Goal: Task Accomplishment & Management: Complete application form

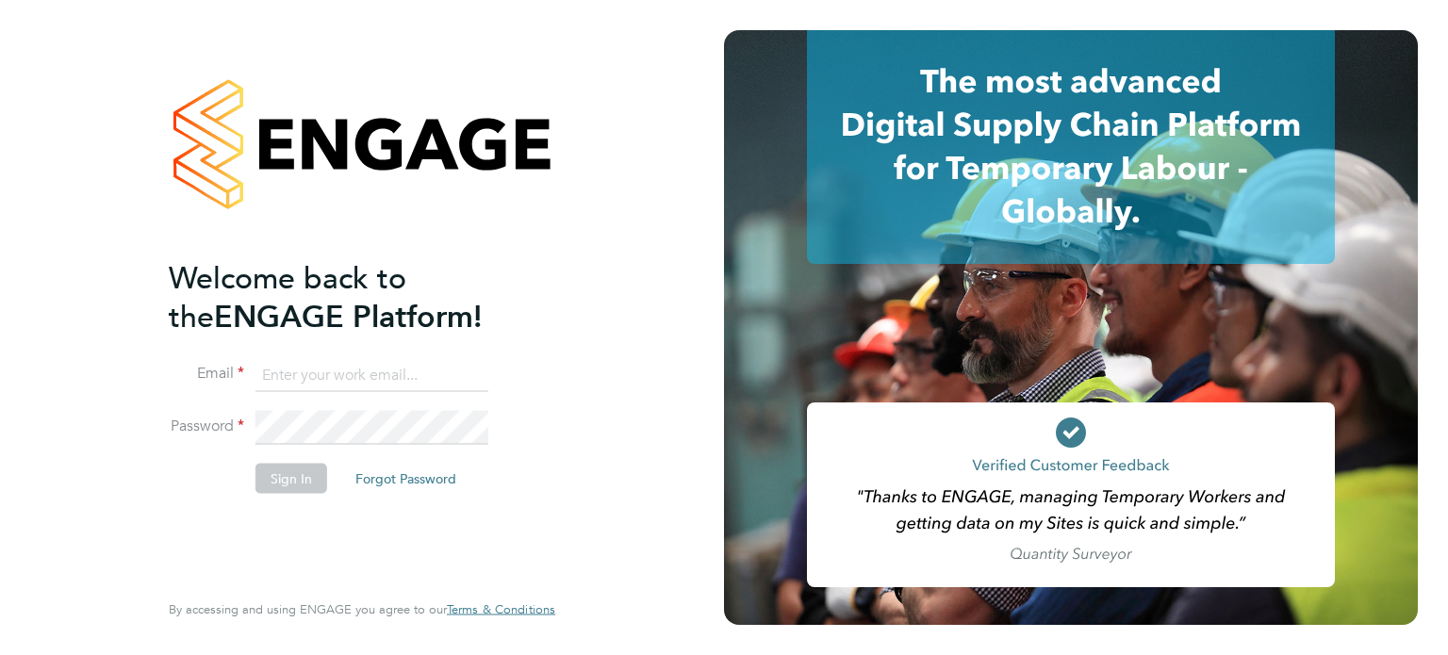
type input "vicky.egan@randstadcpe.com"
click at [291, 481] on button "Sign In" at bounding box center [291, 478] width 72 height 30
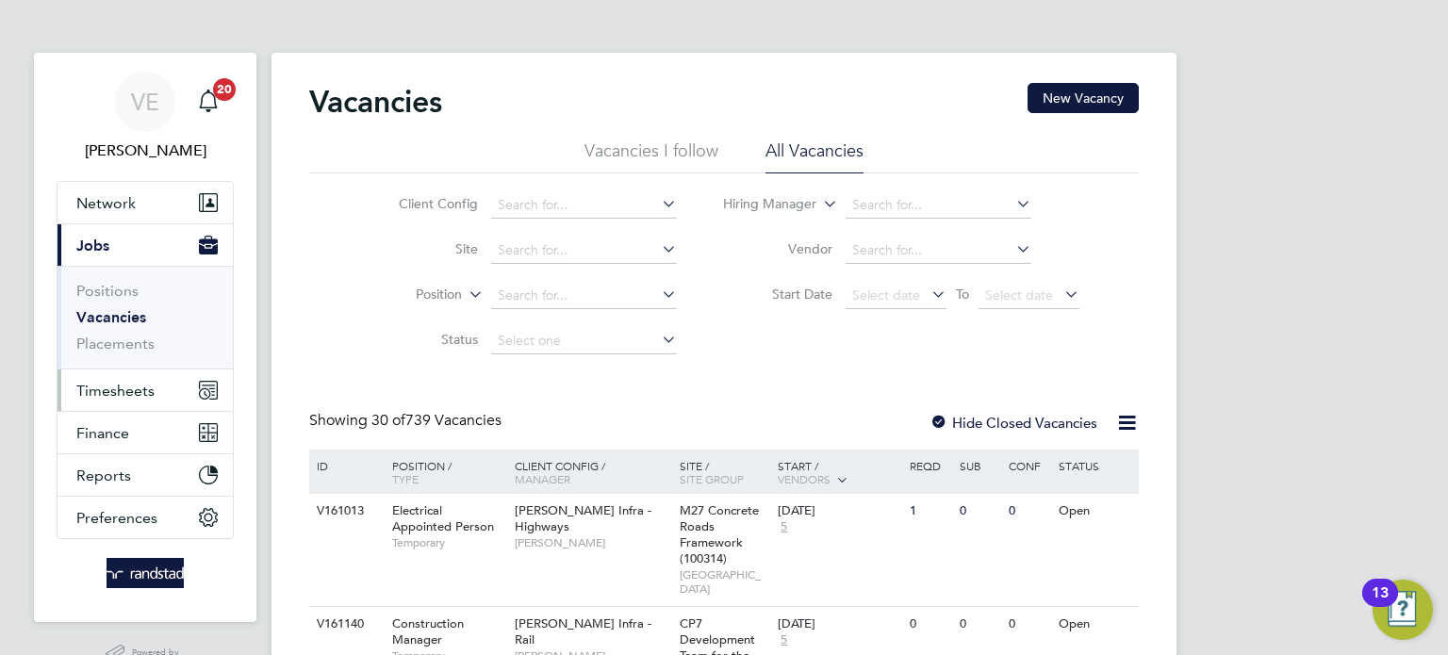
click at [88, 392] on span "Timesheets" at bounding box center [115, 391] width 78 height 18
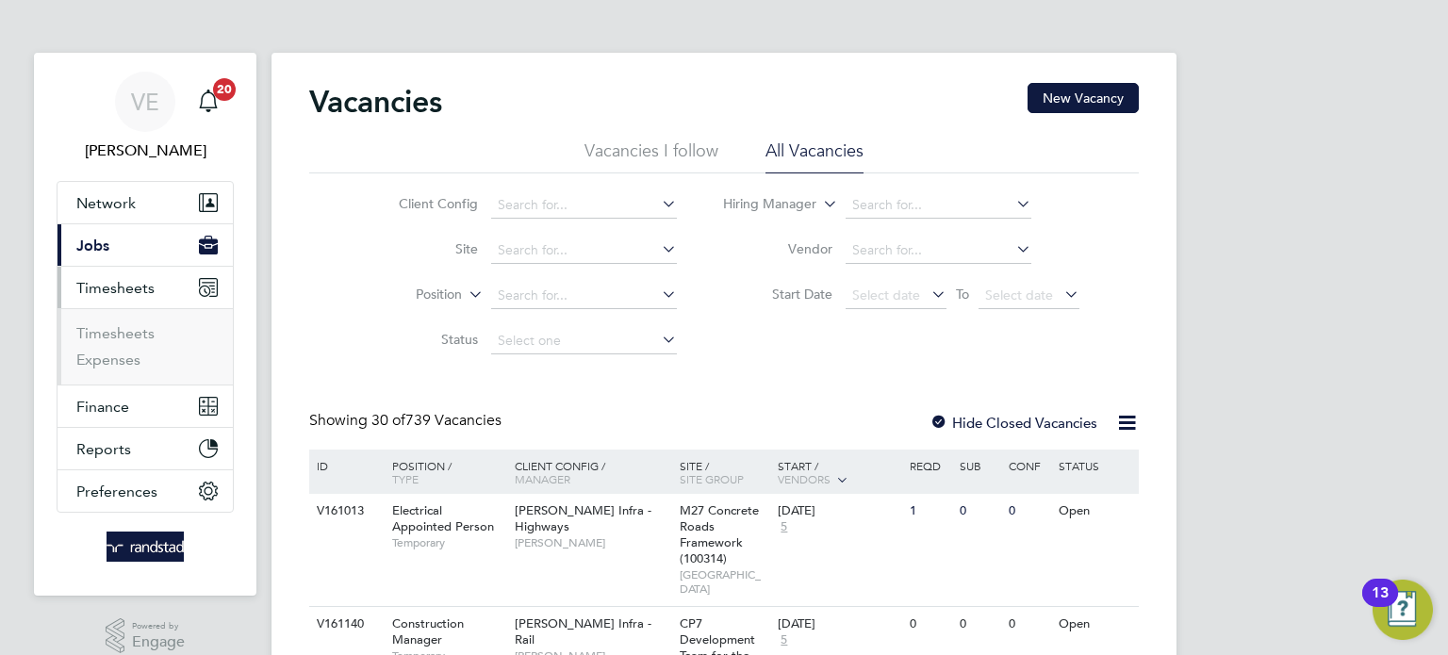
click at [86, 267] on button "Timesheets" at bounding box center [145, 287] width 175 height 41
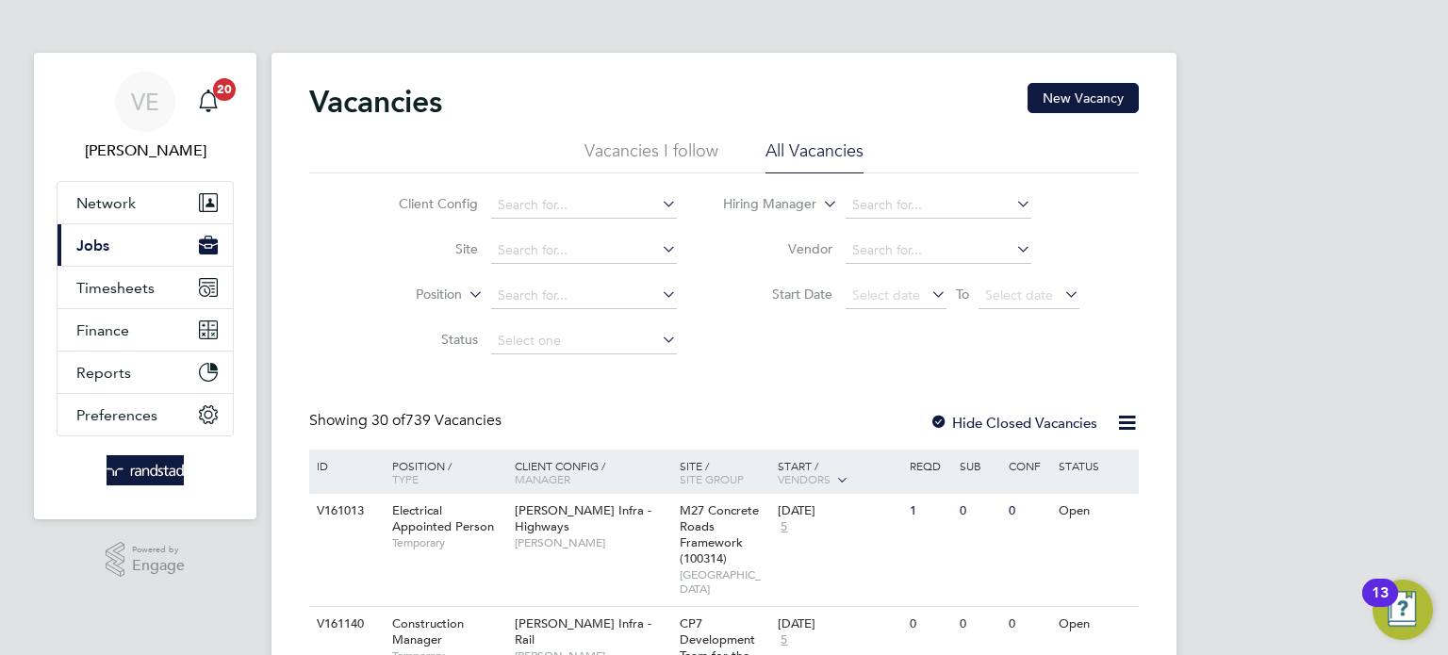
click at [107, 257] on button "Current page: Jobs" at bounding box center [145, 244] width 175 height 41
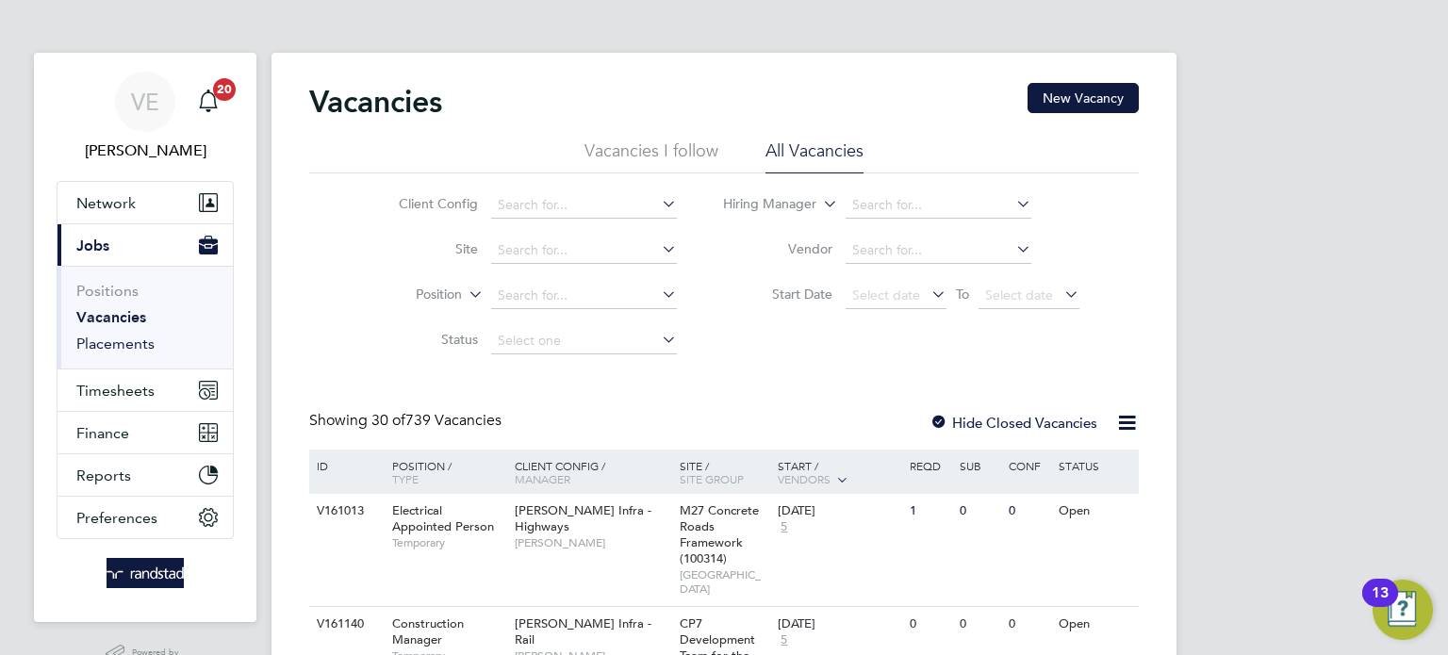
click at [111, 348] on link "Placements" at bounding box center [115, 344] width 78 height 18
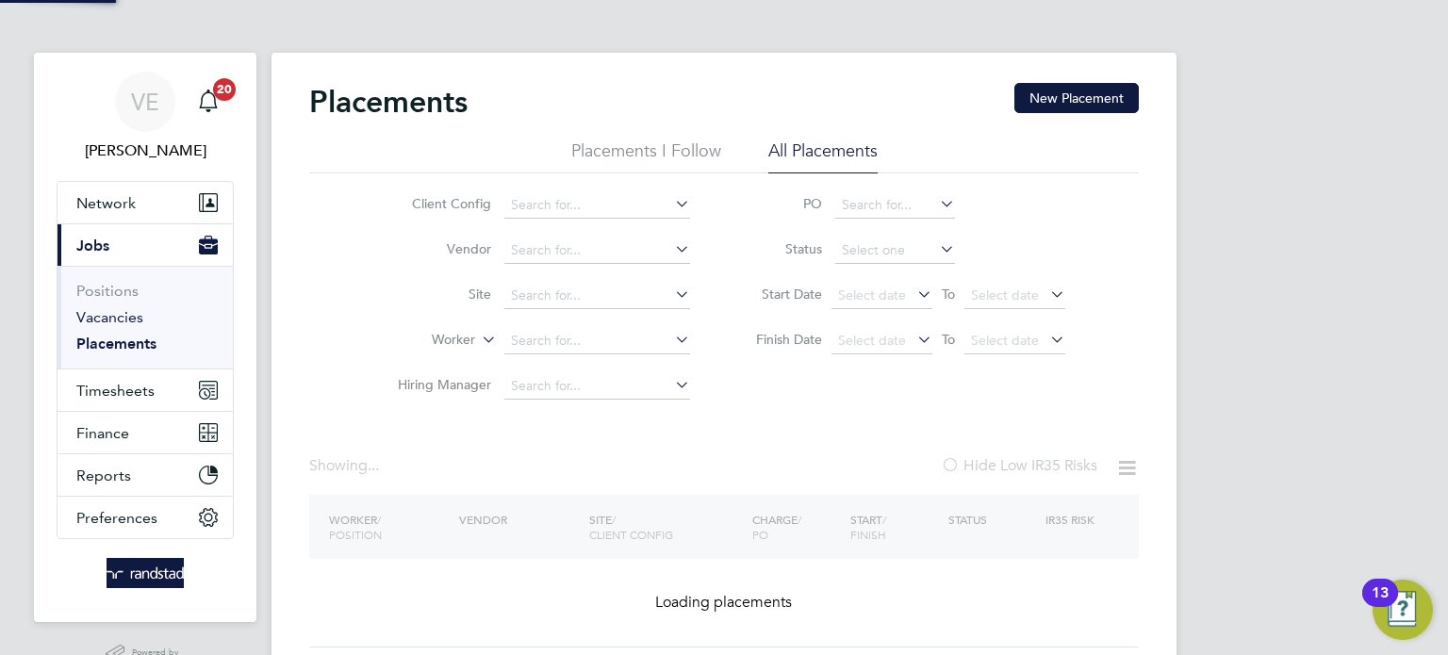
click at [115, 316] on link "Vacancies" at bounding box center [109, 317] width 67 height 18
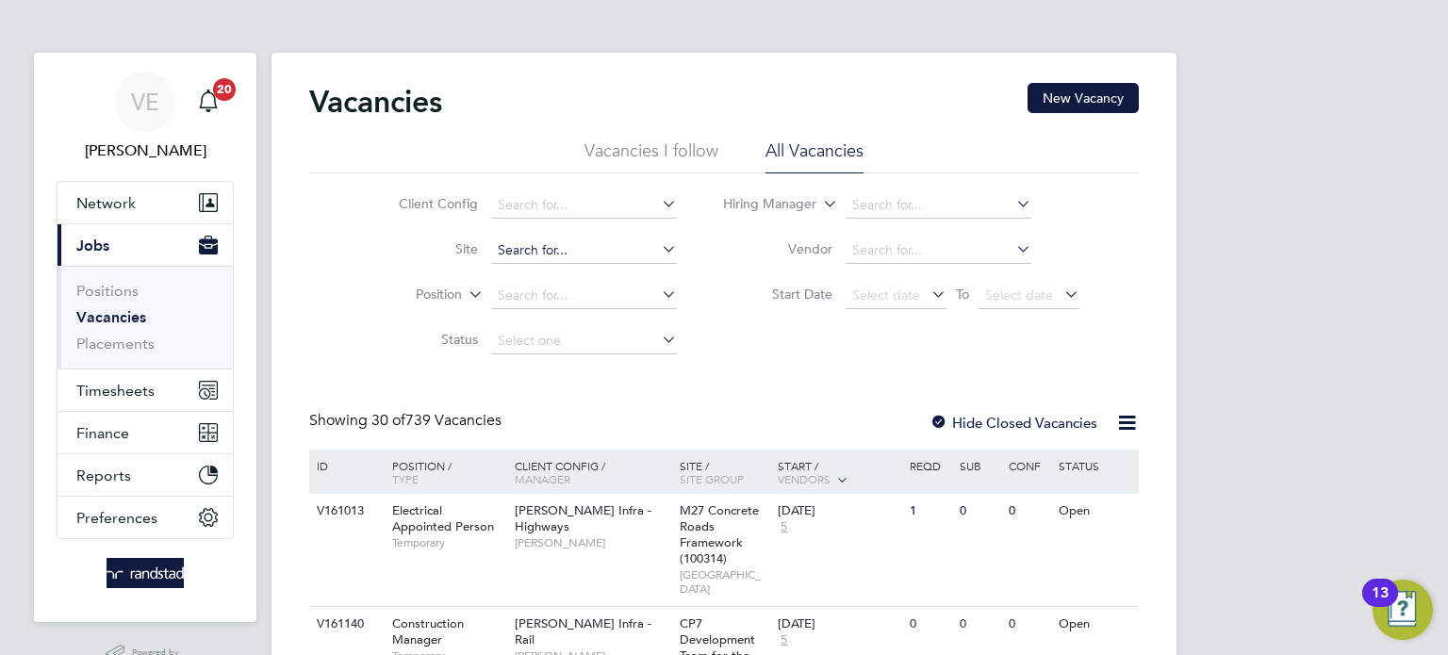
click at [530, 251] on input at bounding box center [584, 251] width 186 height 26
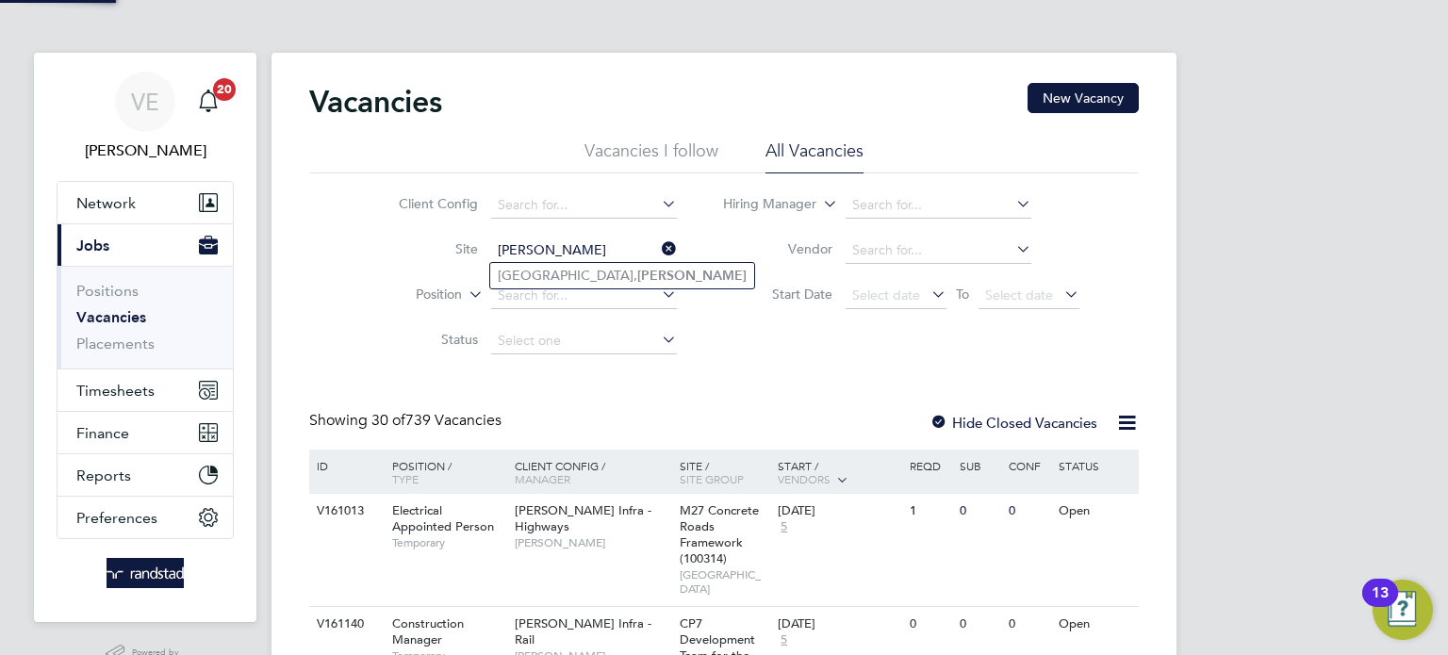
click at [551, 275] on li "Milestone Park, Burwell" at bounding box center [622, 275] width 264 height 25
type input "[GEOGRAPHIC_DATA], [GEOGRAPHIC_DATA]"
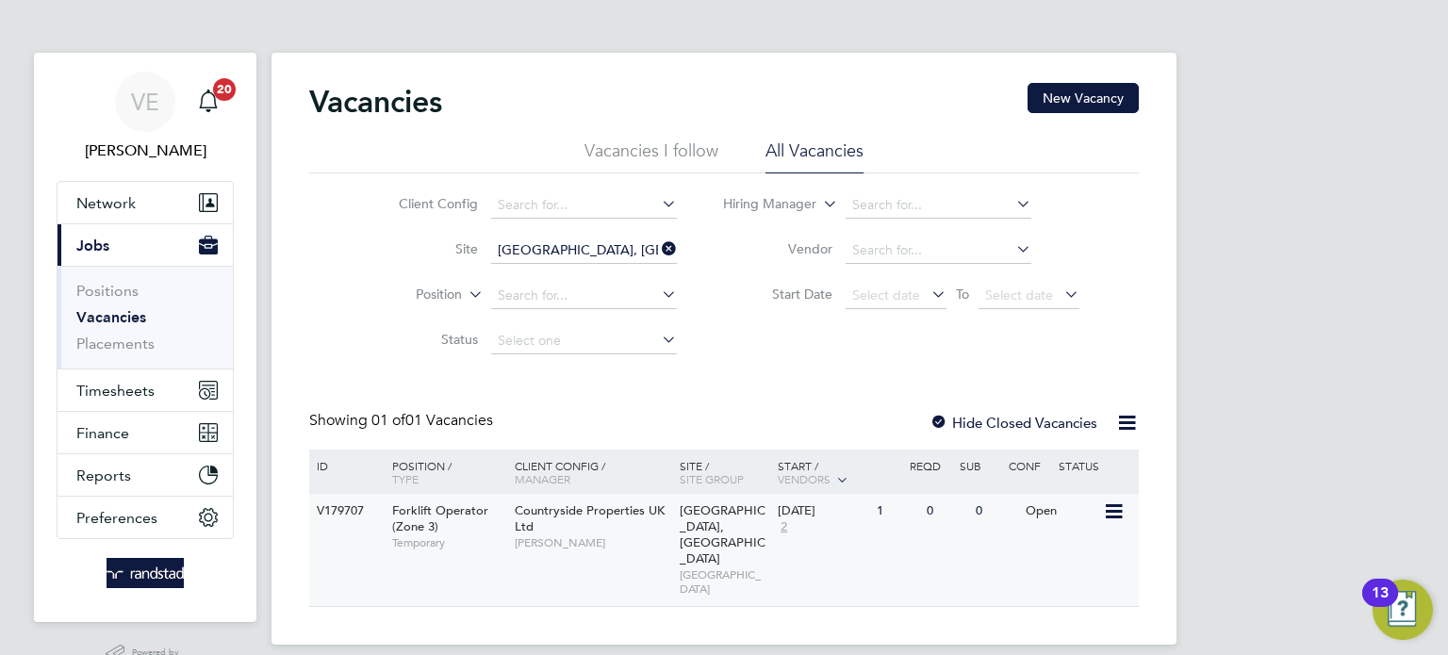
click at [854, 527] on div "26 Aug 2025 2" at bounding box center [822, 519] width 99 height 51
click at [804, 549] on div "V179707 Forklift Operator (Zone 3) Temporary Countryside Properties UK Ltd Neil…" at bounding box center [724, 550] width 830 height 112
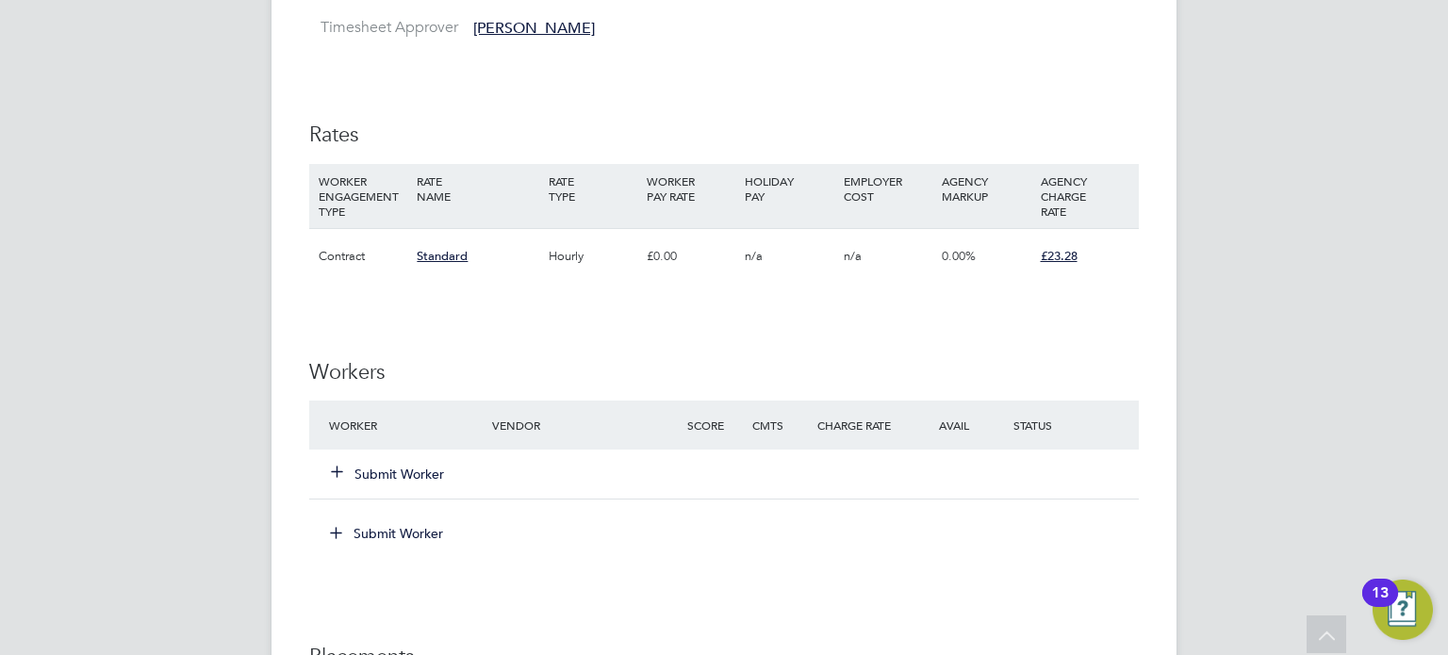
scroll to position [1309, 0]
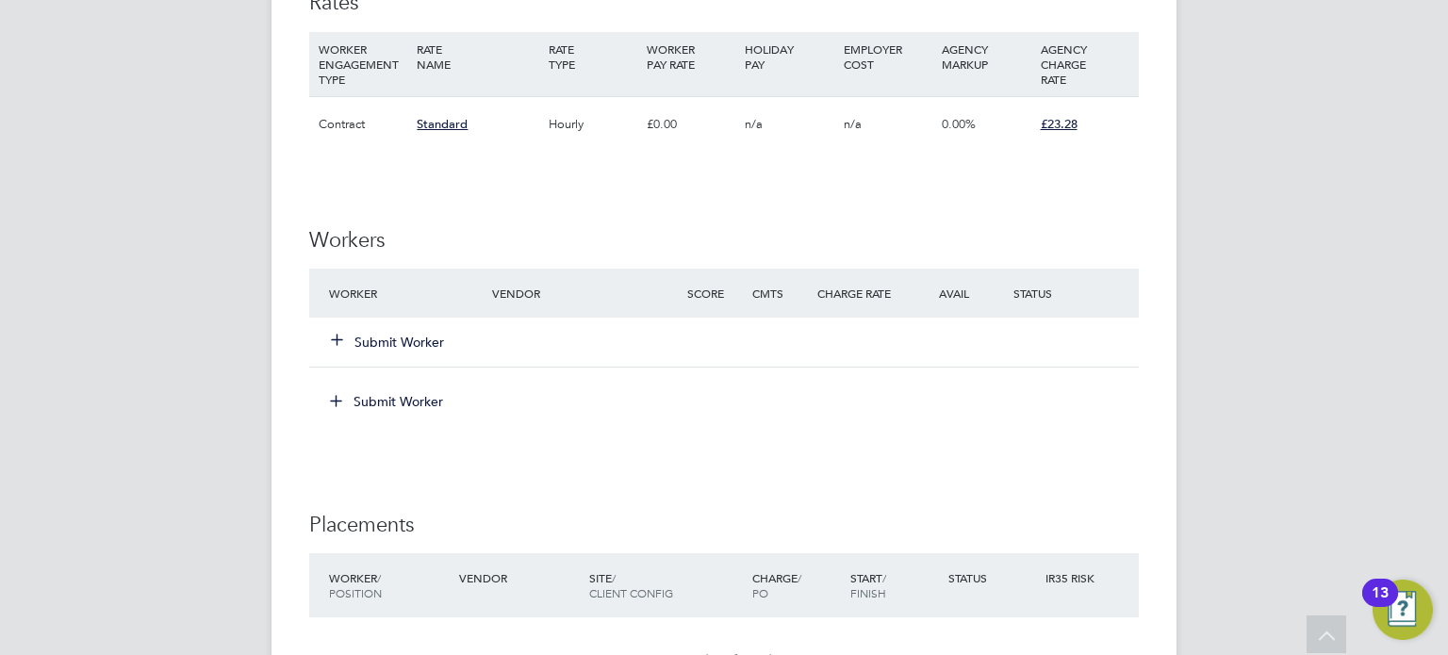
click at [364, 341] on button "Submit Worker" at bounding box center [388, 342] width 113 height 19
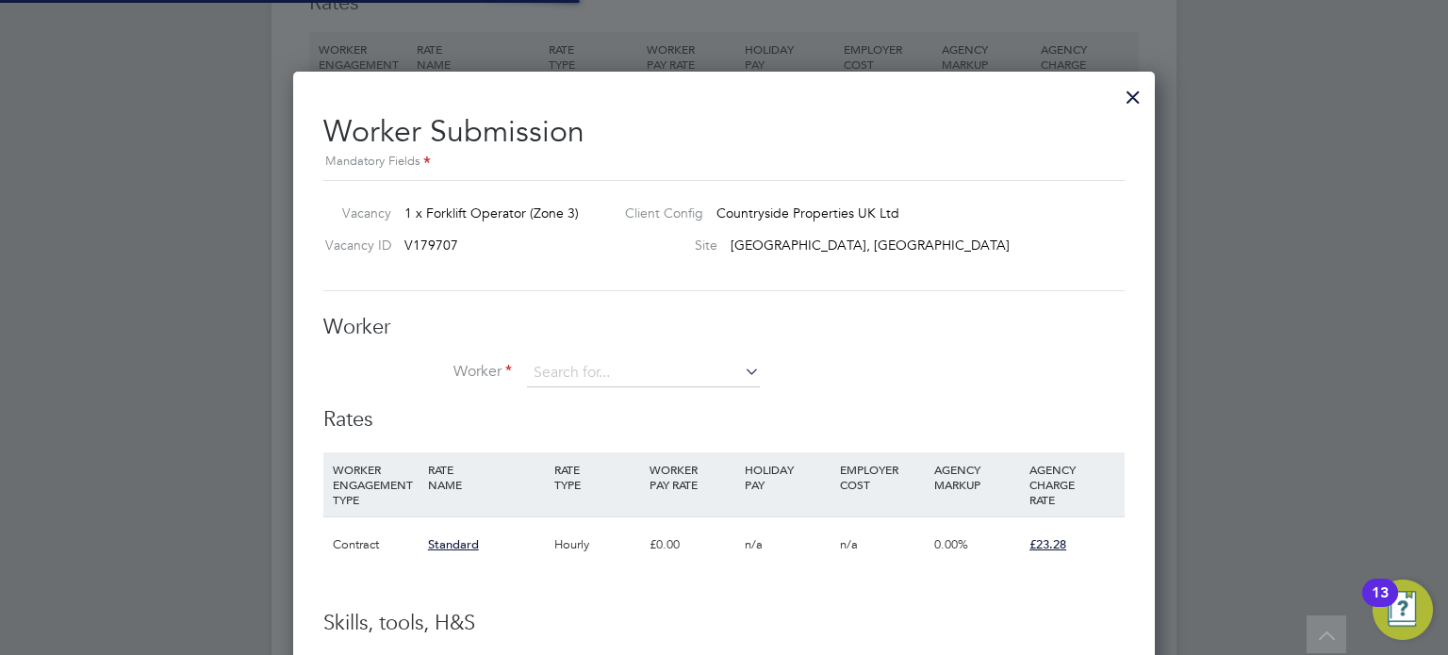
scroll to position [1173, 863]
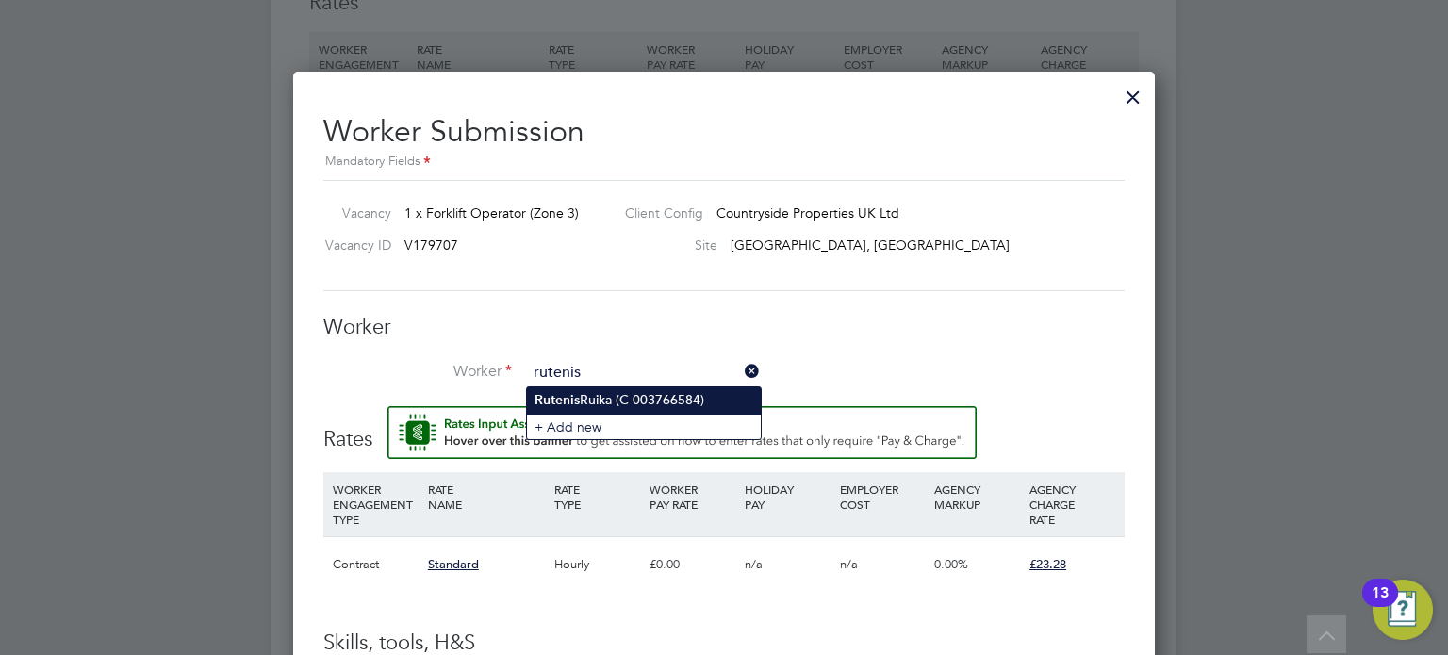
click at [551, 408] on li "Rutenis Ruika (C-003766584)" at bounding box center [644, 399] width 234 height 25
type input "Rutenis Ruika (C-003766584)"
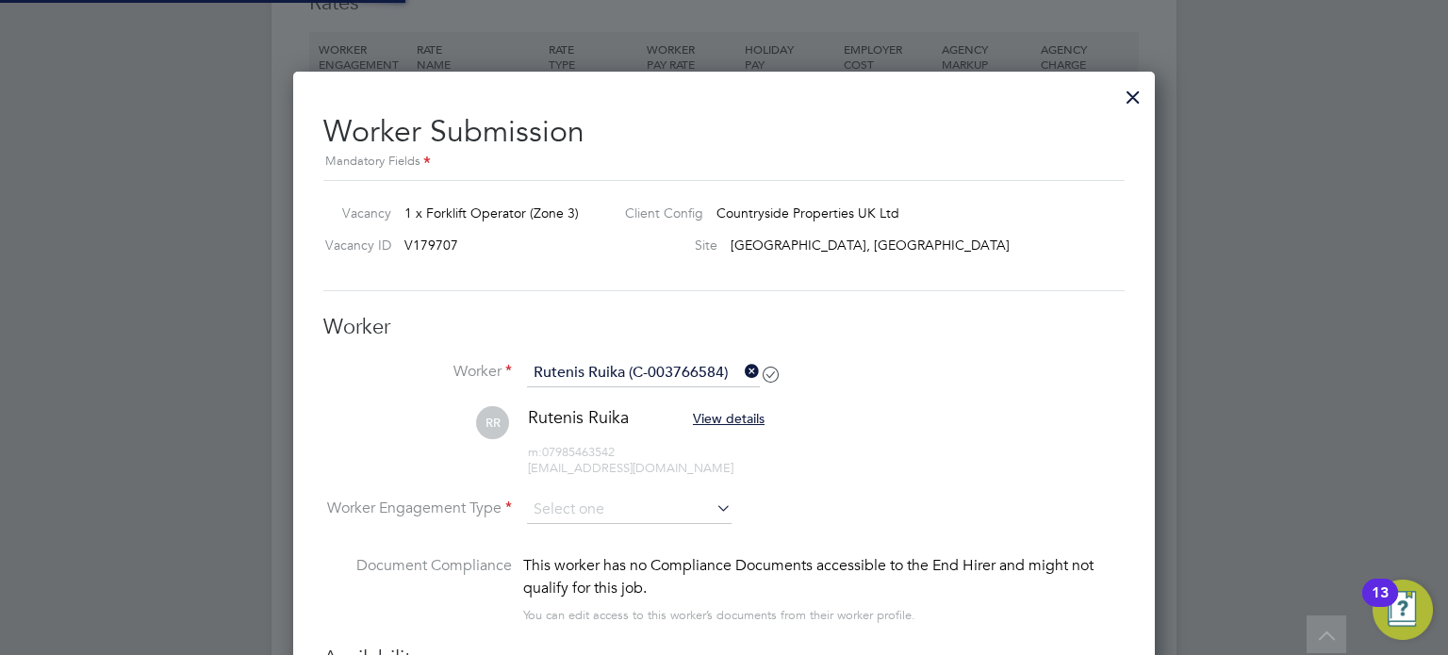
scroll to position [1607, 863]
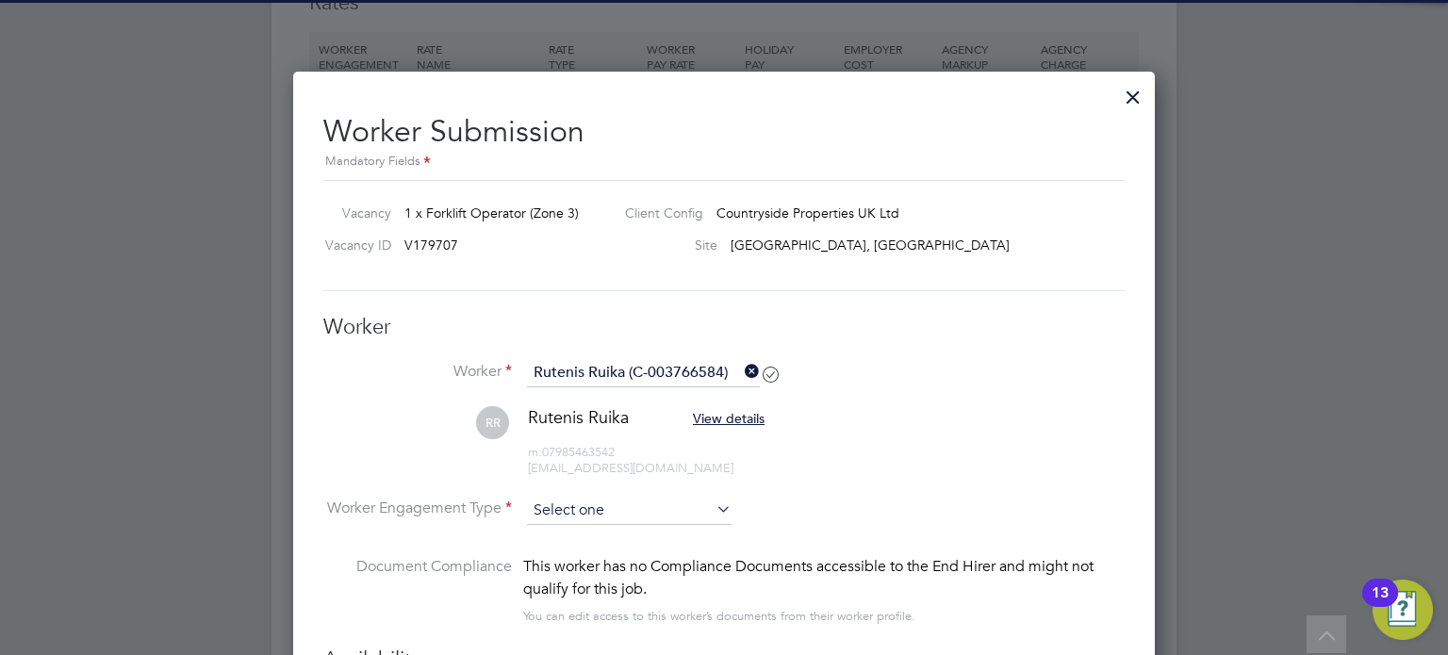
click at [600, 502] on input at bounding box center [629, 511] width 205 height 28
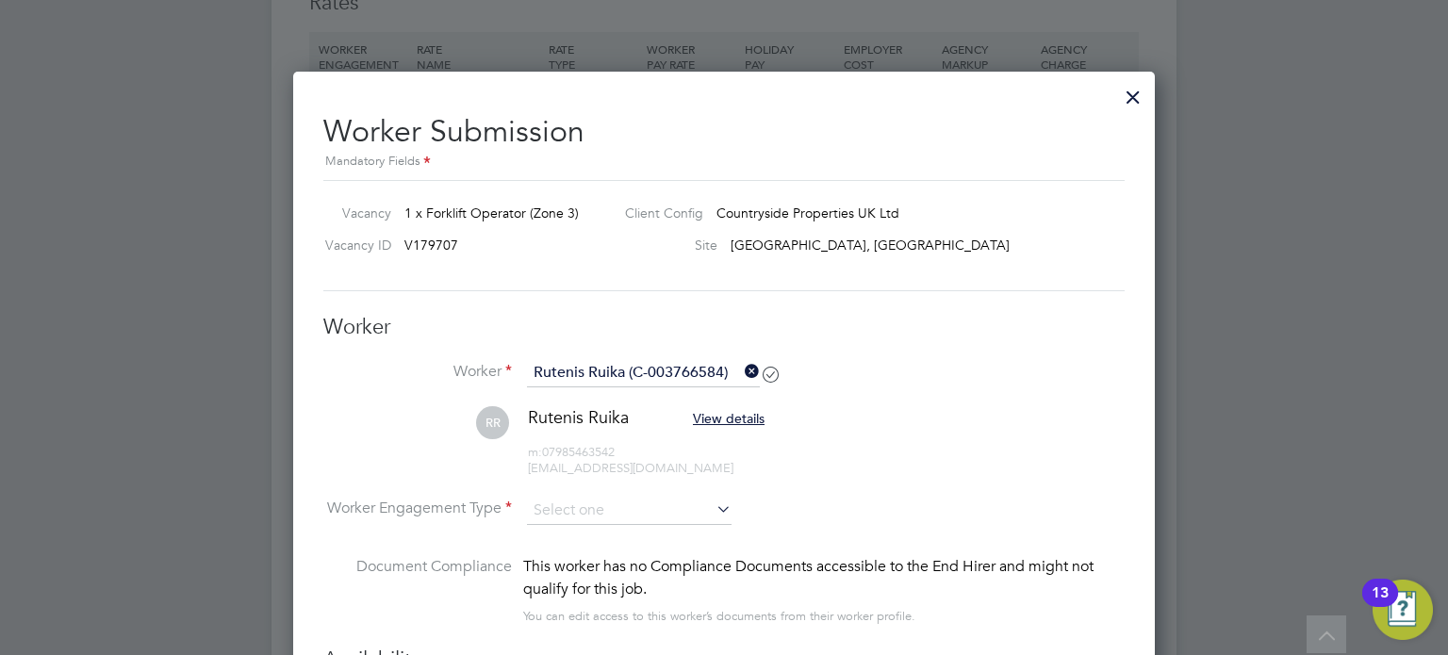
click at [580, 516] on input at bounding box center [629, 511] width 205 height 28
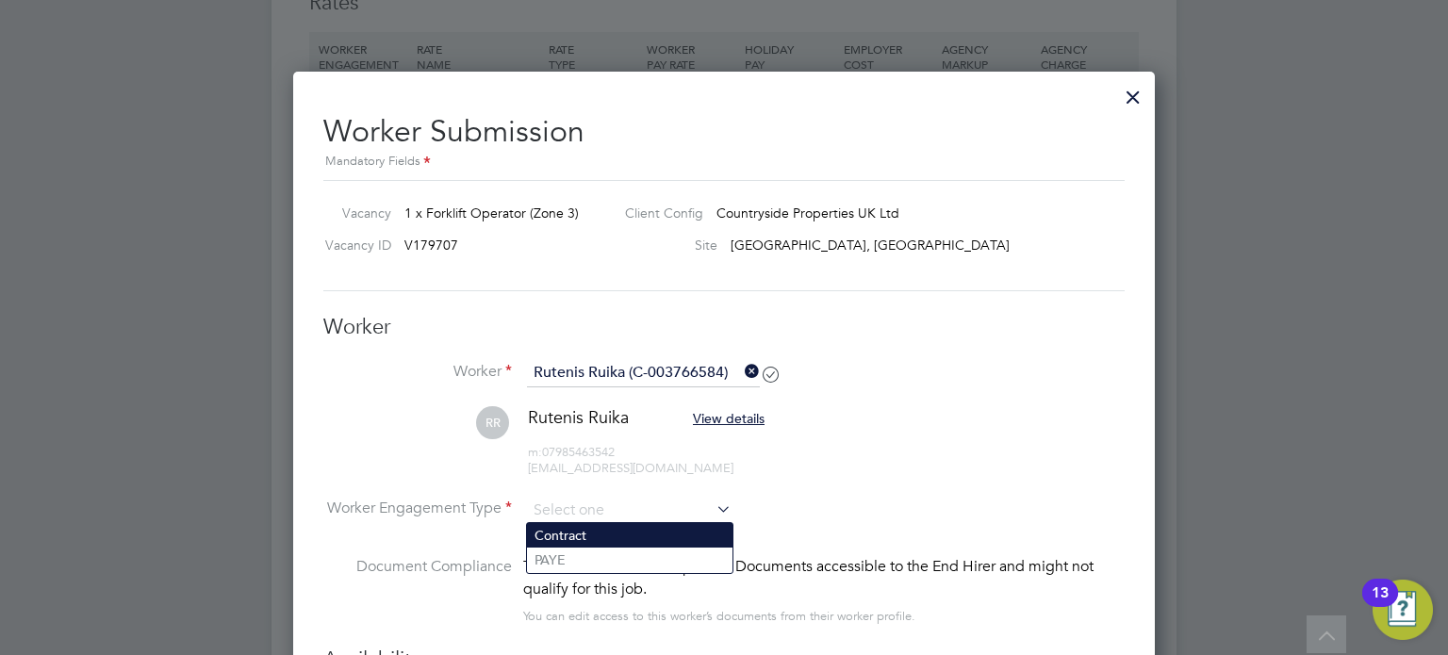
click at [589, 534] on li "Contract" at bounding box center [630, 535] width 206 height 25
type input "Contract"
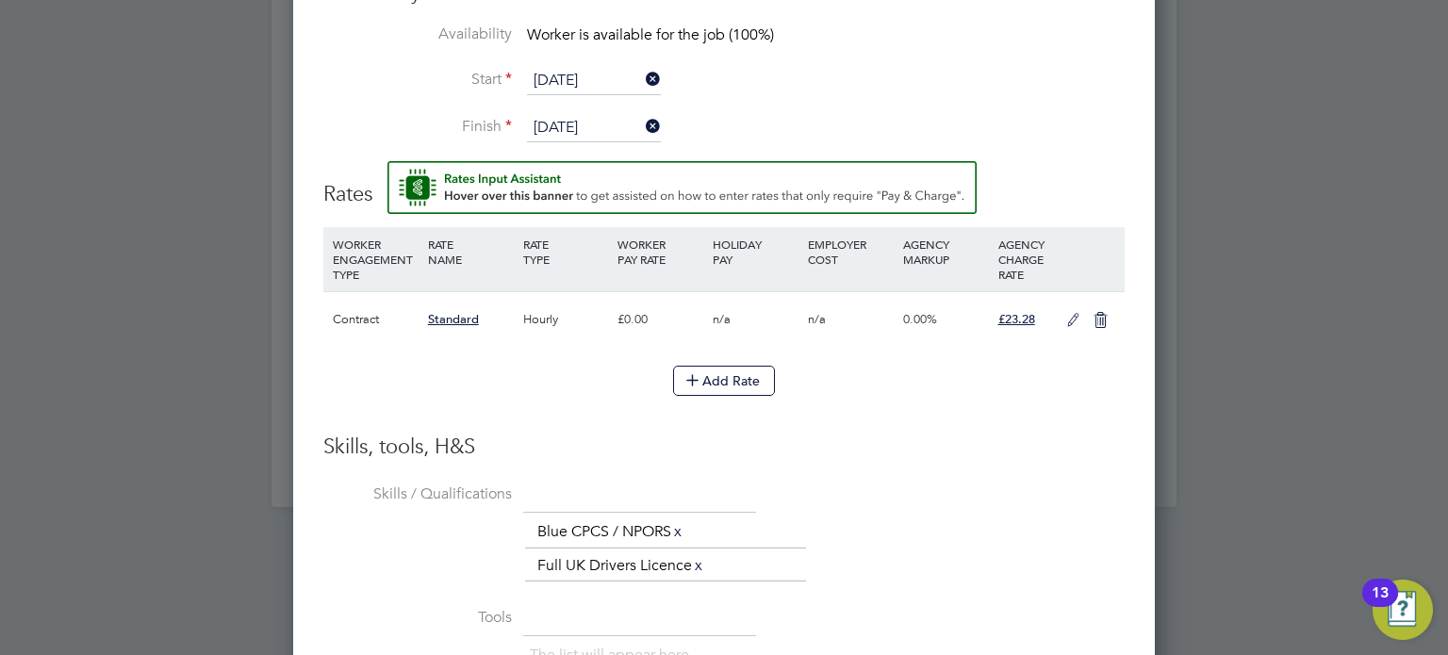
click at [584, 68] on input "[DATE]" at bounding box center [594, 81] width 134 height 28
click at [948, 61] on li "Availability Worker is available for the job (100%)" at bounding box center [723, 46] width 801 height 42
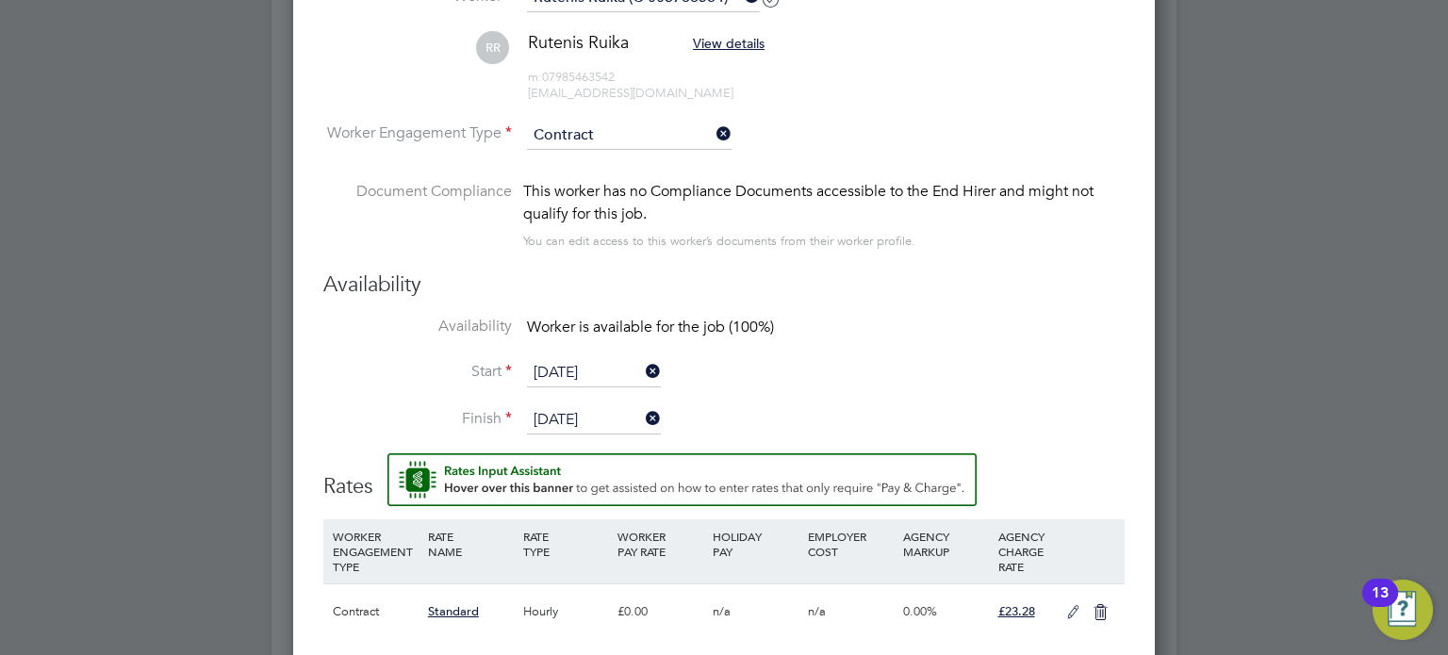
click at [603, 370] on input "[DATE]" at bounding box center [594, 373] width 134 height 28
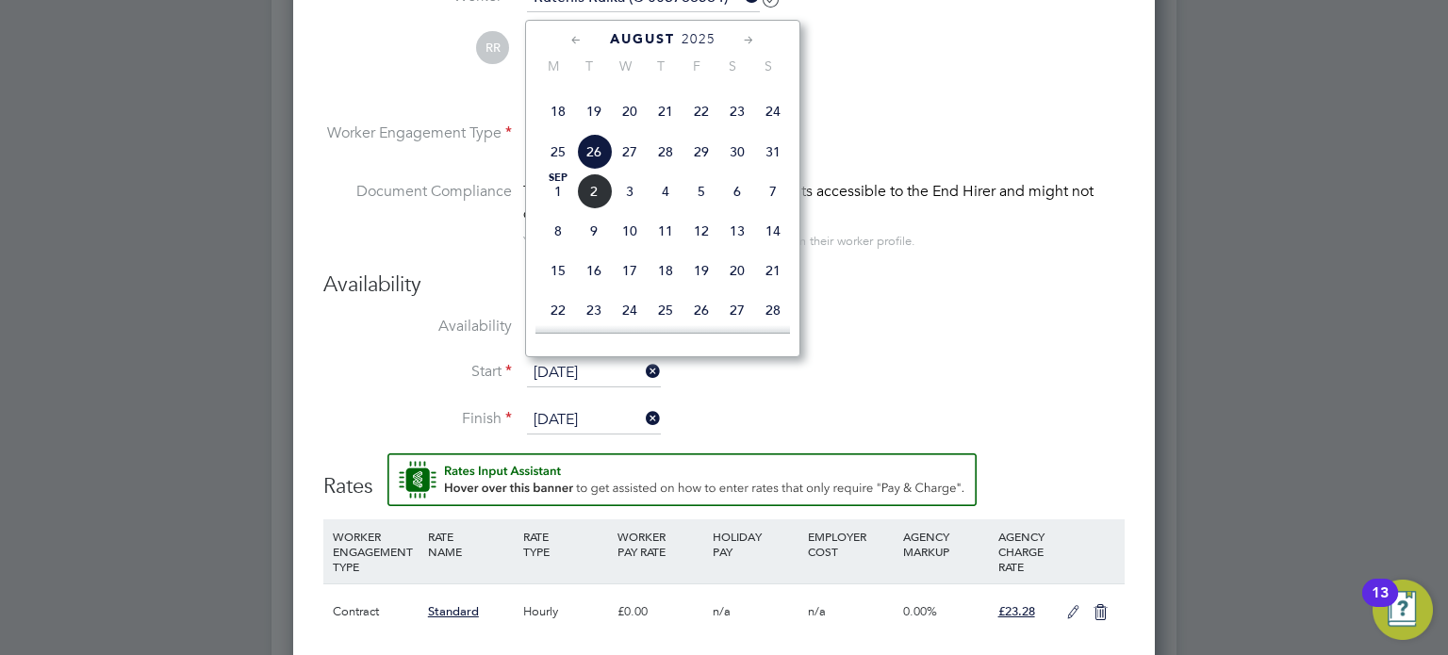
click at [562, 431] on li "Finish 28 Jan 2026" at bounding box center [723, 429] width 801 height 47
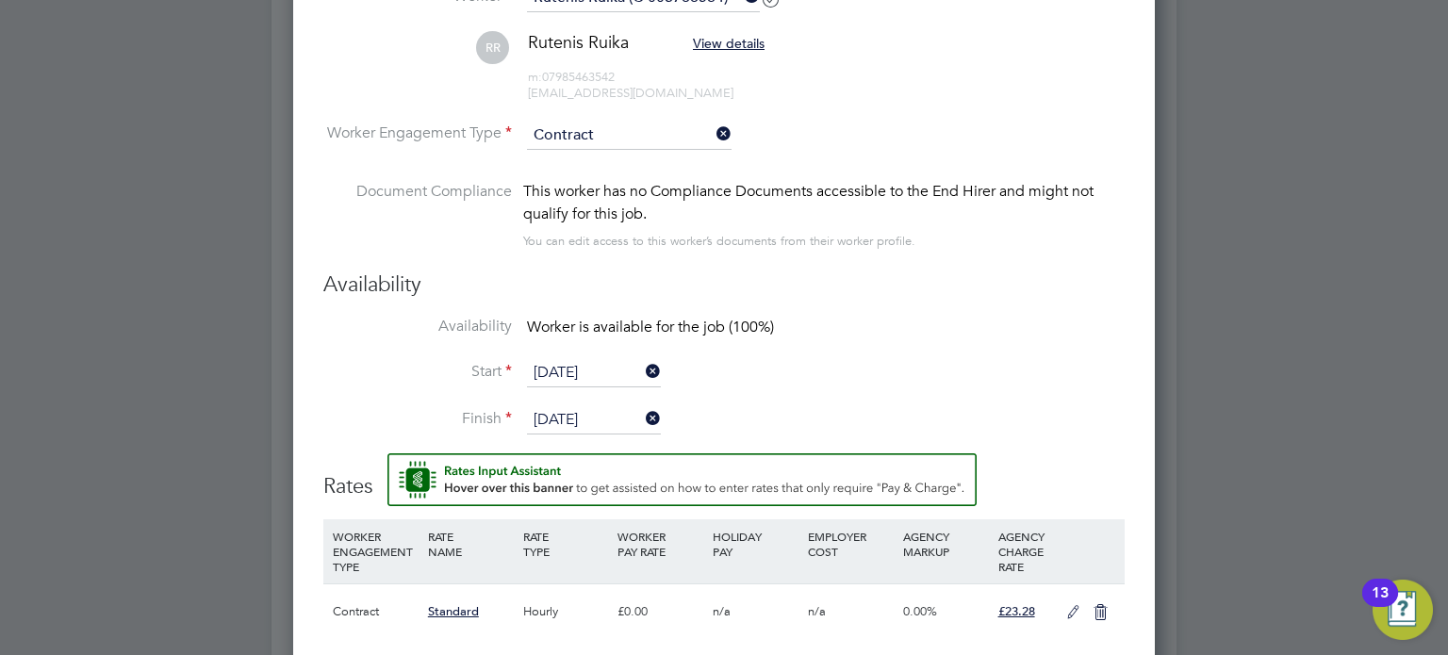
click at [568, 427] on input "28 Jan 2026" at bounding box center [594, 420] width 134 height 28
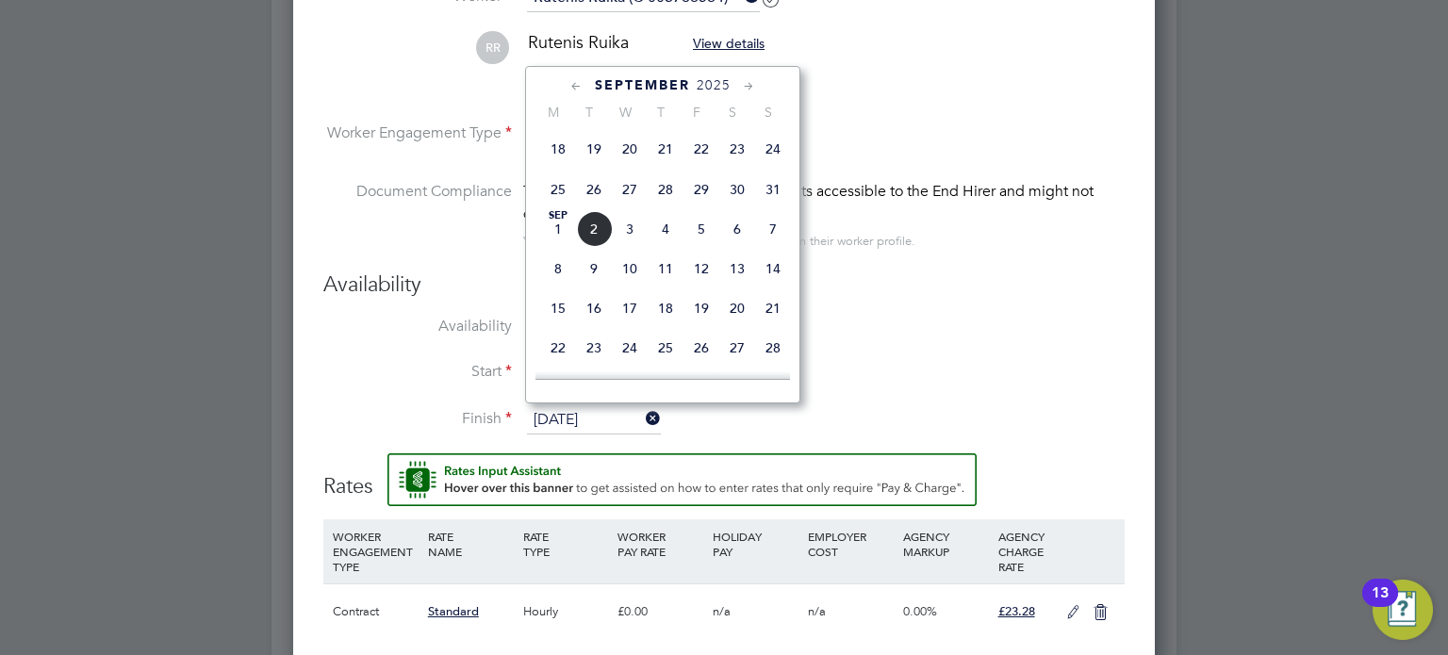
click at [769, 207] on span "31" at bounding box center [773, 190] width 36 height 36
type input "[DATE]"
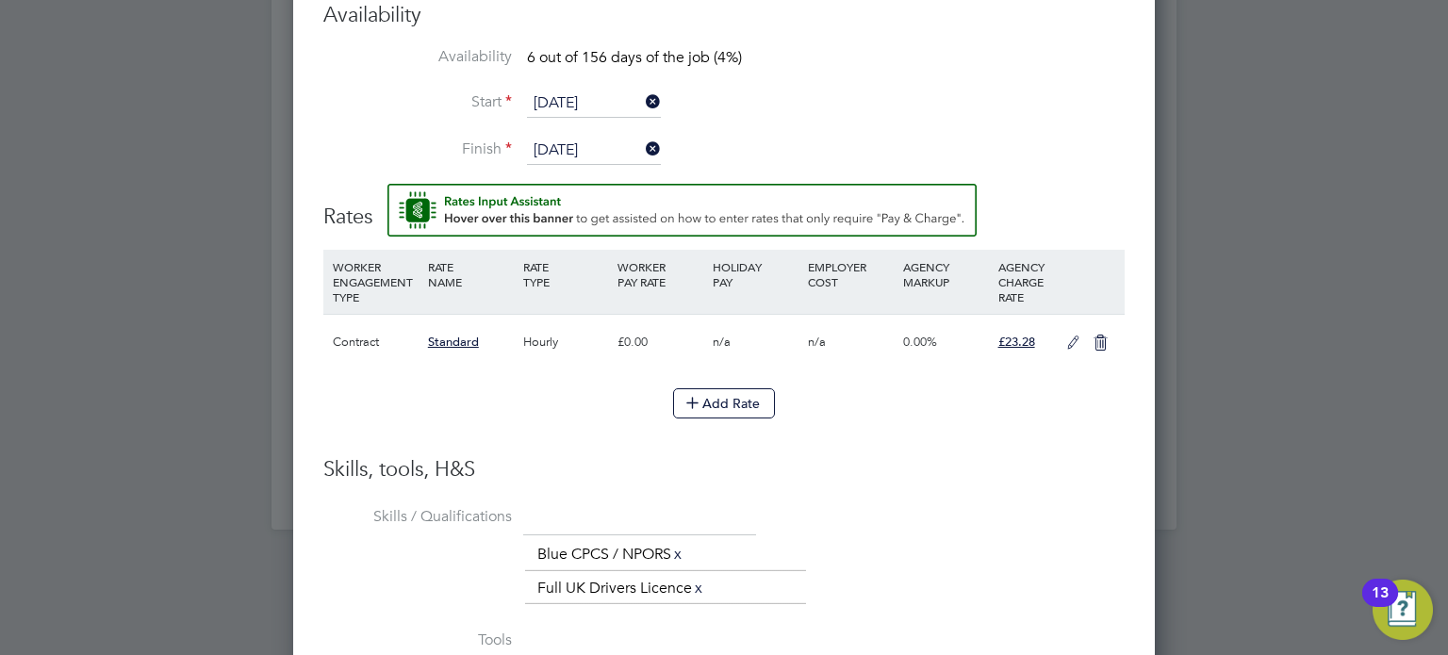
click at [1067, 347] on icon at bounding box center [1074, 343] width 24 height 15
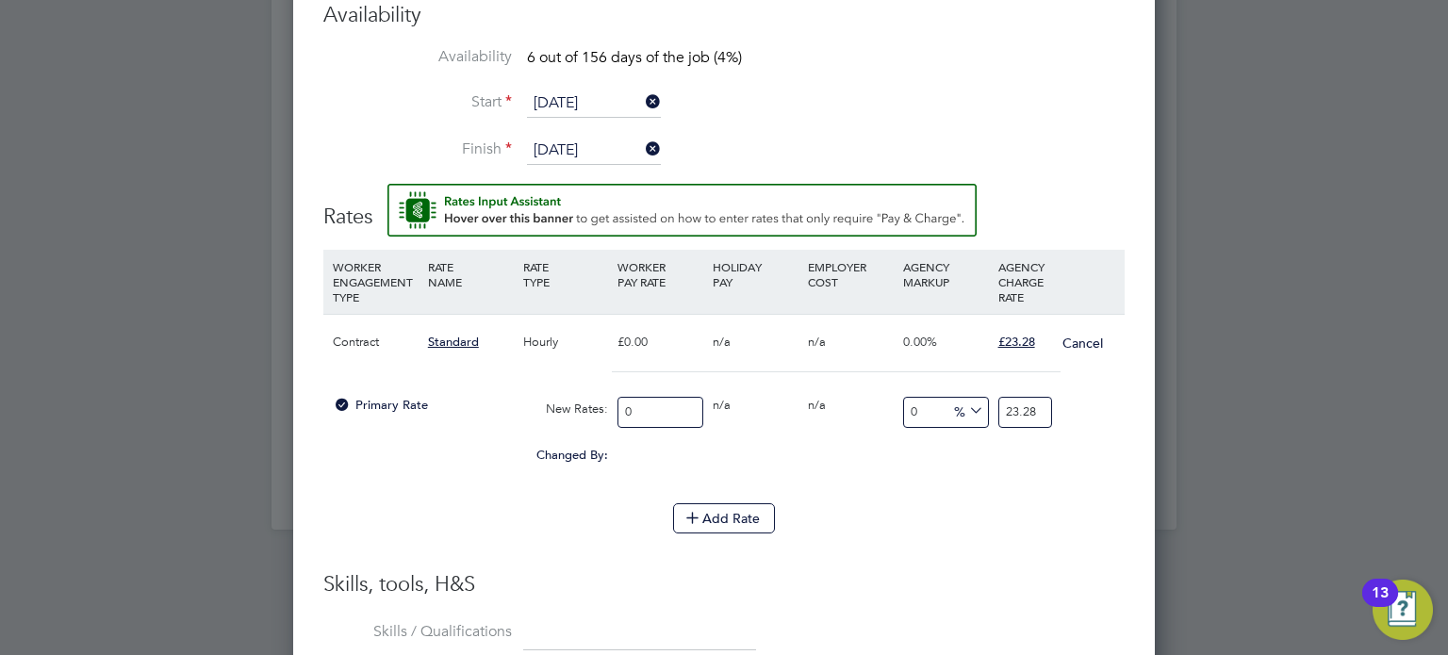
click at [661, 397] on input "0" at bounding box center [661, 412] width 86 height 31
type input "2"
type input "20"
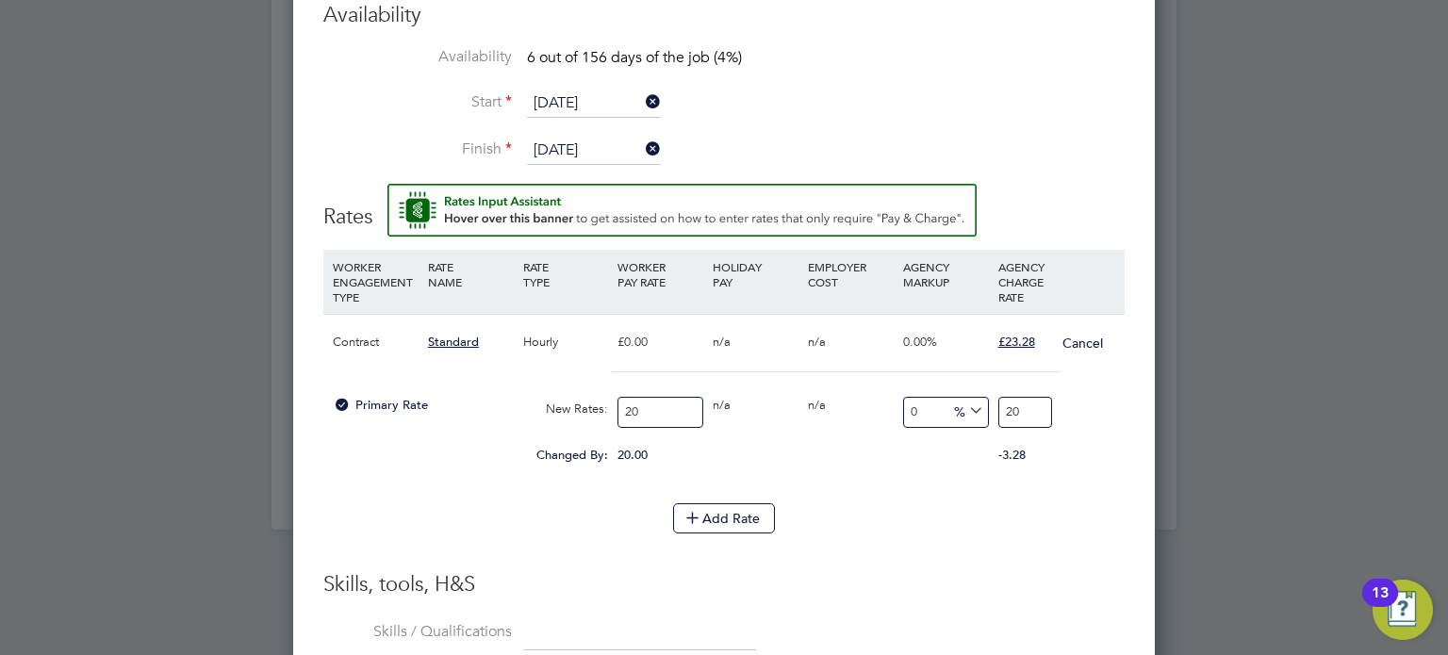
type input "20.2"
type input "20.24"
drag, startPoint x: 1001, startPoint y: 403, endPoint x: 948, endPoint y: 399, distance: 52.9
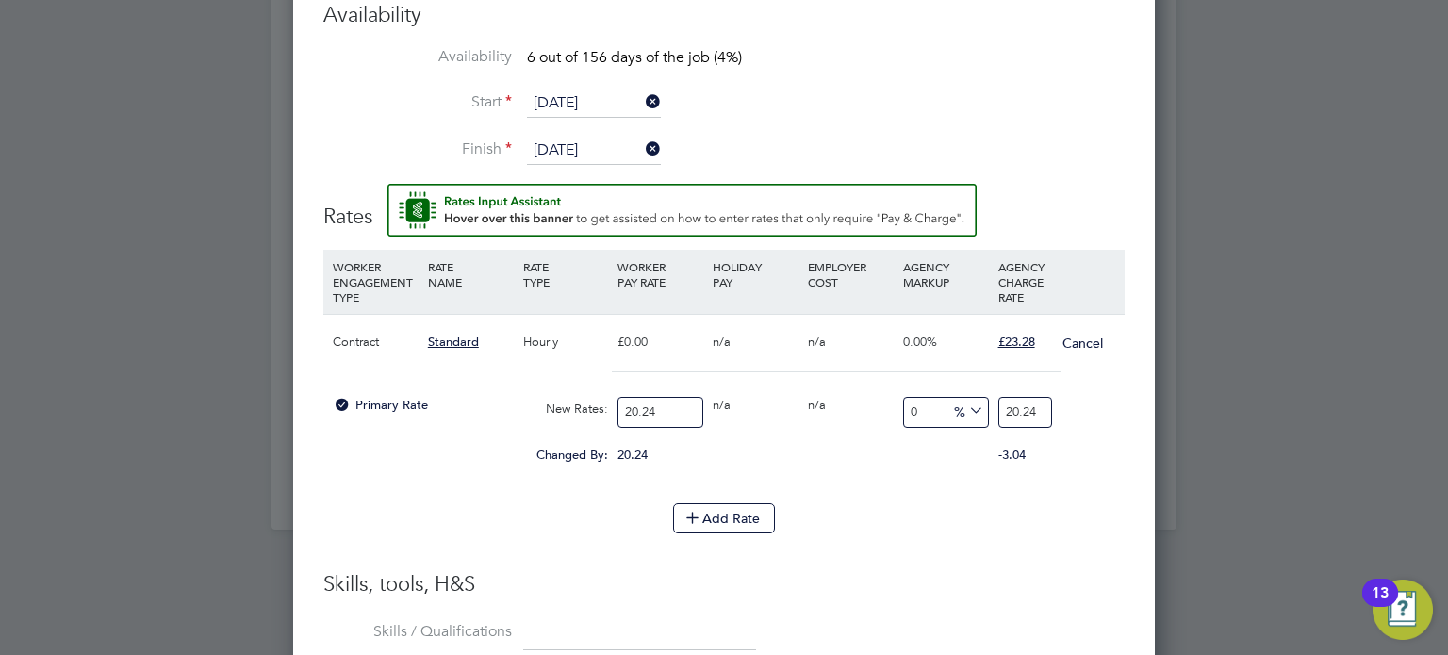
click at [948, 399] on div "Primary Rate New Rates: 20.24 0 n/a 0 n/a 0 0 % 20.24" at bounding box center [723, 412] width 801 height 50
click at [680, 402] on input "20.24" at bounding box center [661, 412] width 86 height 31
type input "20.2"
type input "20"
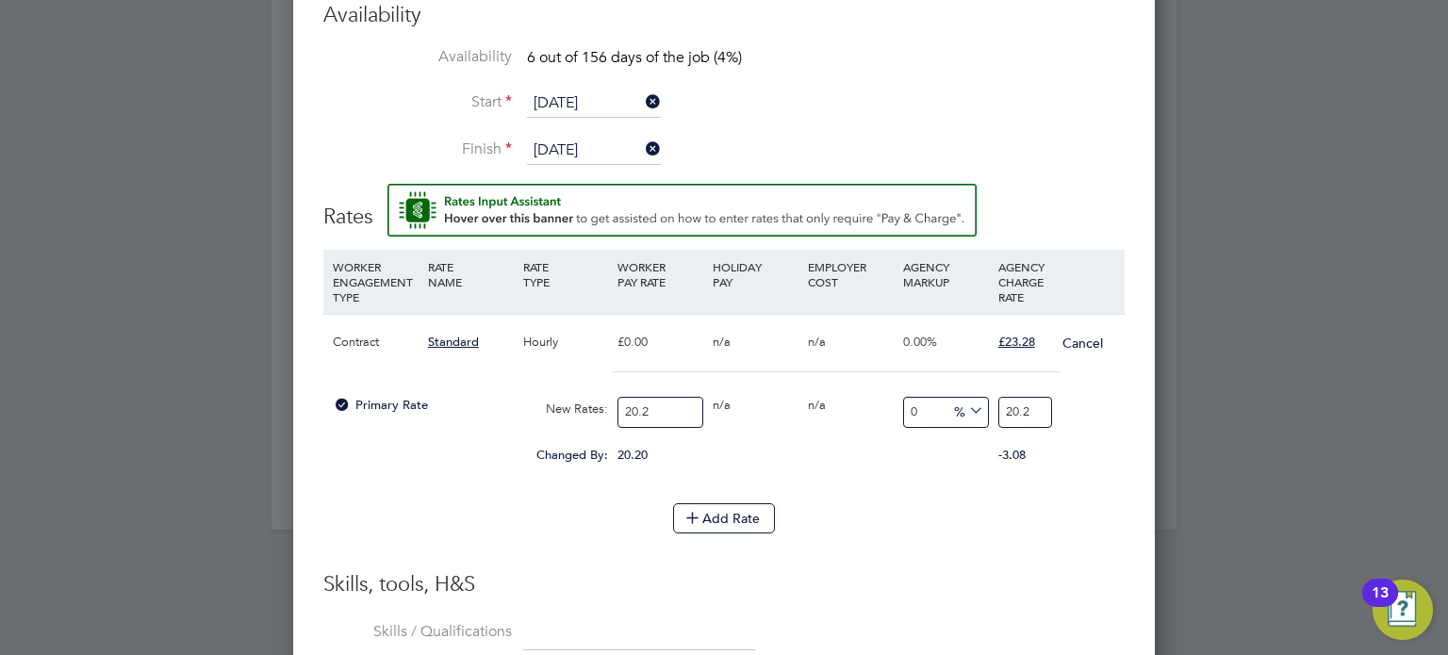
type input "20"
type input "20.4"
type input "20.48"
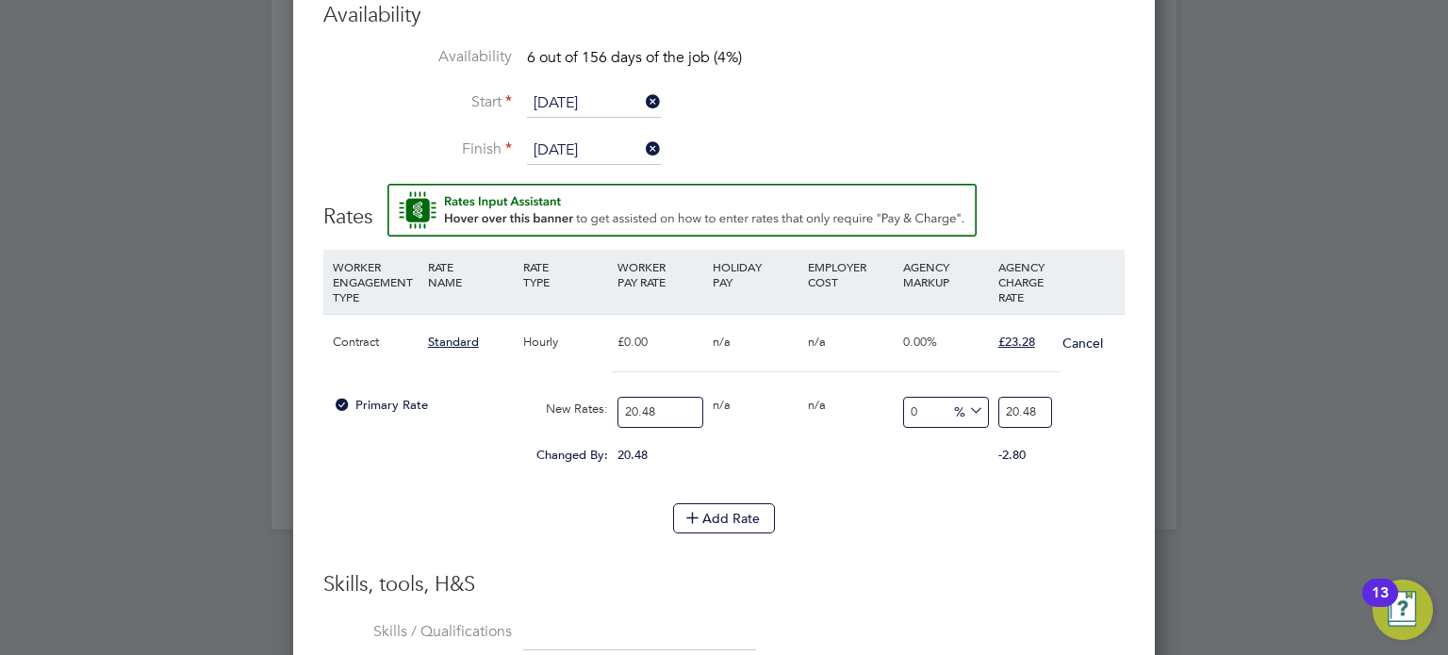
type input "20.48"
drag, startPoint x: 1005, startPoint y: 404, endPoint x: 1122, endPoint y: 417, distance: 117.6
click at [1122, 417] on div "Primary Rate New Rates: 20.48 0 n/a 0 n/a 0 0 % 20.48" at bounding box center [723, 412] width 801 height 50
type input "-90.234375"
type input "2"
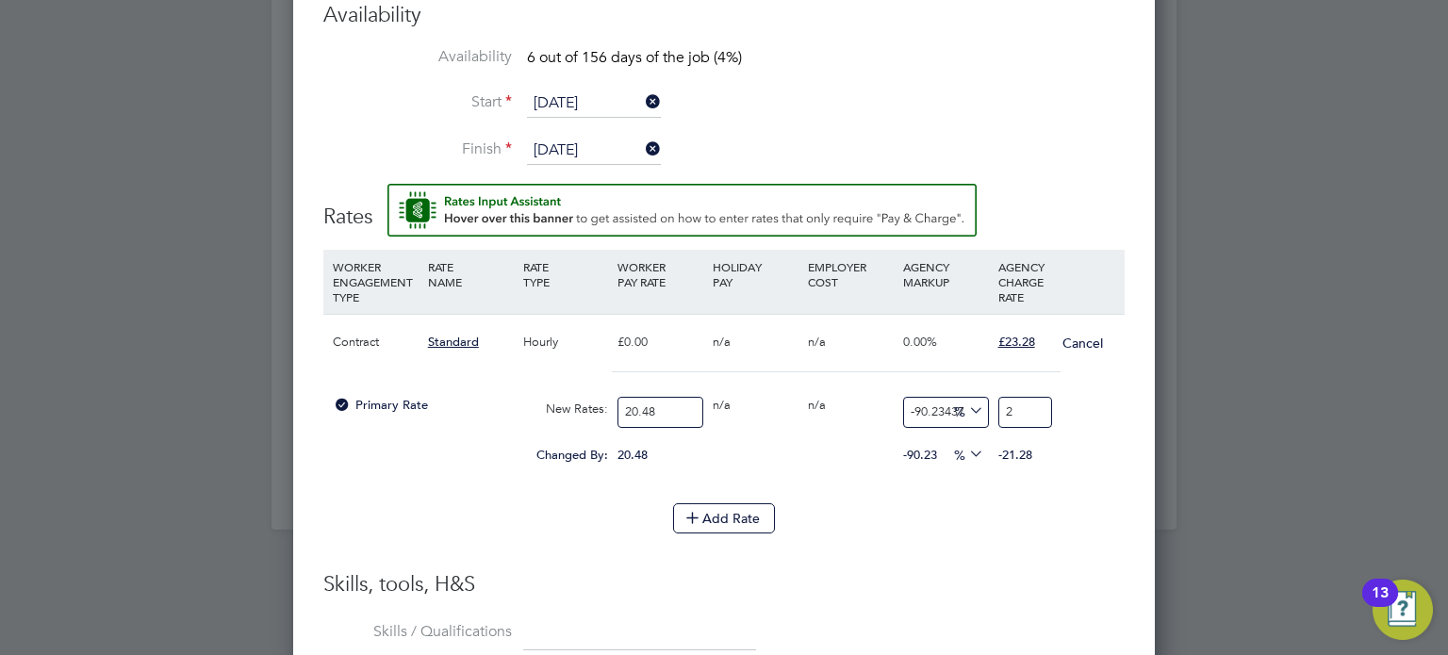
type input "12.3046875"
type input "23"
type input "13.28125"
type input "23.2"
type input "13.671875"
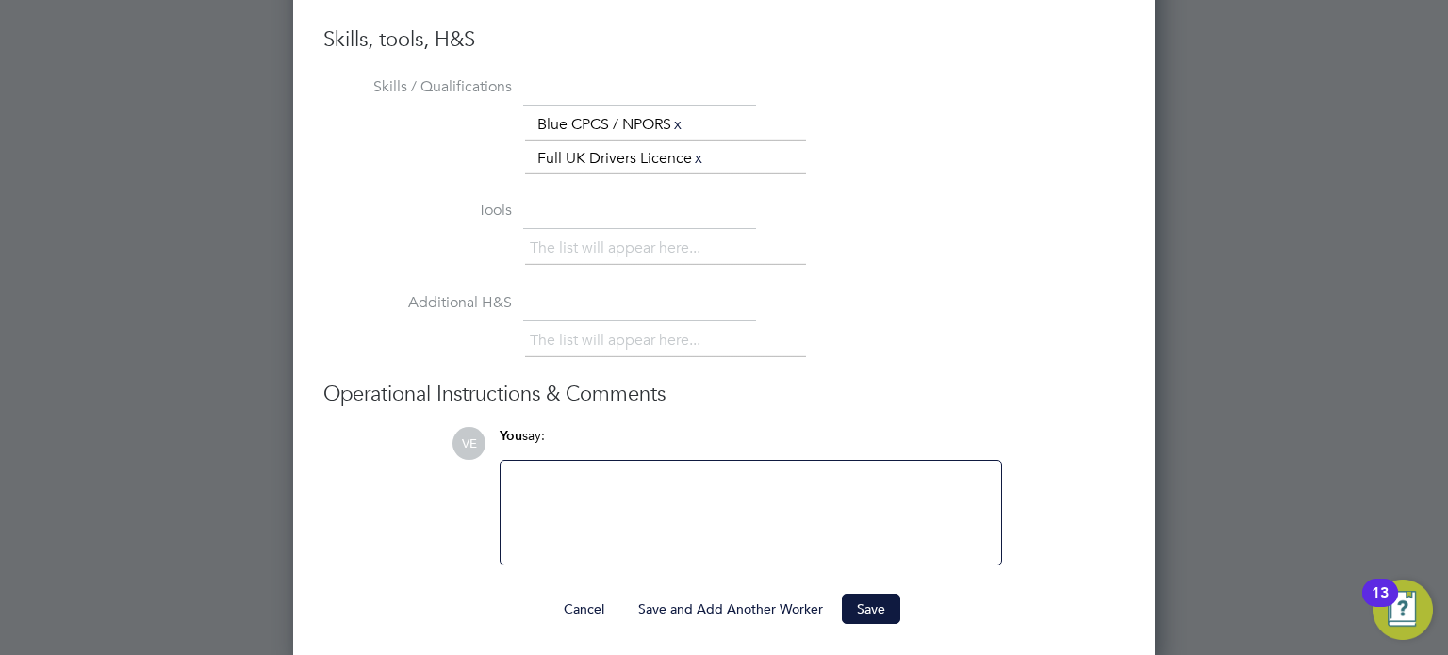
type input "23.28"
click at [775, 594] on button "Save and Add Another Worker" at bounding box center [730, 609] width 215 height 30
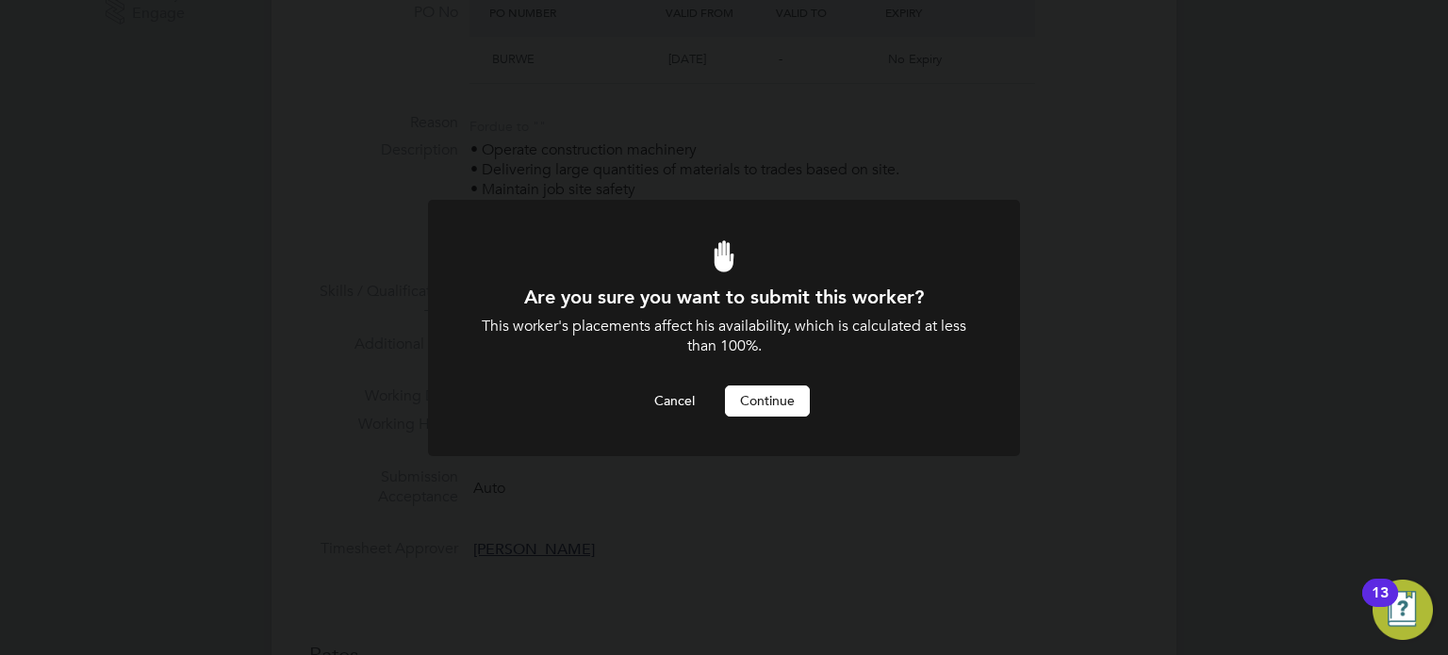
click at [770, 403] on button "Continue" at bounding box center [767, 401] width 85 height 30
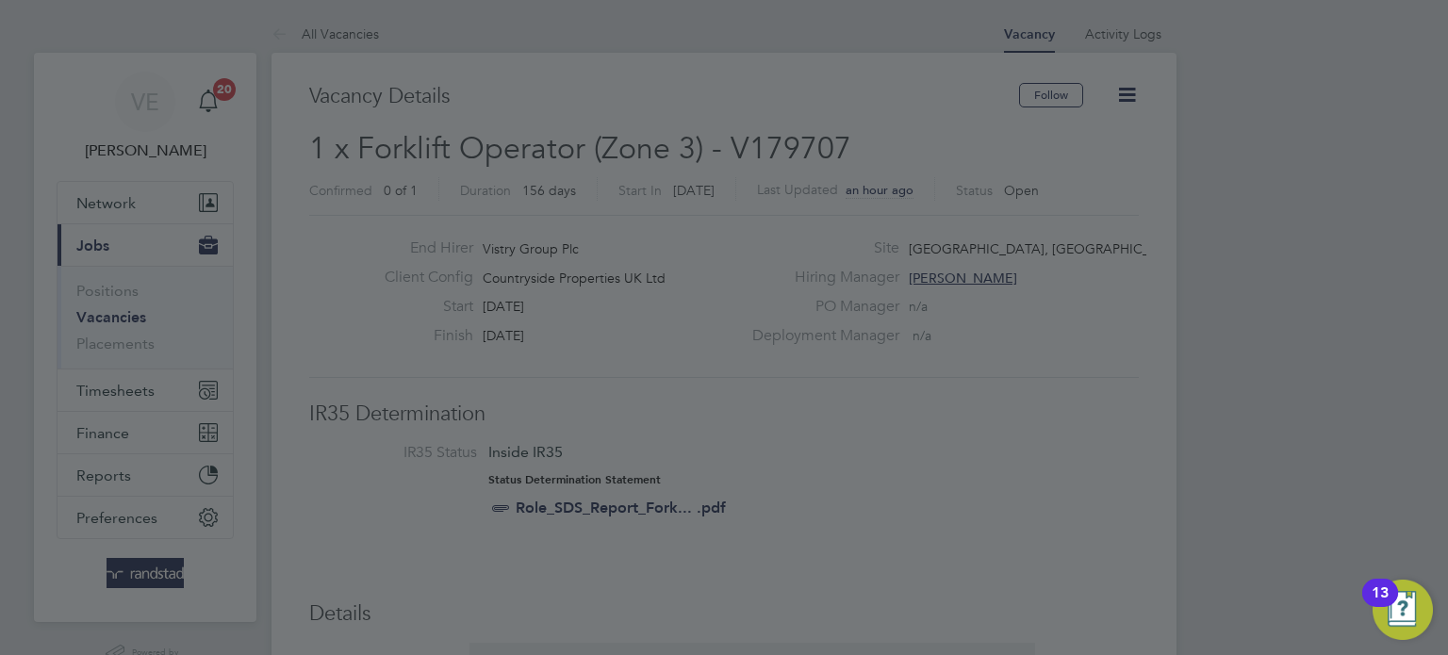
click at [800, 149] on div at bounding box center [724, 327] width 1448 height 655
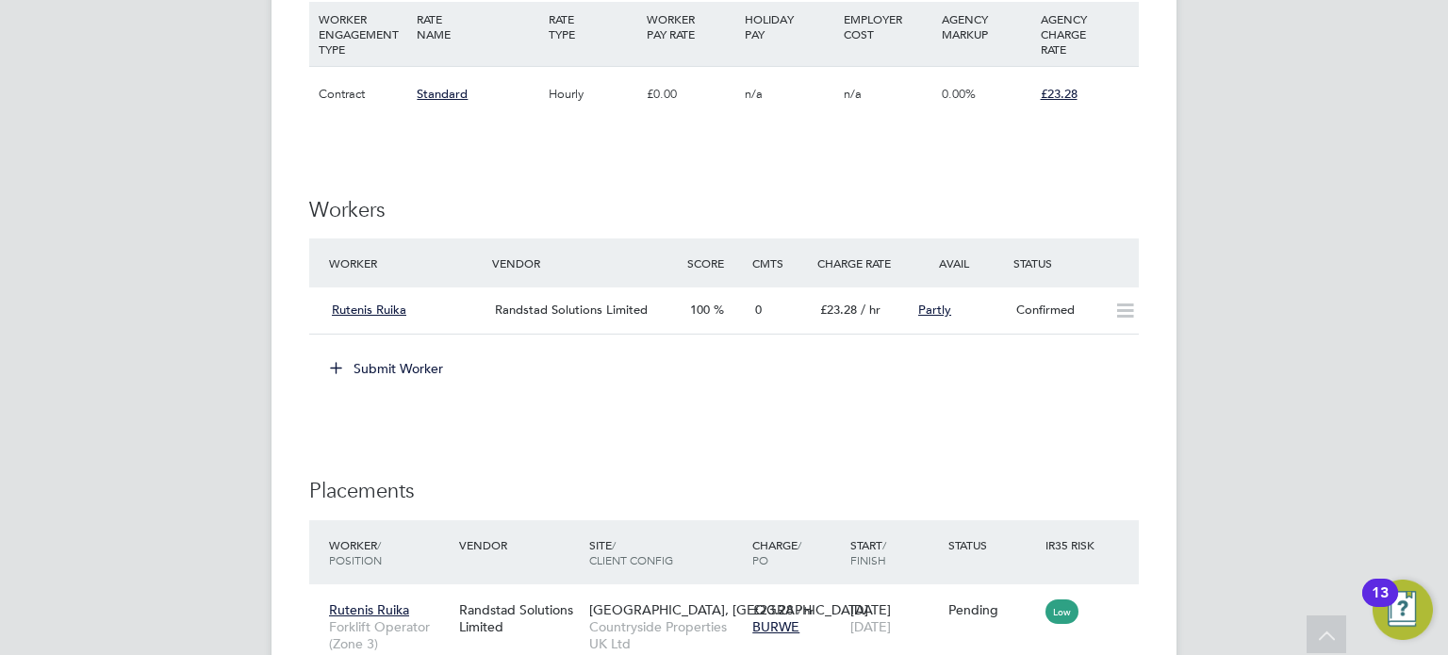
scroll to position [1346, 0]
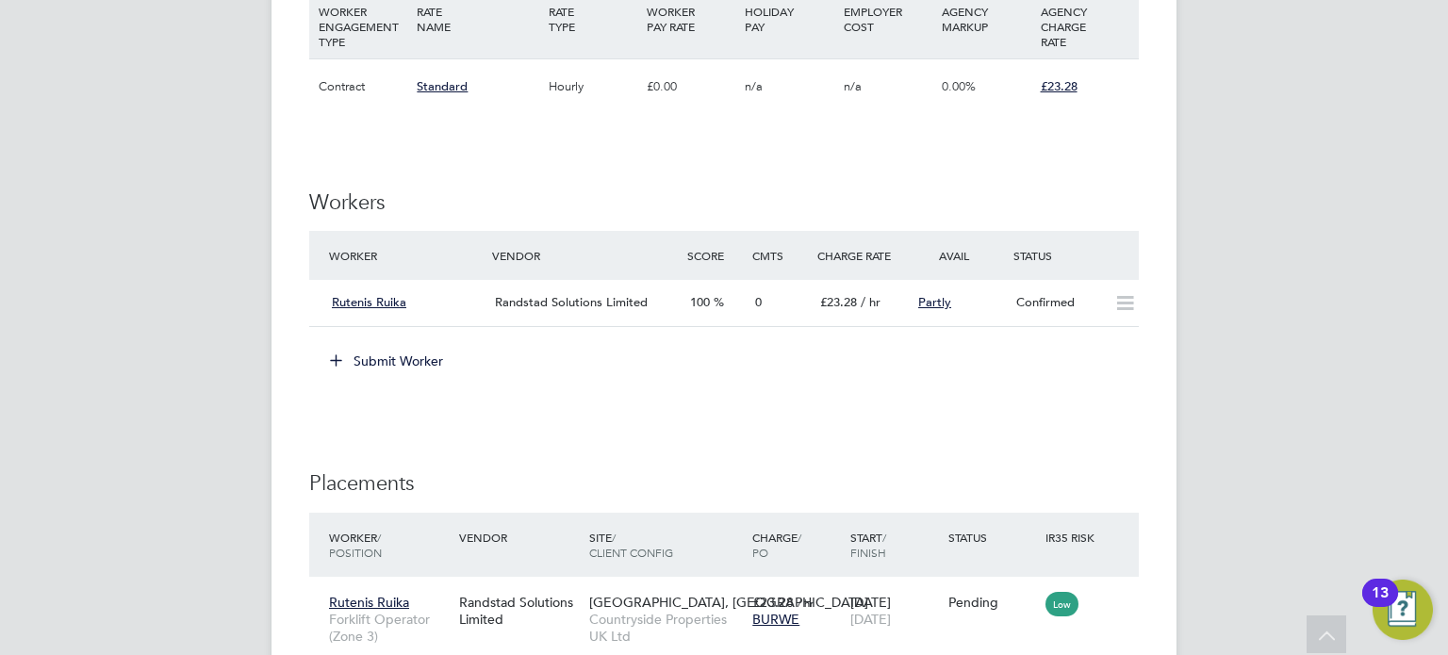
click at [377, 353] on button "Submit Worker" at bounding box center [387, 361] width 141 height 30
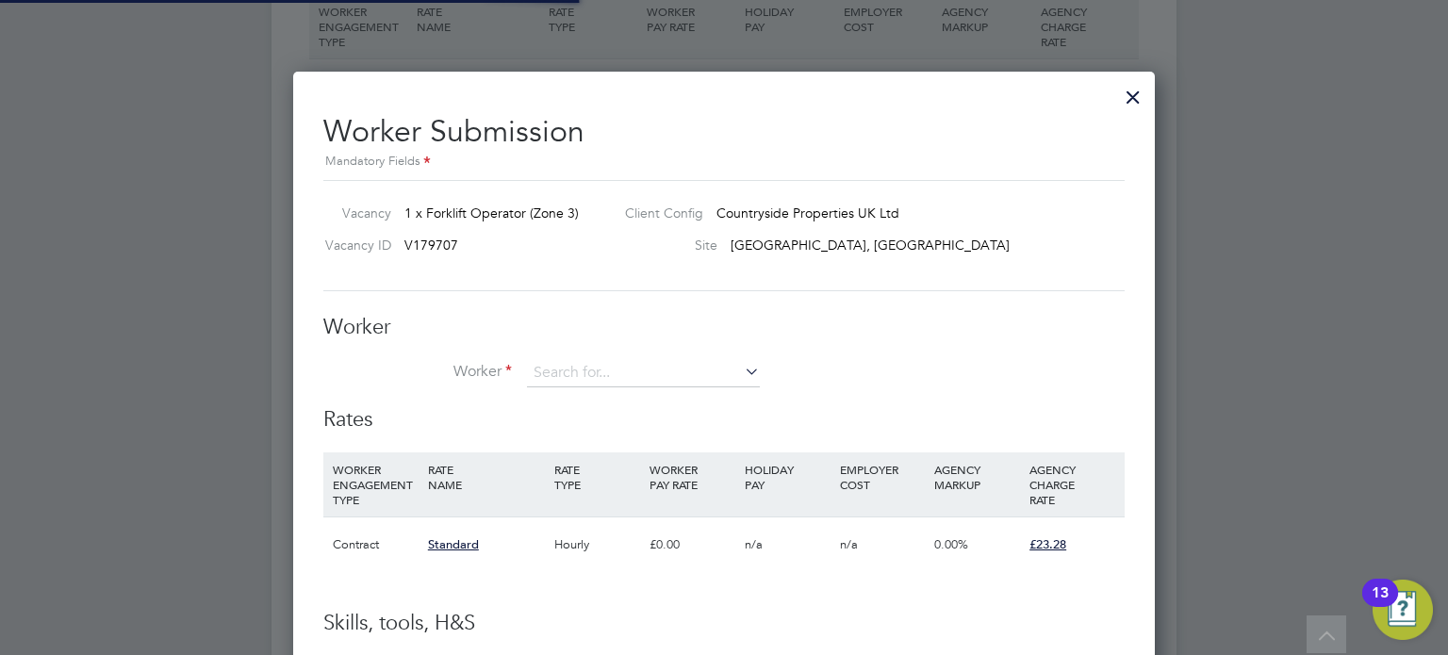
scroll to position [56, 128]
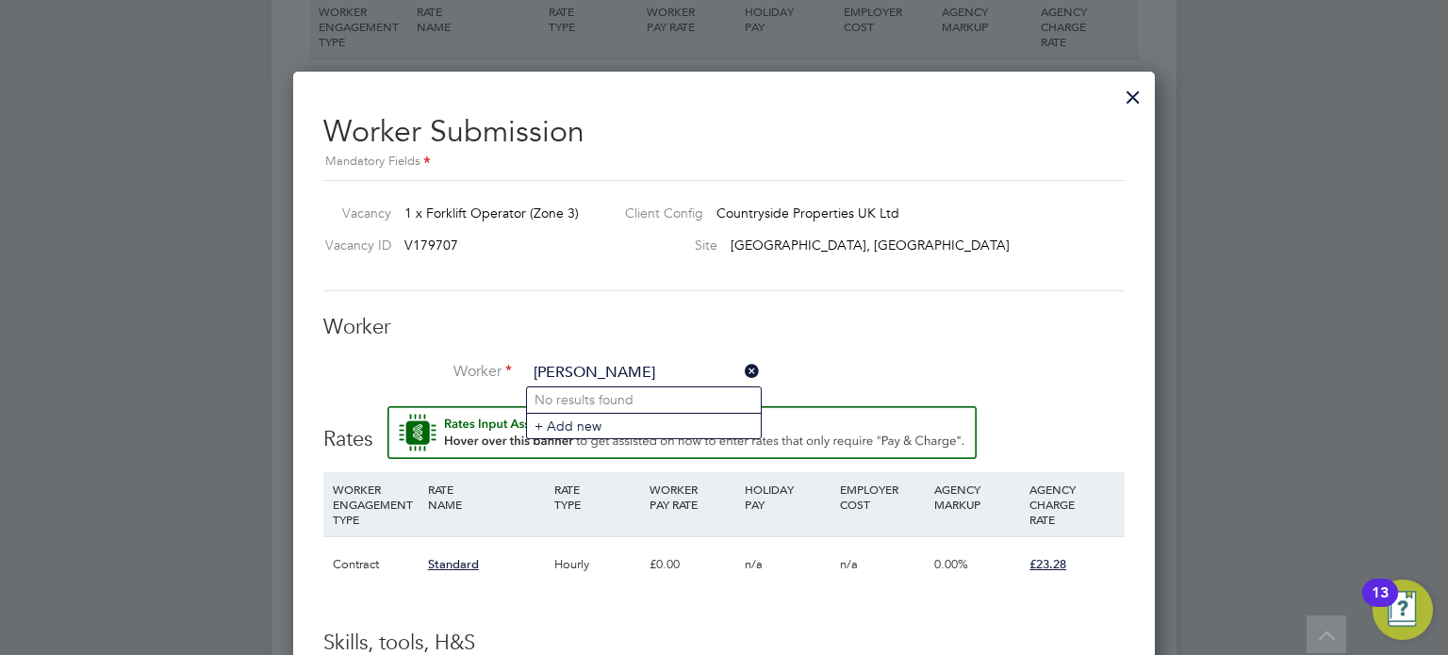
drag, startPoint x: 698, startPoint y: 373, endPoint x: 473, endPoint y: 353, distance: 225.3
click at [473, 353] on div "Worker Worker stephen weaver Worker Engagement Type" at bounding box center [723, 360] width 801 height 93
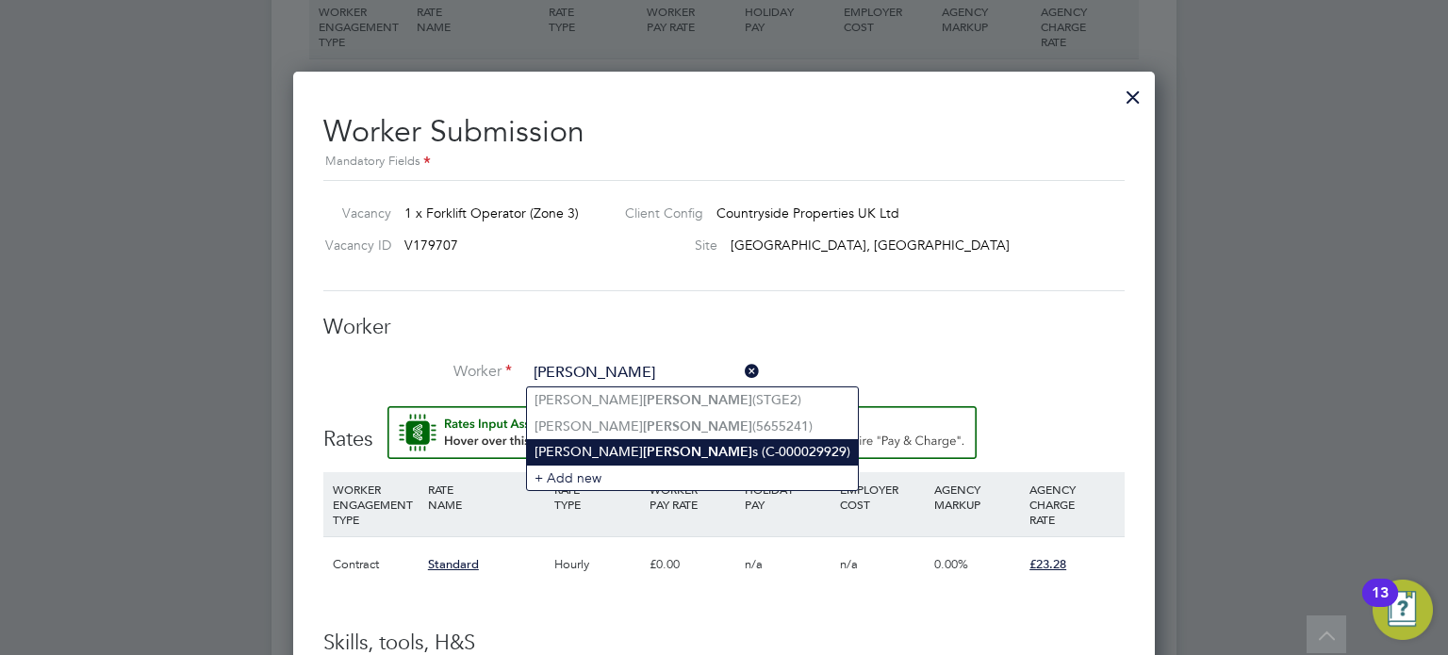
click at [649, 443] on li "Simon Weaver s (C-000029929)" at bounding box center [692, 451] width 331 height 25
type input "Simon Weavers (C-000029929)"
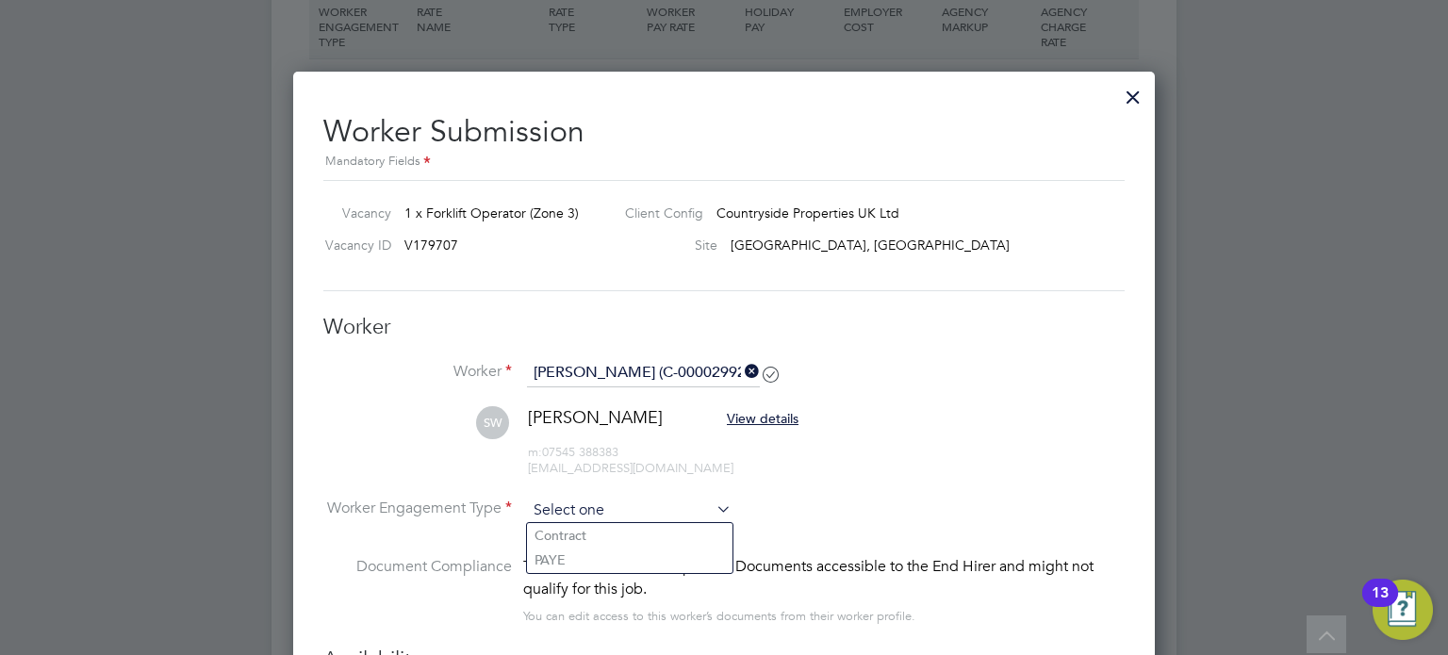
click at [575, 514] on input at bounding box center [629, 511] width 205 height 28
click at [568, 518] on input at bounding box center [629, 511] width 205 height 28
click at [576, 535] on li "Contract" at bounding box center [630, 535] width 206 height 25
type input "Contract"
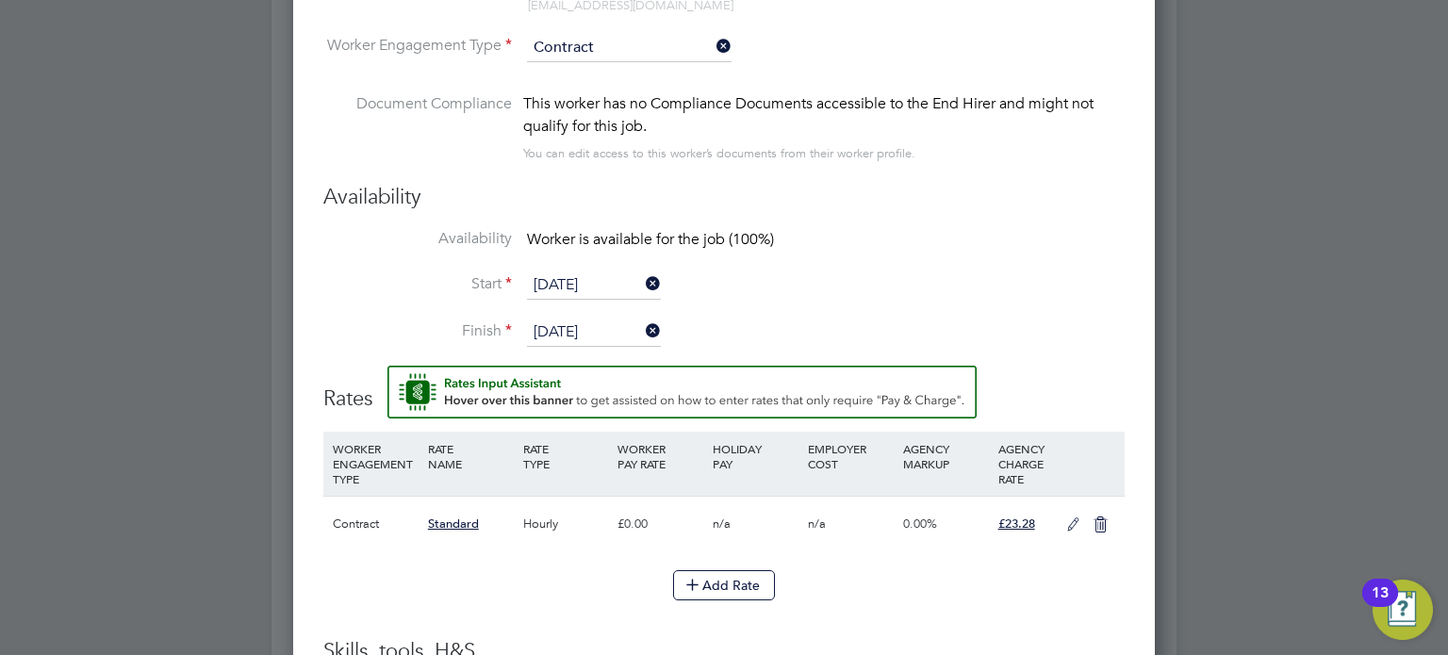
click at [1066, 518] on icon at bounding box center [1074, 525] width 24 height 15
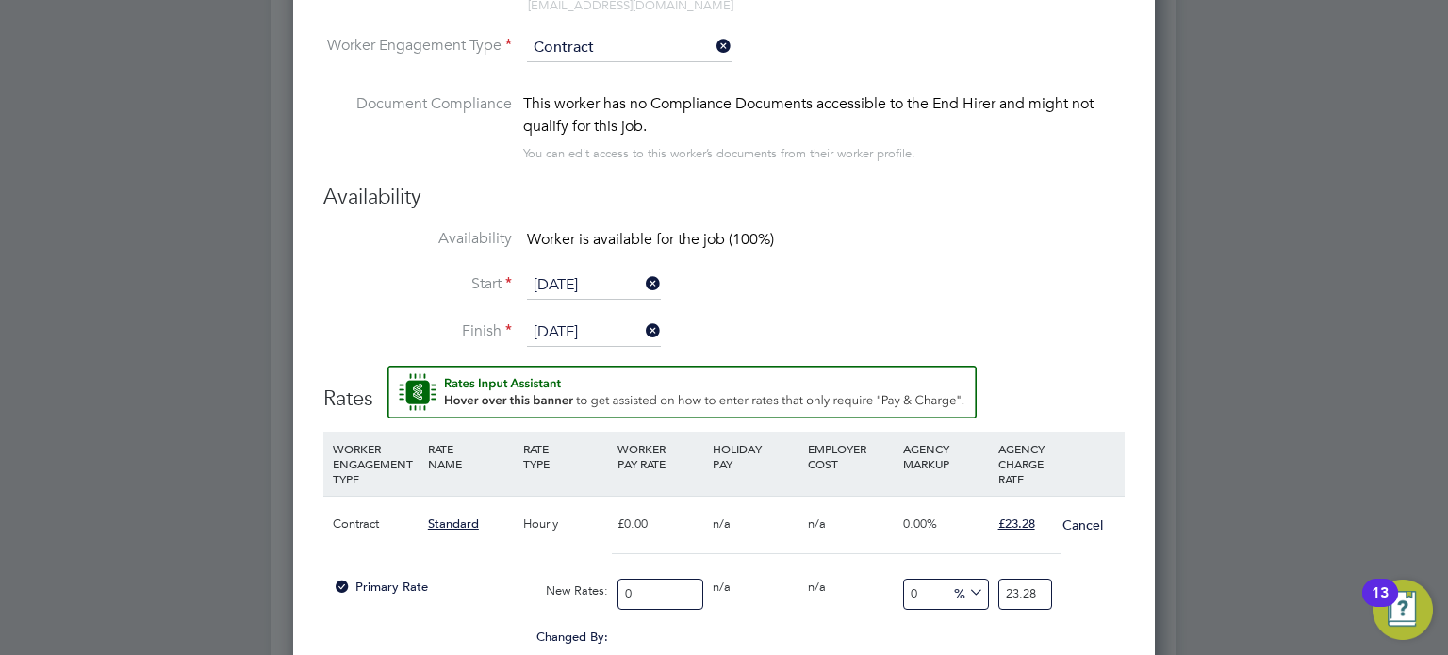
click at [666, 582] on input "0" at bounding box center [661, 594] width 86 height 31
type input "2"
type input "20"
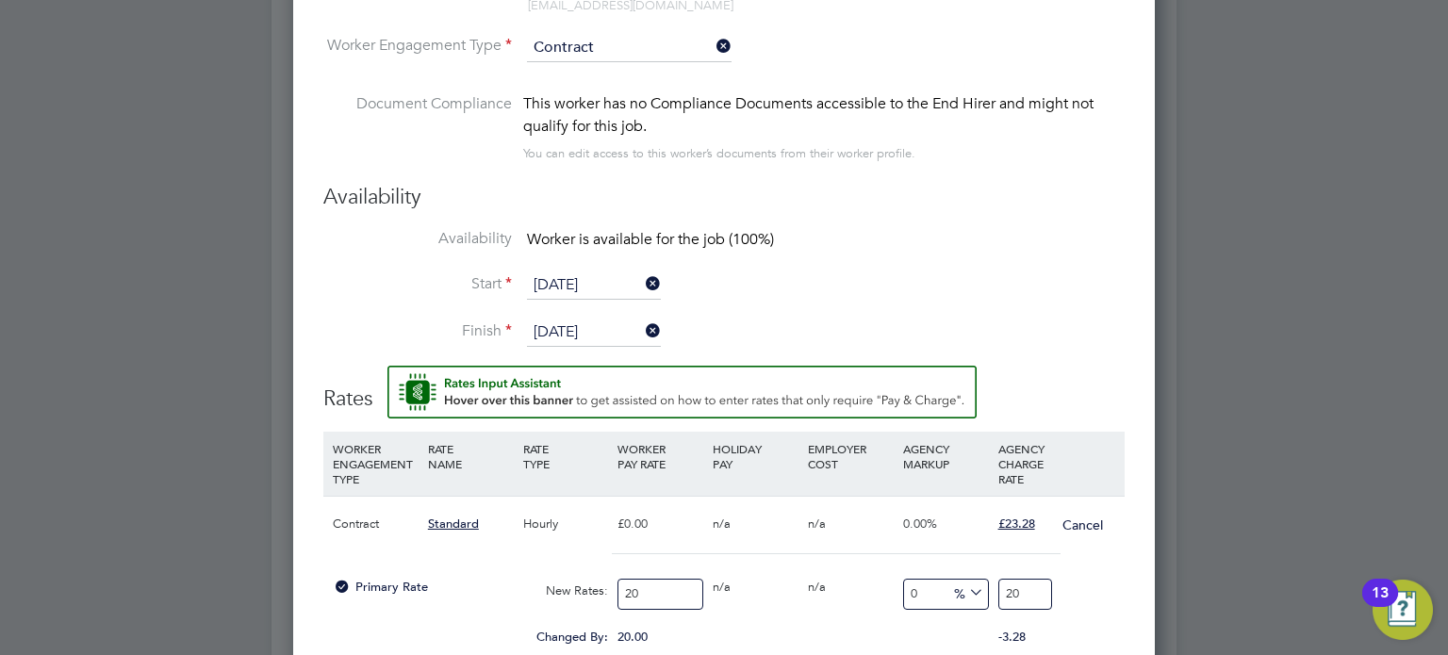
type input "20"
click at [750, 631] on div "0.00" at bounding box center [755, 628] width 95 height 19
drag, startPoint x: 1034, startPoint y: 594, endPoint x: 973, endPoint y: 585, distance: 61.9
click at [973, 585] on div "Primary Rate New Rates: 20 0 n/a 0 n/a 0 0 % 20" at bounding box center [723, 594] width 801 height 50
type input "-90"
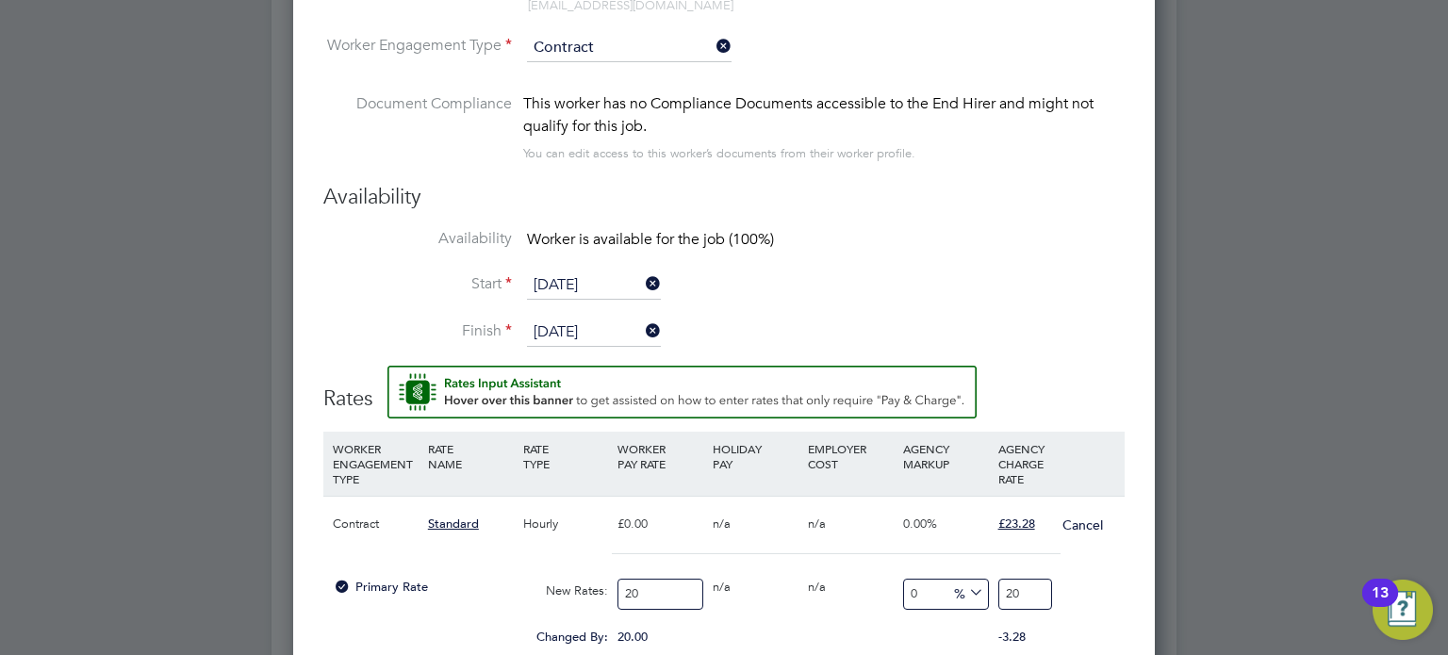
type input "2"
type input "15"
type input "23"
type input "16"
type input "23.2"
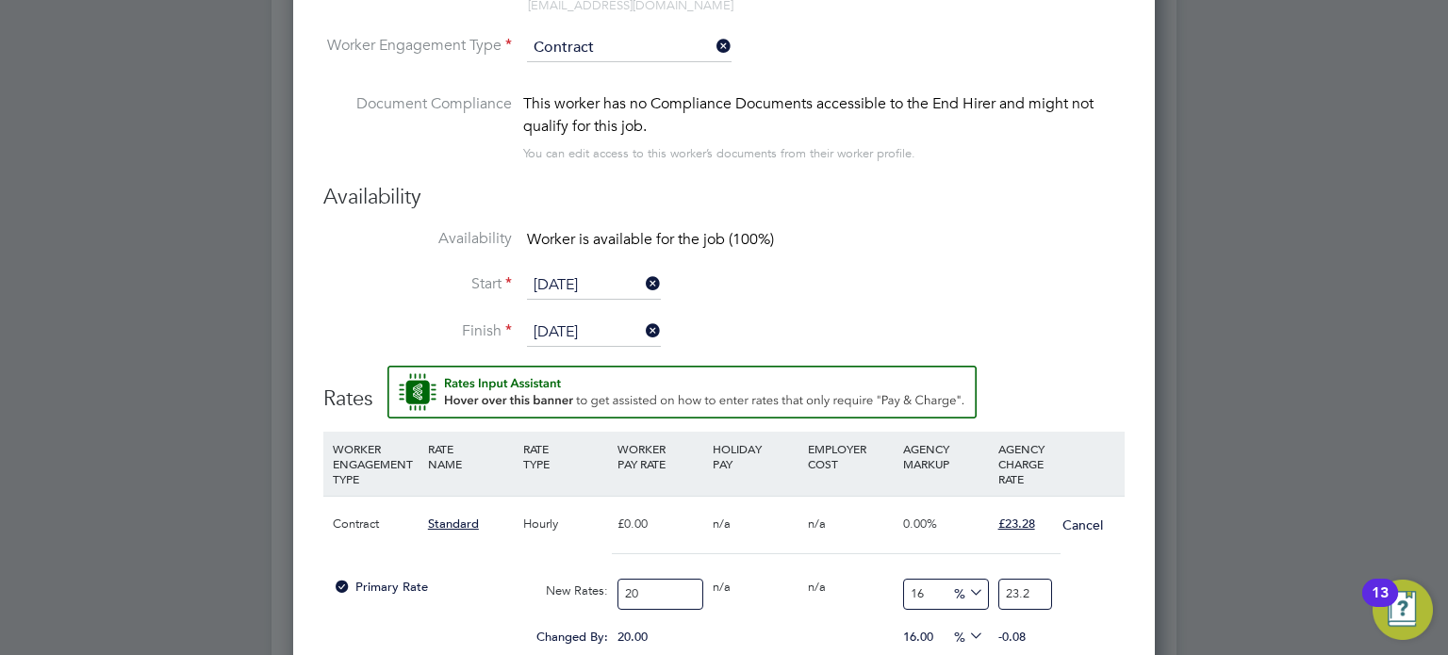
type input "16.4"
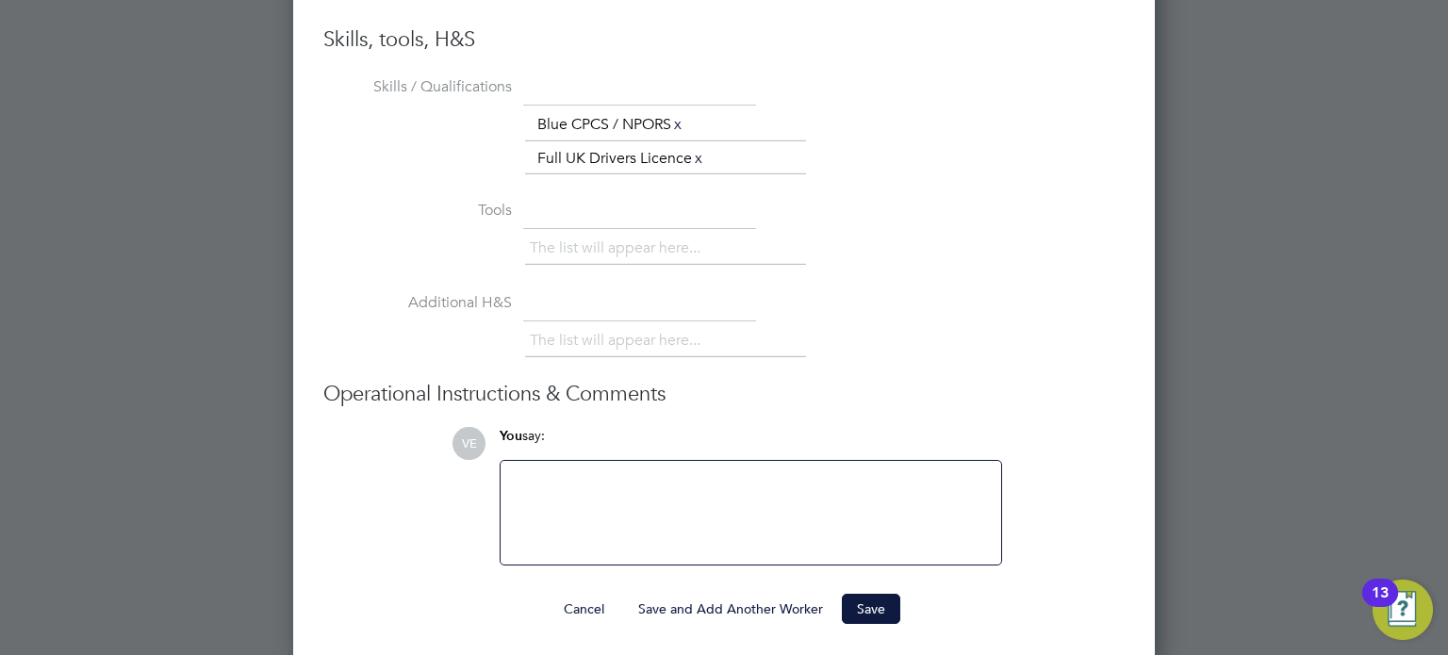
type input "23.28"
drag, startPoint x: 765, startPoint y: 601, endPoint x: 884, endPoint y: 601, distance: 119.7
click at [884, 601] on div "Cancel Save and Add Another Worker Save" at bounding box center [723, 609] width 801 height 30
click at [884, 601] on button "Save" at bounding box center [871, 609] width 58 height 30
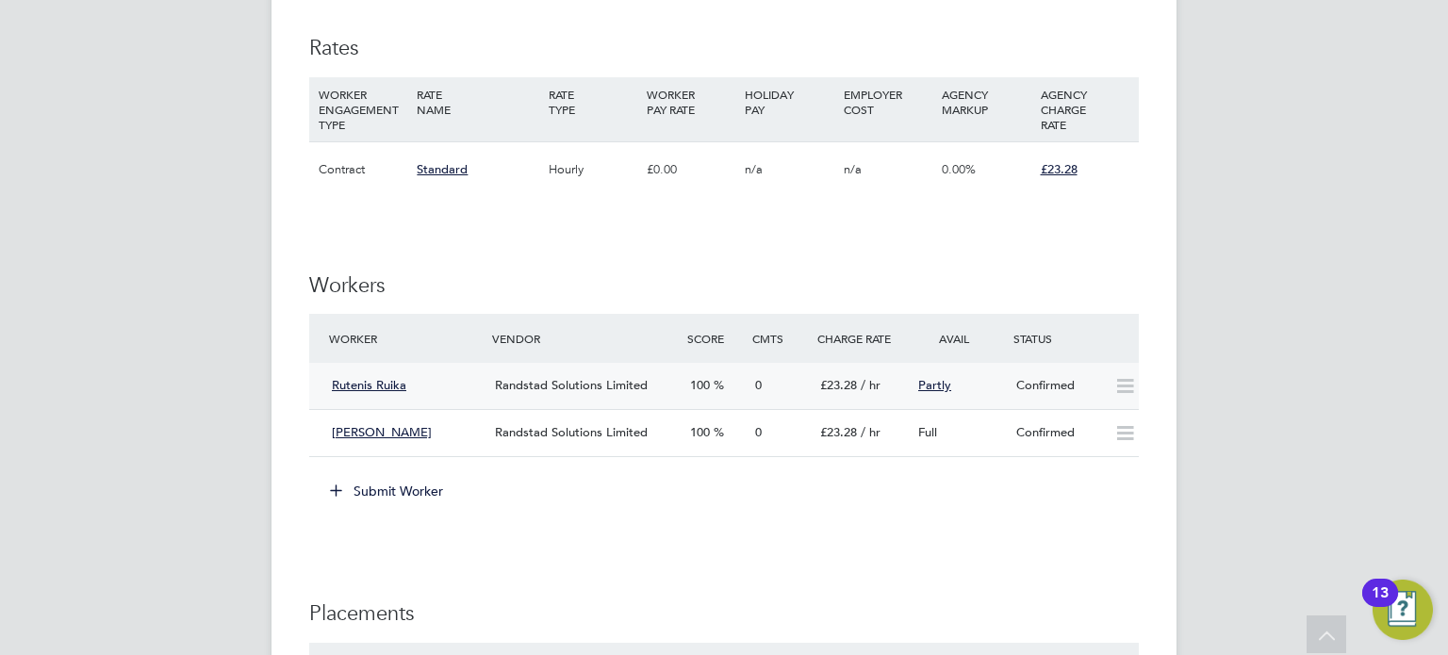
click at [1086, 385] on div "Confirmed" at bounding box center [1058, 386] width 98 height 31
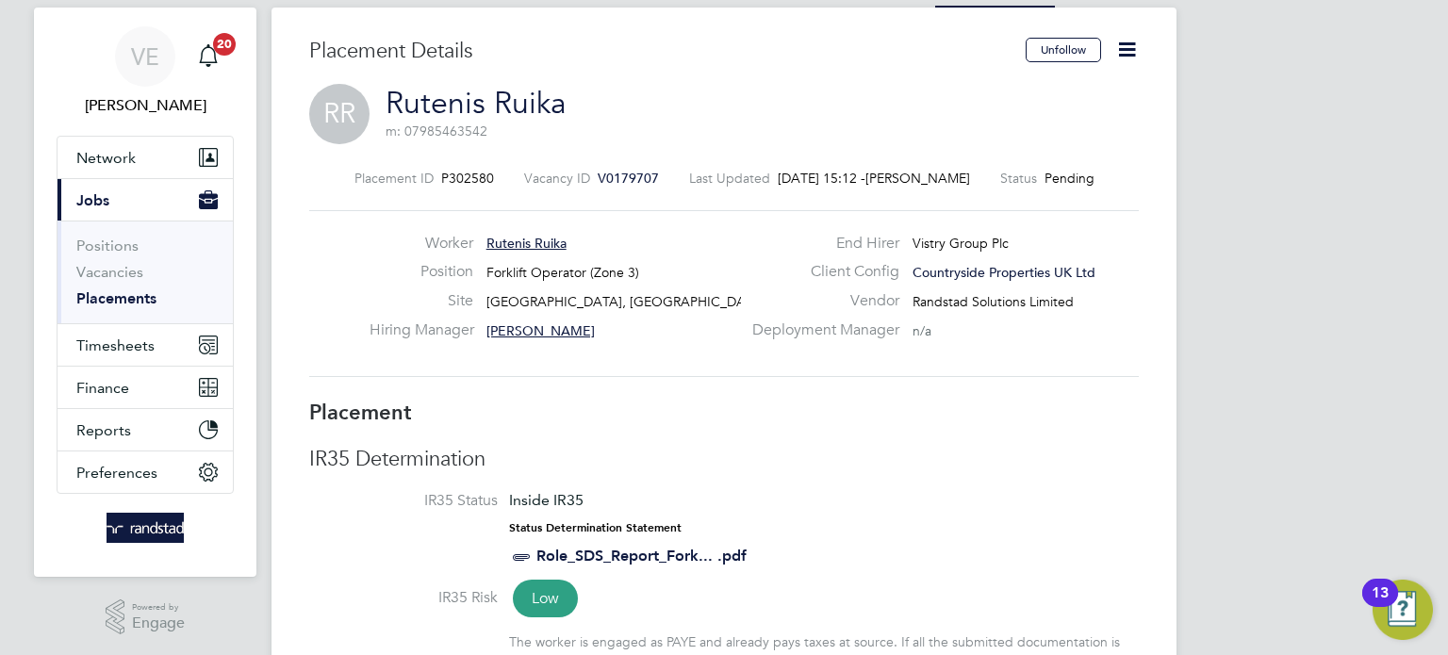
click at [1125, 59] on icon at bounding box center [1127, 50] width 24 height 24
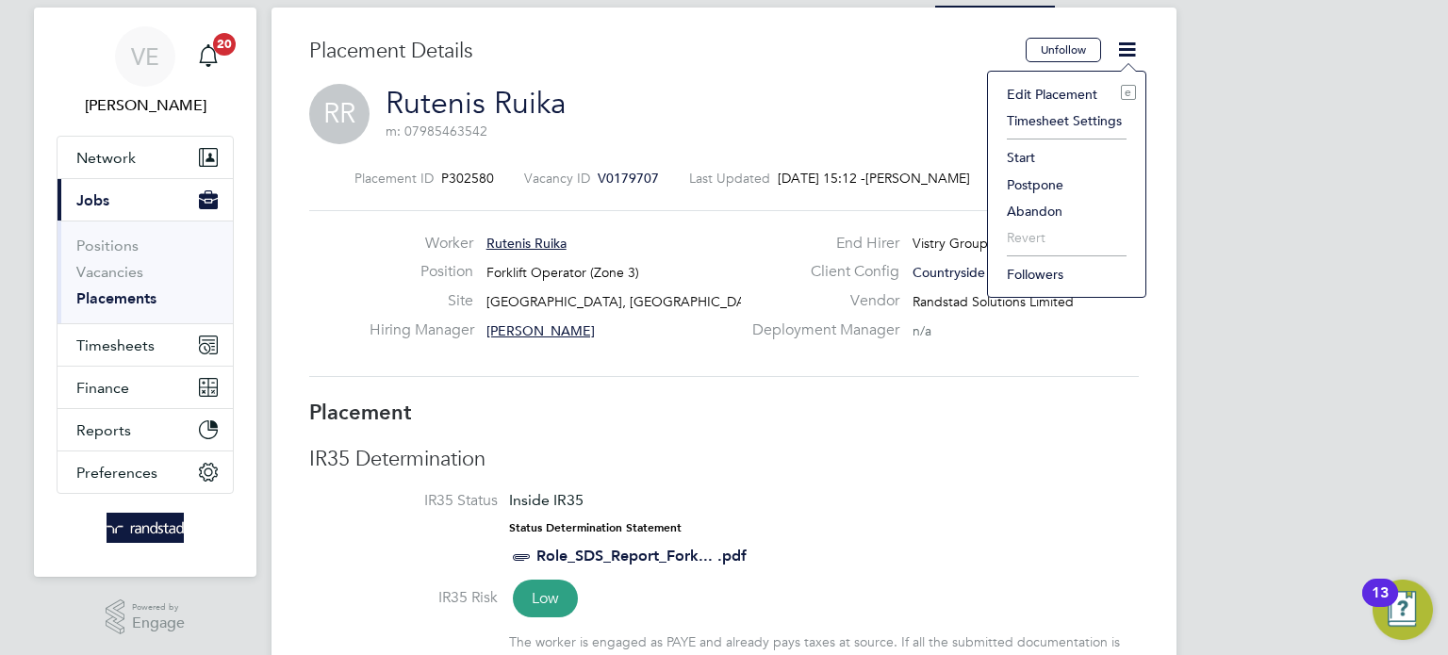
click at [1044, 159] on li "Start" at bounding box center [1066, 157] width 139 height 26
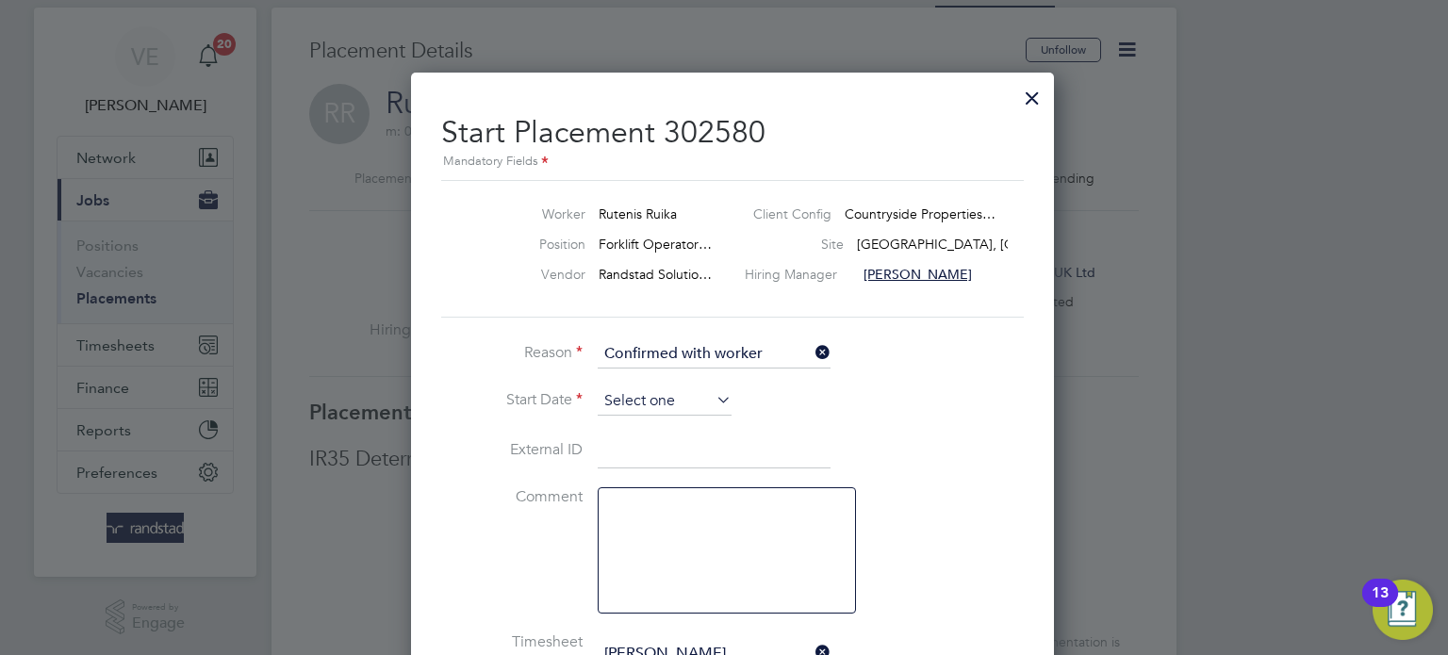
click at [658, 398] on input at bounding box center [665, 401] width 134 height 28
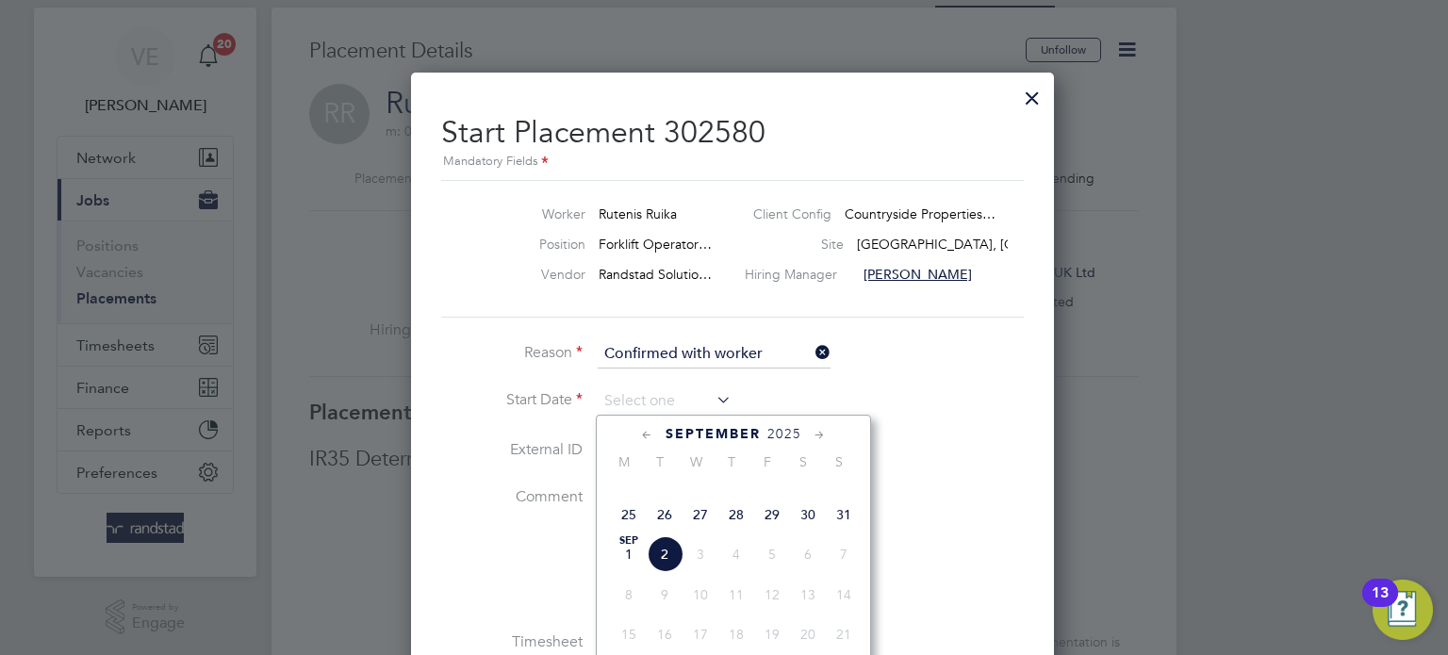
click at [660, 533] on span "26" at bounding box center [665, 515] width 36 height 36
type input "[DATE]"
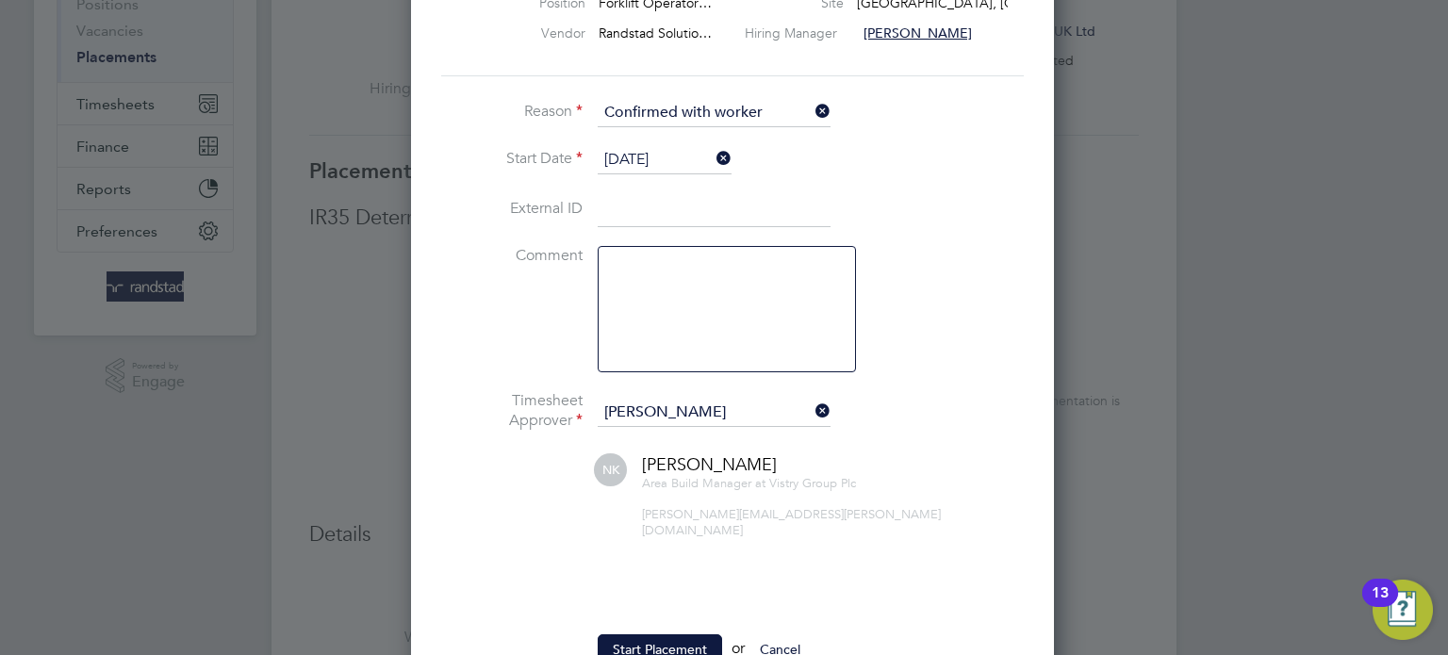
click at [697, 613] on ul "Reason Confirmed with worker Start Date 26 Aug 2025 External ID Comment Timeshe…" at bounding box center [724, 391] width 566 height 585
click at [689, 634] on button "Start Placement" at bounding box center [660, 649] width 124 height 30
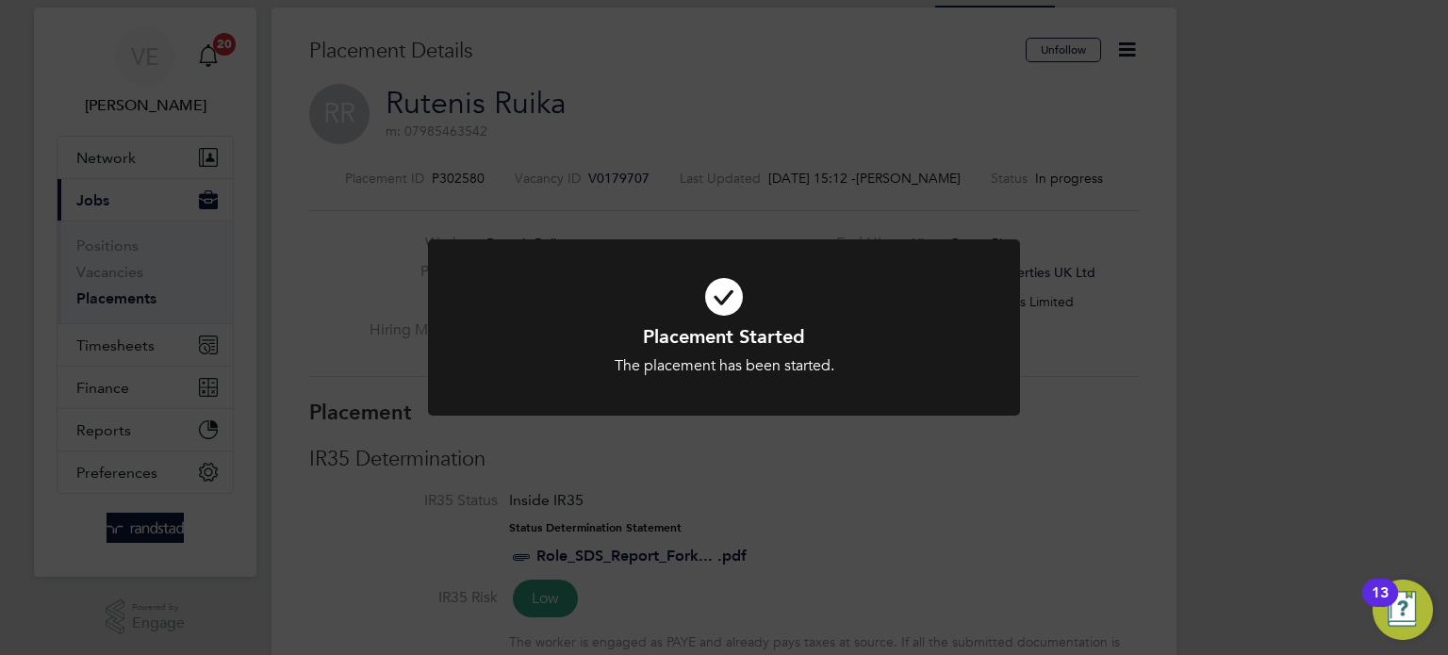
click at [713, 433] on div "Placement Started The placement has been started. Cancel Okay" at bounding box center [724, 338] width 592 height 199
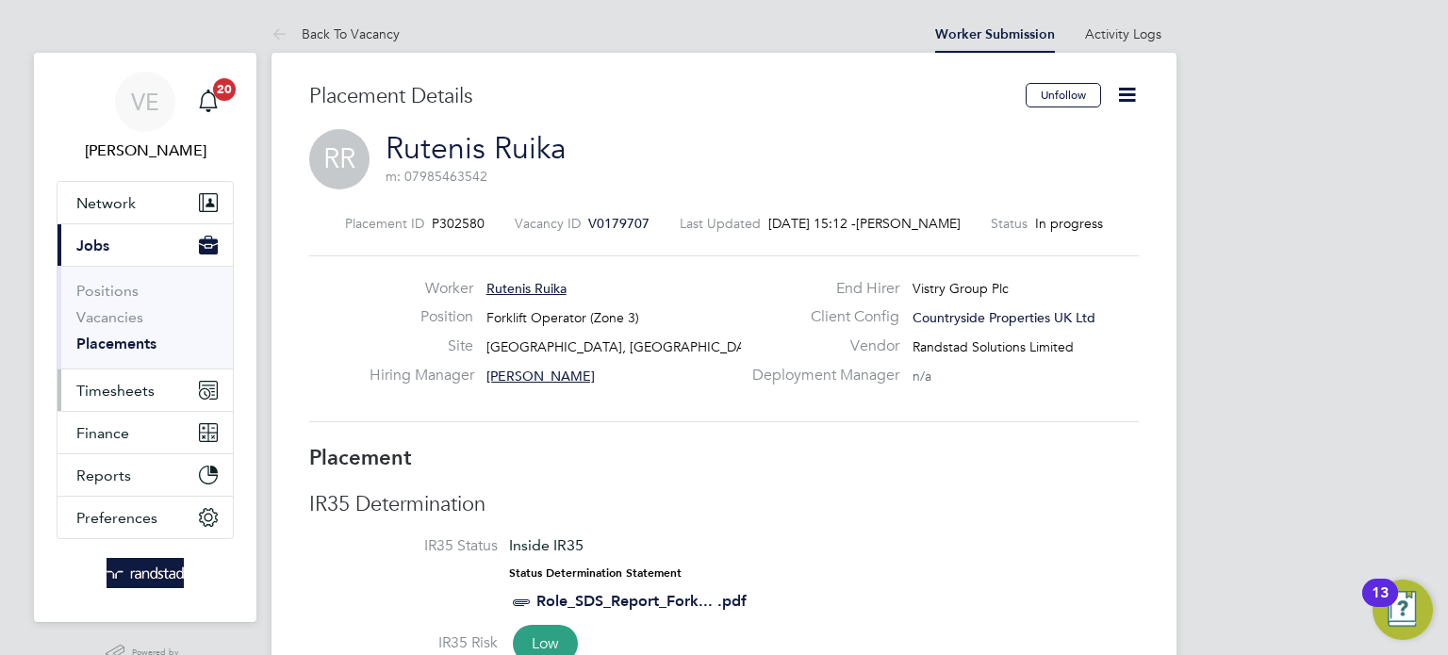
click at [119, 404] on button "Timesheets" at bounding box center [145, 390] width 175 height 41
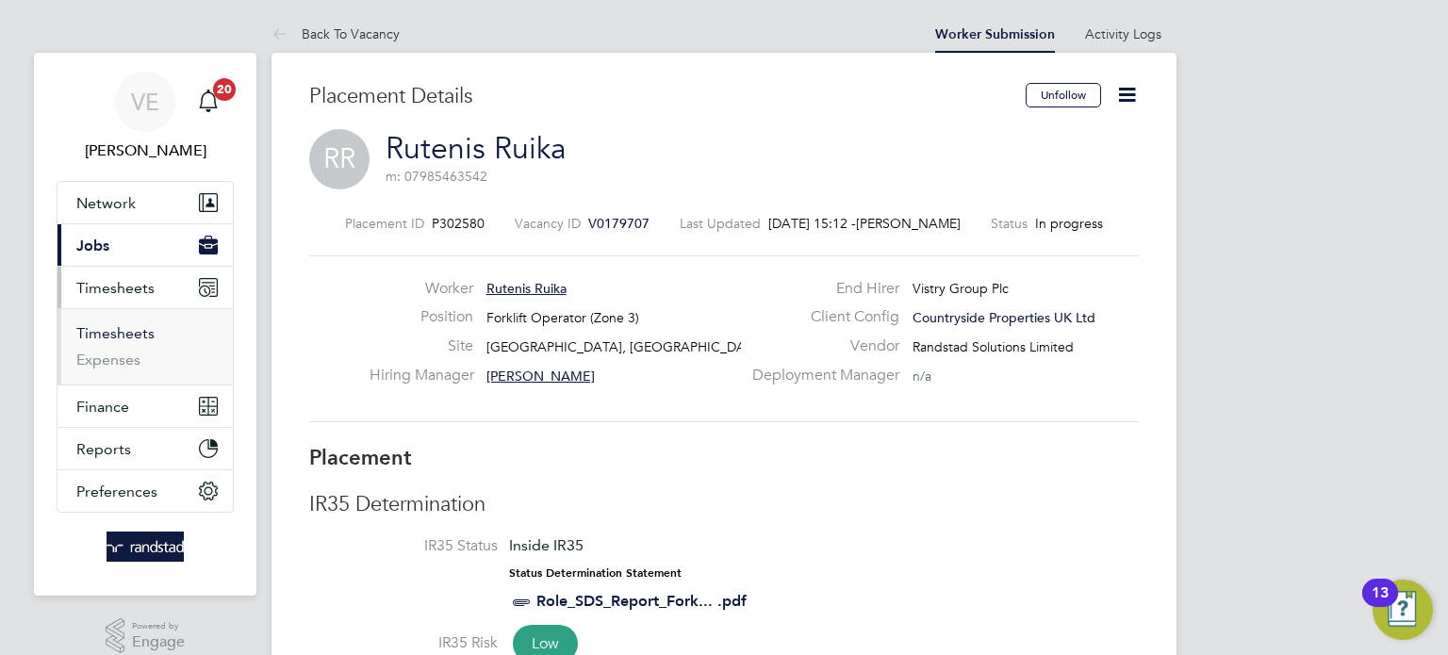
click at [109, 329] on link "Timesheets" at bounding box center [115, 333] width 78 height 18
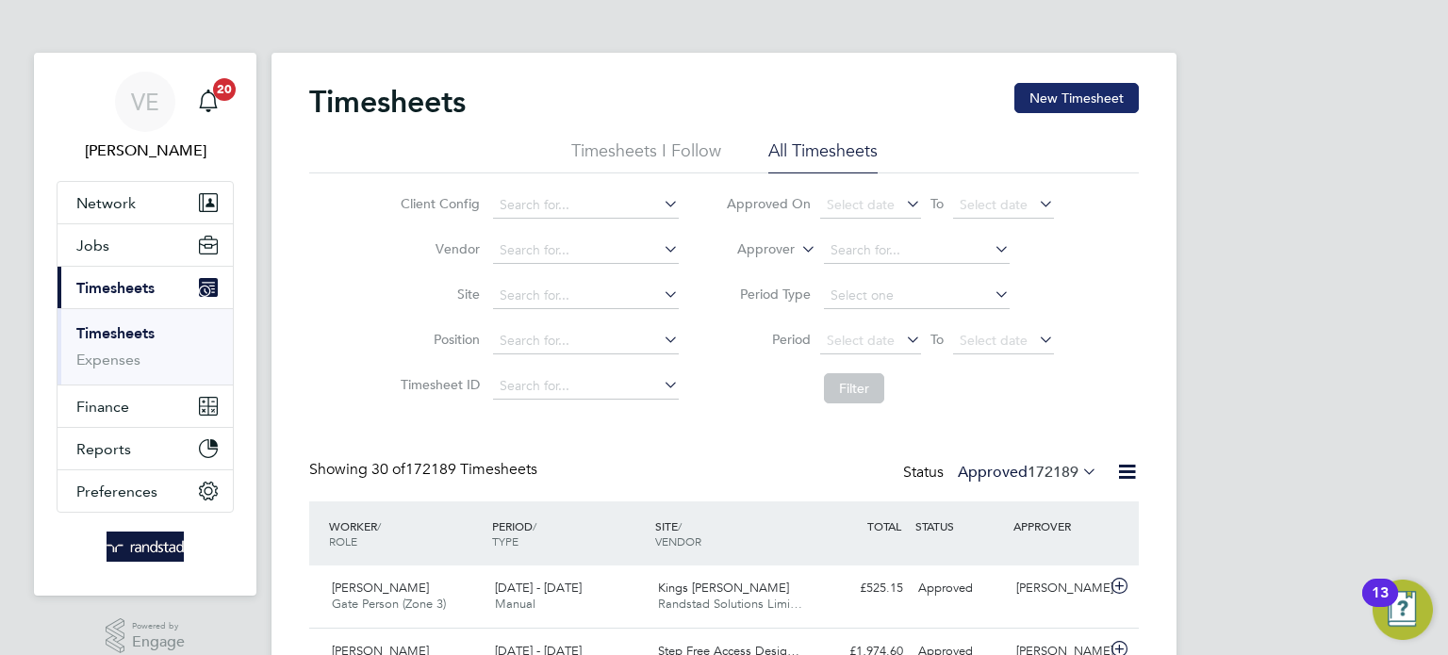
click at [1053, 94] on button "New Timesheet" at bounding box center [1076, 98] width 124 height 30
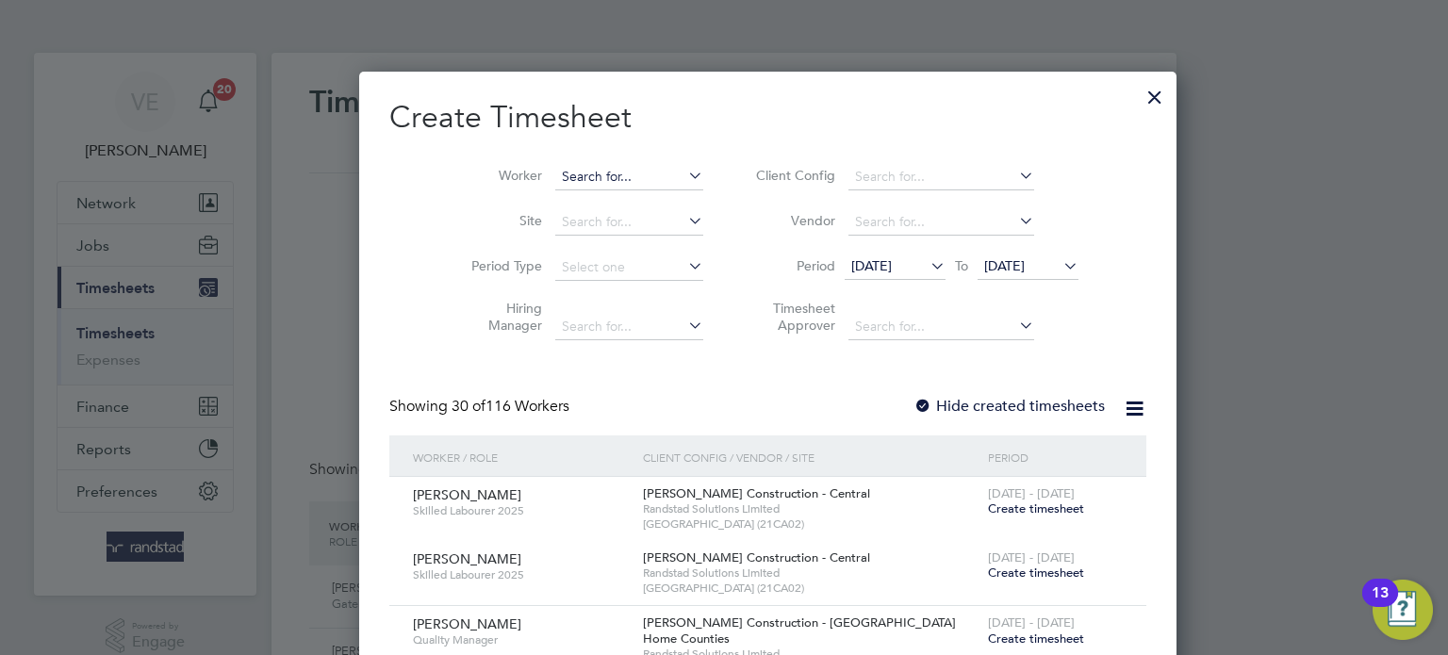
click at [600, 181] on input at bounding box center [629, 177] width 148 height 26
click at [610, 207] on li "Rutenis Ruika" at bounding box center [585, 201] width 149 height 25
type input "Rutenis Ruika"
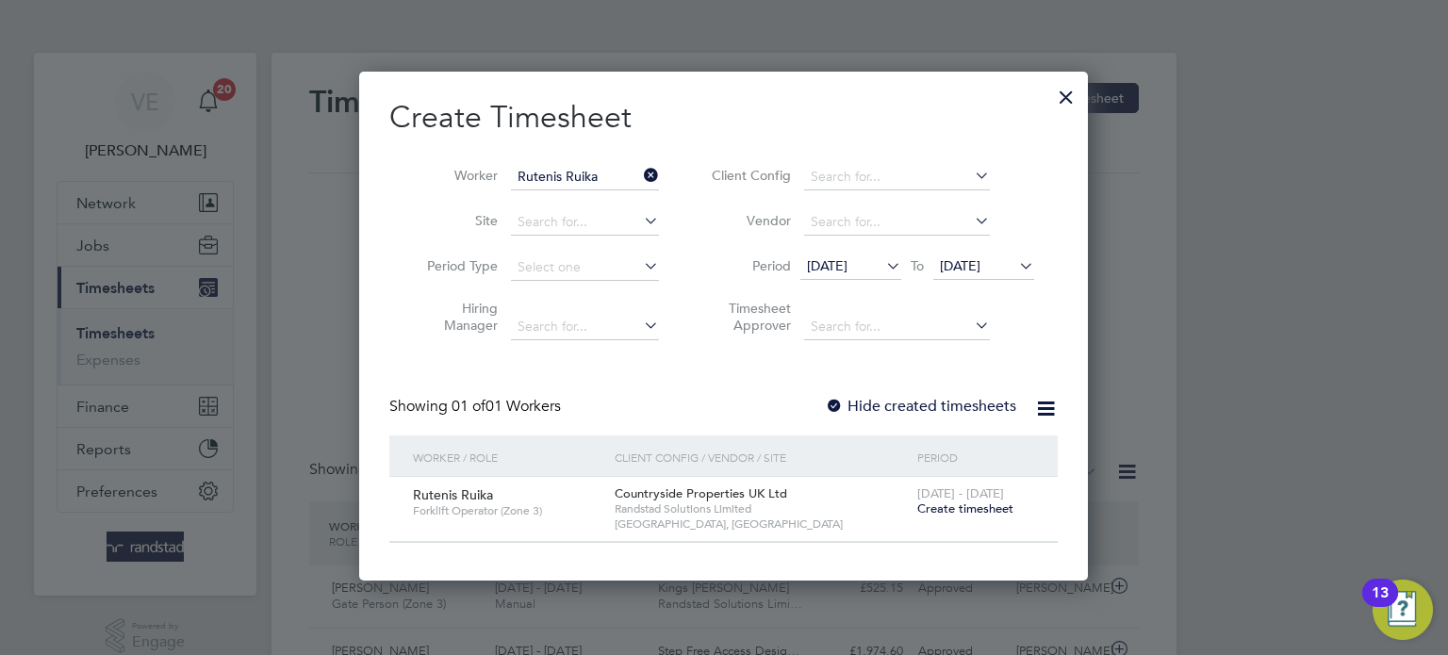
click at [961, 503] on span "Create timesheet" at bounding box center [965, 509] width 96 height 16
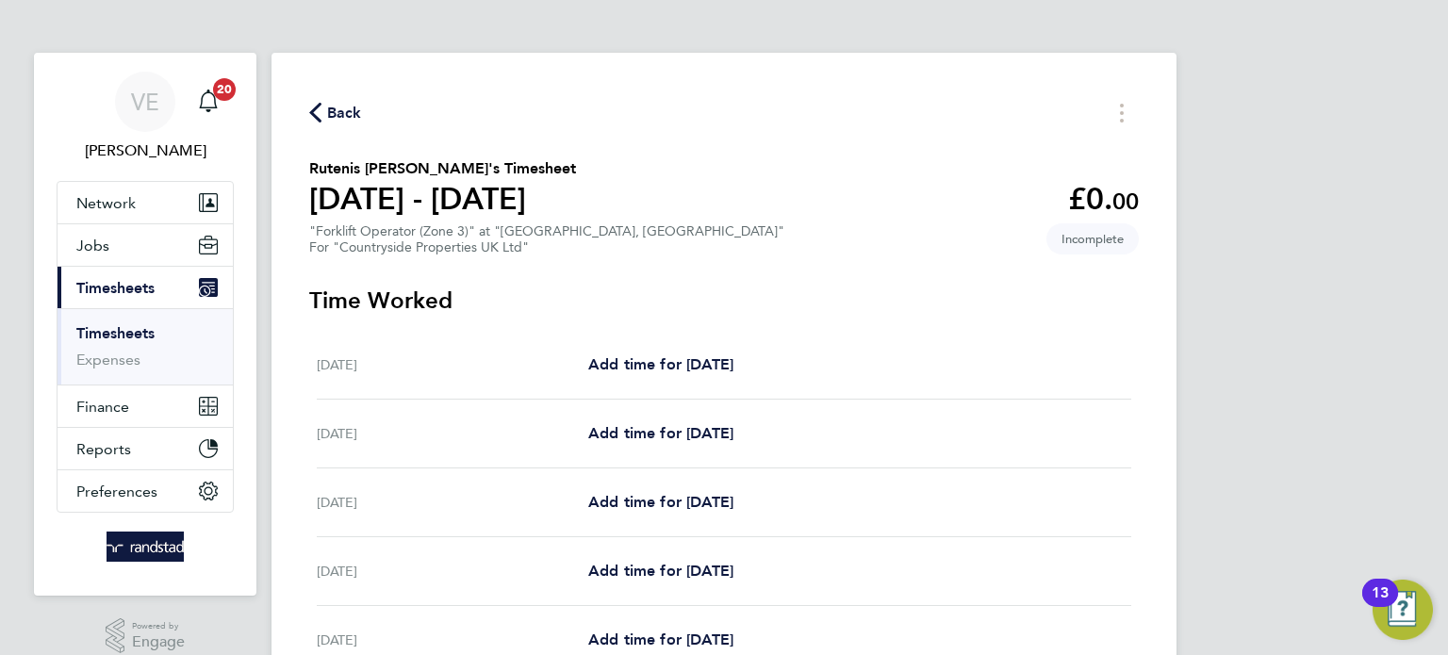
click at [700, 343] on div "Tue 26 Aug Add time for Tue 26 Aug Add time for Tue 26 Aug" at bounding box center [724, 365] width 815 height 69
click at [694, 377] on div "Tue 26 Aug Add time for Tue 26 Aug Add time for Tue 26 Aug" at bounding box center [724, 365] width 815 height 69
click at [695, 373] on link "Add time for [DATE]" at bounding box center [660, 365] width 145 height 23
select select "30"
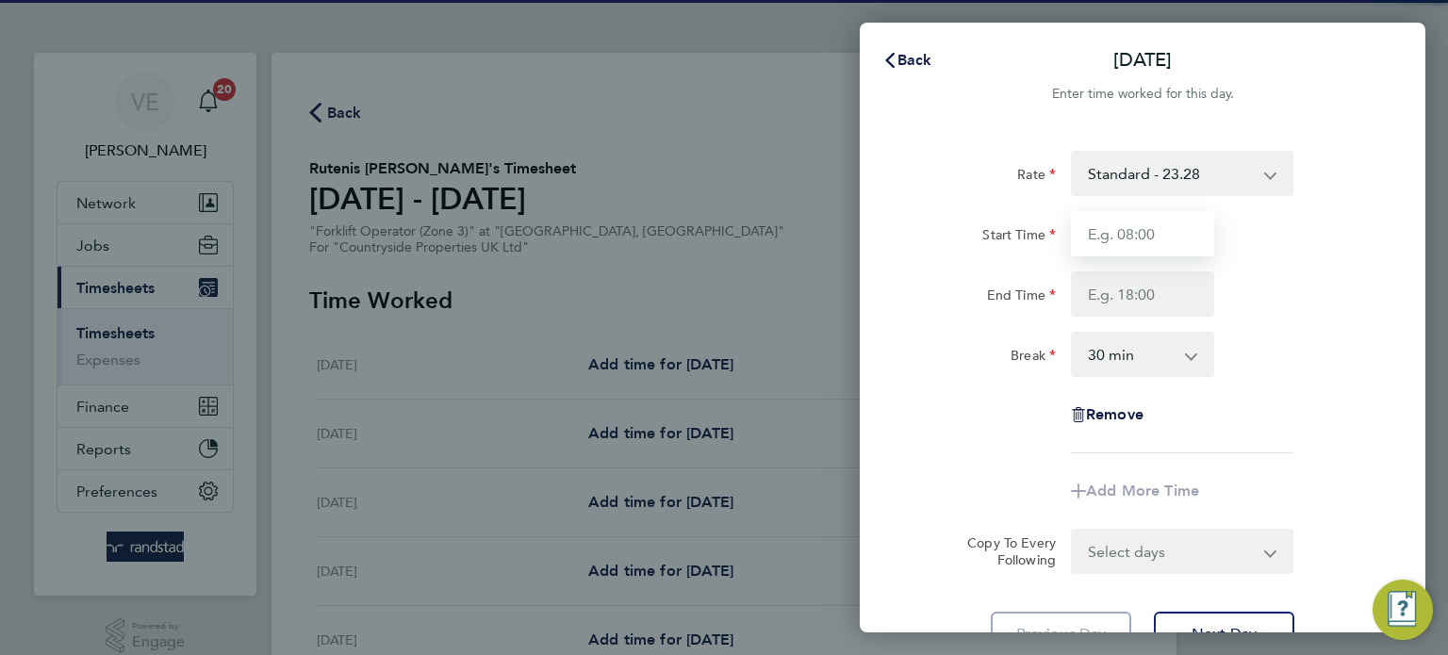
click at [1083, 246] on input "Start Time" at bounding box center [1142, 233] width 143 height 45
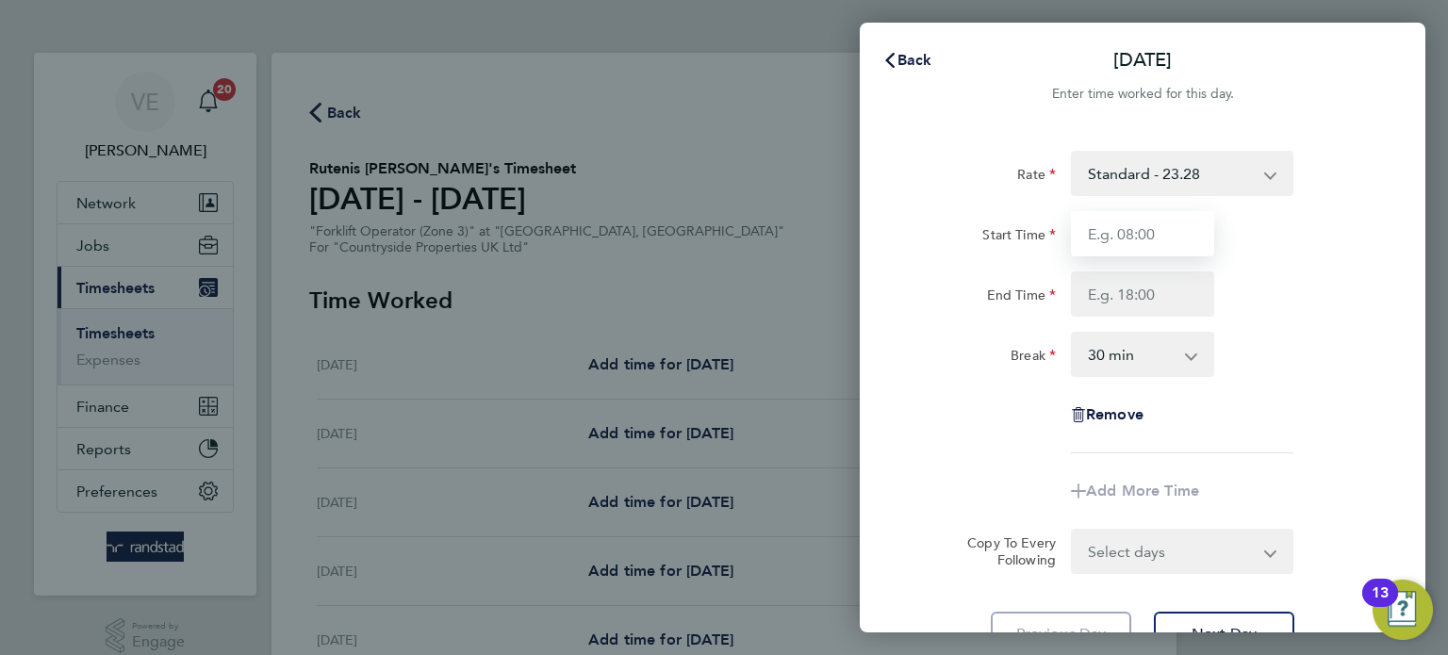
type input "07:30"
click at [1125, 309] on input "End Time" at bounding box center [1142, 294] width 143 height 45
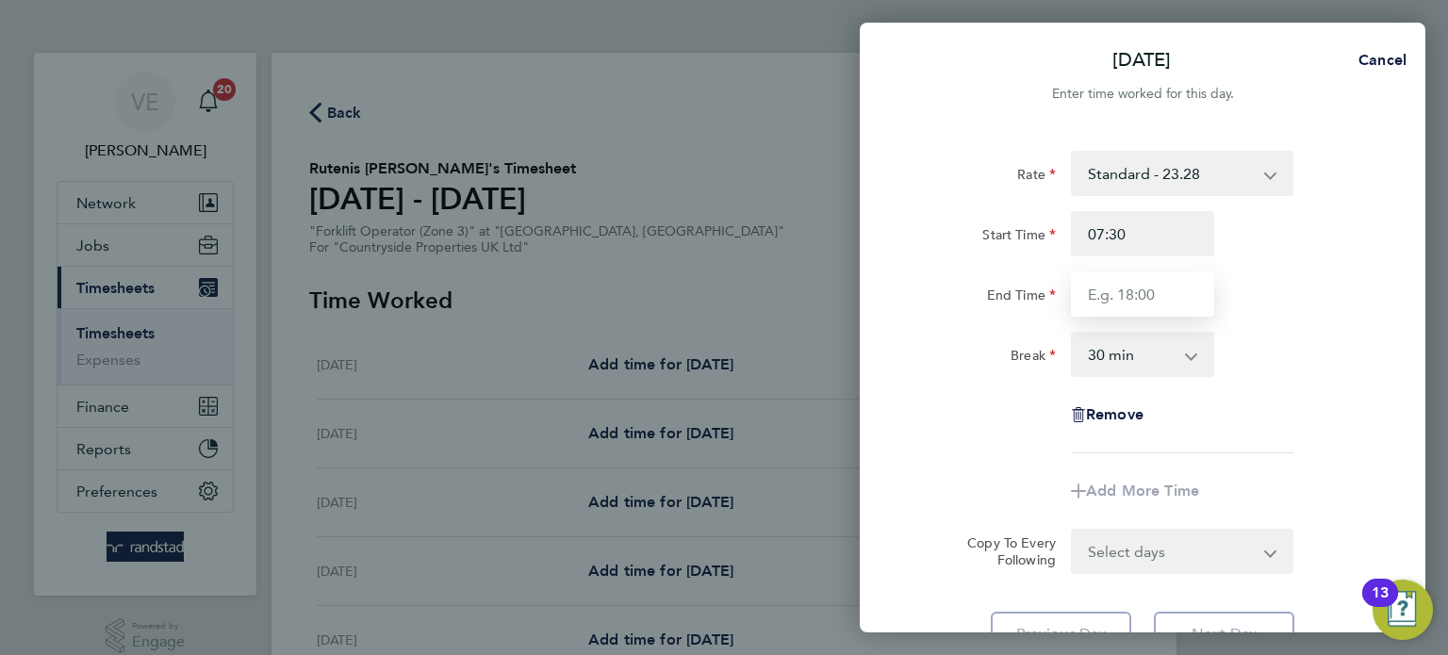
type input "17:00"
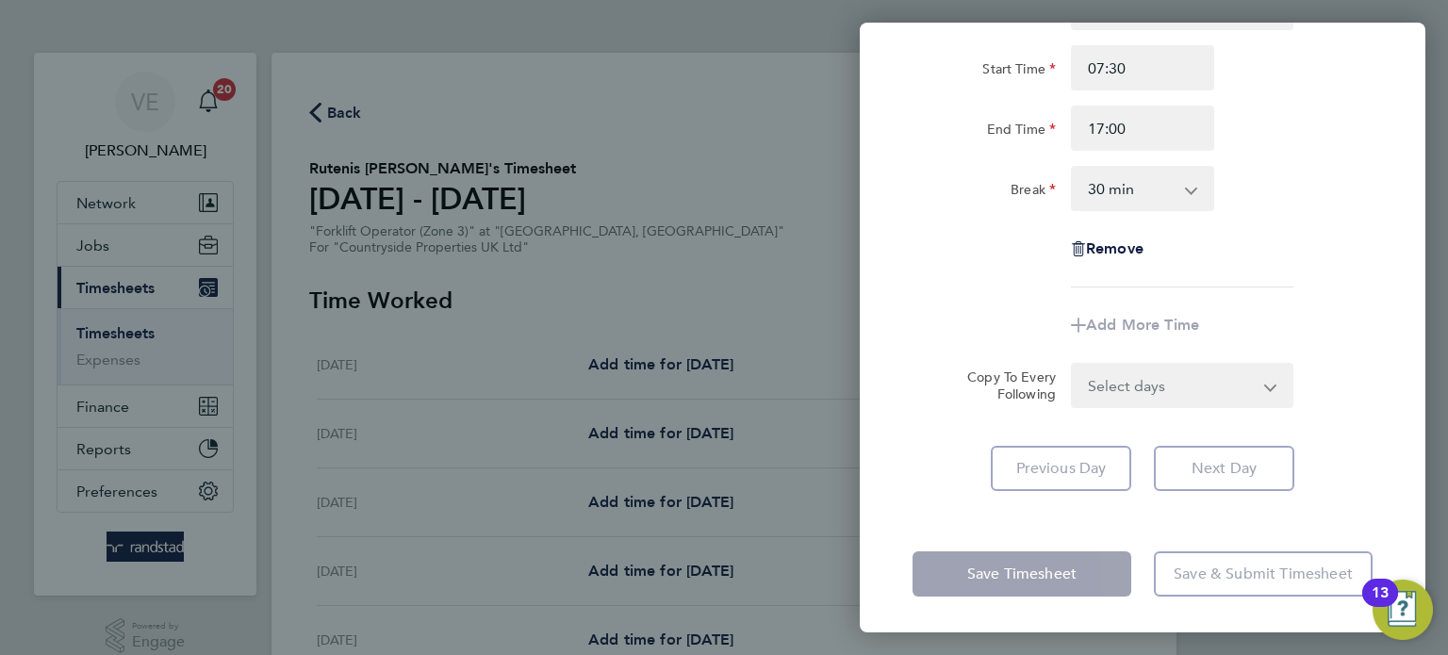
click at [1223, 360] on form "Rate Standard - 23.28 Start Time 07:30 End Time 17:00 Break 0 min 15 min 30 min…" at bounding box center [1143, 196] width 460 height 423
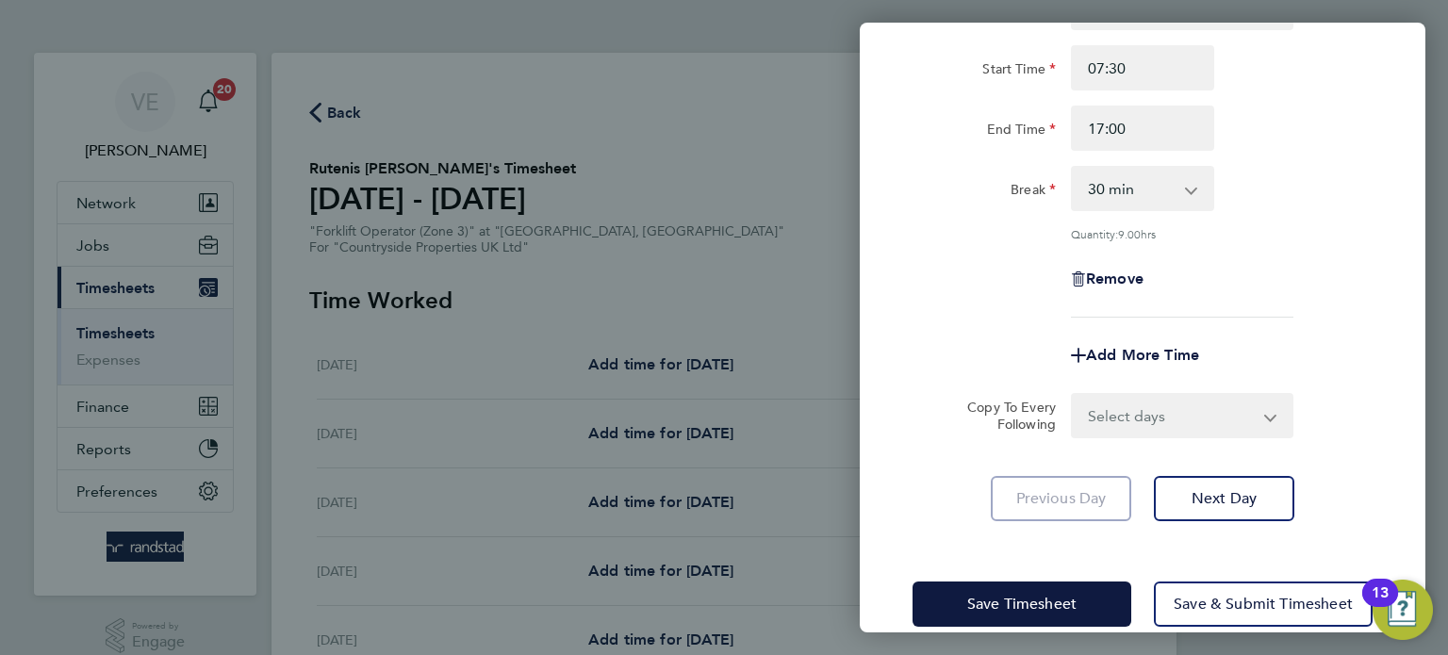
click at [1214, 402] on select "Select days Day Weekday (Mon-Fri) Weekend (Sat-Sun) [DATE] [DATE] [DATE] [DATE]…" at bounding box center [1172, 415] width 198 height 41
select select "WEEKDAY"
click at [1073, 395] on select "Select days Day Weekday (Mon-Fri) Weekend (Sat-Sun) [DATE] [DATE] [DATE] [DATE]…" at bounding box center [1172, 415] width 198 height 41
select select "[DATE]"
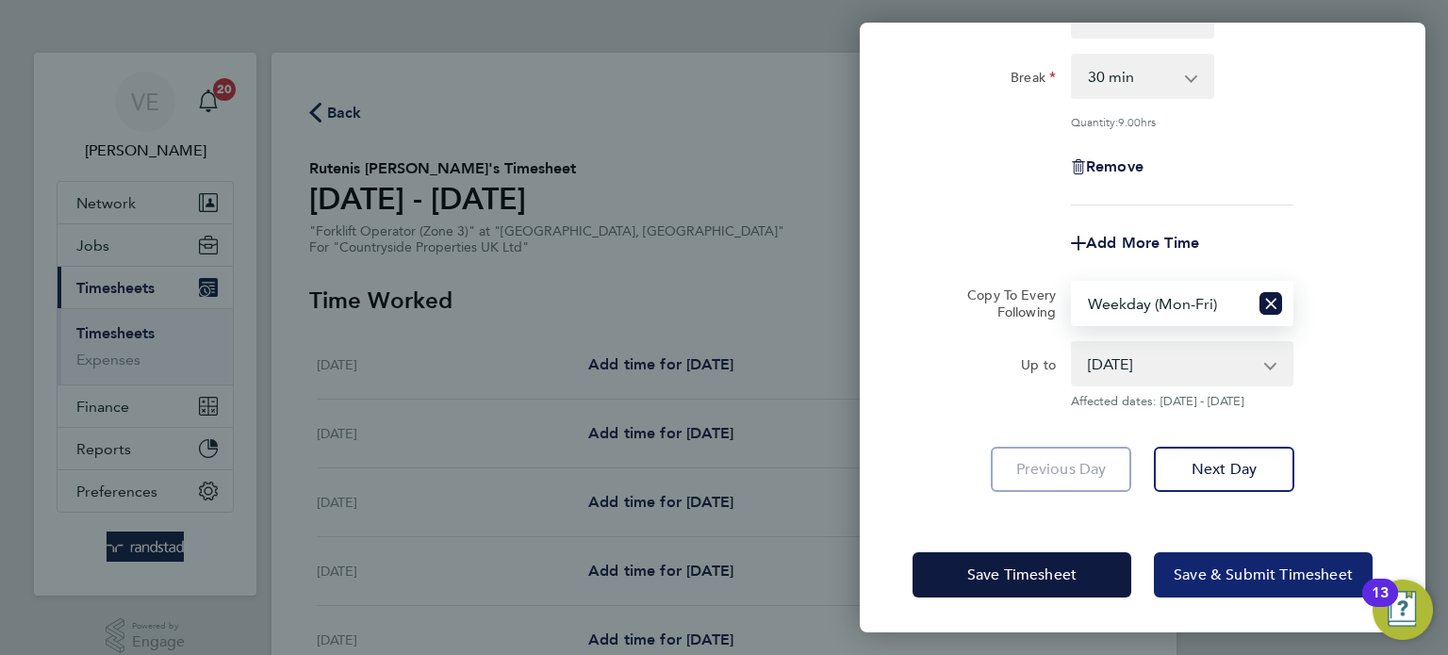
click at [1247, 568] on span "Save & Submit Timesheet" at bounding box center [1263, 575] width 179 height 19
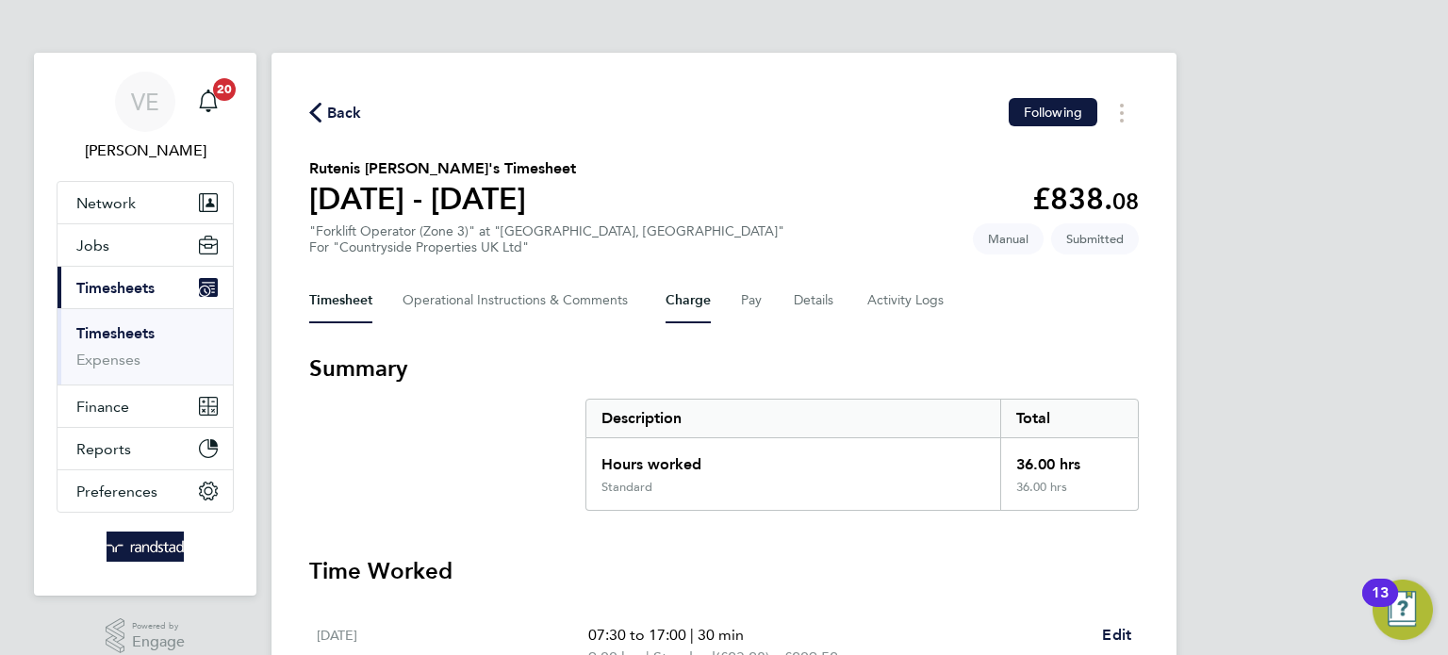
click at [679, 310] on button "Charge" at bounding box center [688, 300] width 45 height 45
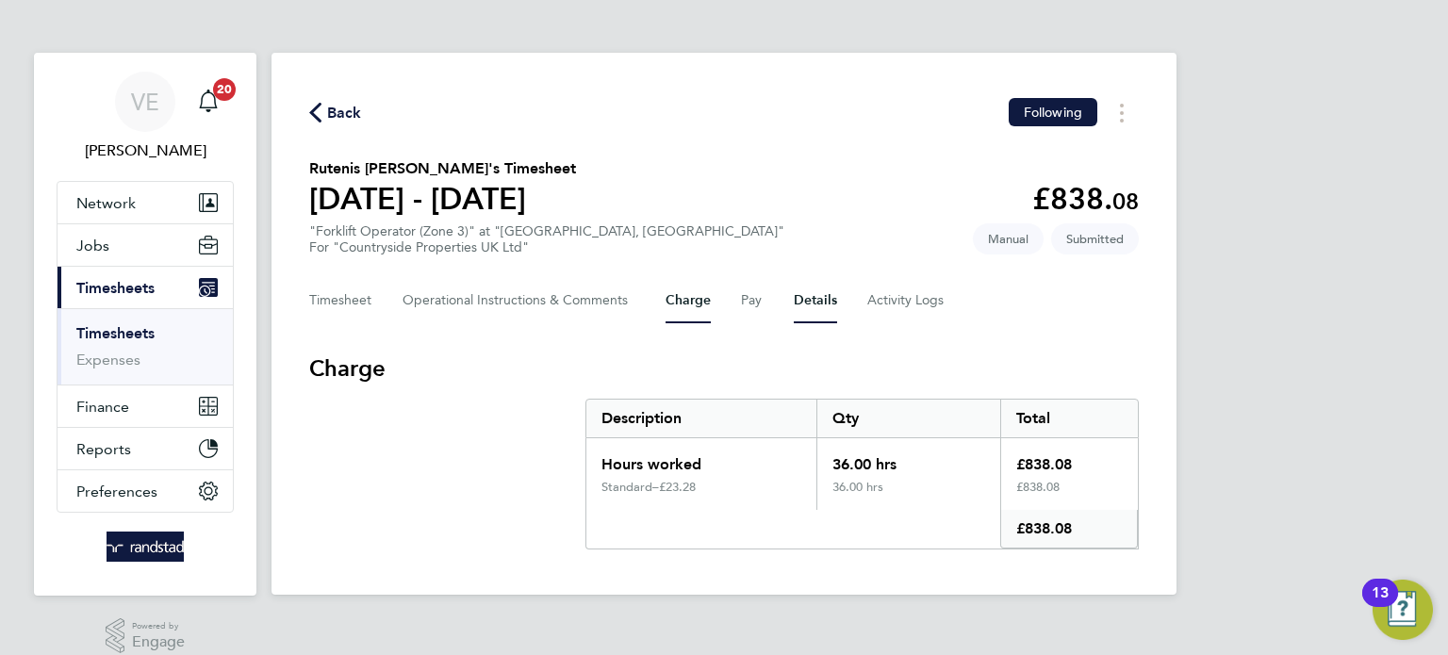
click at [827, 311] on button "Details" at bounding box center [815, 300] width 43 height 45
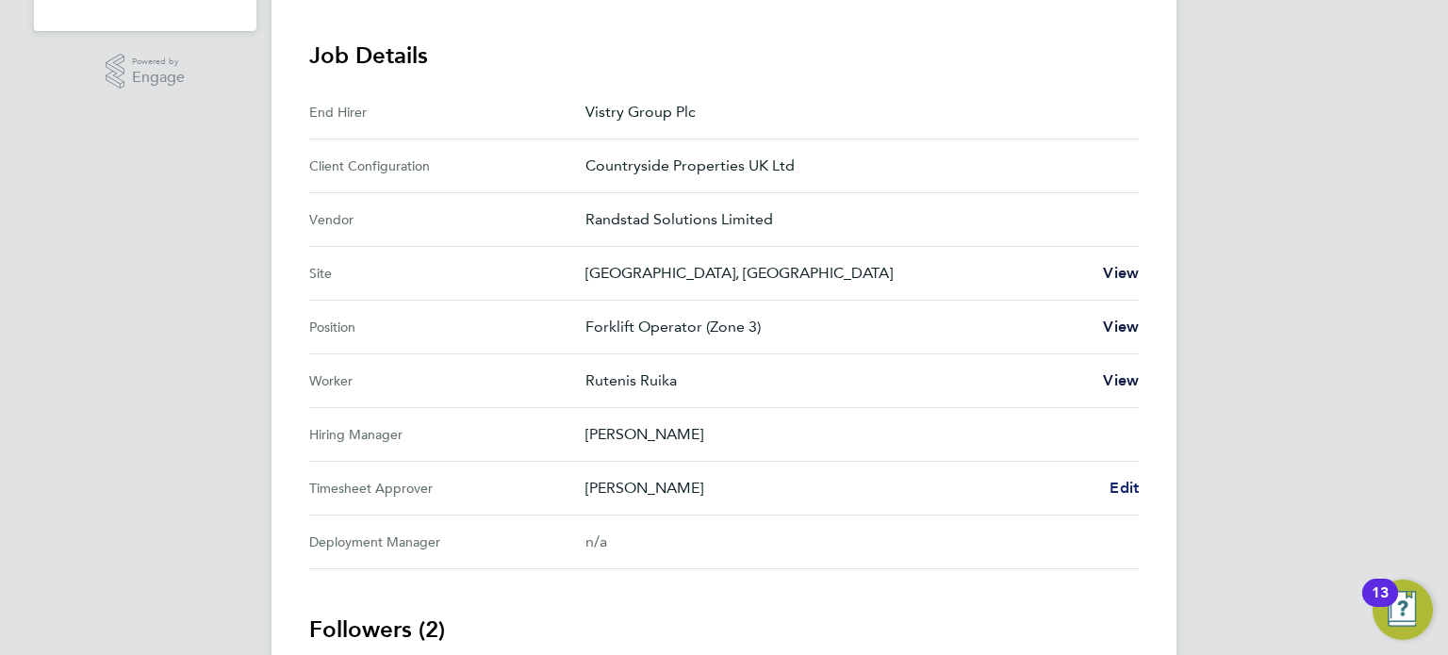
click at [1138, 493] on span "Edit" at bounding box center [1124, 488] width 29 height 18
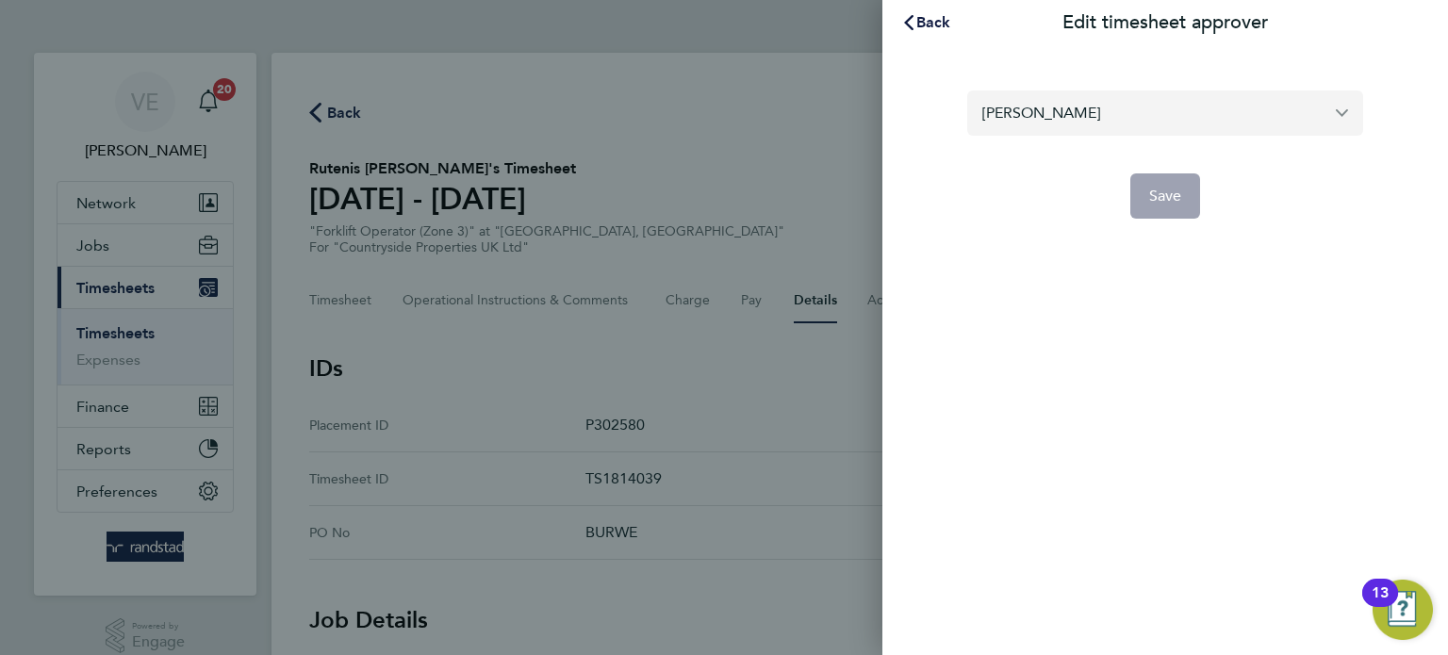
click at [1178, 117] on input "Neil Kendrick" at bounding box center [1165, 113] width 396 height 44
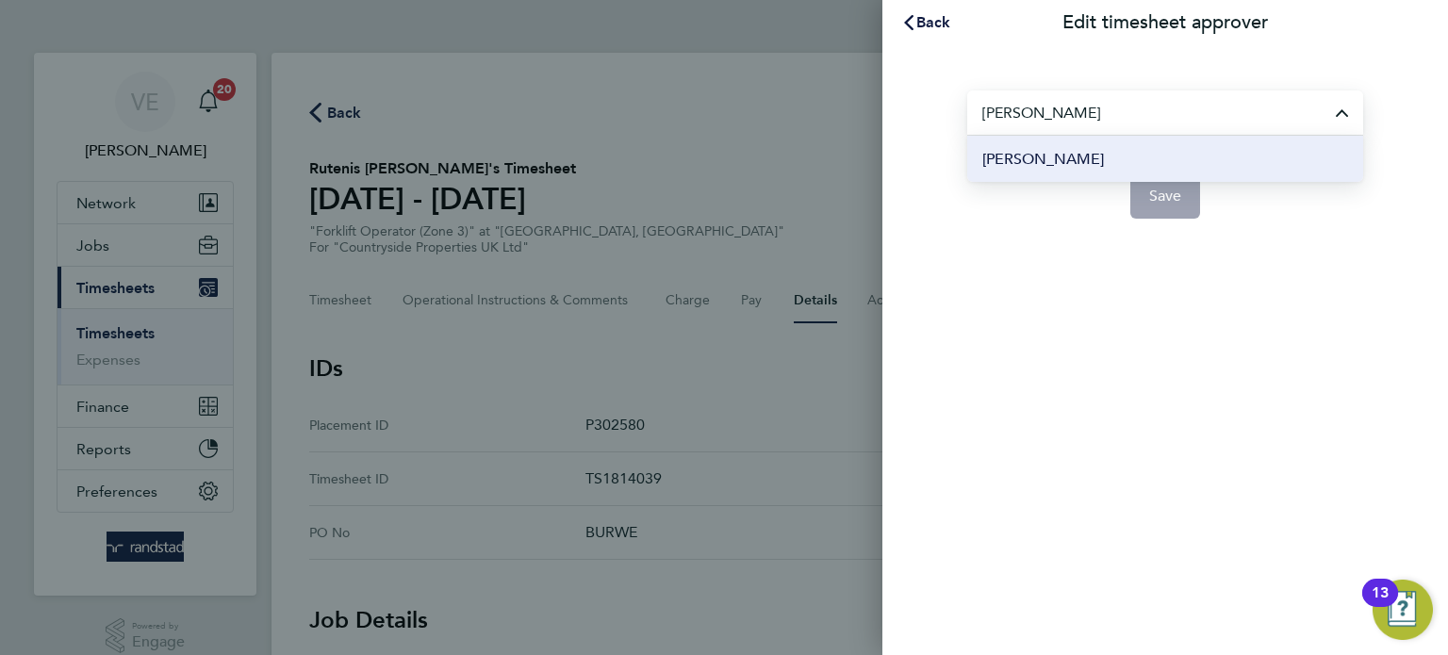
click at [1186, 155] on li "[PERSON_NAME]" at bounding box center [1165, 159] width 396 height 46
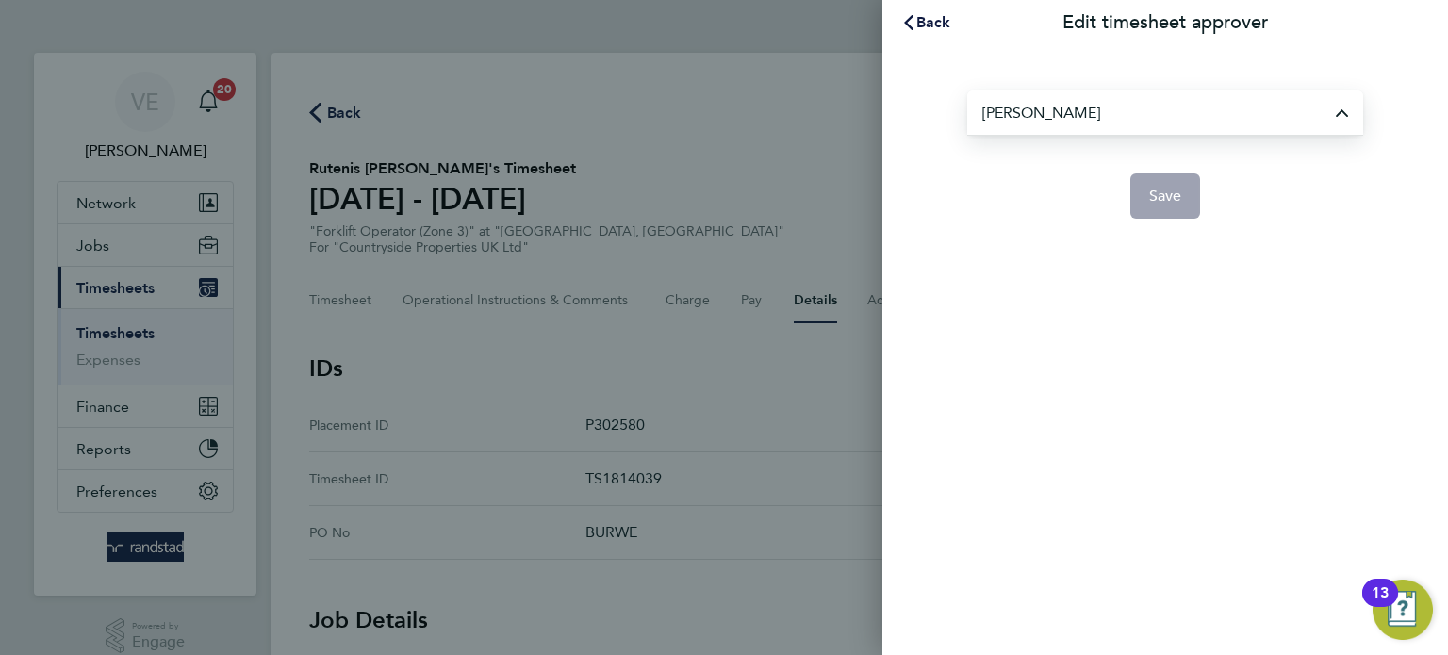
type input "[PERSON_NAME]"
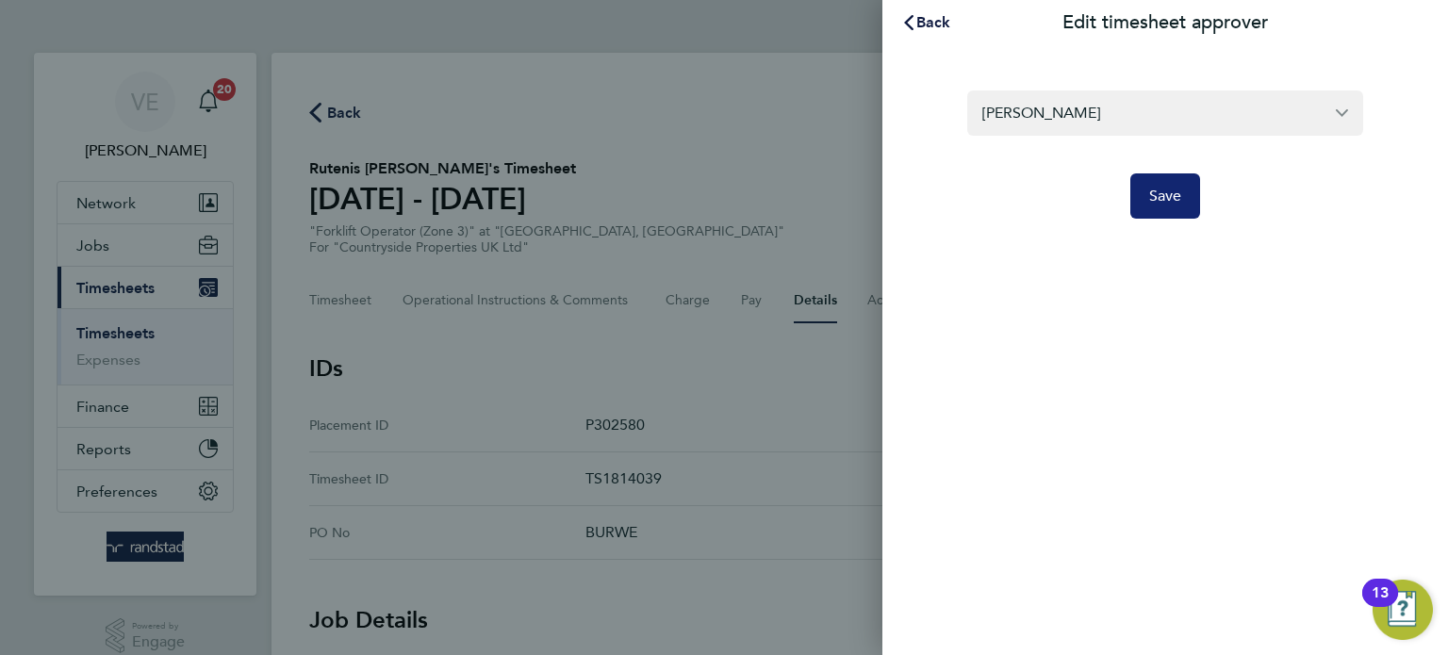
click at [1176, 200] on span "Save" at bounding box center [1165, 196] width 33 height 19
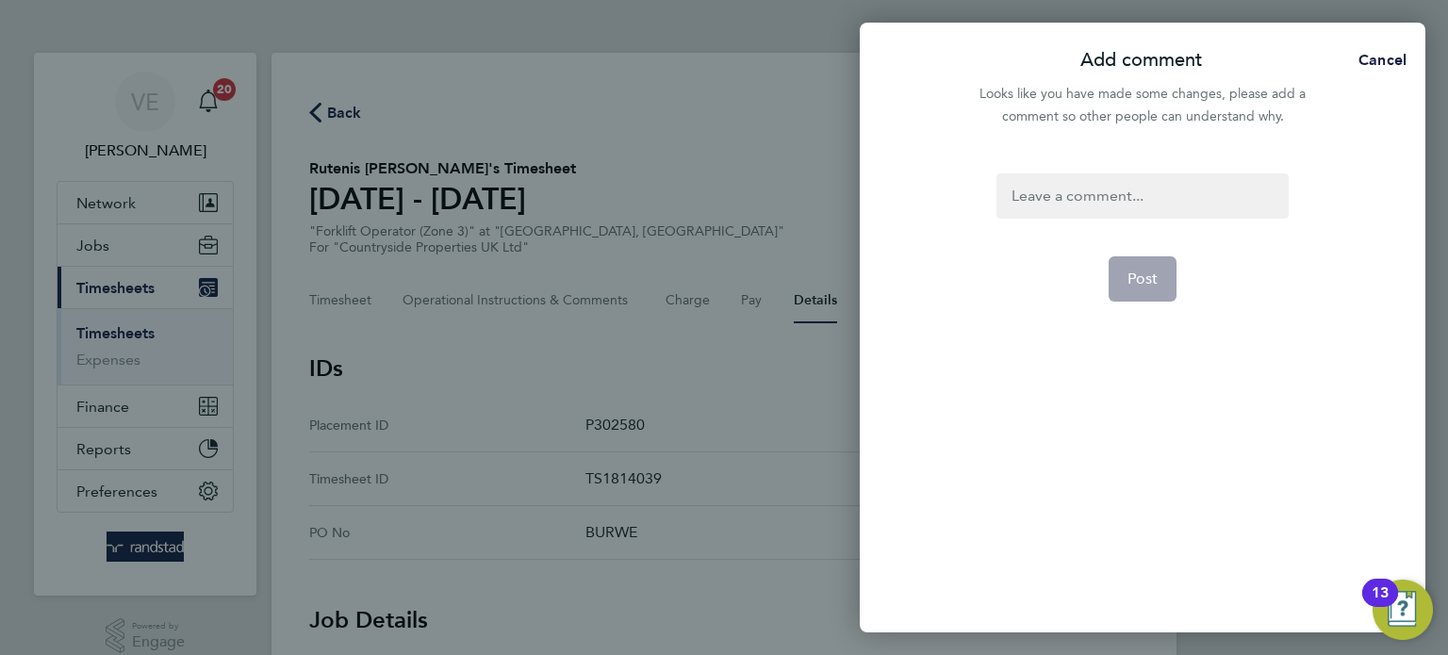
click at [1138, 191] on div at bounding box center [1142, 195] width 291 height 45
click at [1143, 276] on span "Post" at bounding box center [1143, 279] width 31 height 19
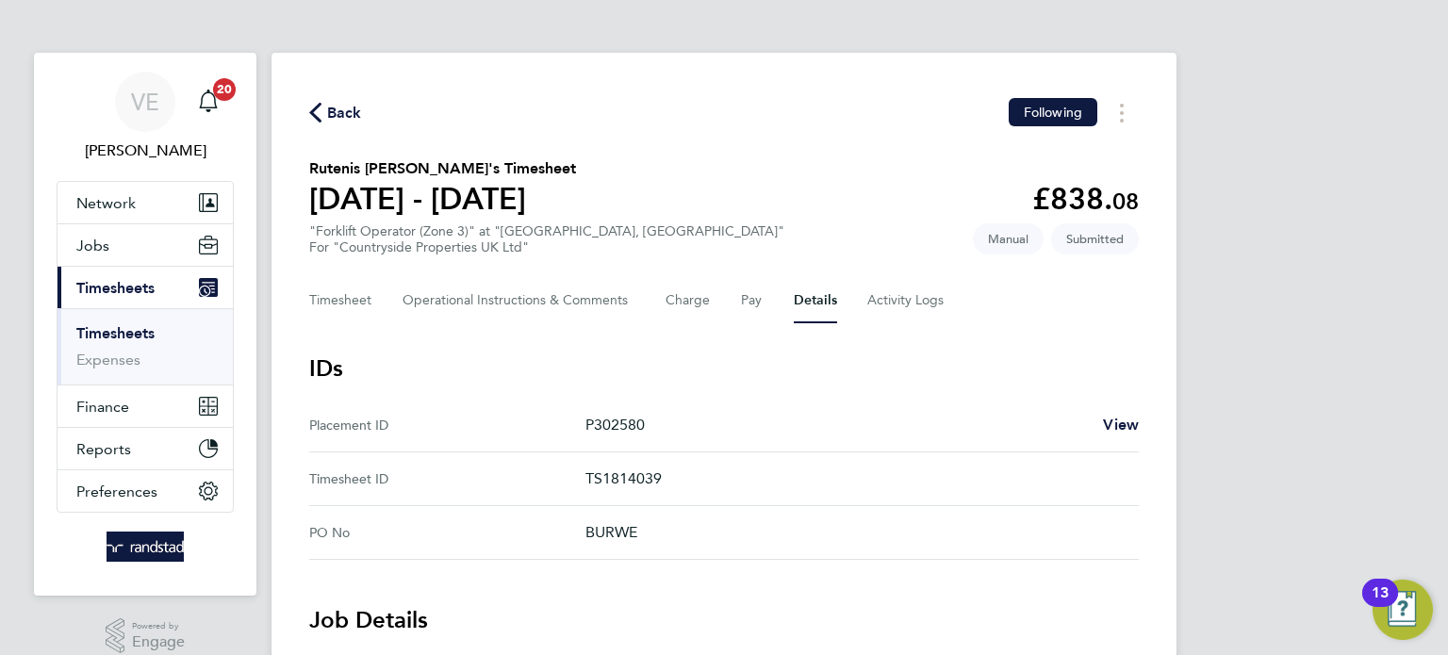
click at [343, 115] on span "Back" at bounding box center [344, 113] width 35 height 23
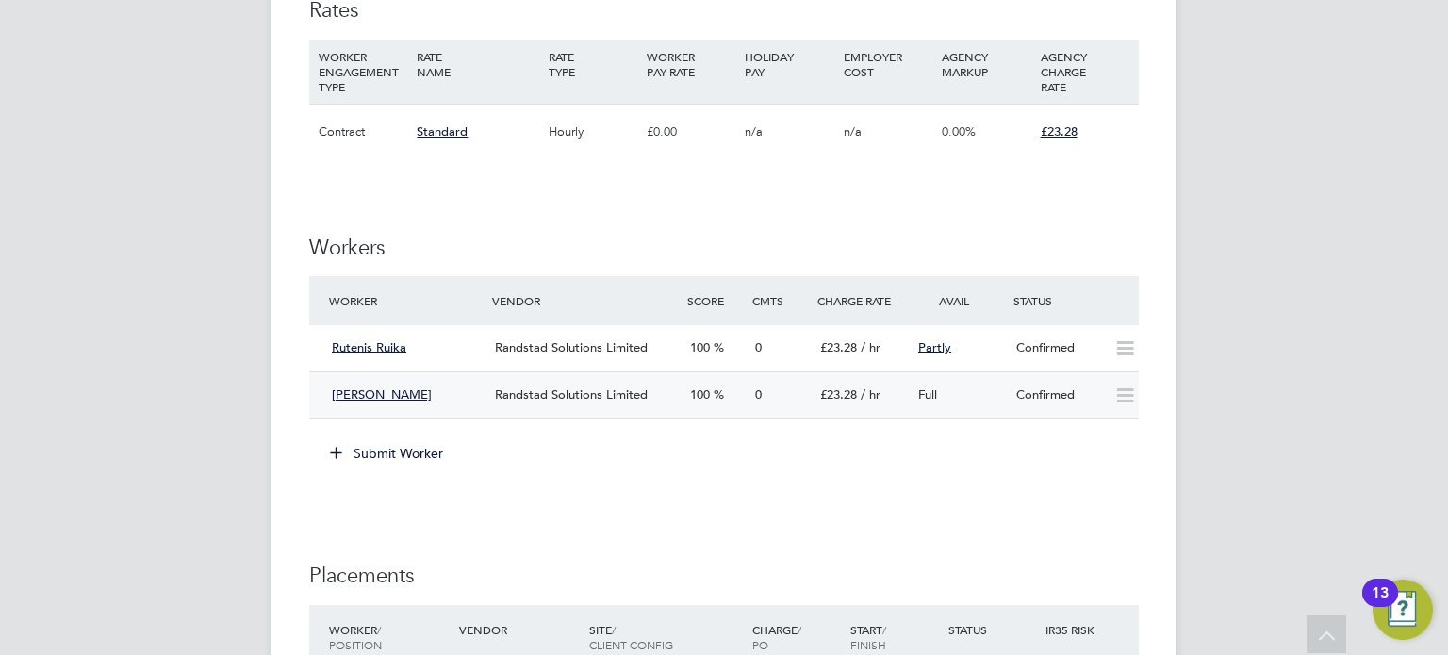
click at [1104, 400] on div "Confirmed" at bounding box center [1058, 395] width 98 height 31
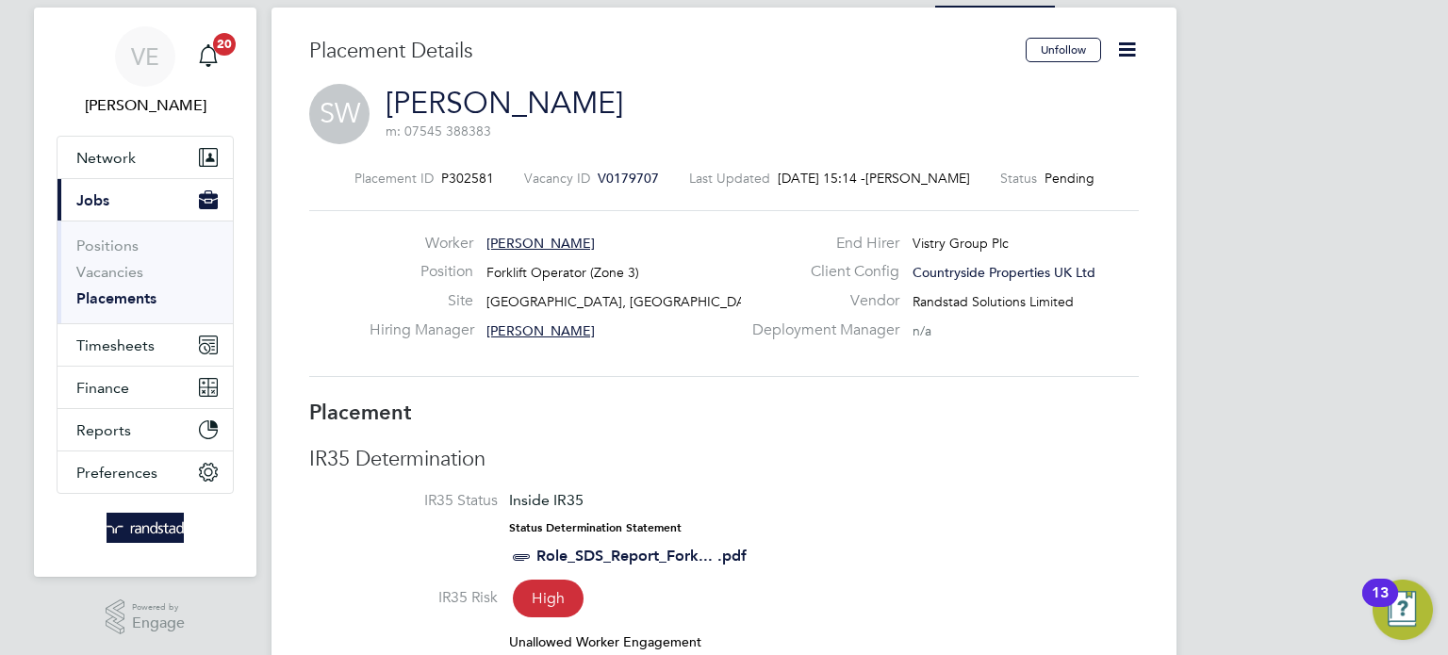
click at [1132, 47] on icon at bounding box center [1127, 50] width 24 height 24
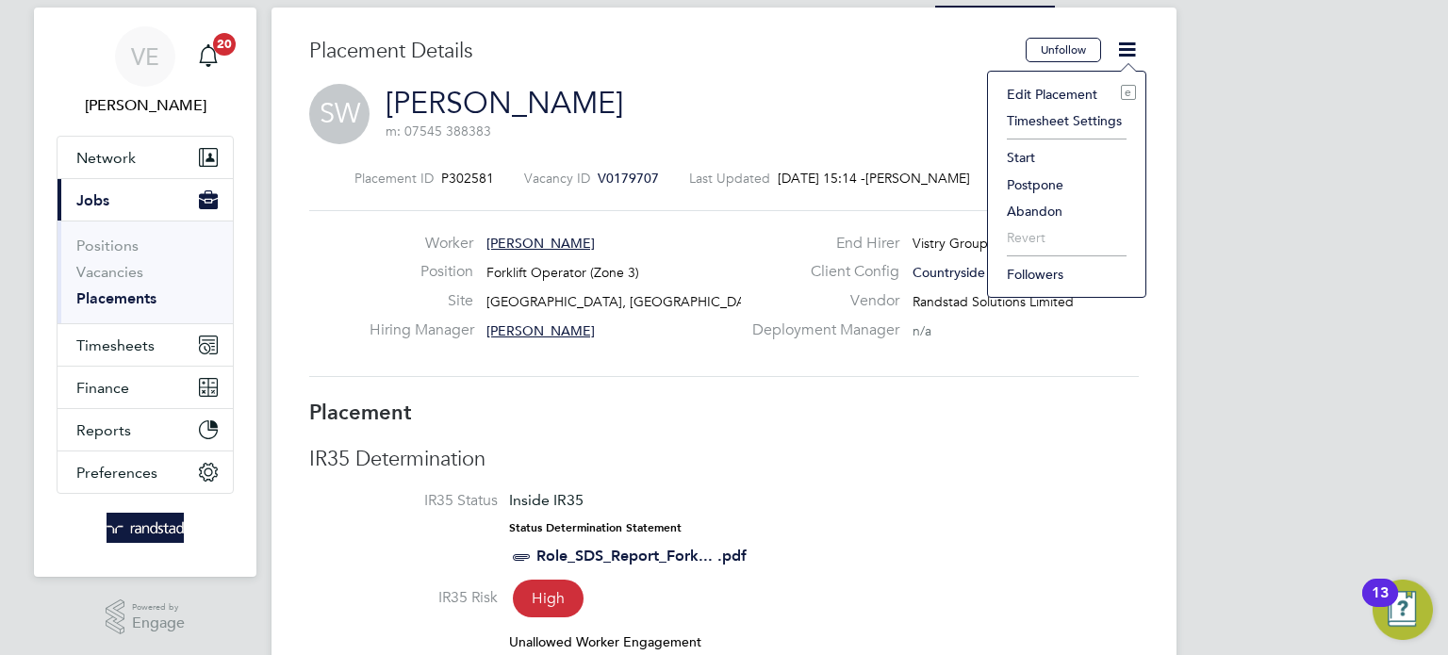
click at [1055, 92] on li "Edit Placement e" at bounding box center [1066, 94] width 139 height 26
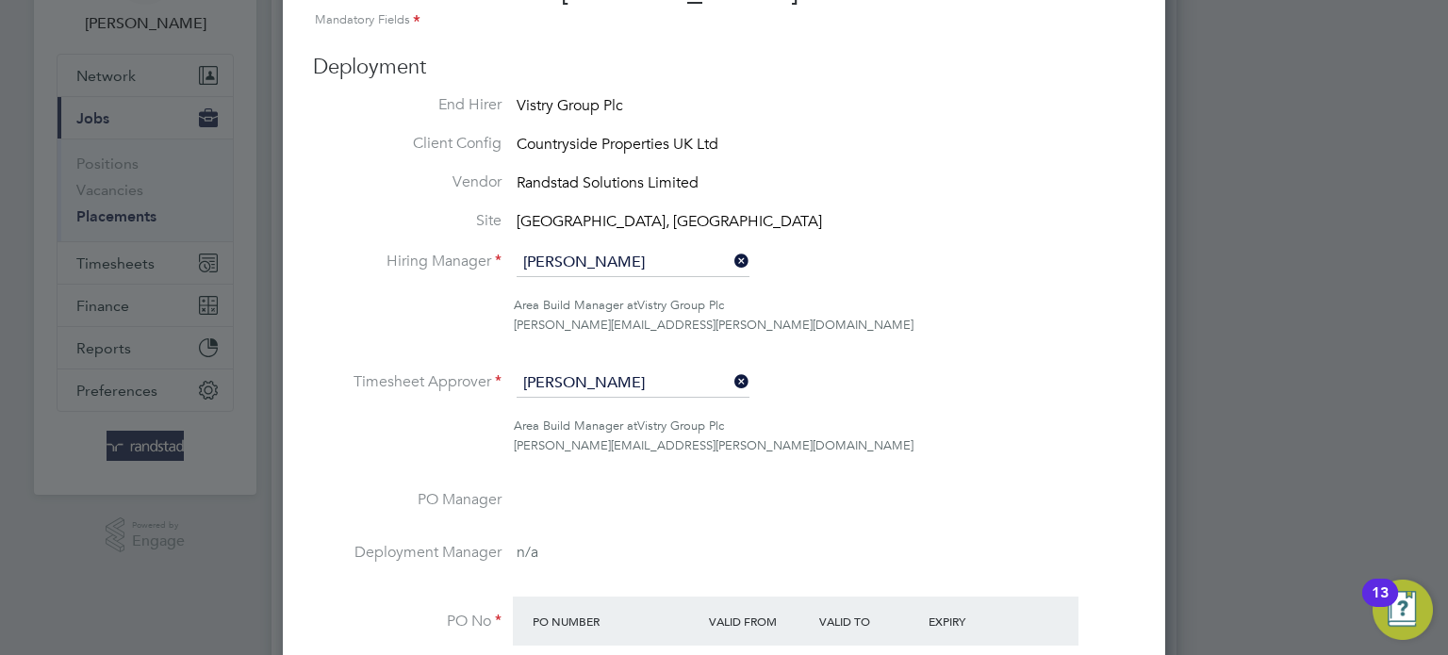
click at [731, 383] on icon at bounding box center [731, 382] width 0 height 26
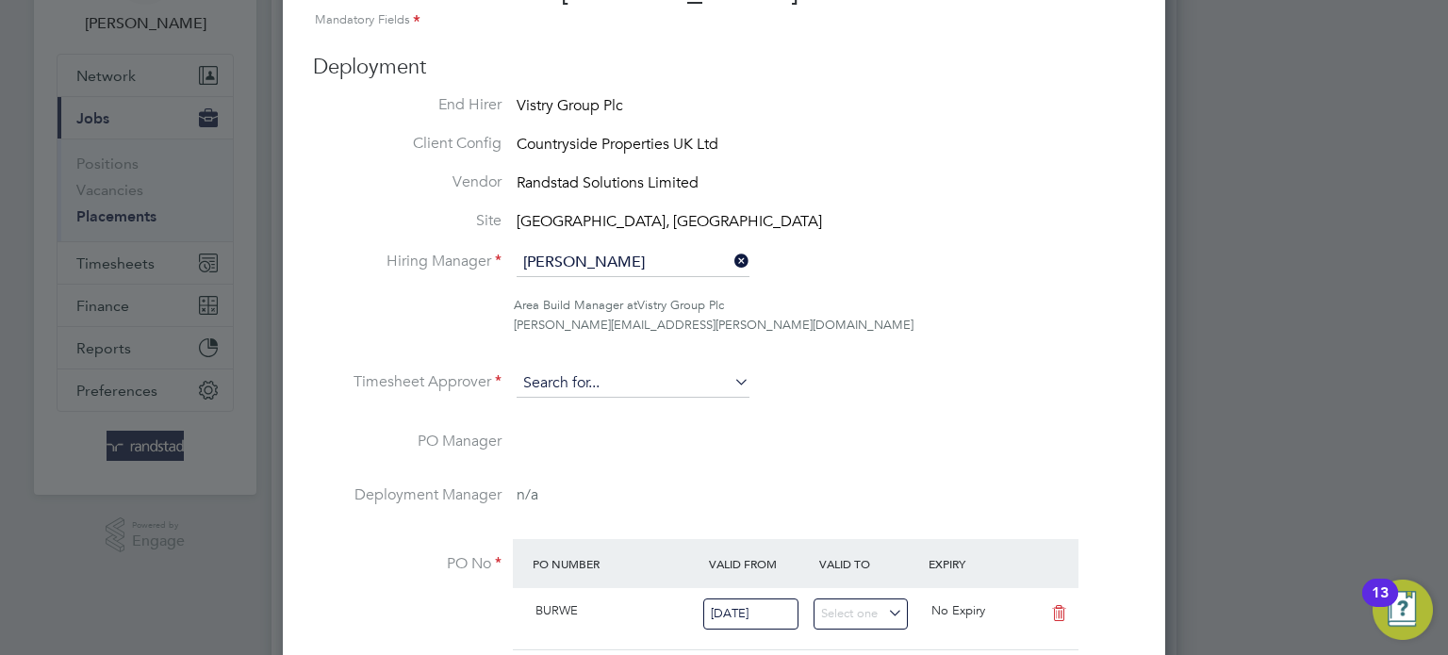
click at [658, 388] on input at bounding box center [633, 384] width 233 height 28
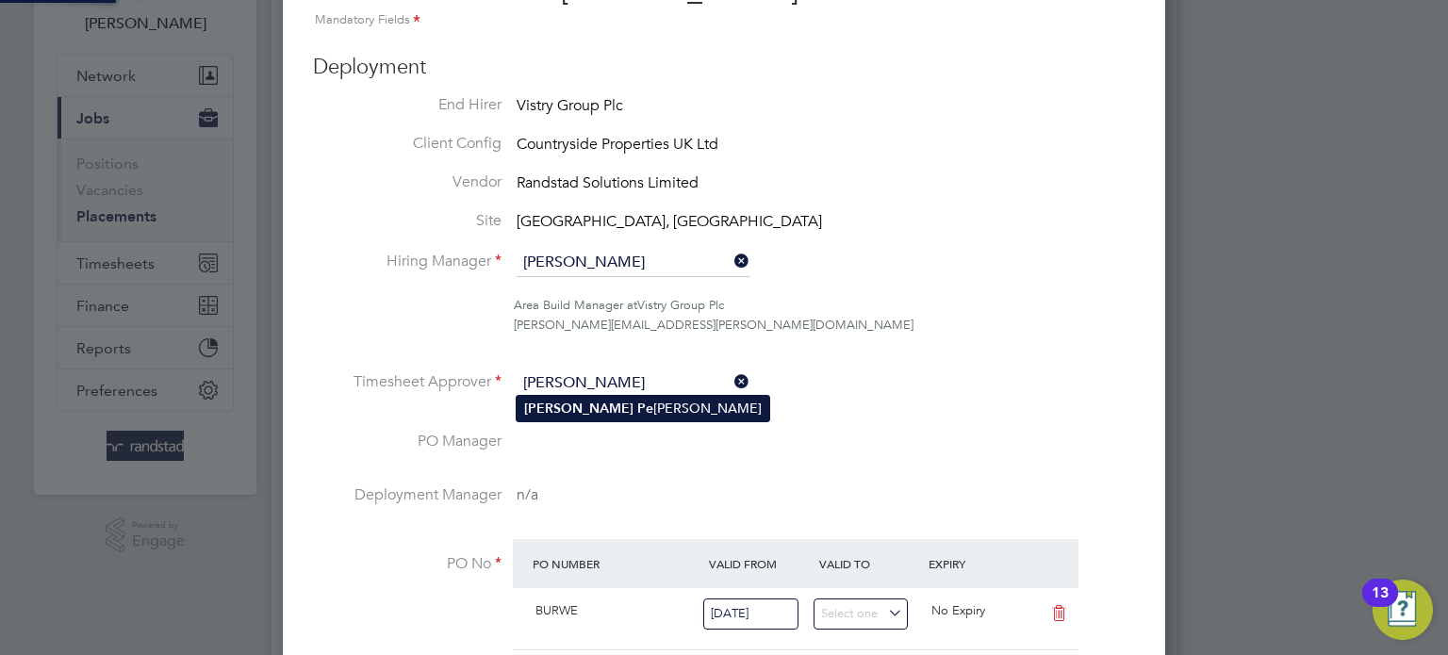
click at [662, 408] on li "Andy Pe arce" at bounding box center [643, 408] width 253 height 25
type input "[PERSON_NAME]"
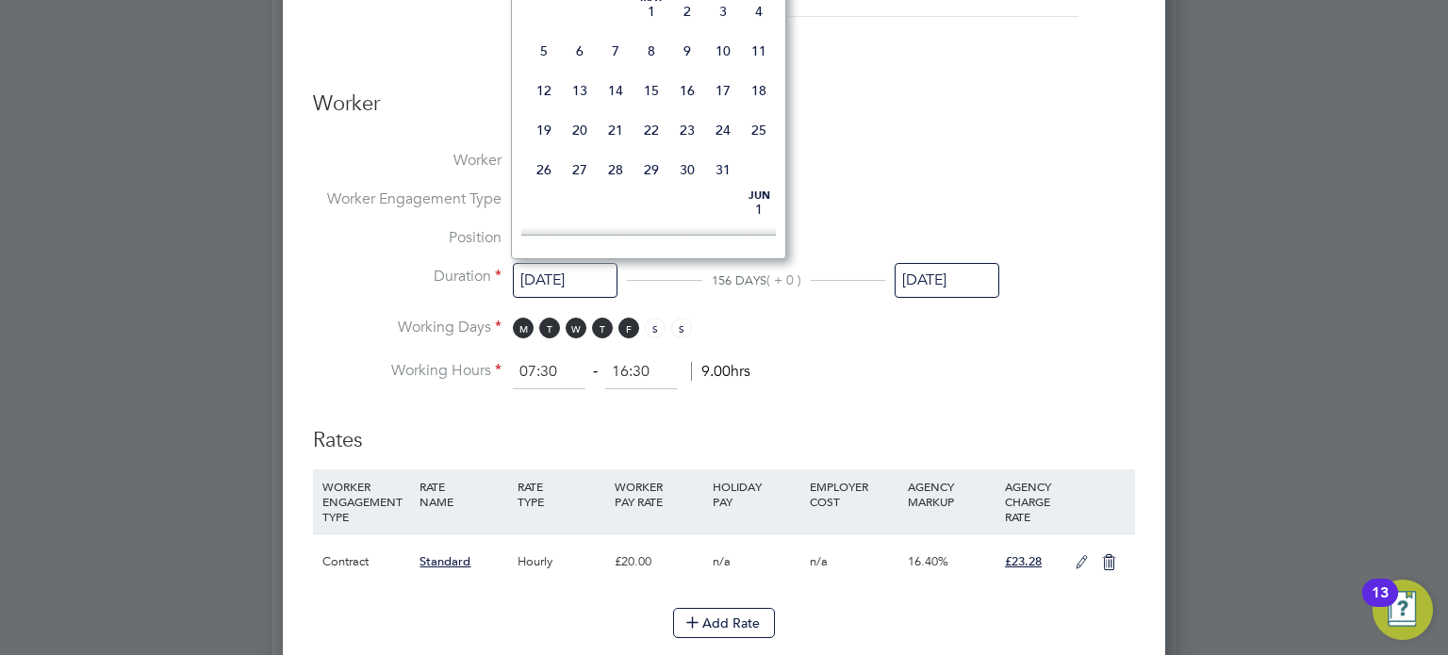
click at [579, 286] on input "[DATE]" at bounding box center [565, 280] width 105 height 35
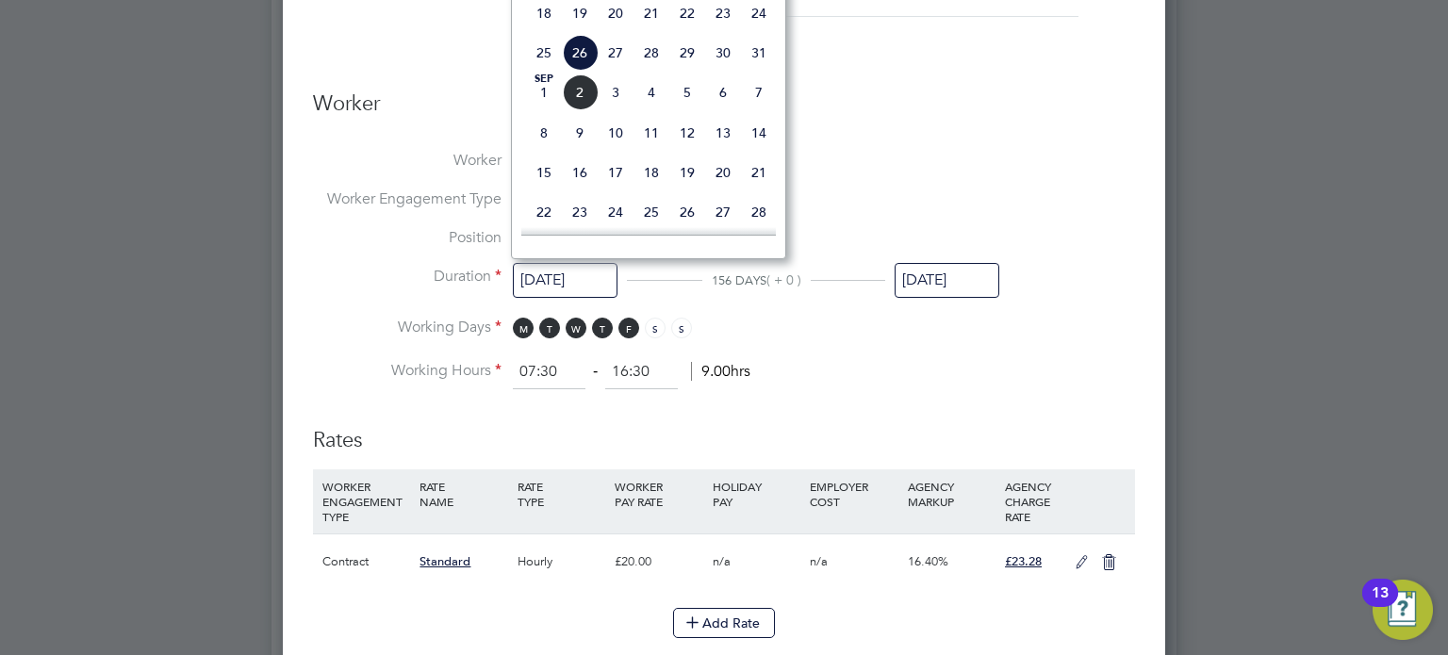
click at [540, 110] on span "[DATE]" at bounding box center [544, 92] width 36 height 36
type input "[DATE]"
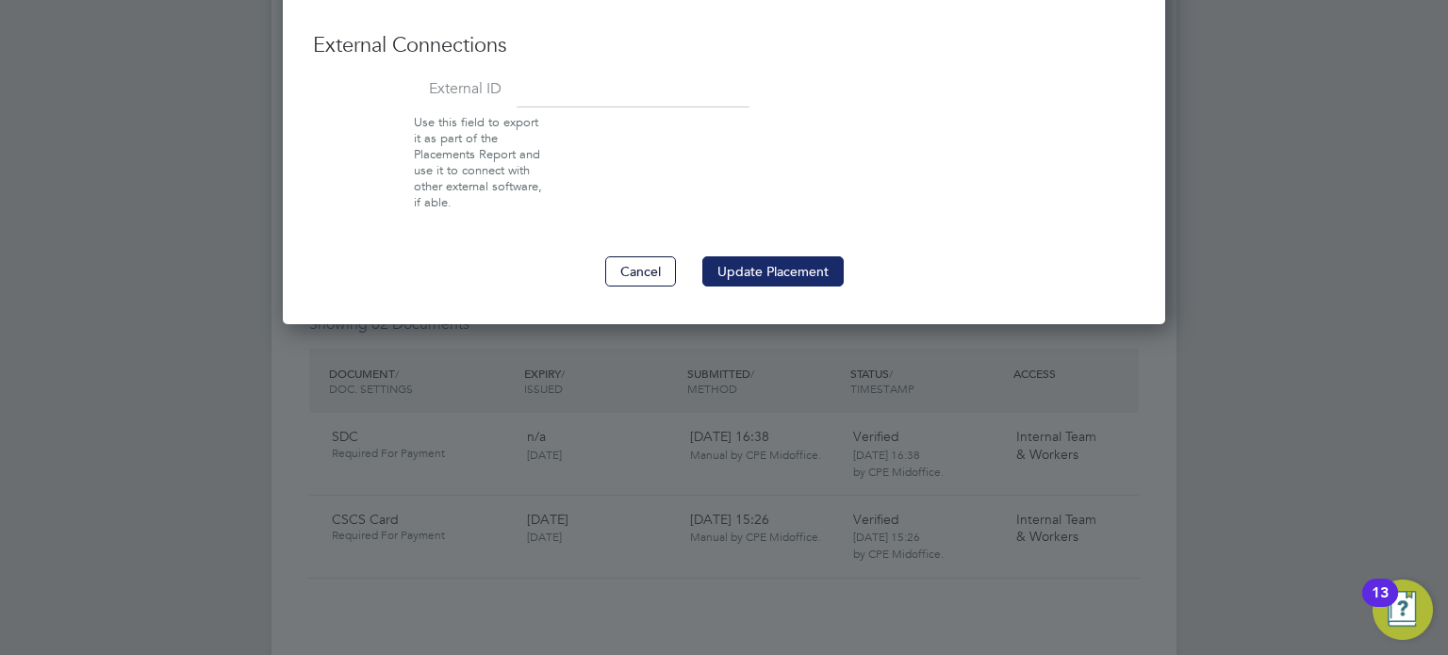
click at [799, 256] on button "Update Placement" at bounding box center [772, 271] width 141 height 30
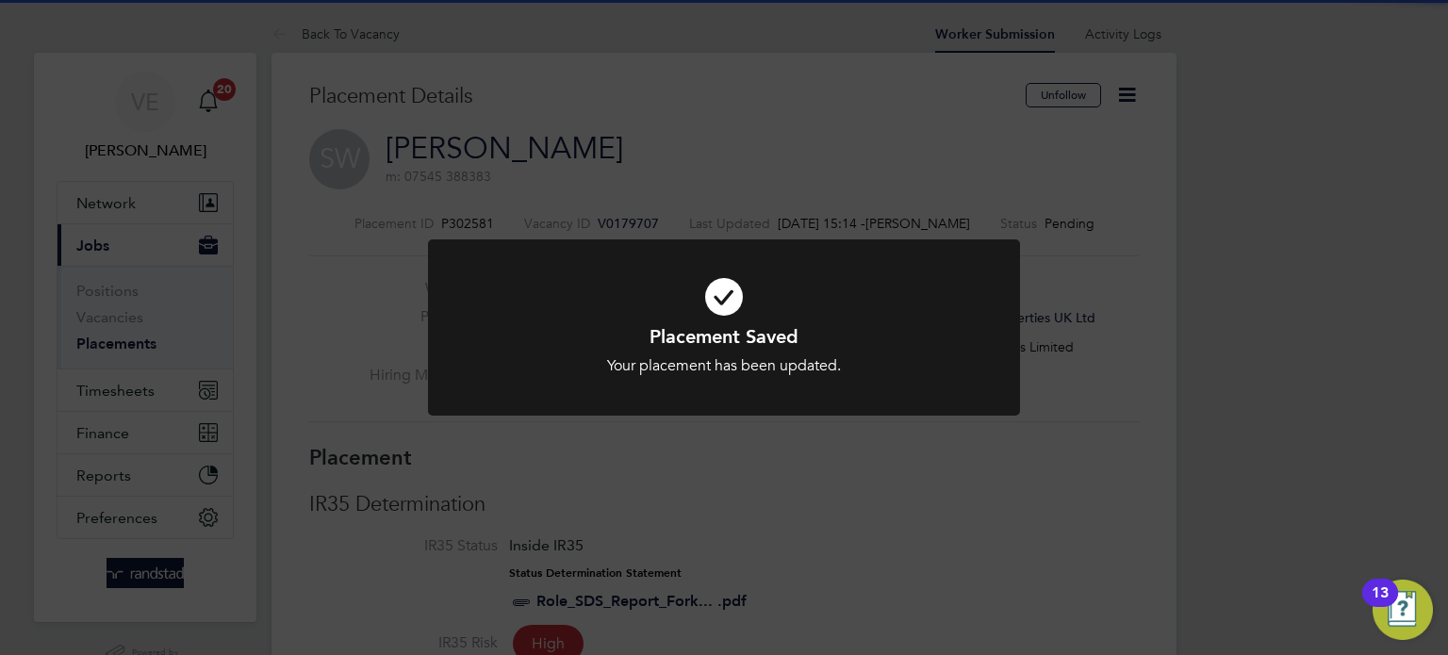
click at [839, 448] on div "Placement Saved Your placement has been updated. Cancel Okay" at bounding box center [724, 327] width 1448 height 655
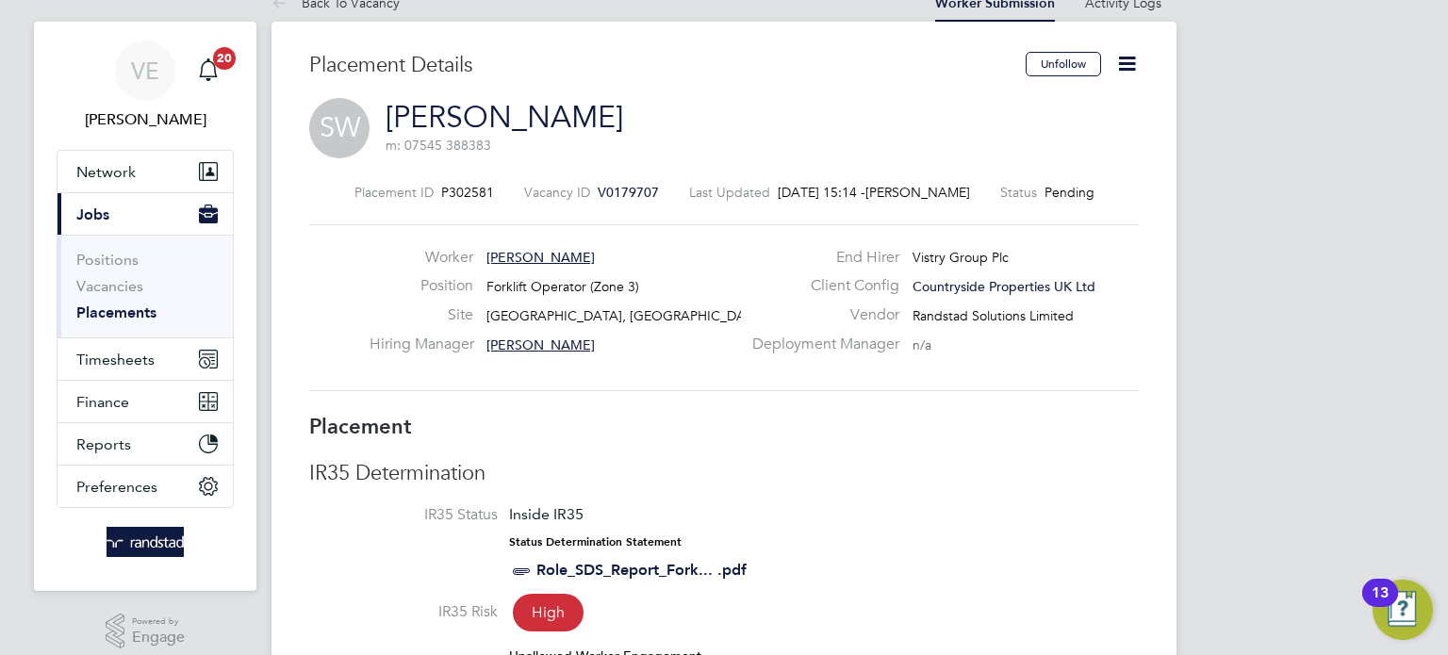
click at [1128, 75] on icon at bounding box center [1127, 64] width 24 height 24
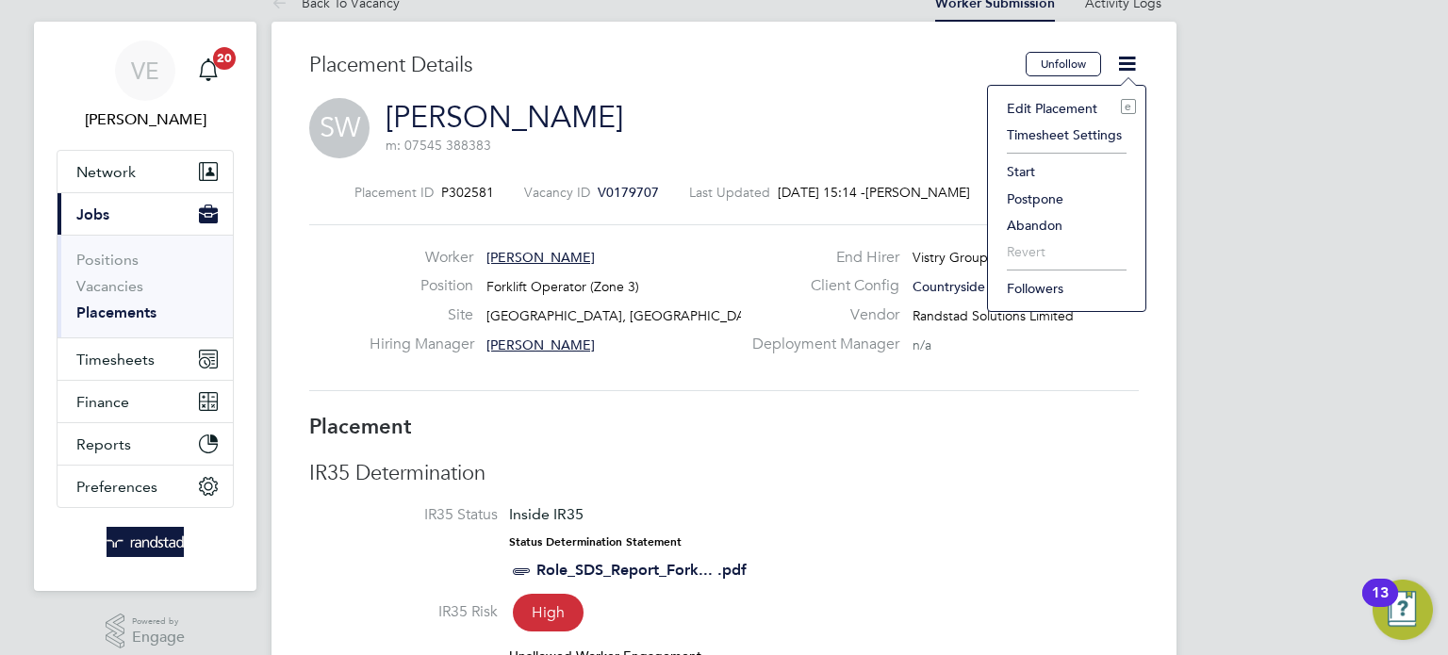
click at [1035, 171] on li "Start" at bounding box center [1066, 171] width 139 height 26
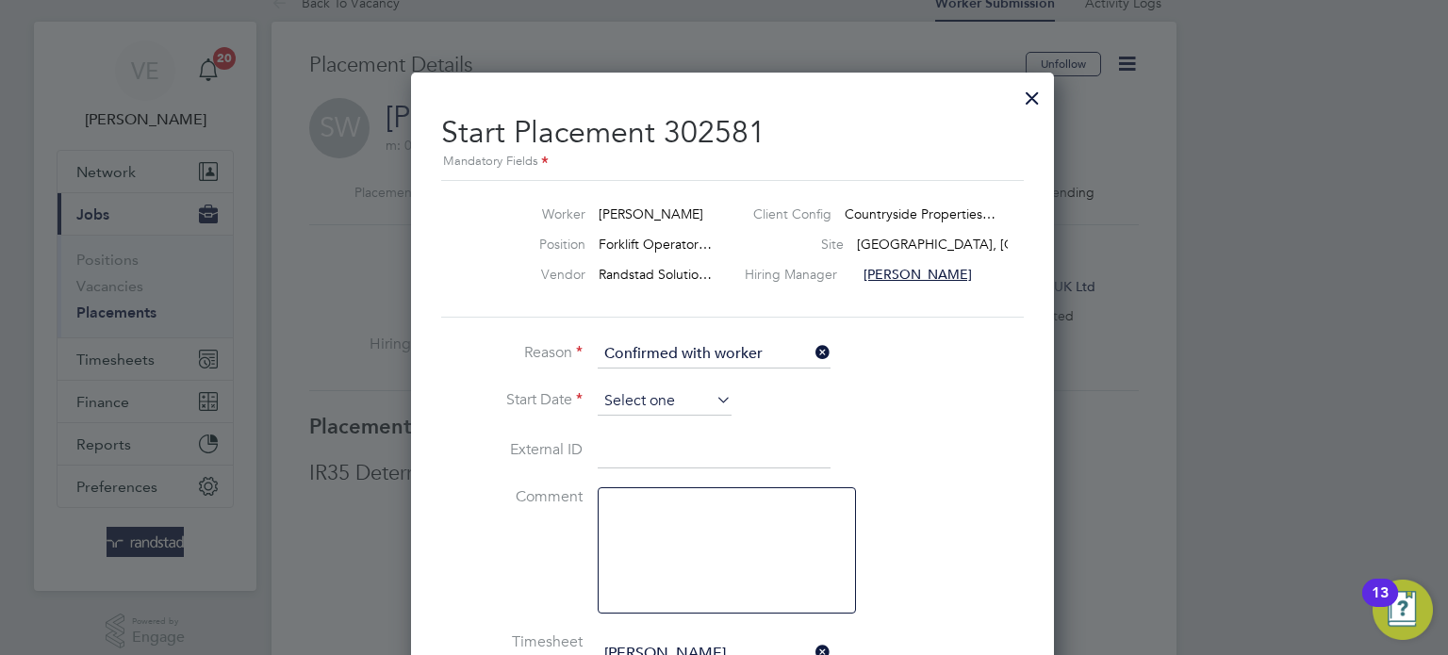
click at [685, 394] on input at bounding box center [665, 401] width 134 height 28
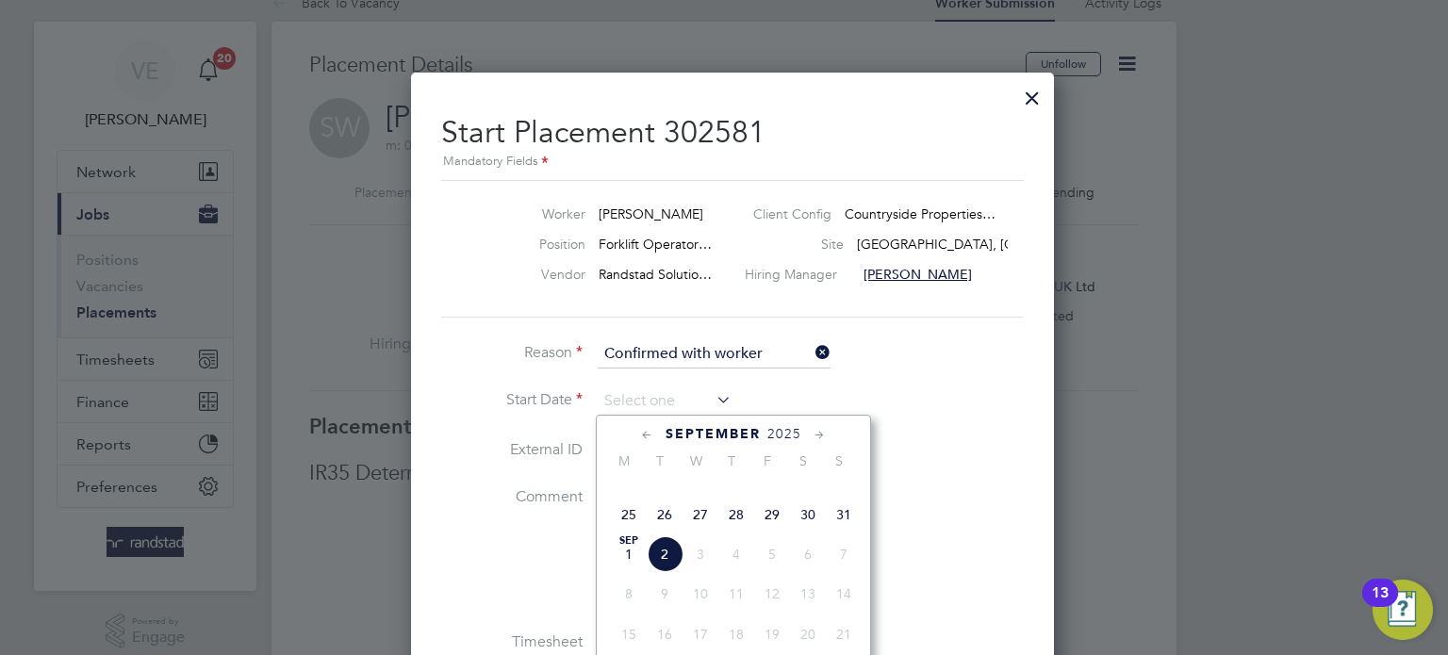
click at [619, 572] on span "[DATE]" at bounding box center [629, 554] width 36 height 36
type input "[DATE]"
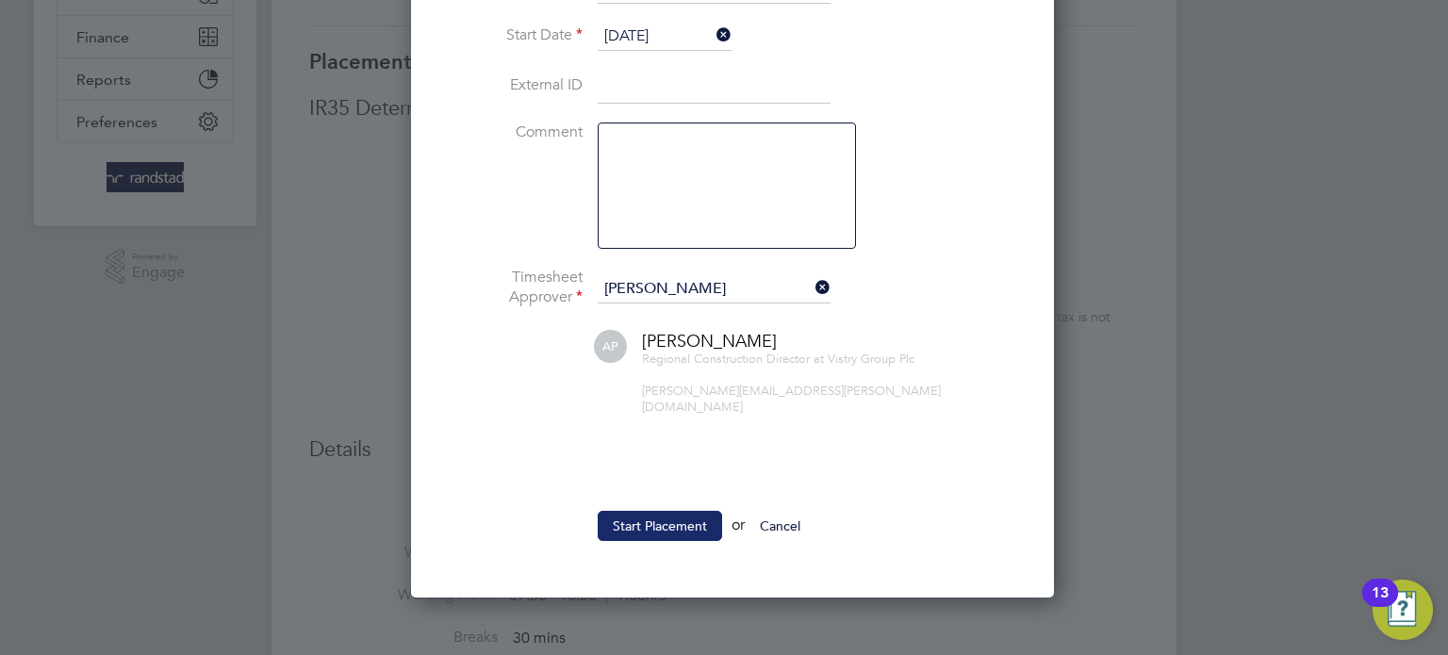
click at [668, 515] on button "Start Placement" at bounding box center [660, 526] width 124 height 30
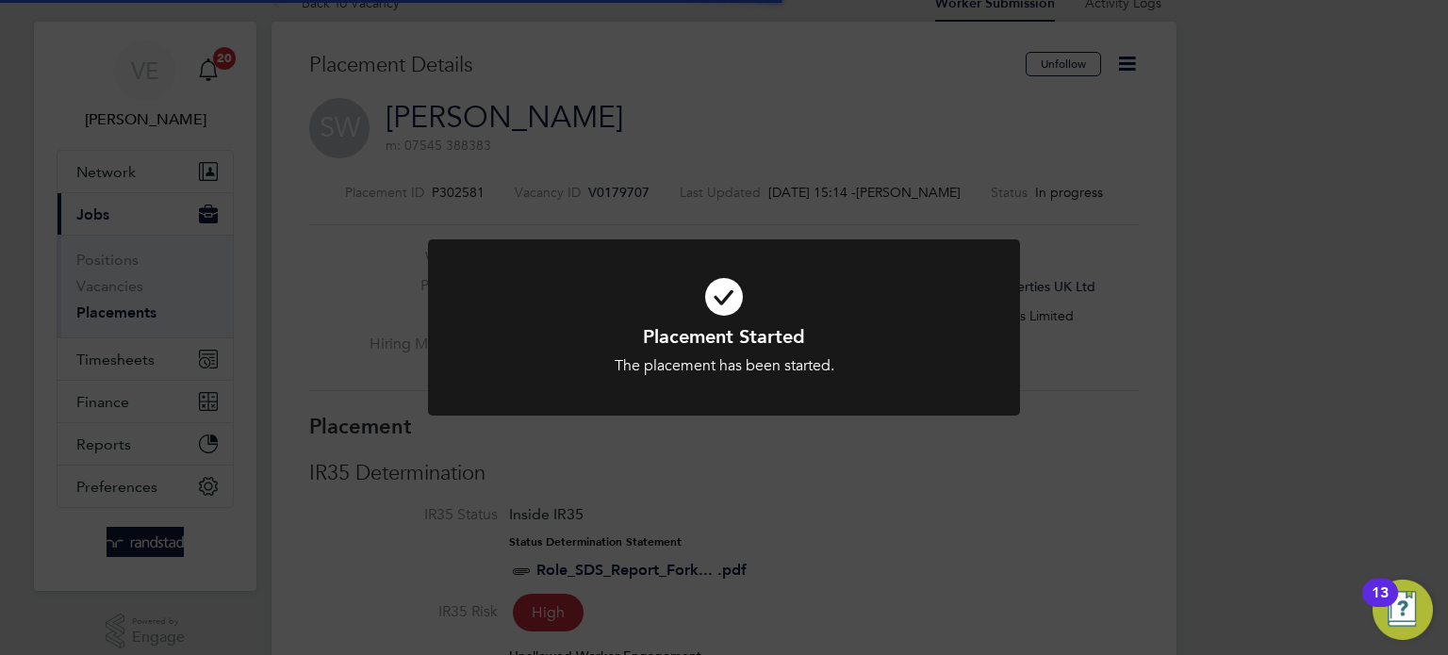
click at [278, 79] on div "Placement Started The placement has been started. Cancel Okay" at bounding box center [724, 327] width 1448 height 655
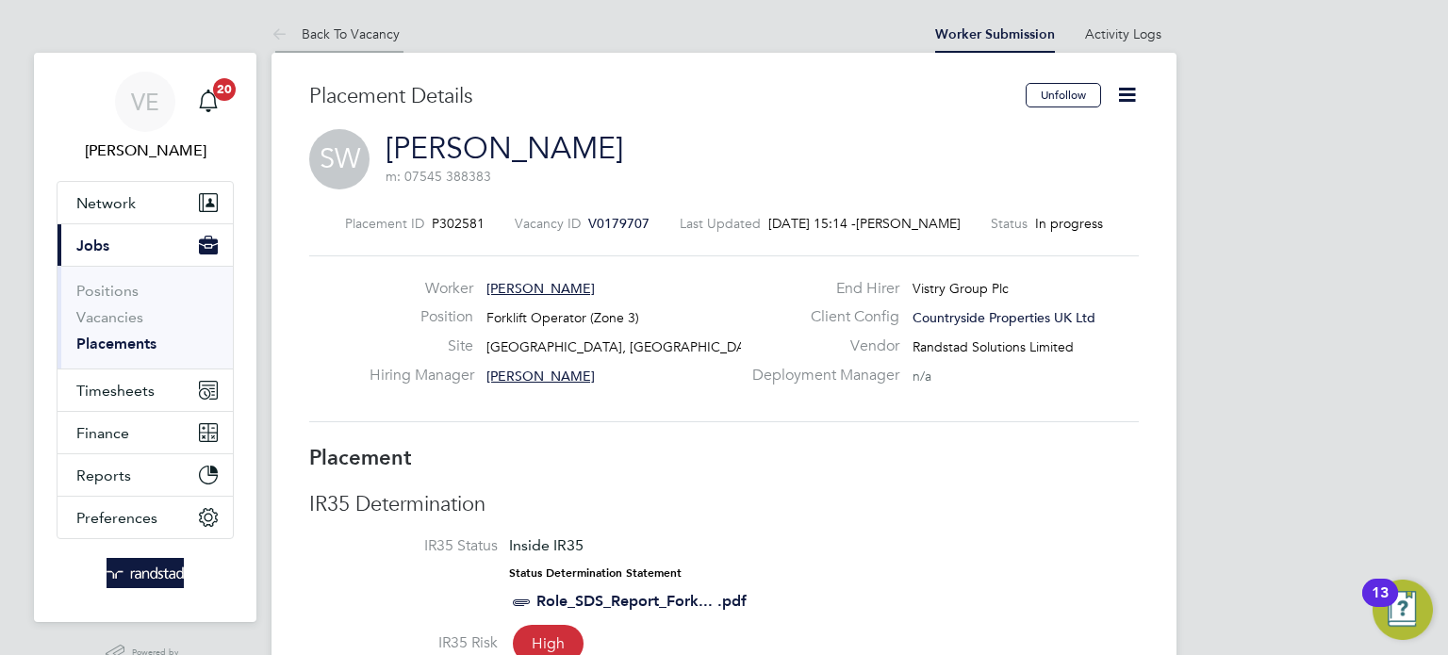
click at [325, 28] on link "Back To Vacancy" at bounding box center [336, 33] width 128 height 17
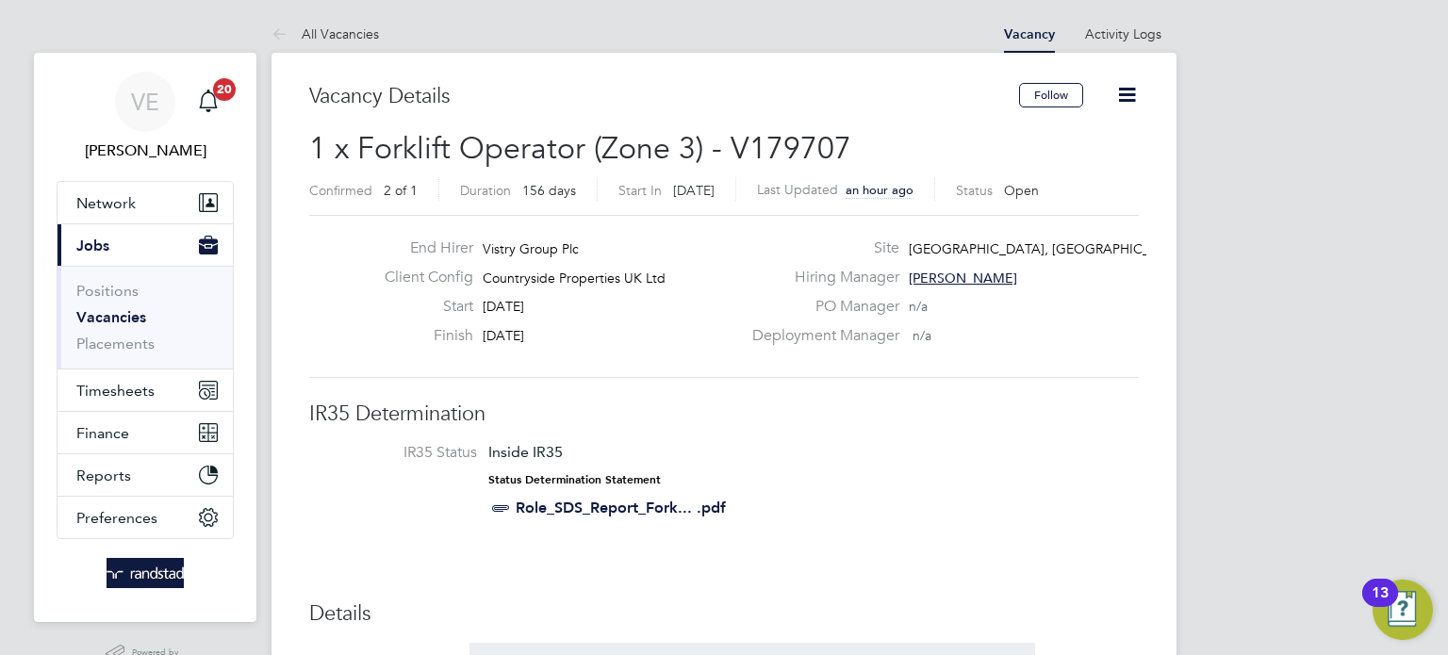
click at [128, 323] on link "Vacancies" at bounding box center [111, 317] width 70 height 18
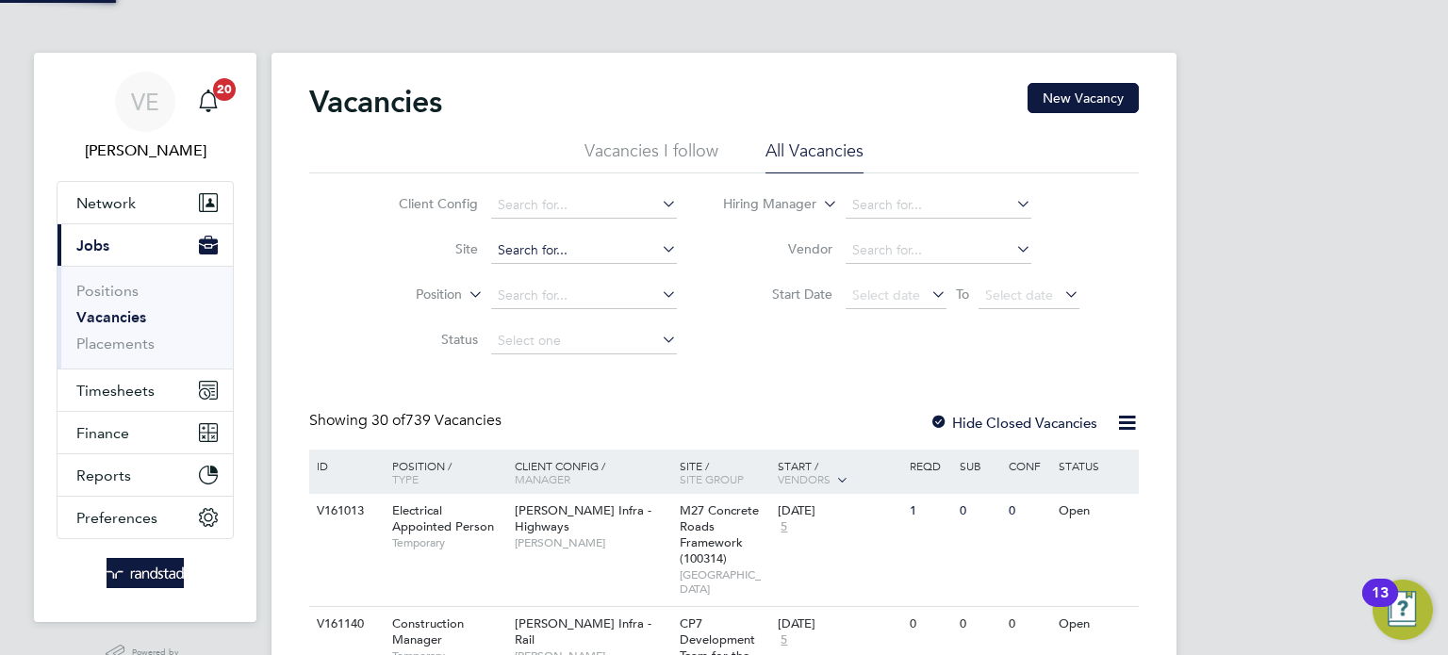
click at [558, 254] on input at bounding box center [584, 251] width 186 height 26
click at [580, 292] on li "Kings [PERSON_NAME]" at bounding box center [583, 300] width 187 height 25
type input "Kings [PERSON_NAME]"
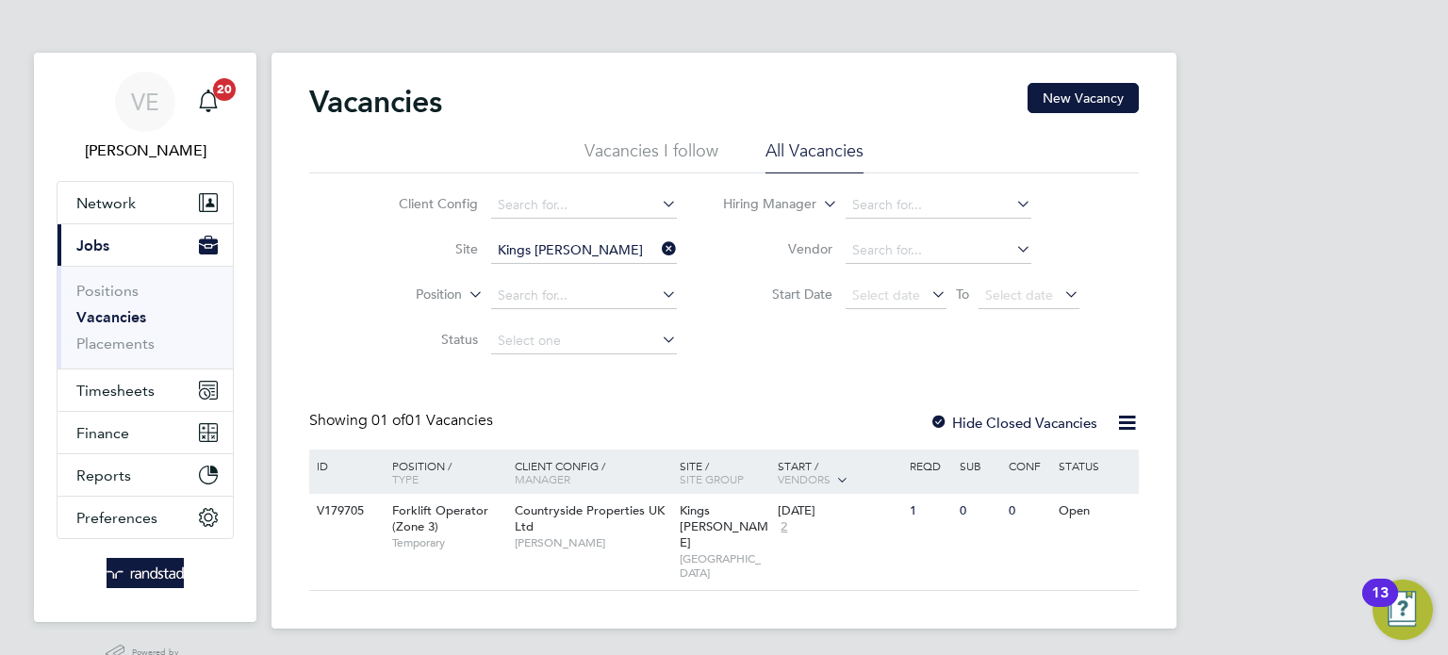
click at [860, 563] on div "Vacancies New Vacancy Vacancies I follow All Vacancies Client Config Site Kings…" at bounding box center [724, 341] width 905 height 576
click at [857, 558] on div "V179705 Forklift Operator (Zone 3) Temporary Countryside Properties UK Ltd Keir…" at bounding box center [724, 542] width 830 height 96
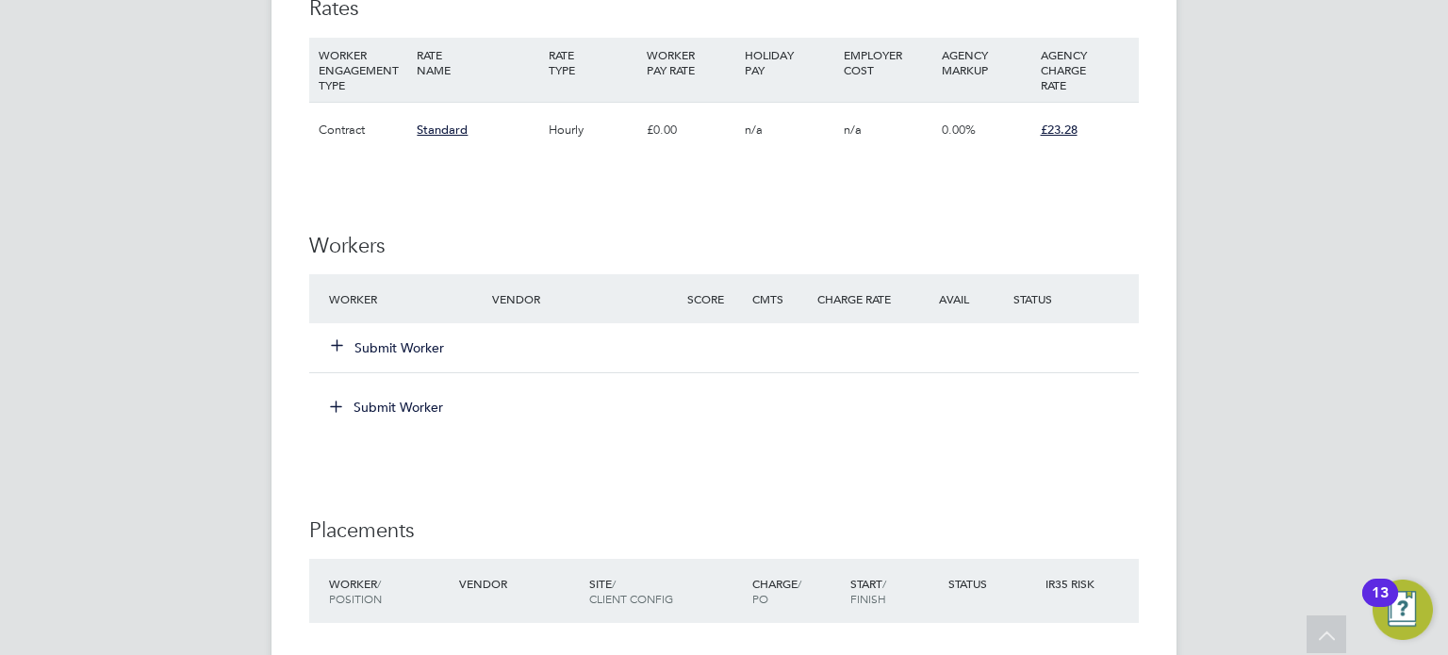
scroll to position [1304, 0]
click at [363, 357] on div "Submit Worker" at bounding box center [421, 347] width 195 height 34
click at [370, 343] on button "Submit Worker" at bounding box center [388, 347] width 113 height 19
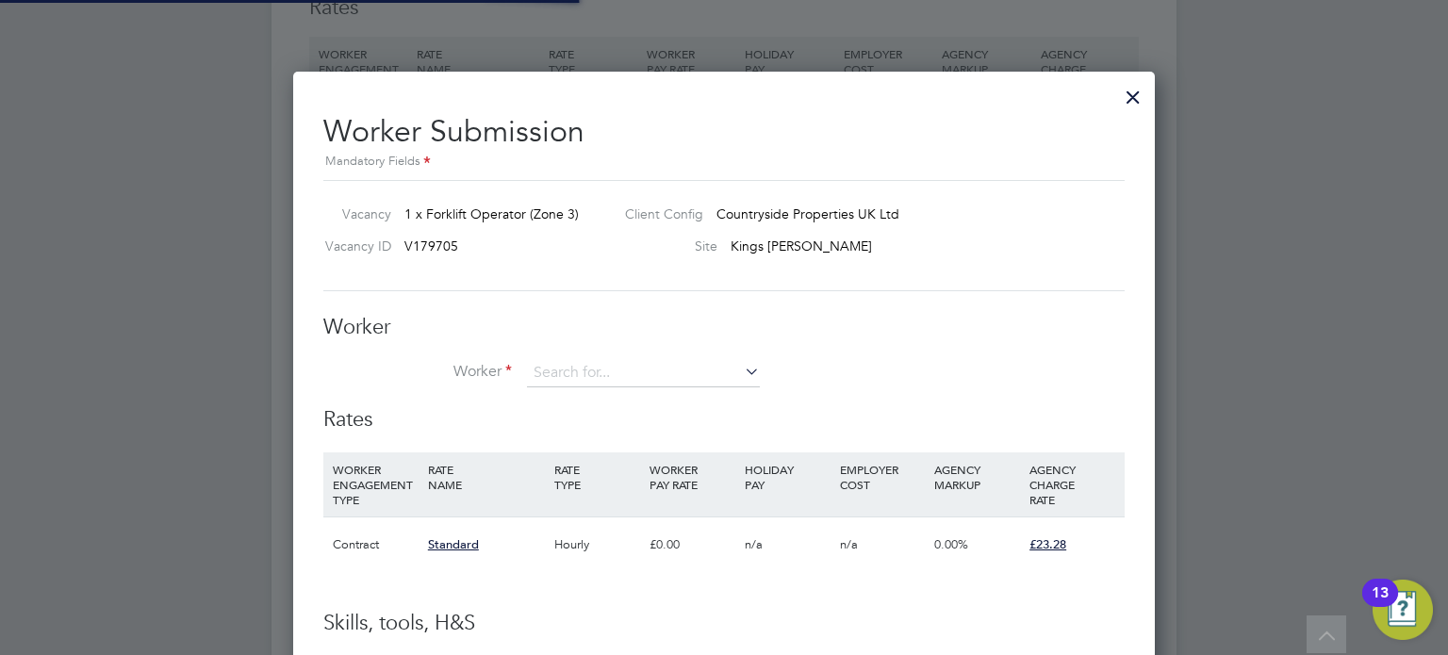
scroll to position [1173, 863]
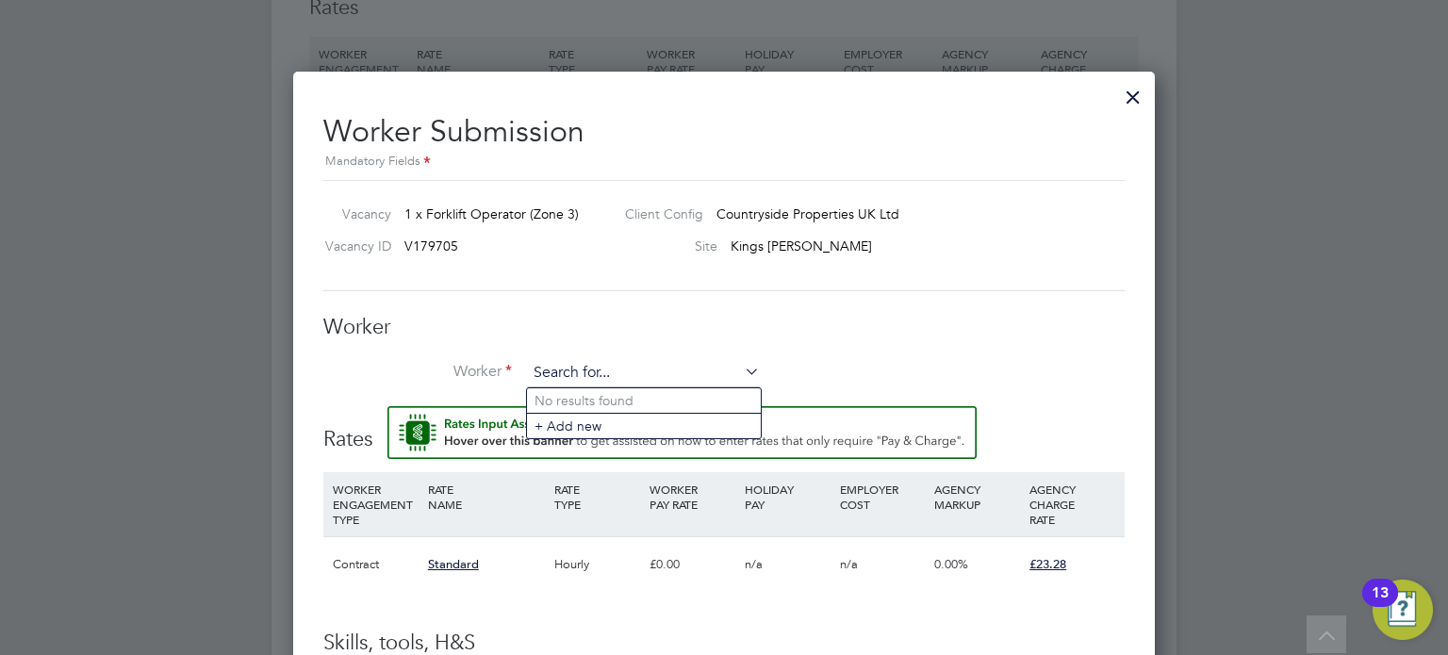
click at [636, 378] on input at bounding box center [643, 373] width 233 height 28
click at [620, 376] on input at bounding box center [643, 373] width 233 height 28
click at [568, 368] on input at bounding box center [643, 373] width 233 height 28
click at [586, 371] on input at bounding box center [643, 373] width 233 height 28
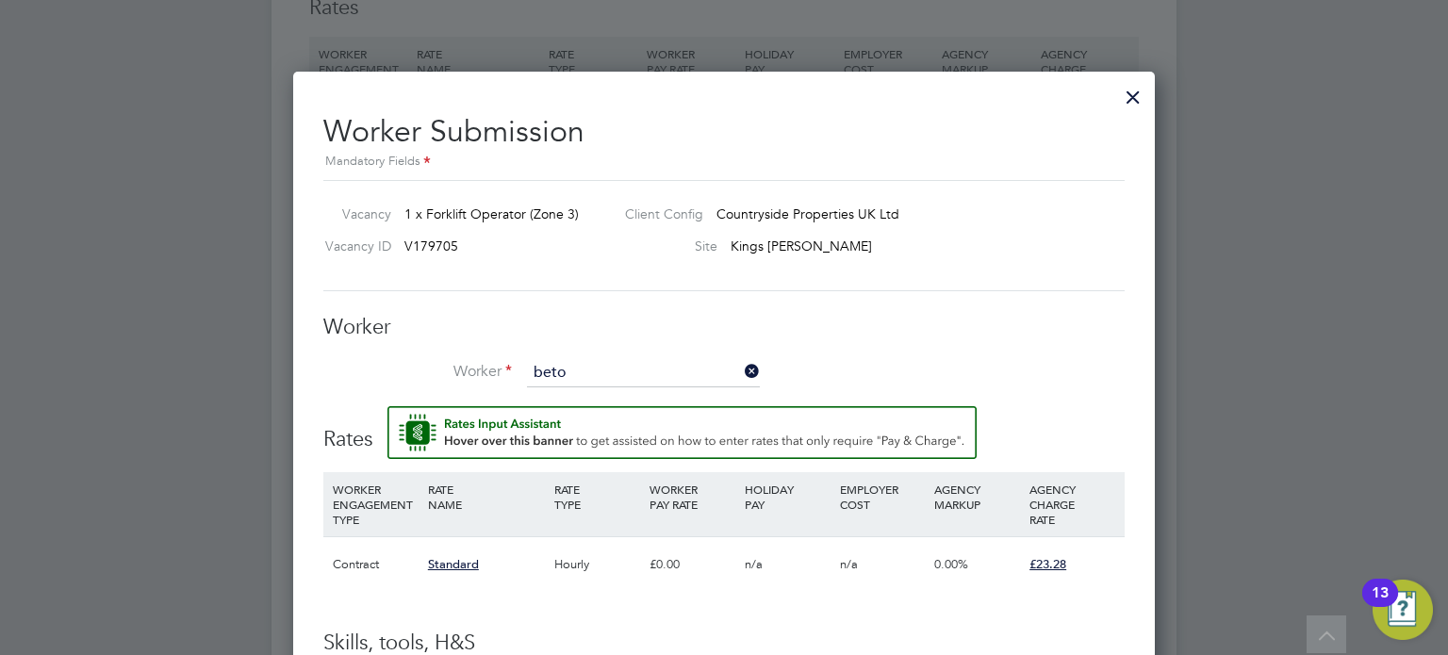
click at [528, 403] on li "[PERSON_NAME] (C-002992825)" at bounding box center [644, 400] width 234 height 25
type input "[PERSON_NAME] (C-002992825)"
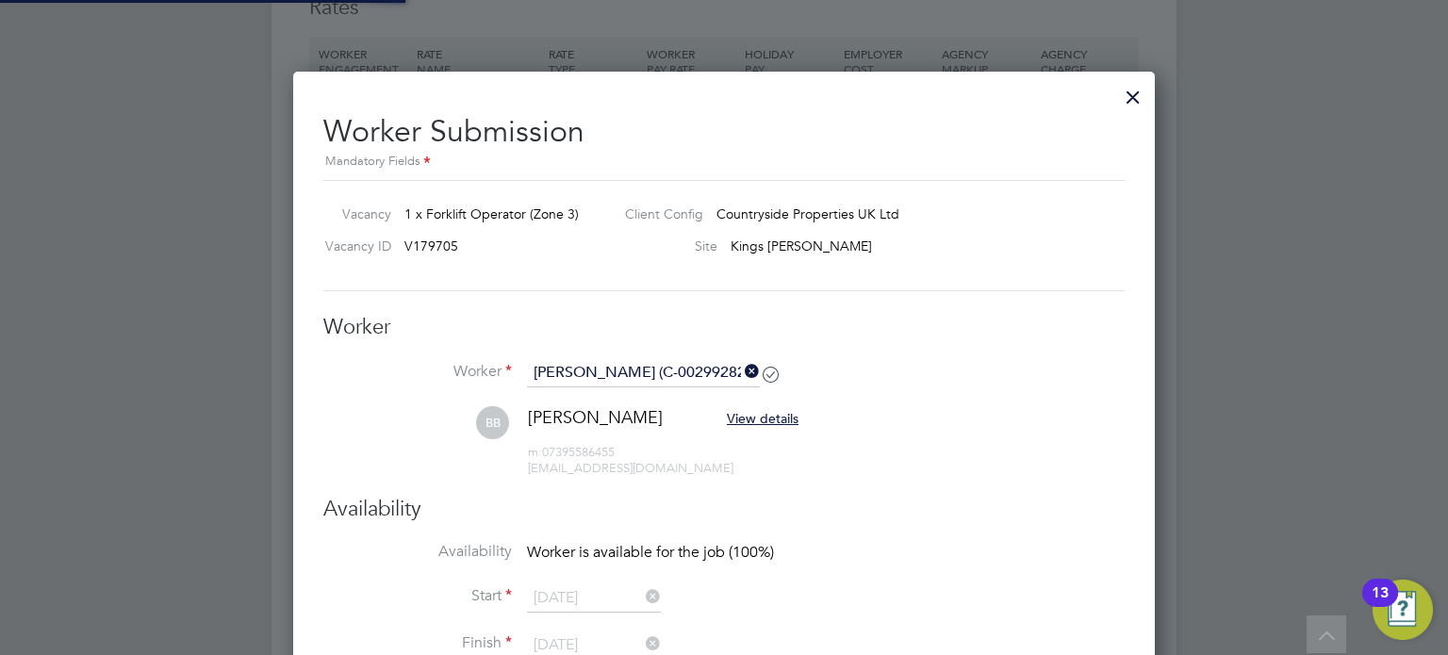
scroll to position [1407, 0]
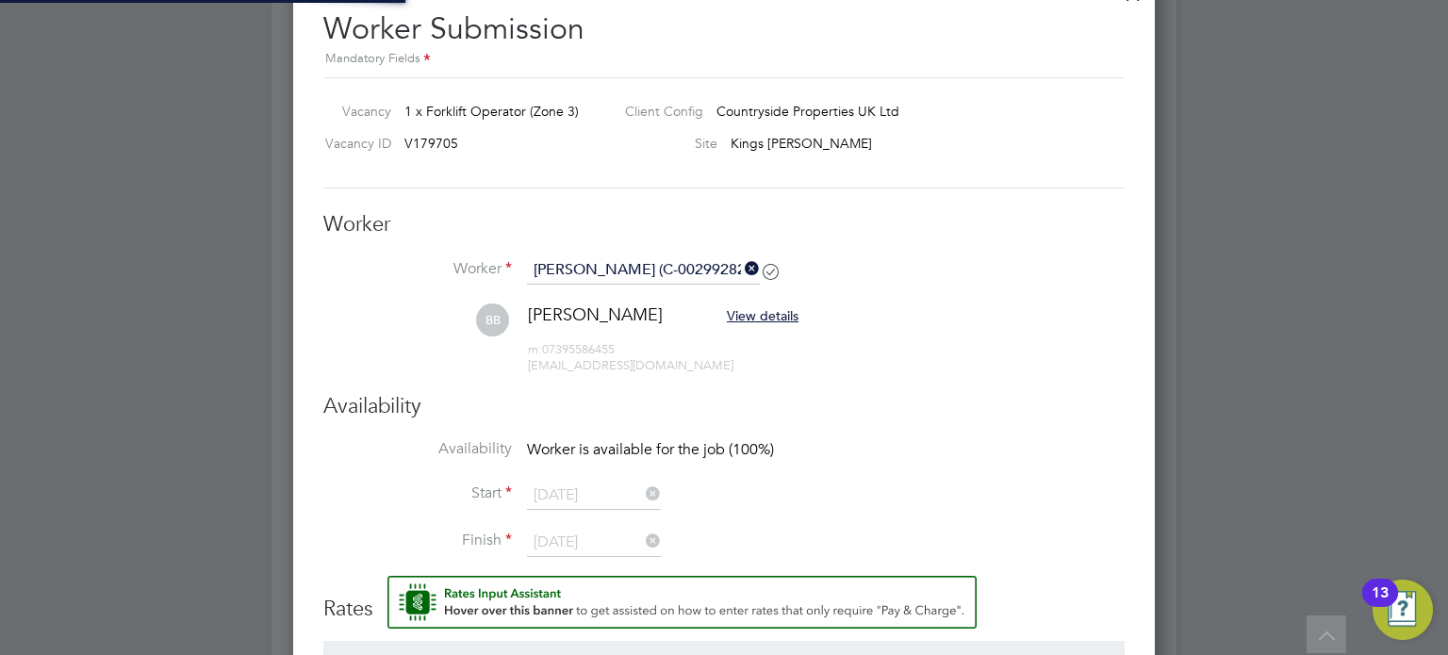
type input "[DATE]"
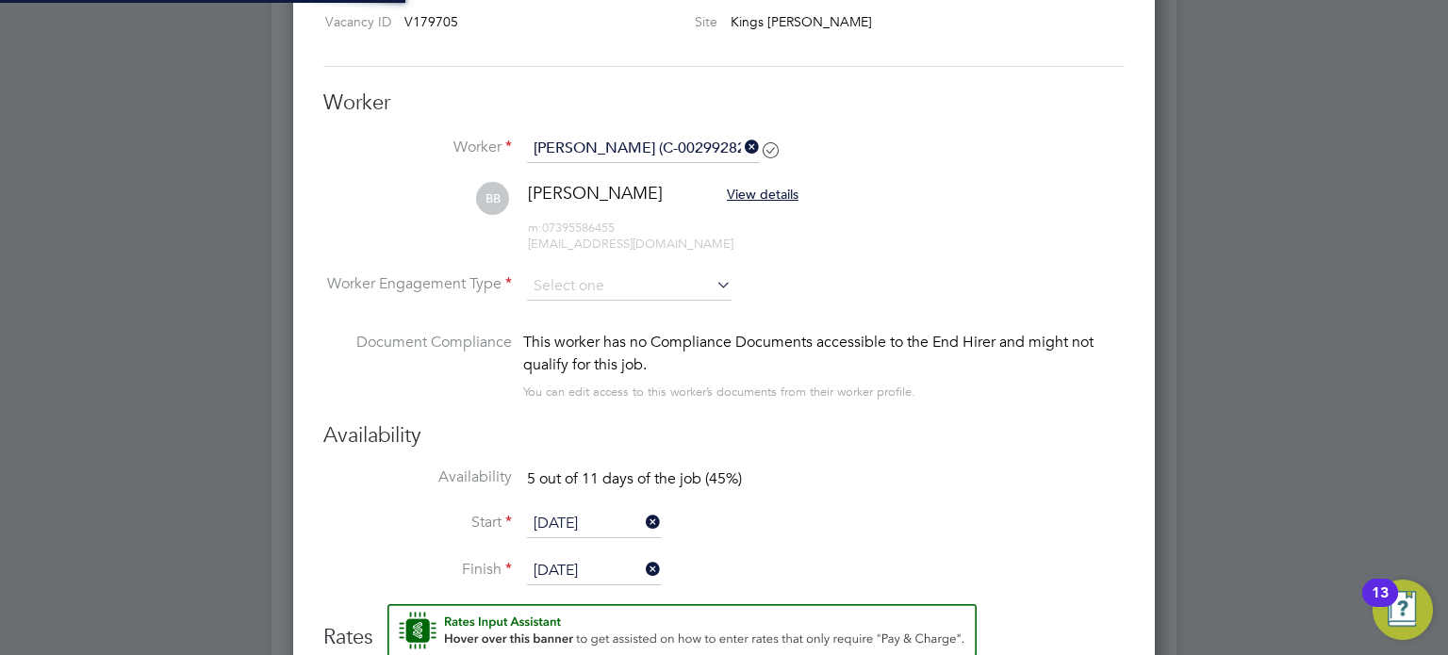
scroll to position [1521, 0]
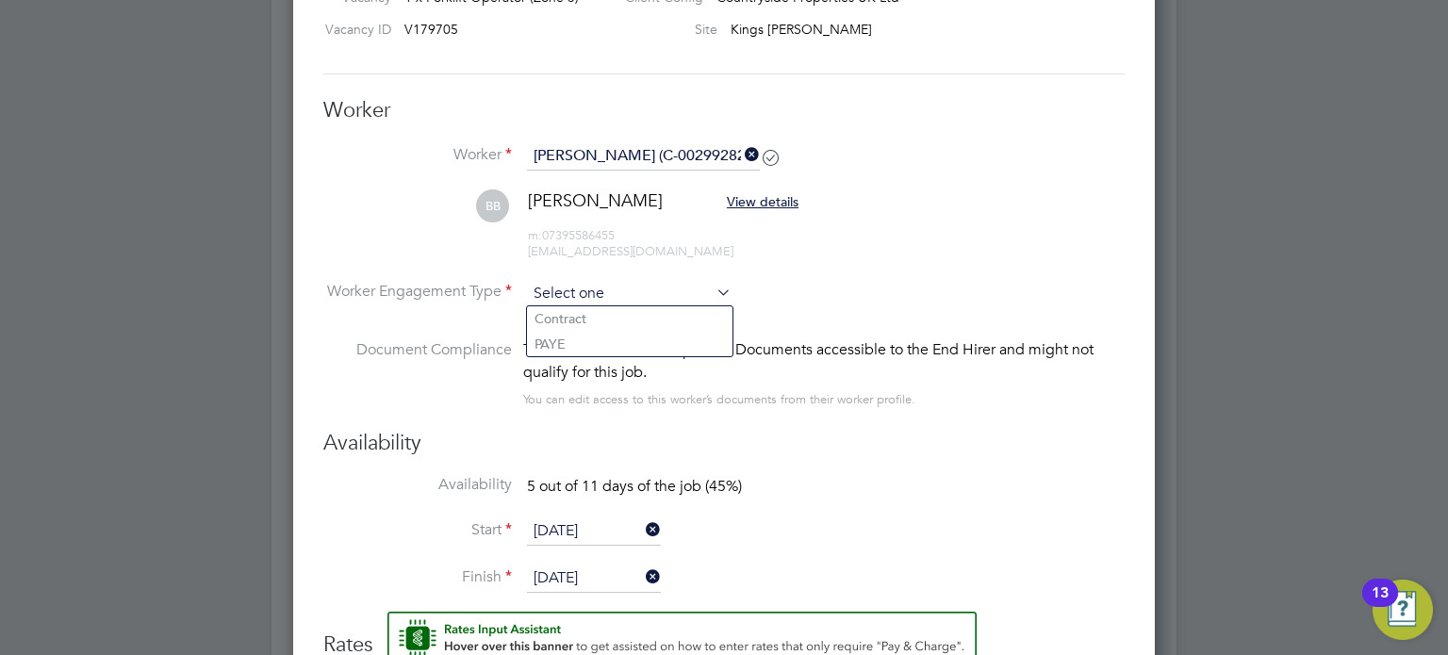
click at [657, 283] on input at bounding box center [629, 294] width 205 height 28
click at [645, 322] on li "Contract" at bounding box center [630, 318] width 206 height 25
type input "Contract"
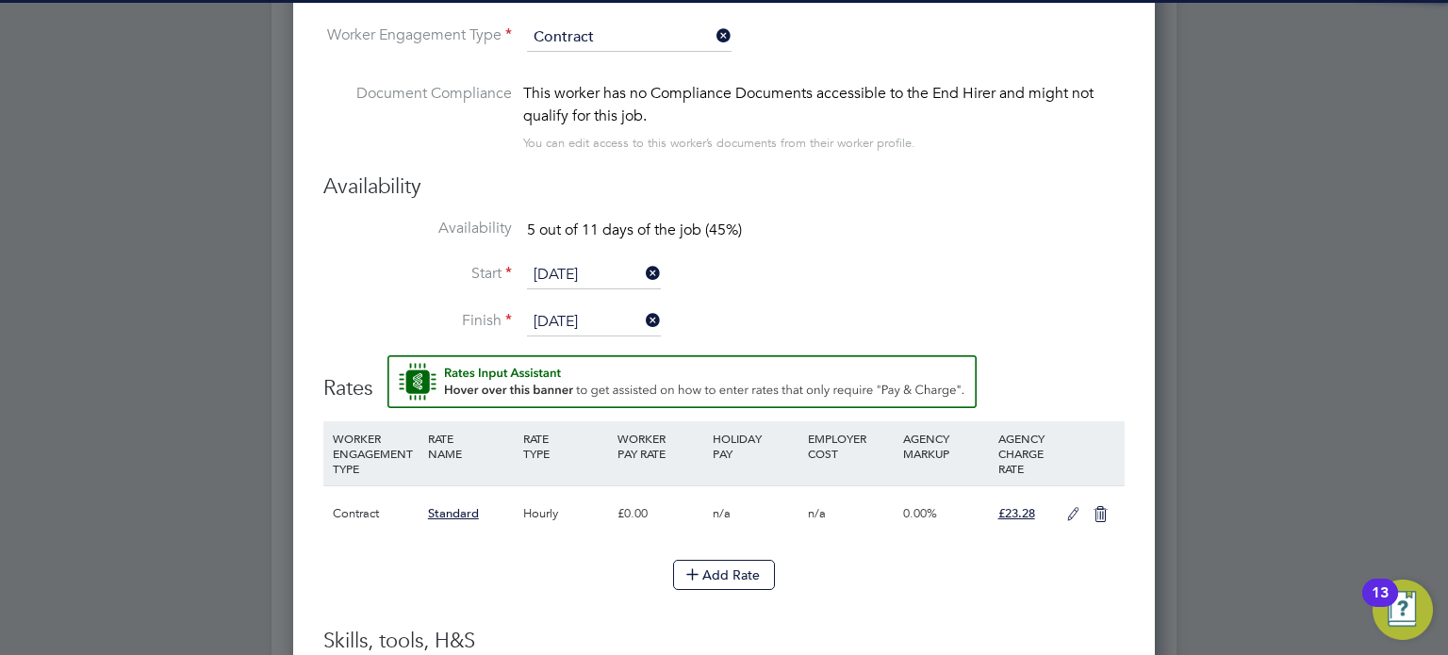
scroll to position [1775, 0]
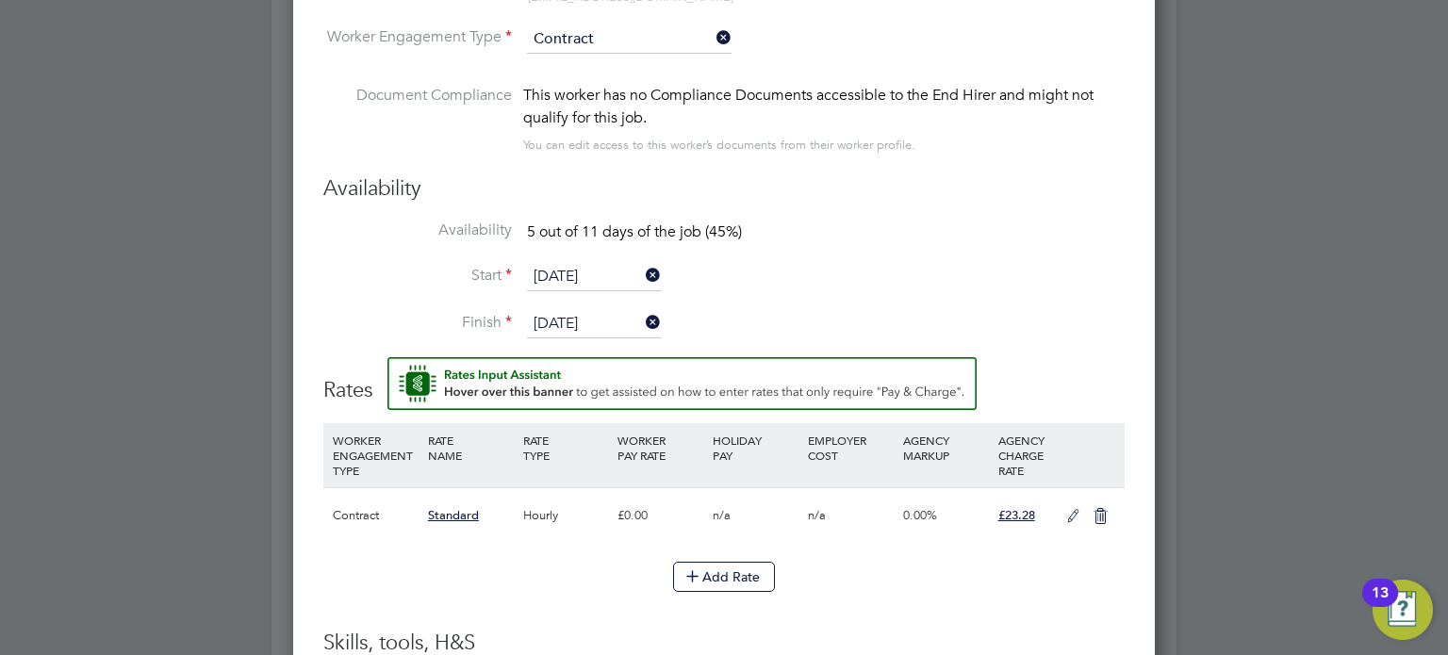
click at [584, 256] on li "Availability 5 out of 11 days of the job (45%)" at bounding box center [723, 242] width 801 height 42
click at [585, 272] on input "[DATE]" at bounding box center [594, 277] width 134 height 28
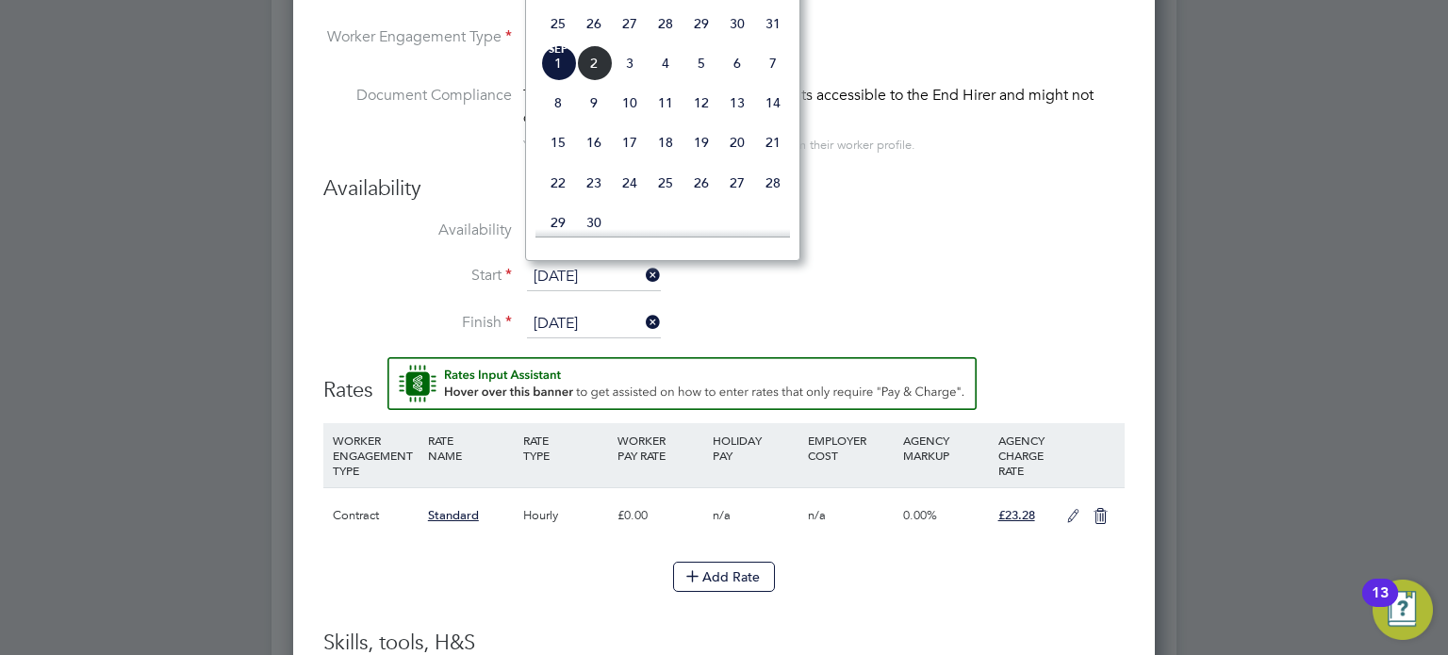
click at [588, 41] on span "26" at bounding box center [594, 24] width 36 height 36
type input "[DATE]"
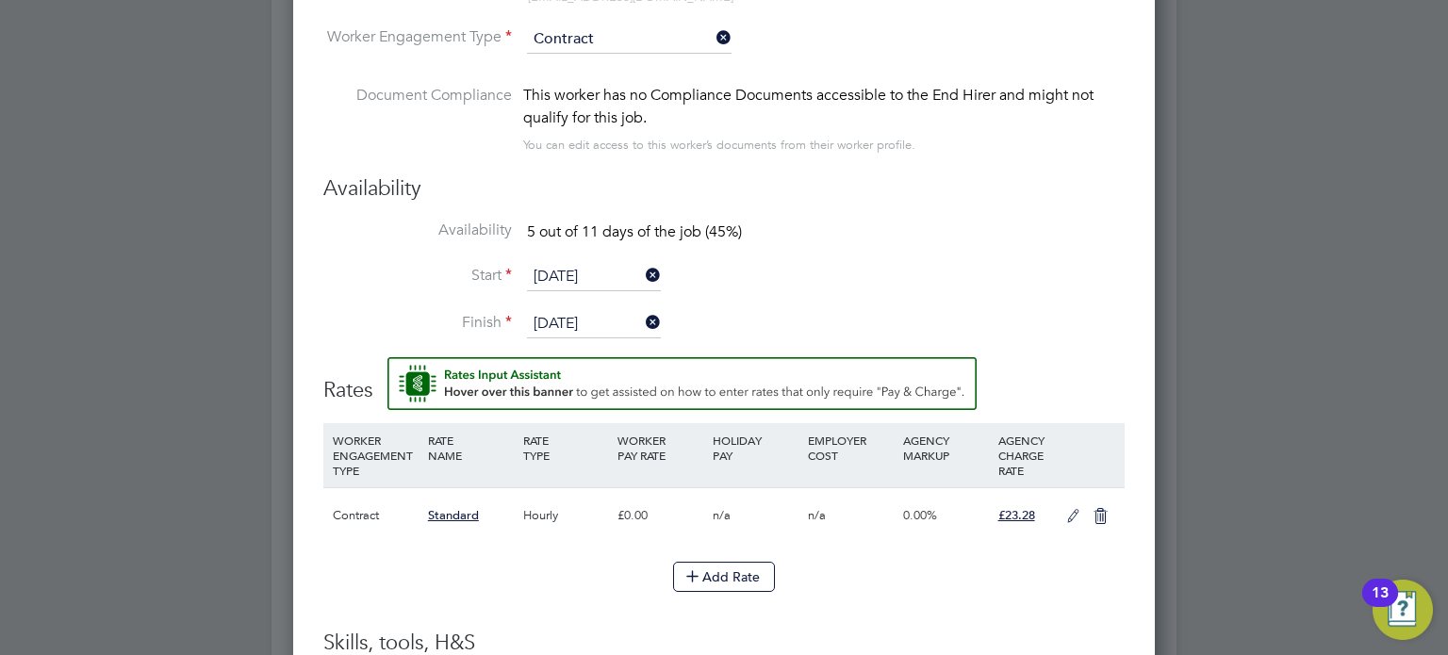
click at [575, 321] on input "[DATE]" at bounding box center [594, 324] width 134 height 28
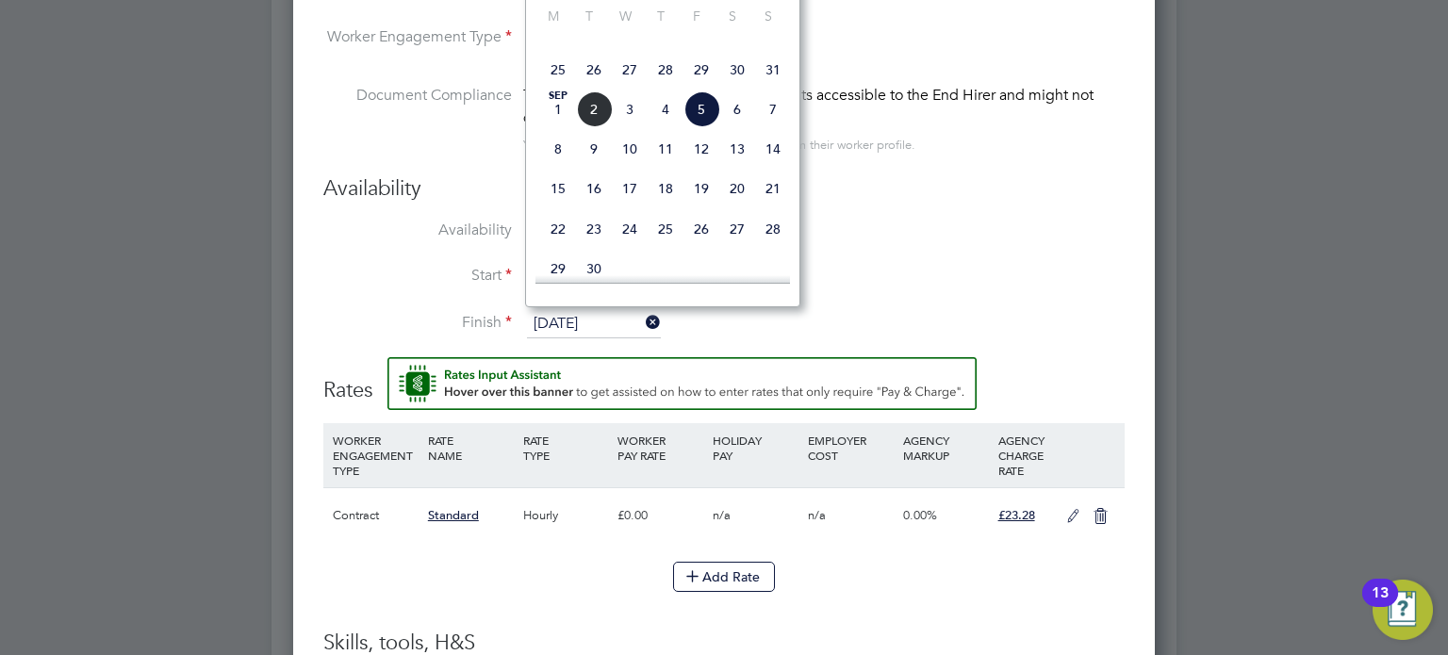
click at [776, 88] on span "31" at bounding box center [773, 70] width 36 height 36
type input "[DATE]"
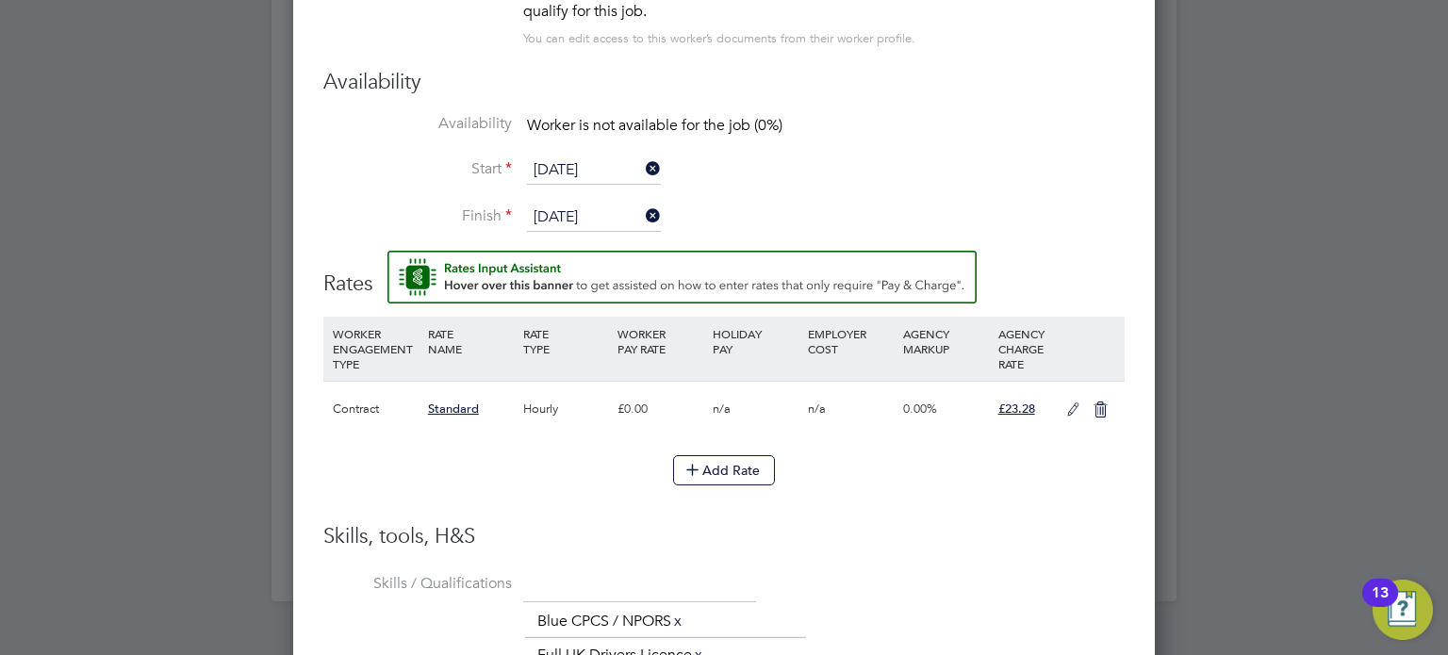
scroll to position [1880, 0]
click at [1067, 405] on icon at bounding box center [1074, 411] width 24 height 15
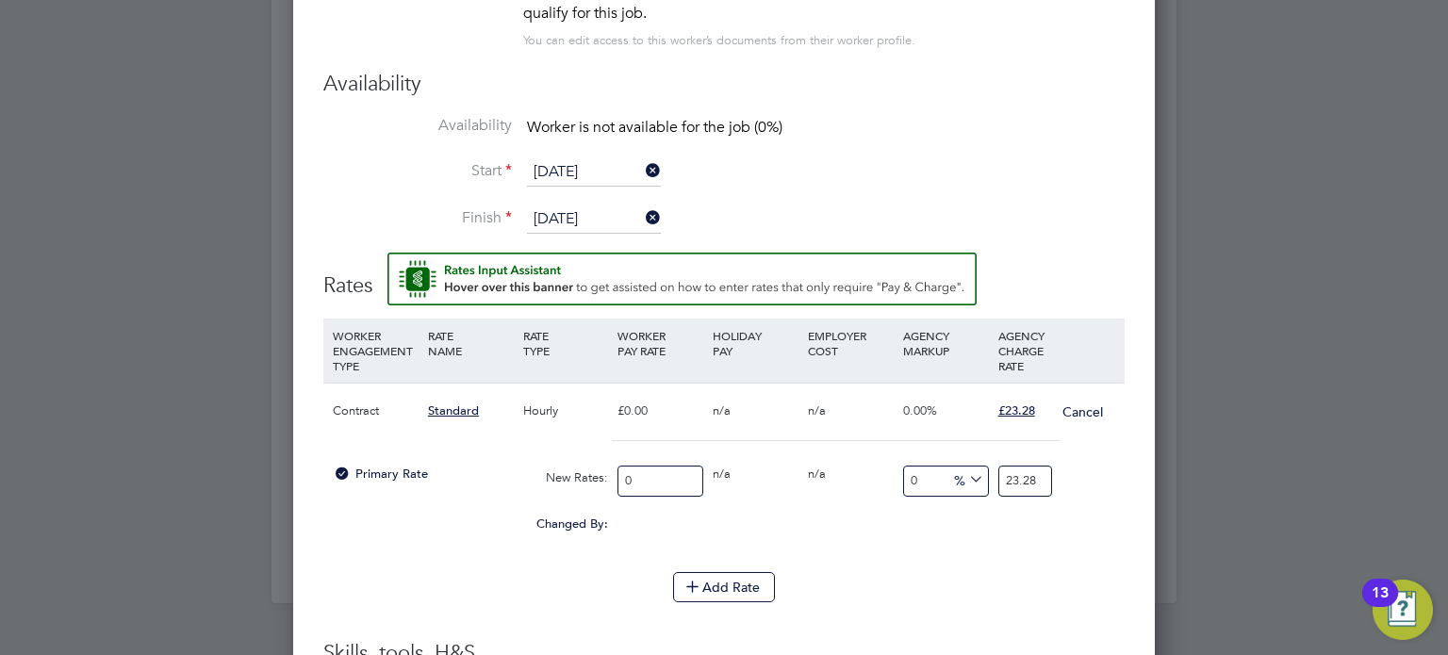
scroll to position [1775, 863]
click at [645, 476] on input "0" at bounding box center [661, 481] width 86 height 31
drag, startPoint x: 645, startPoint y: 476, endPoint x: 602, endPoint y: 471, distance: 42.7
click at [602, 471] on div "Primary Rate New Rates: 0 0 n/a 0 n/a 0 0 % 23.28" at bounding box center [723, 481] width 801 height 50
type input "1"
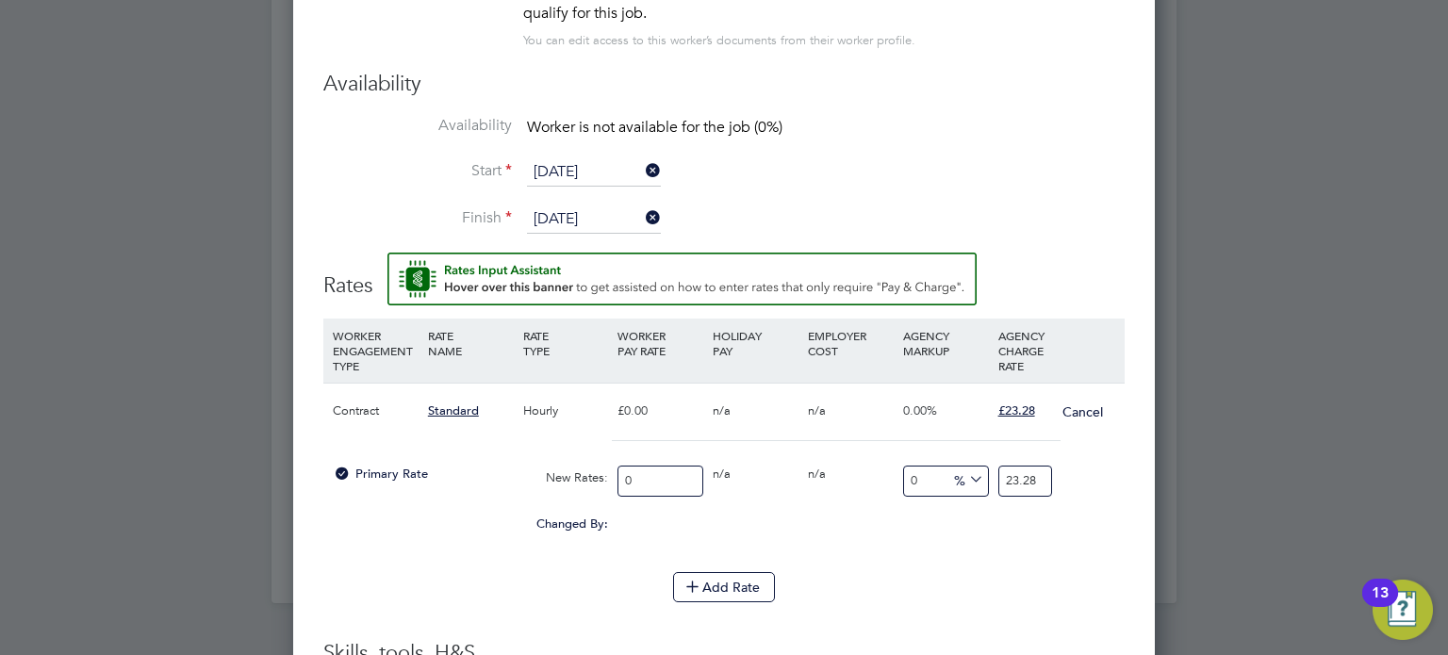
type input "1"
type input "19"
type input "1"
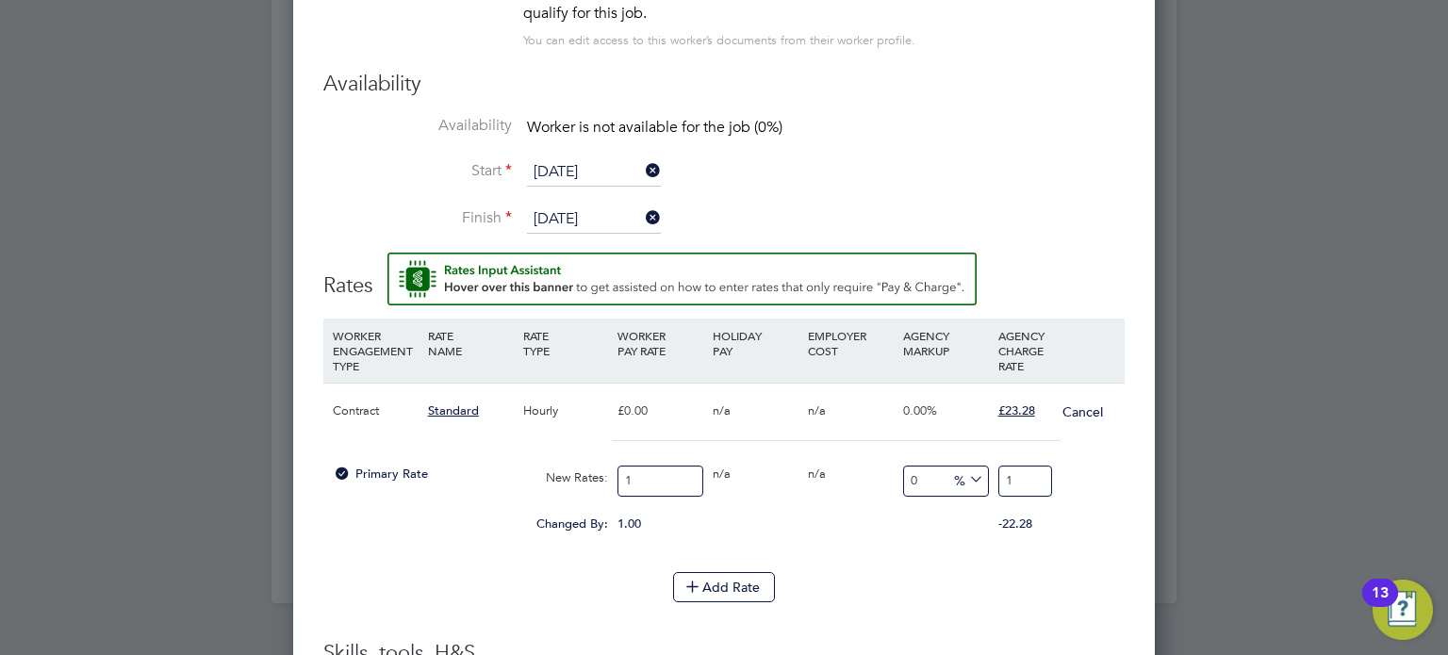
type input "18"
type input "18.9"
type input "18.98"
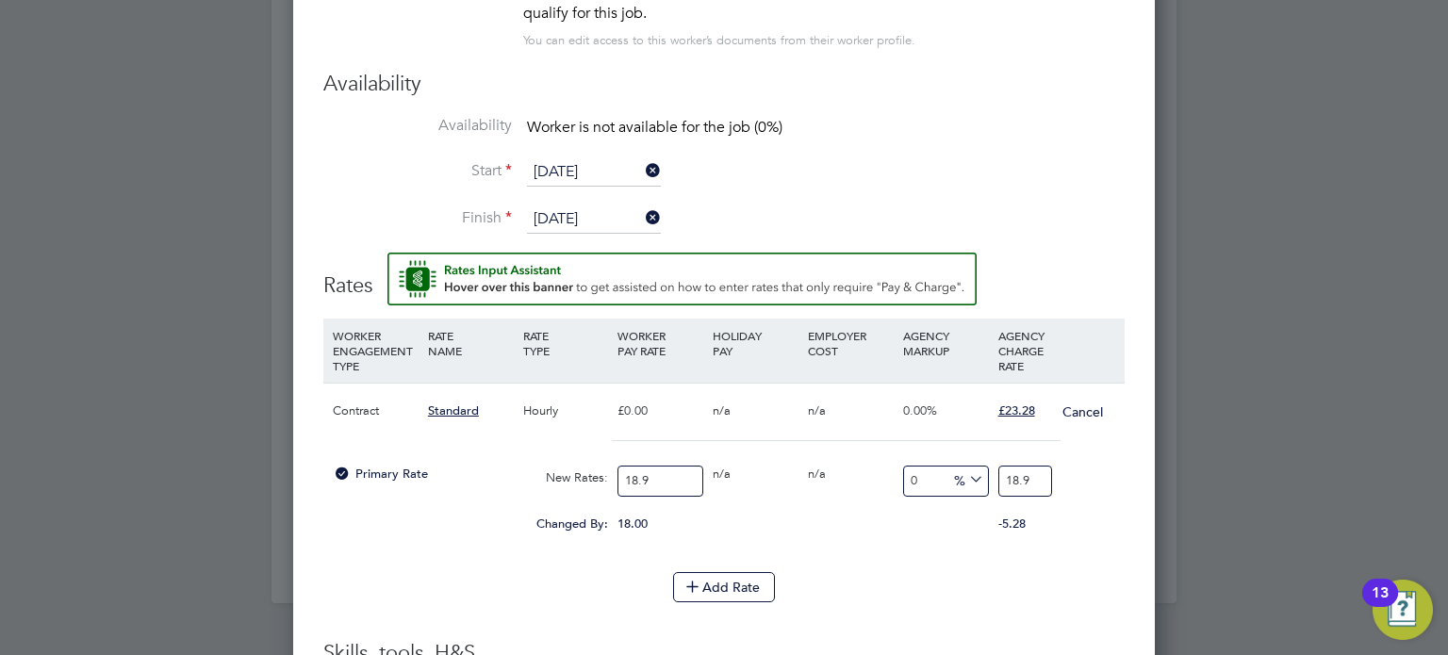
type input "18.98"
drag, startPoint x: 1002, startPoint y: 478, endPoint x: 1079, endPoint y: 485, distance: 77.6
click at [1079, 485] on div "Primary Rate New Rates: 18.98 0 n/a 0 n/a 0 0 % 18.98" at bounding box center [723, 481] width 801 height 50
type input "-89.46259220231823"
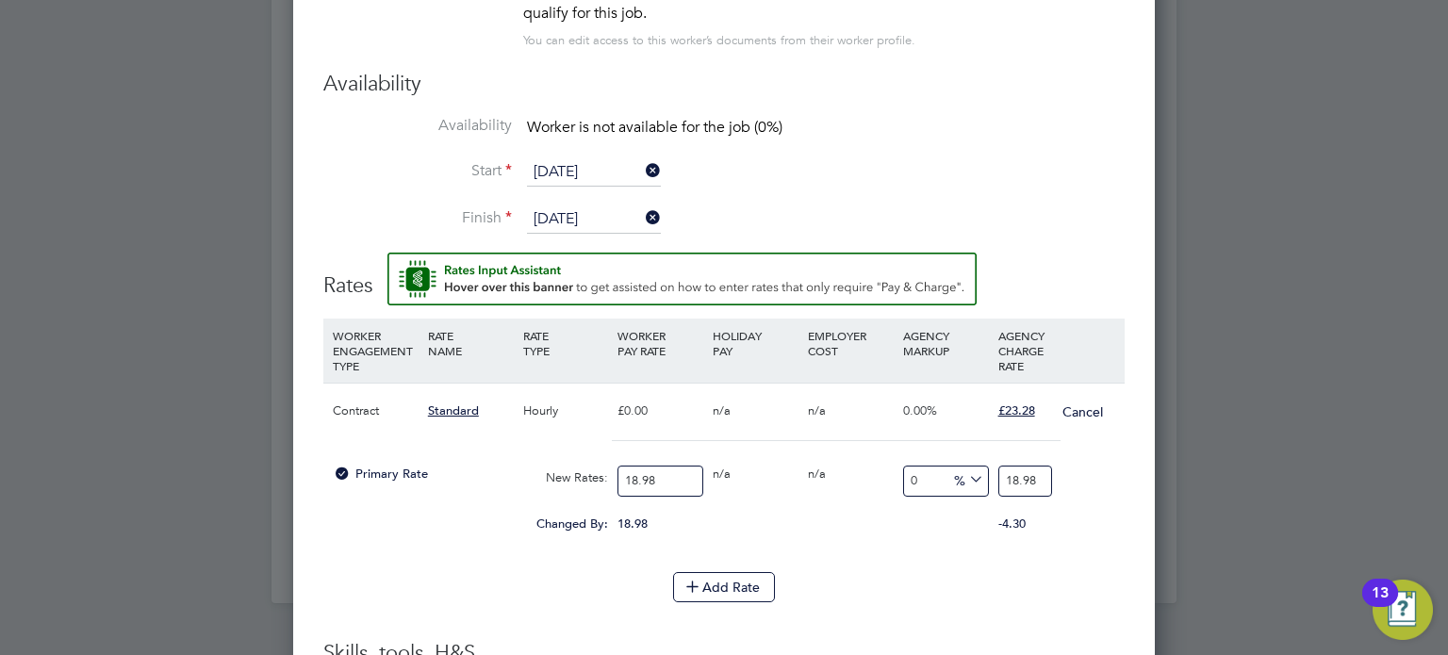
type input "2"
type input "21.180189673340358"
type input "23"
type input "22.233930453108535"
type input "23.2"
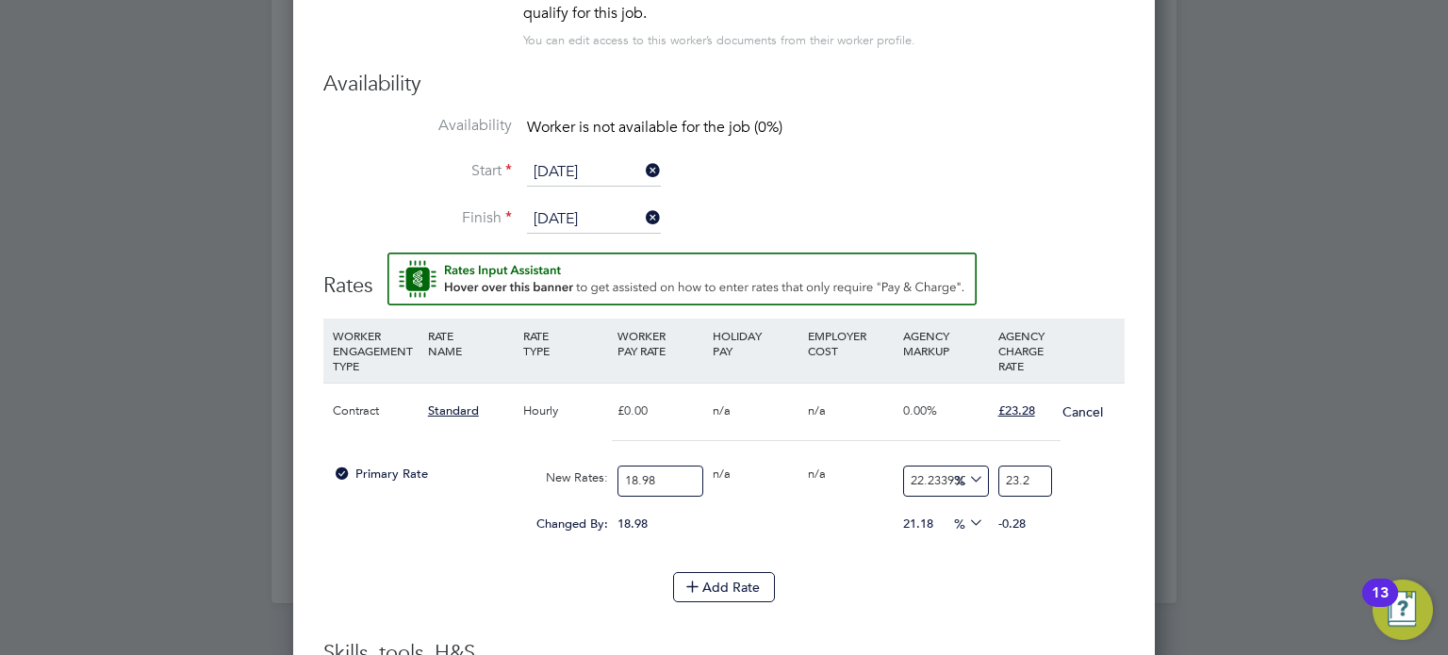
type input "22.655426765015807"
type input "23.28"
click at [1096, 585] on div "Add Rate" at bounding box center [723, 587] width 801 height 30
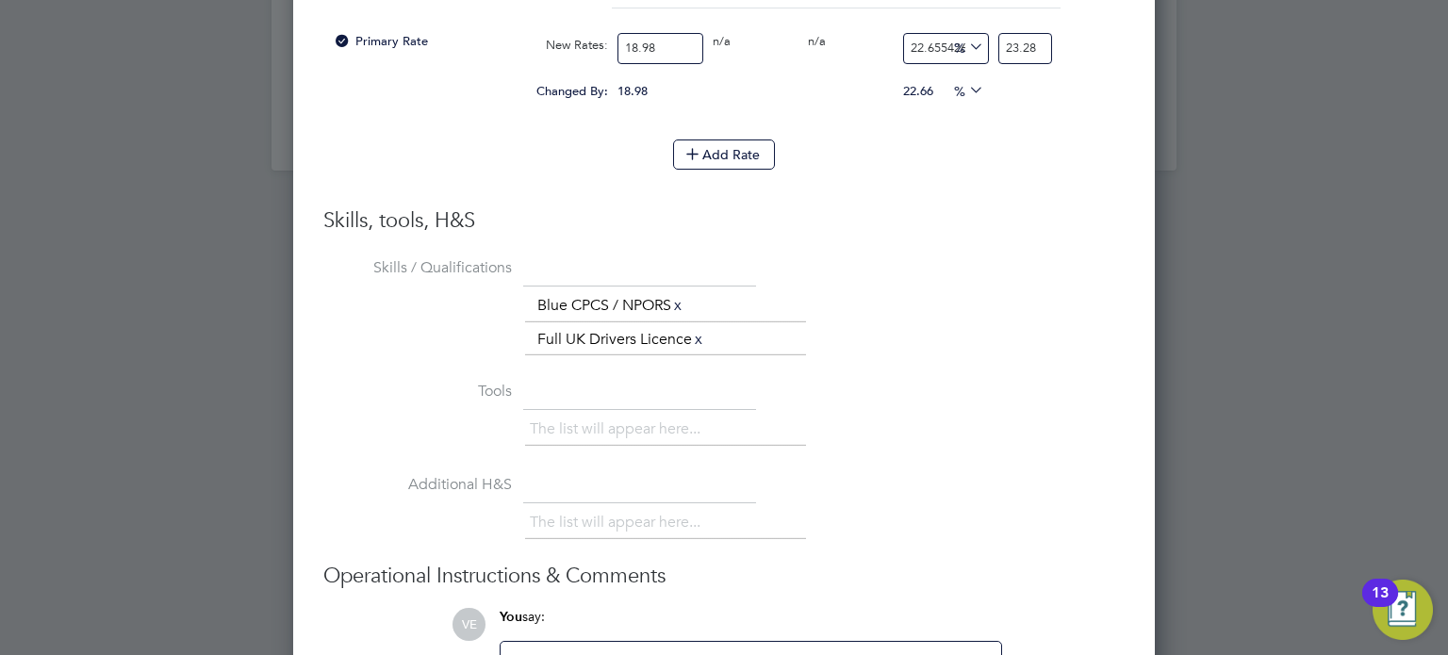
scroll to position [2494, 0]
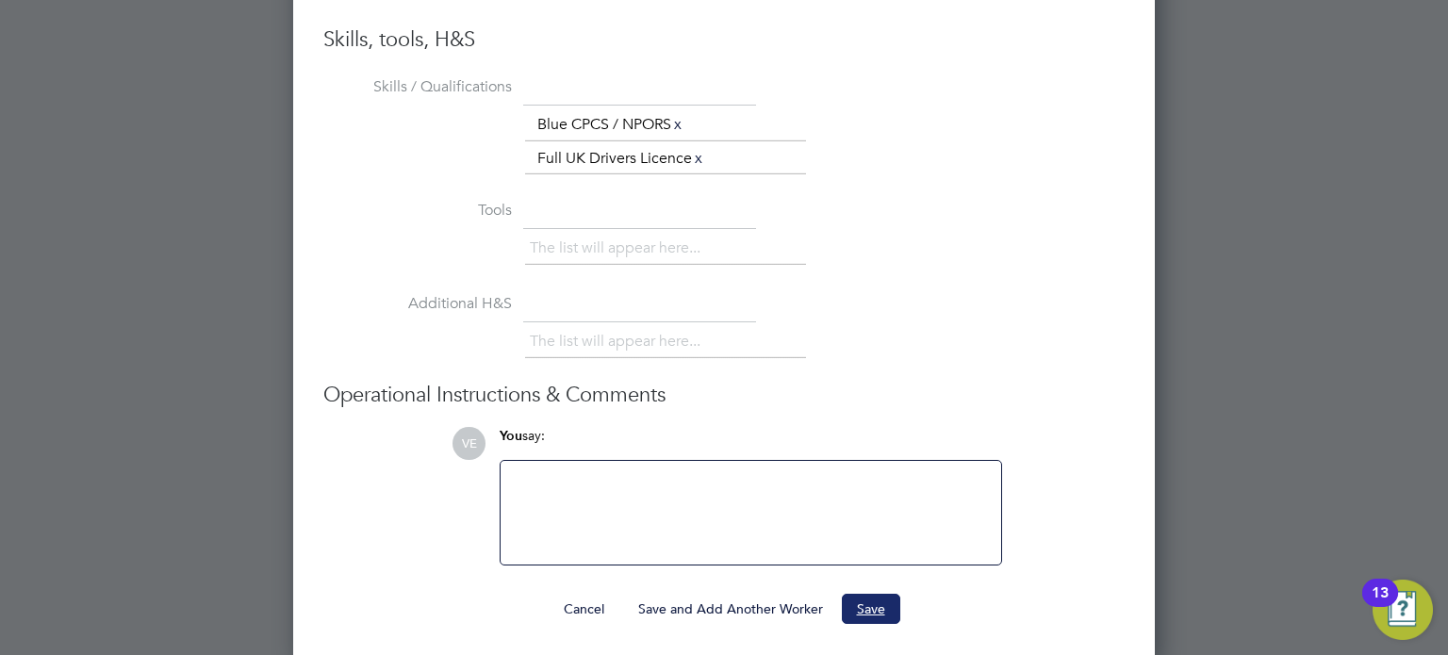
click at [866, 601] on button "Save" at bounding box center [871, 609] width 58 height 30
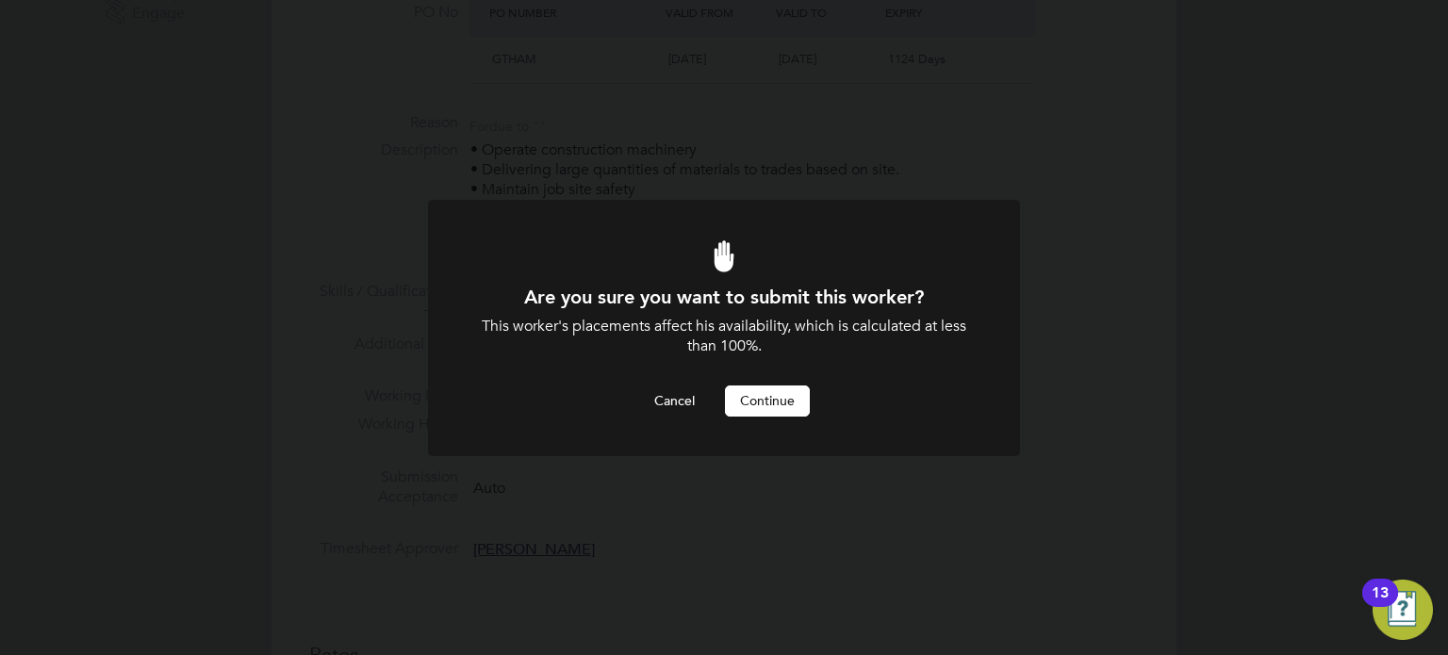
click at [770, 406] on button "Continue" at bounding box center [767, 401] width 85 height 30
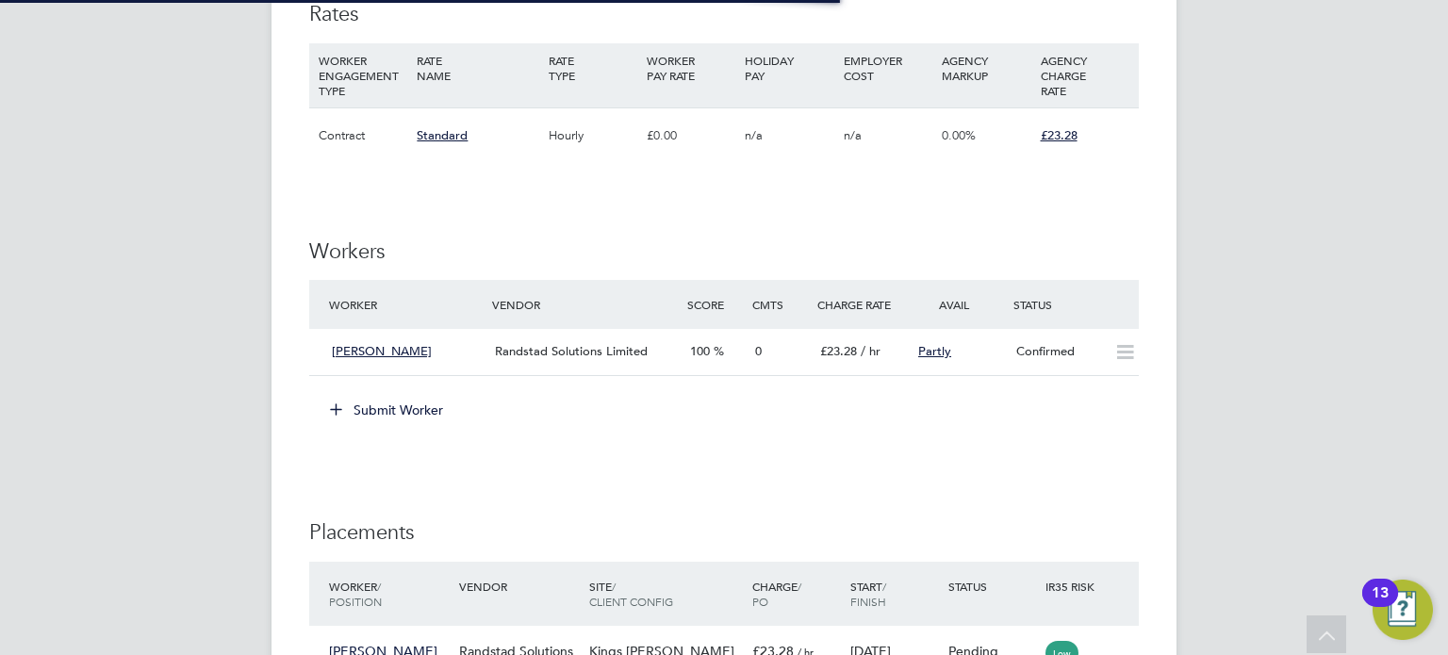
scroll to position [1304, 0]
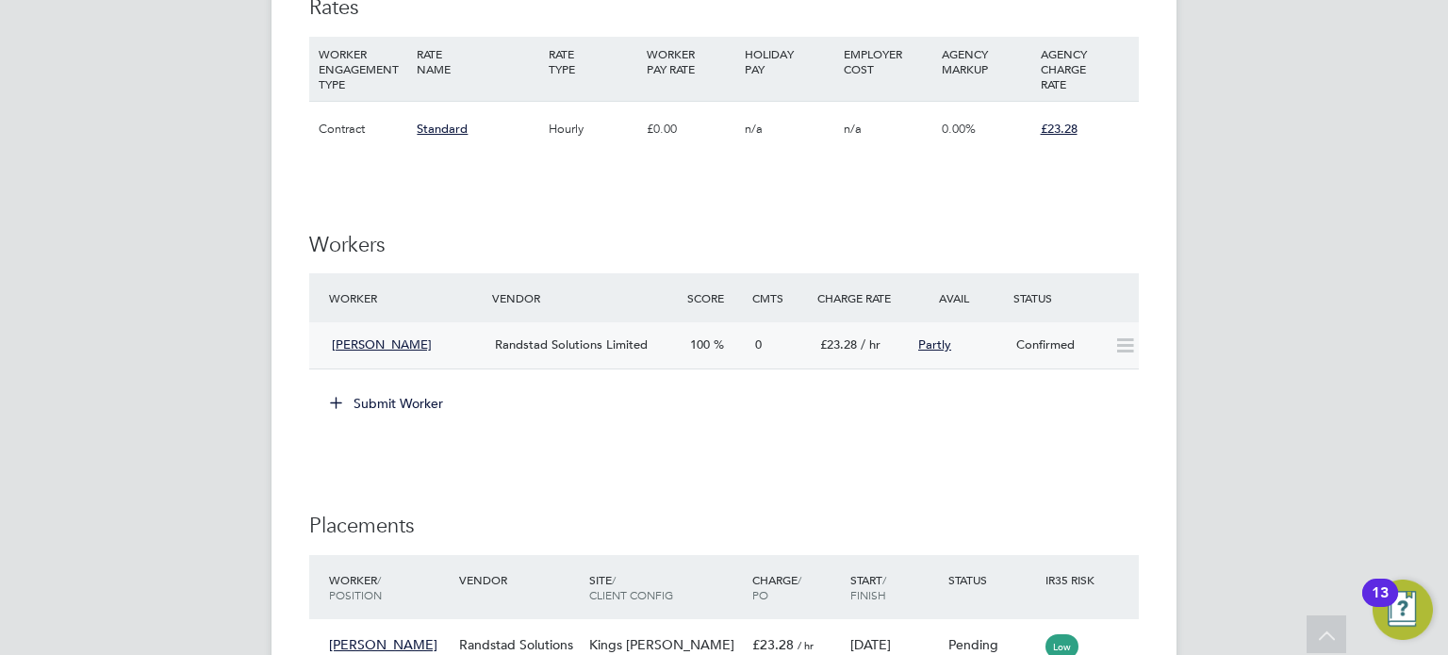
click at [1096, 349] on div "Confirmed" at bounding box center [1058, 345] width 98 height 31
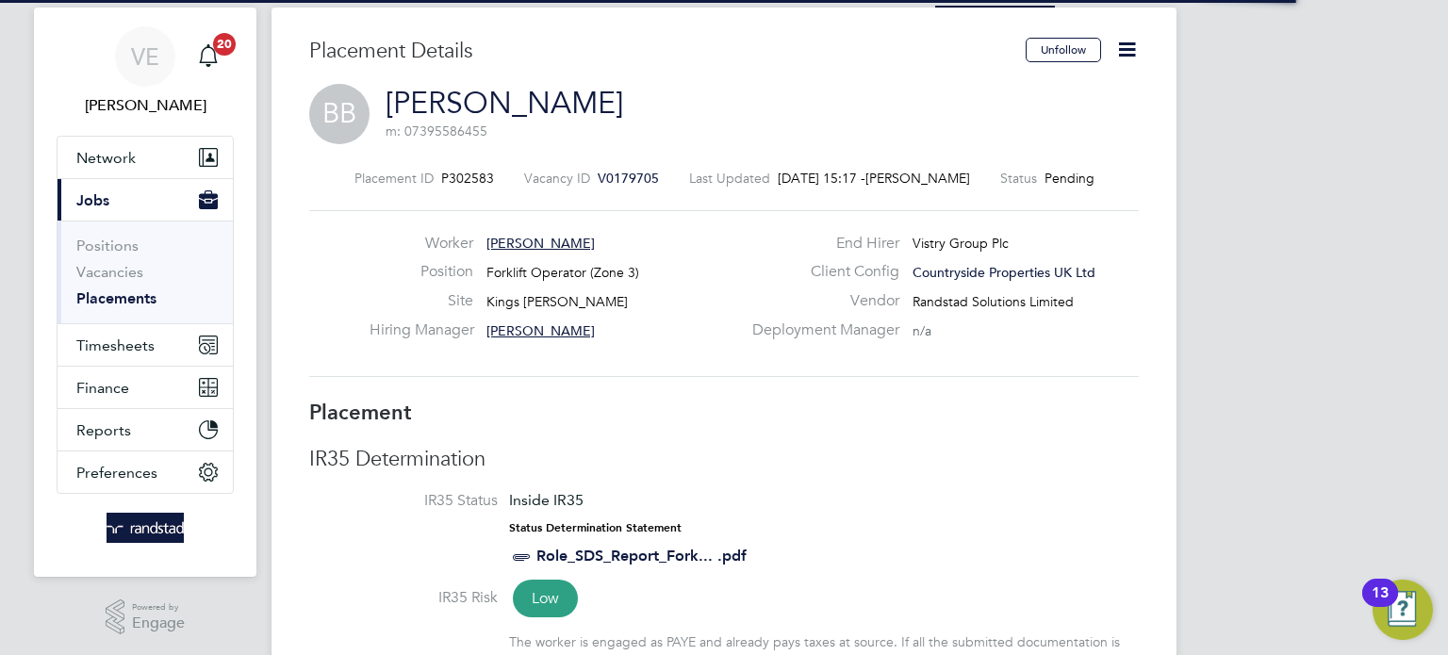
click at [1118, 47] on icon at bounding box center [1127, 50] width 24 height 24
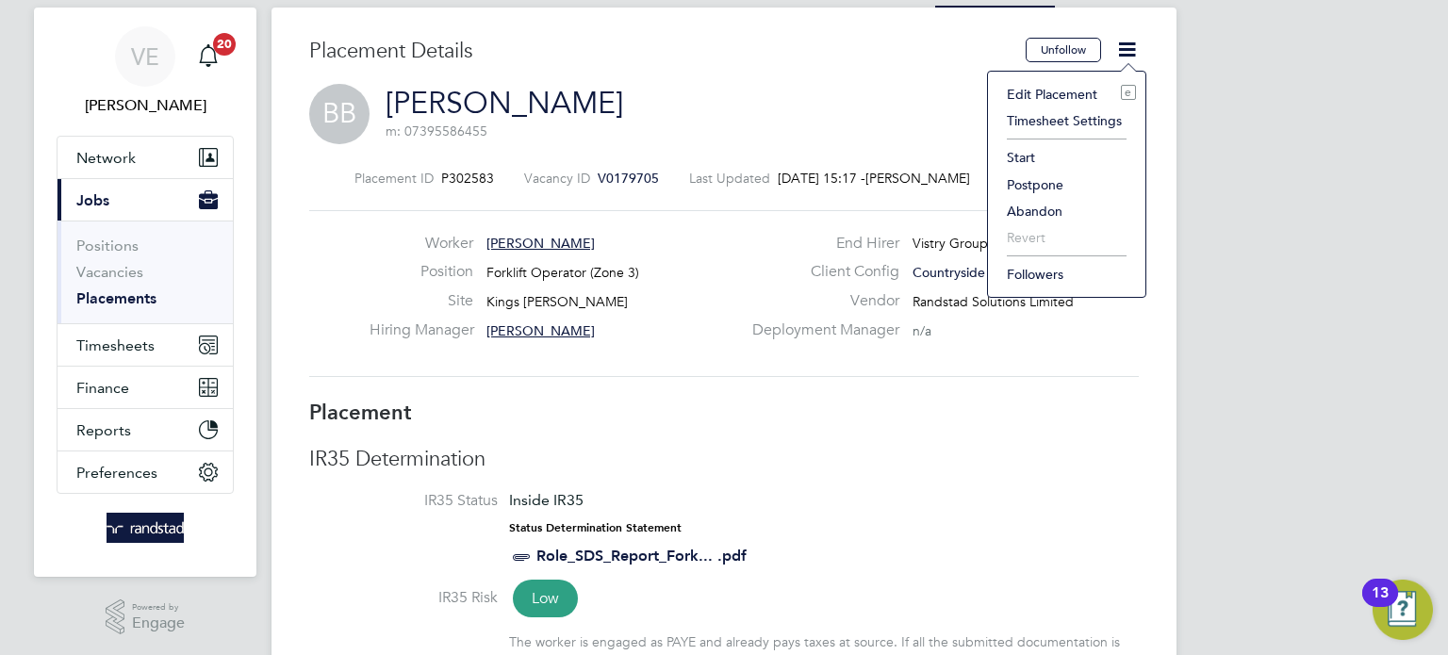
click at [1034, 162] on li "Start" at bounding box center [1066, 157] width 139 height 26
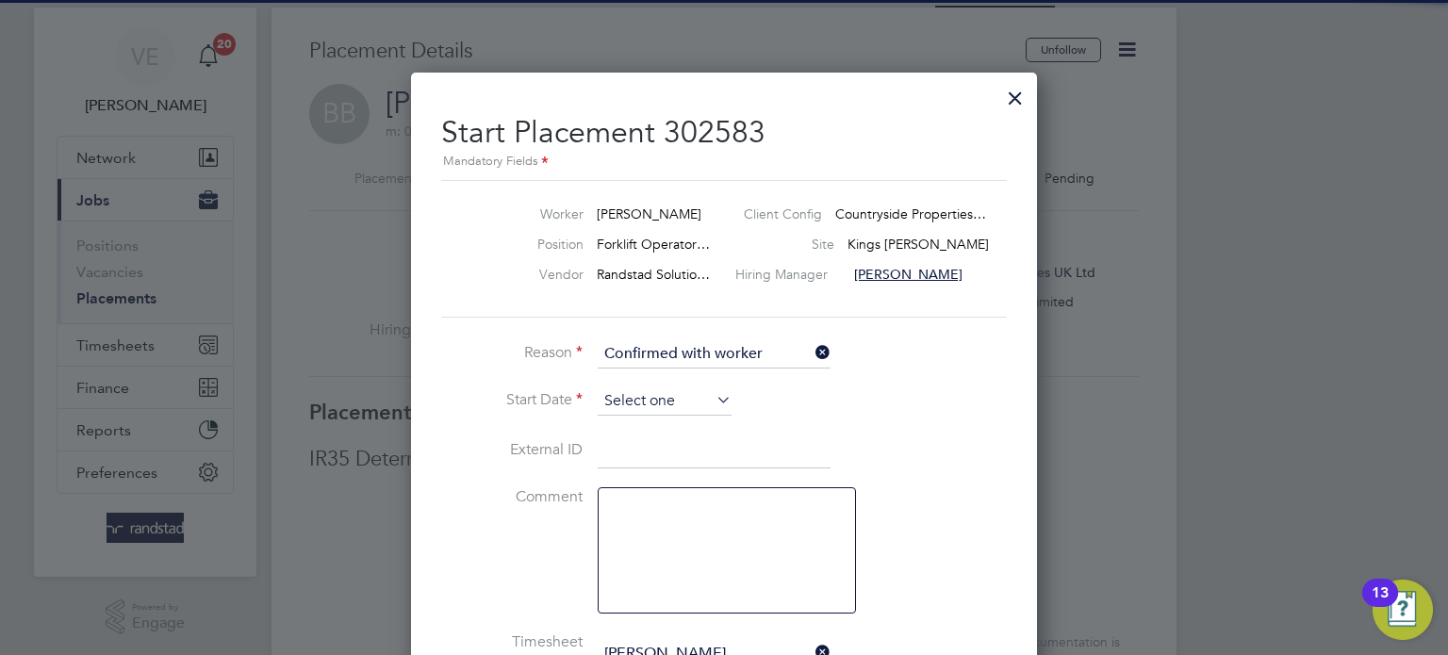
click at [671, 408] on input at bounding box center [665, 401] width 134 height 28
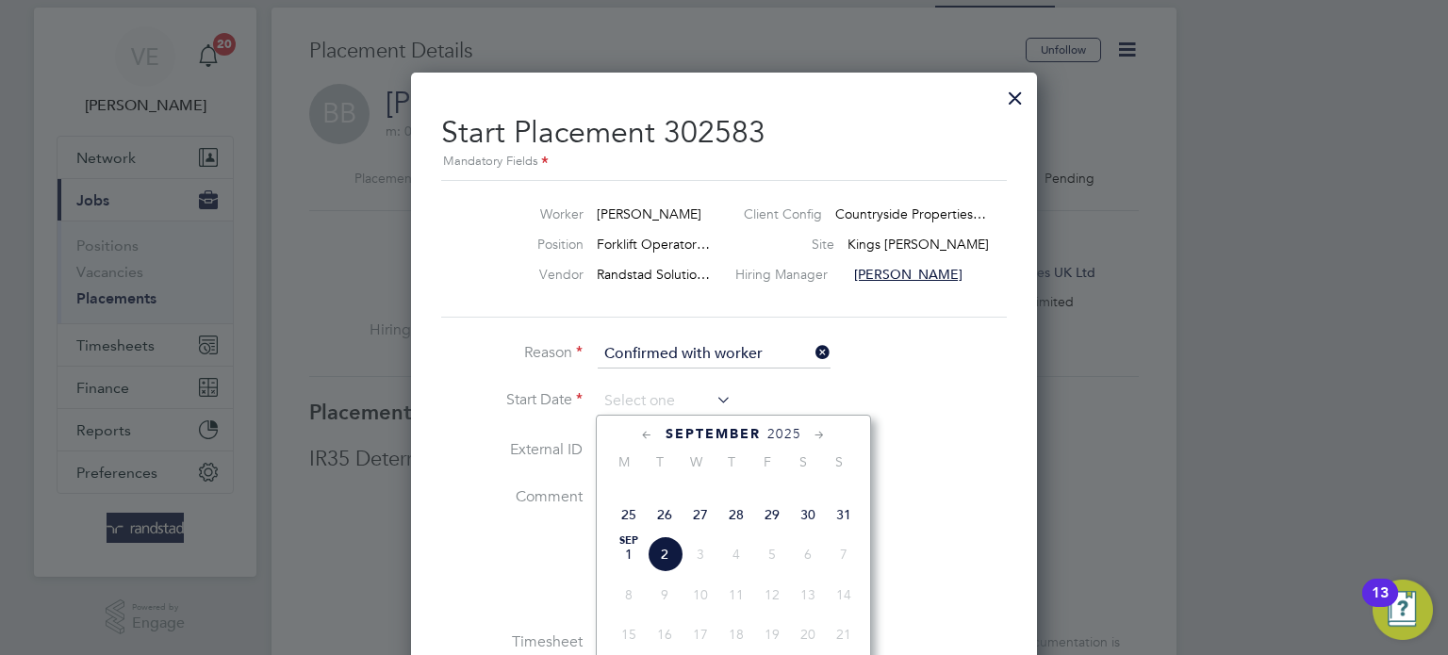
click at [663, 533] on span "26" at bounding box center [665, 515] width 36 height 36
type input "[DATE]"
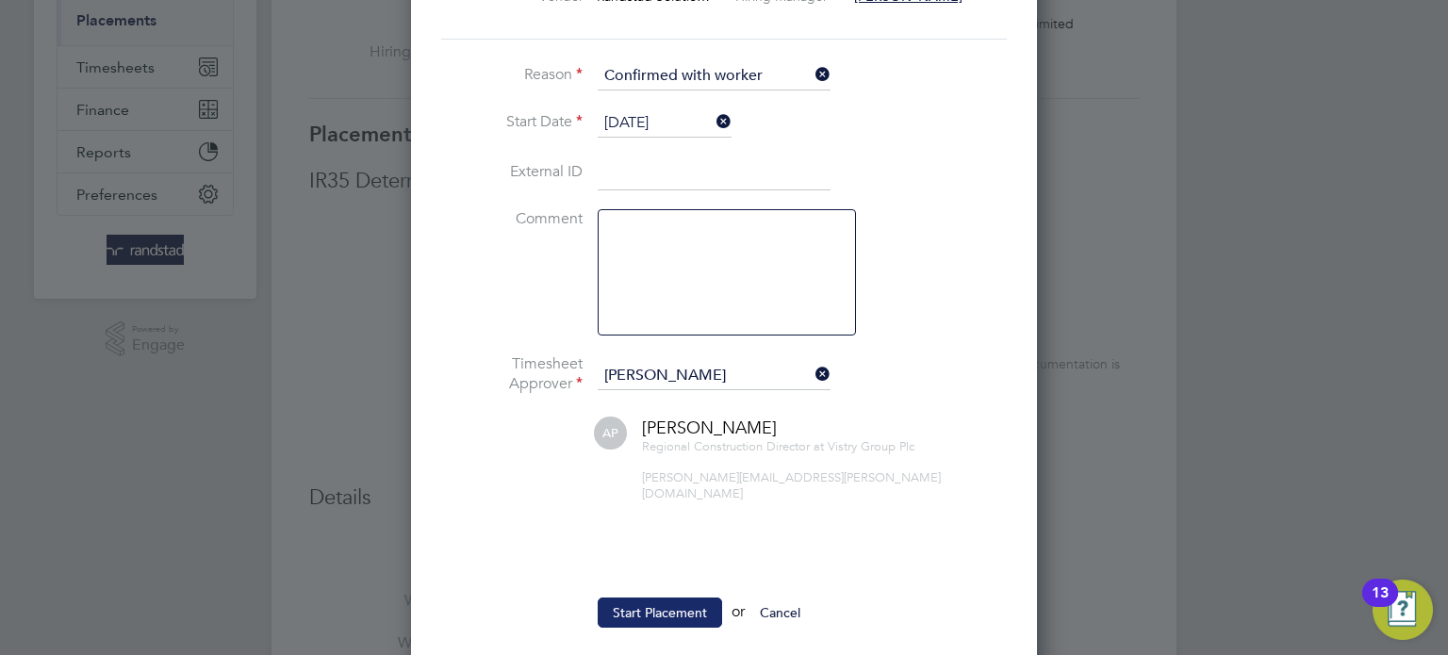
click at [661, 598] on button "Start Placement" at bounding box center [660, 613] width 124 height 30
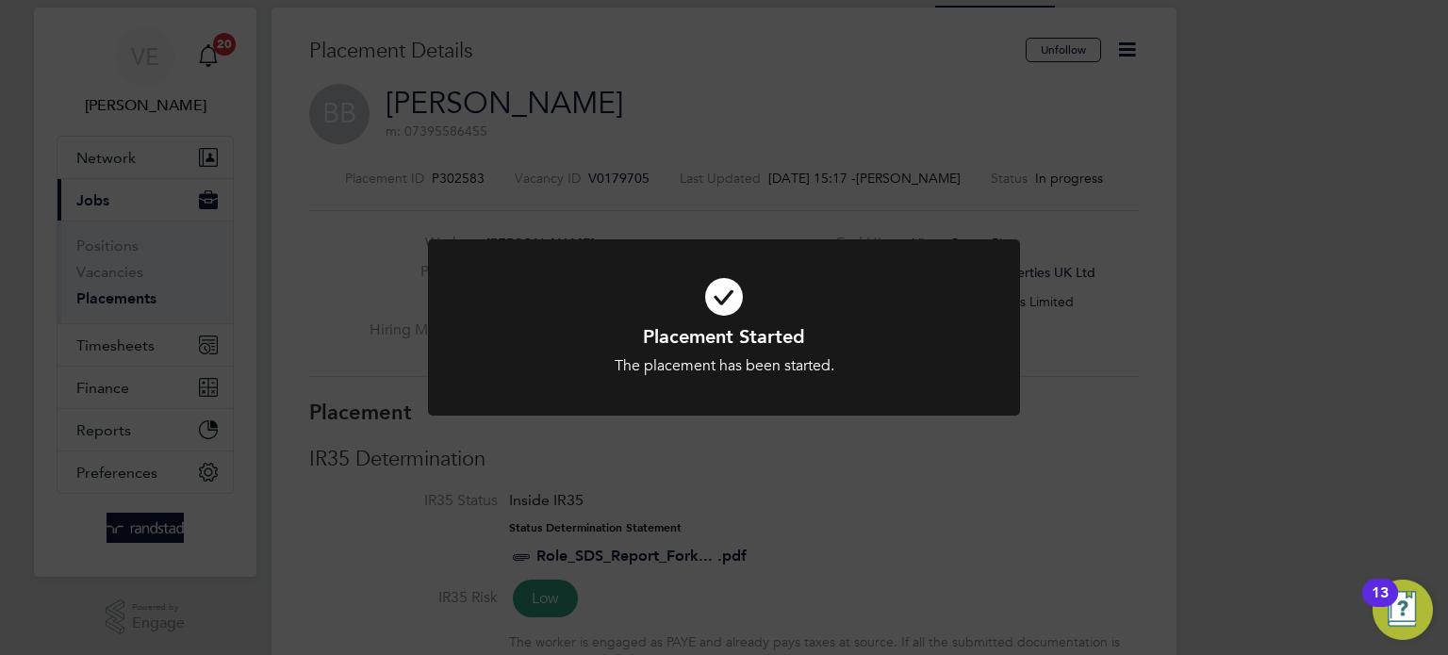
click at [407, 38] on div "Placement Started The placement has been started. Cancel Okay" at bounding box center [724, 327] width 1448 height 655
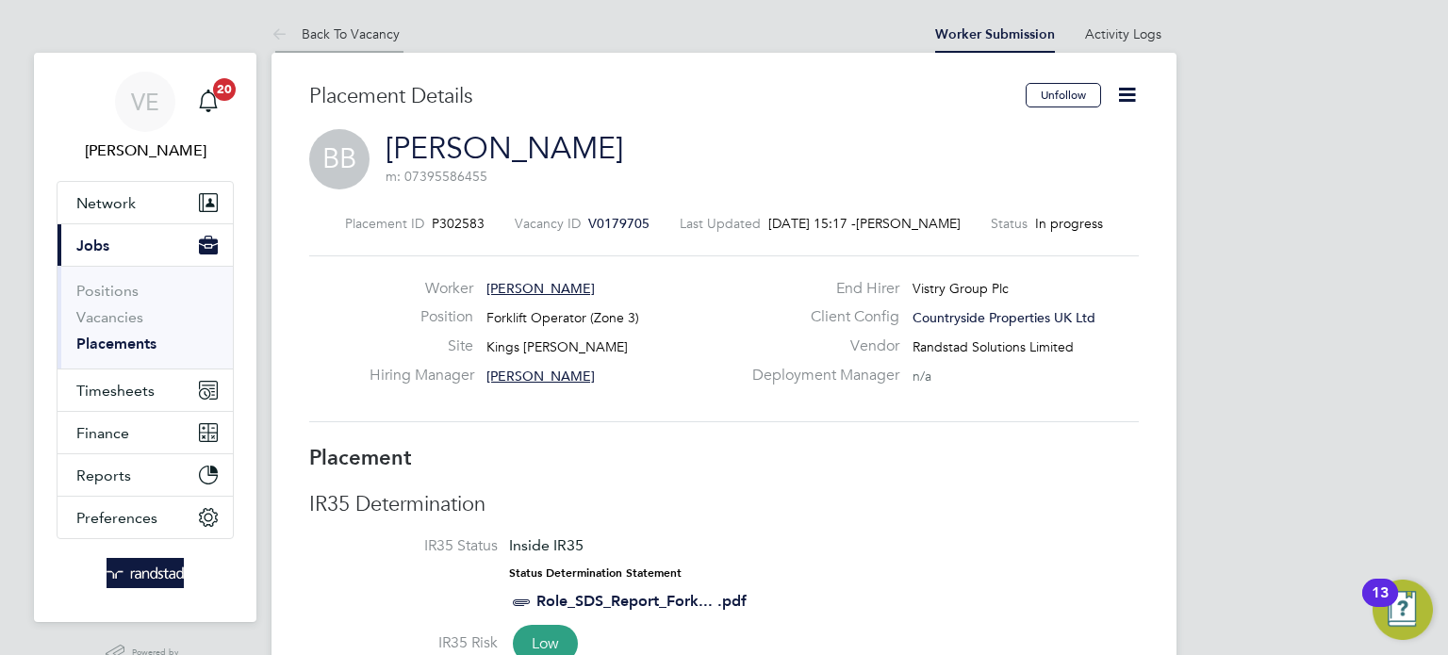
click at [361, 31] on link "Back To Vacancy" at bounding box center [336, 33] width 128 height 17
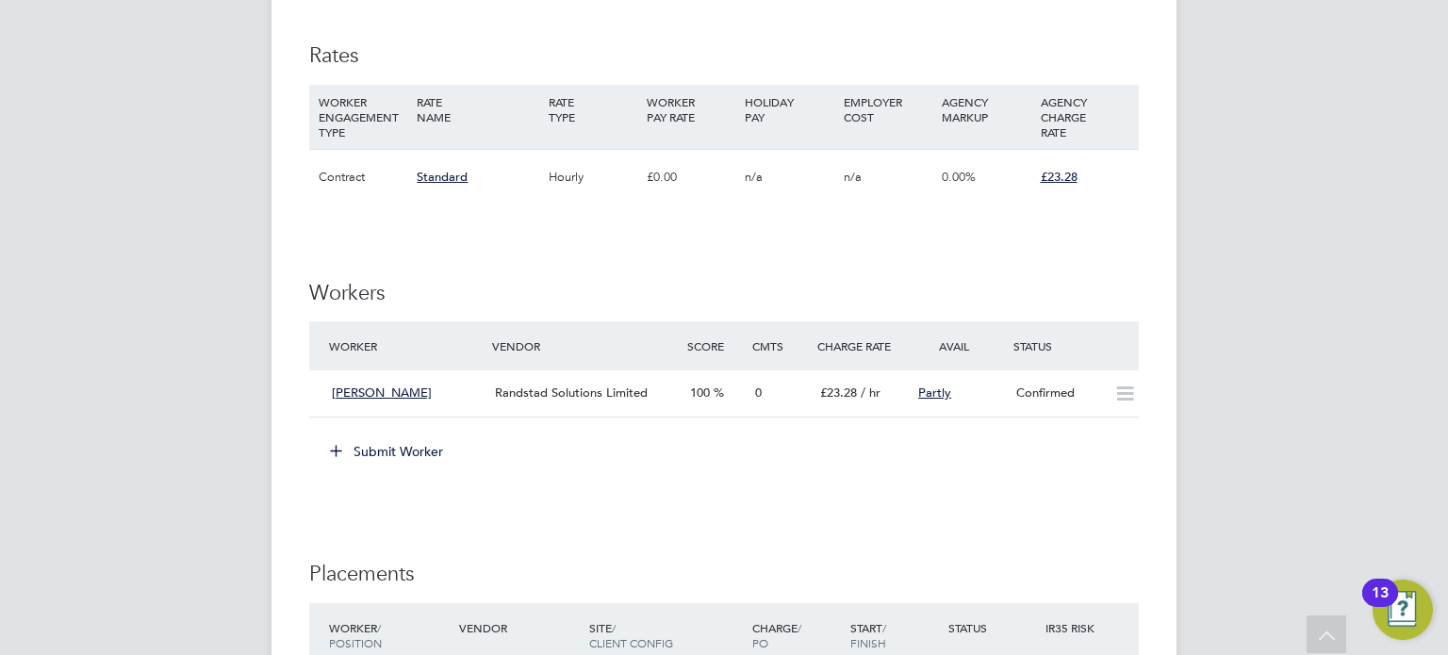
click at [387, 437] on button "Submit Worker" at bounding box center [387, 452] width 141 height 30
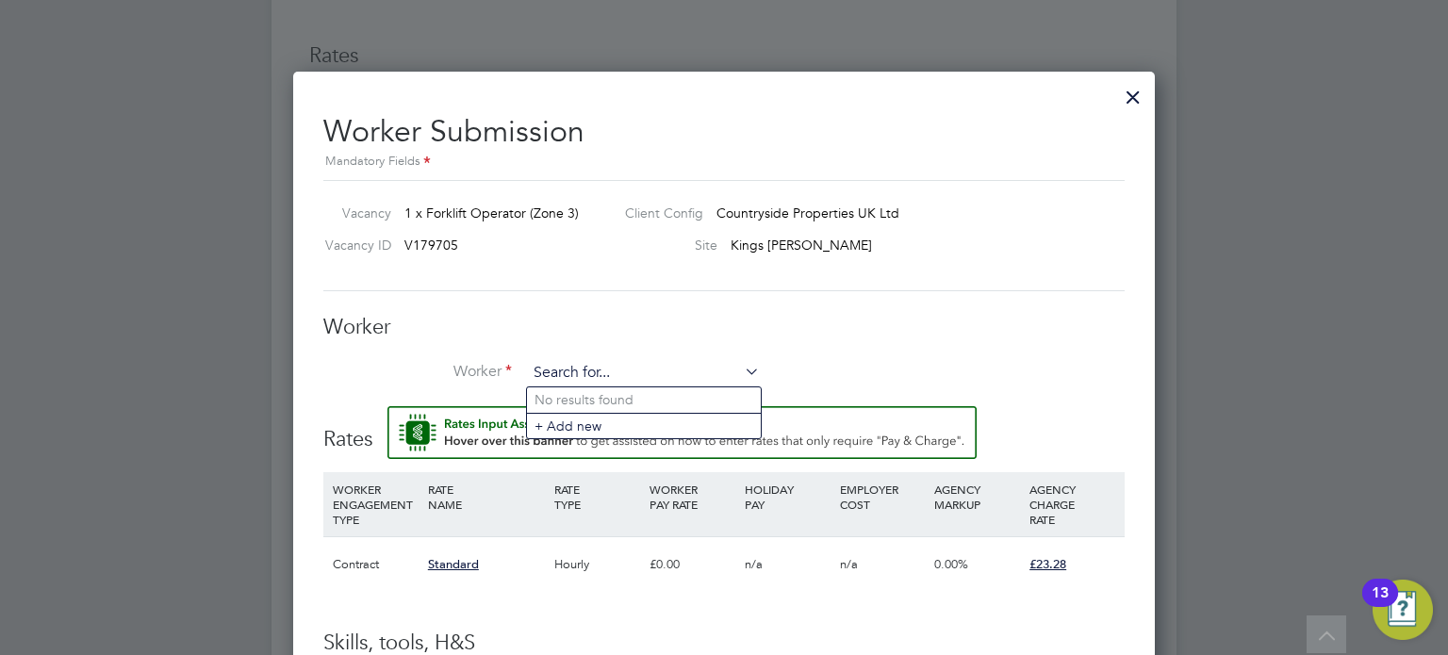
click at [615, 372] on input at bounding box center [643, 373] width 233 height 28
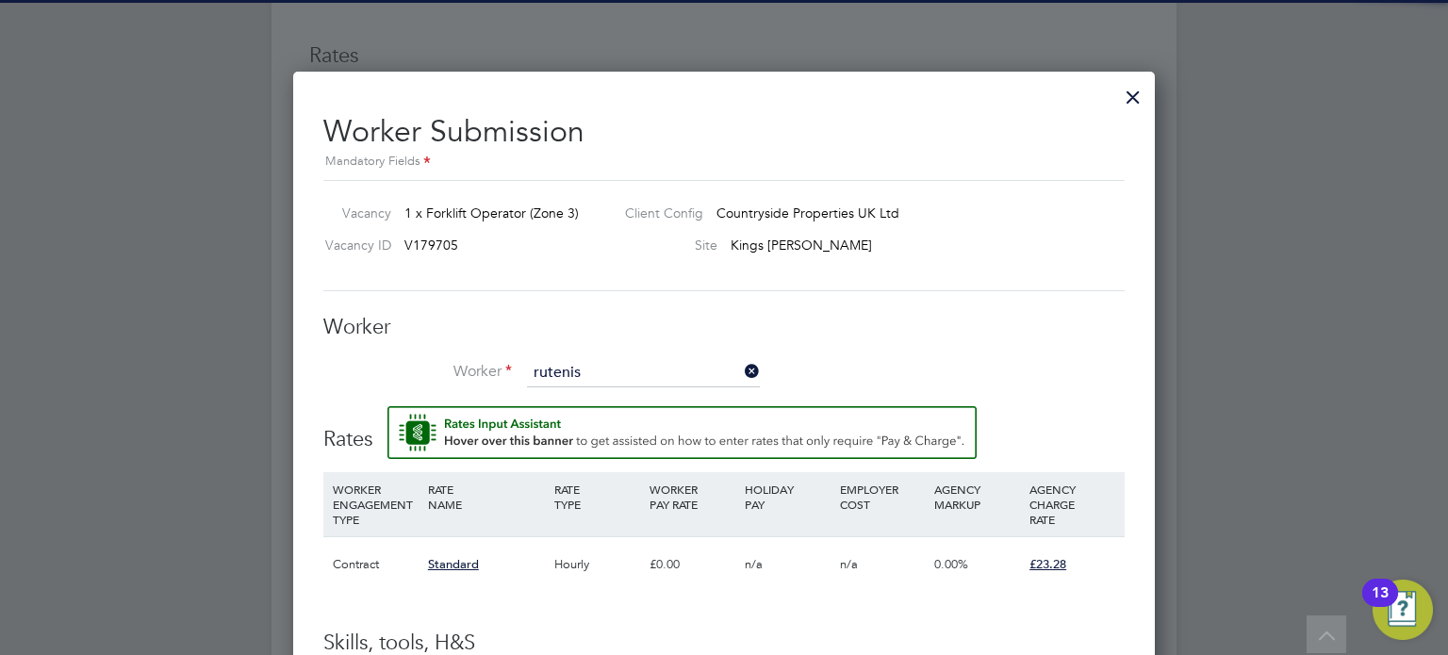
click at [621, 406] on li "Rutenis Ruika (C-003766584)" at bounding box center [644, 399] width 234 height 25
type input "Rutenis Ruika (C-003766584)"
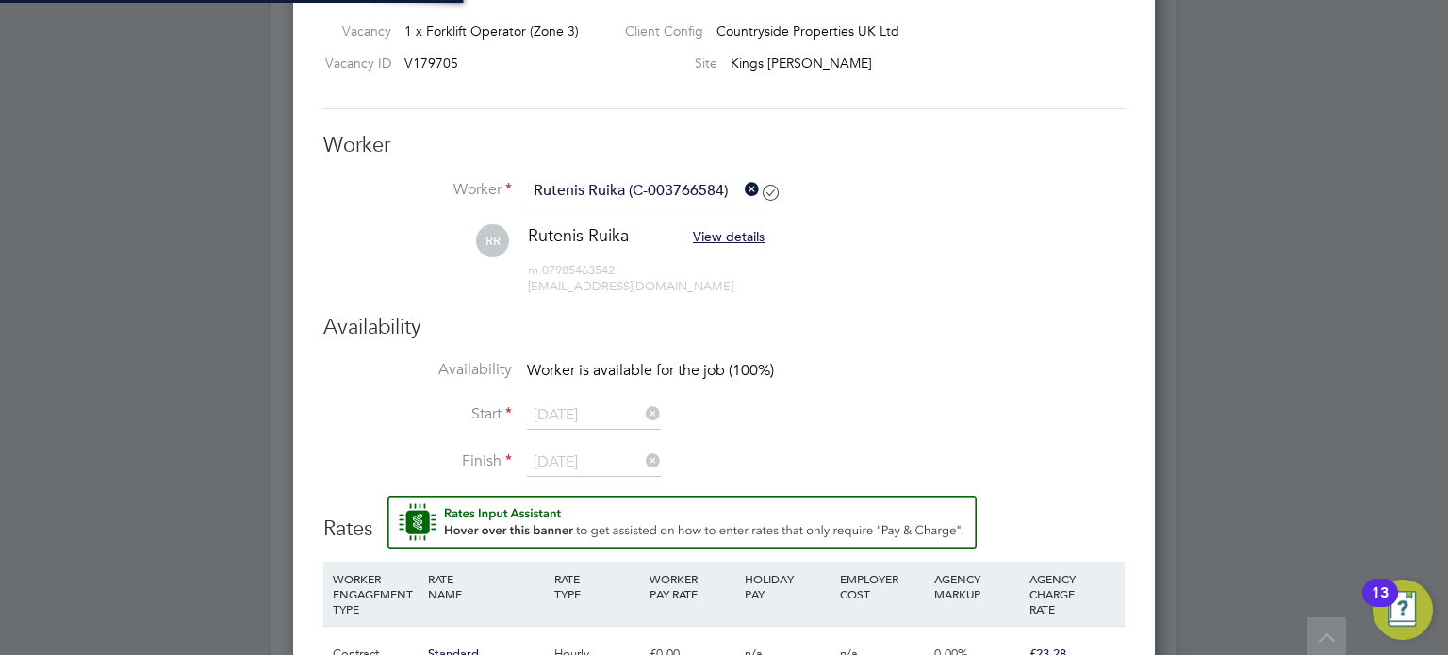
type input "[DATE]"
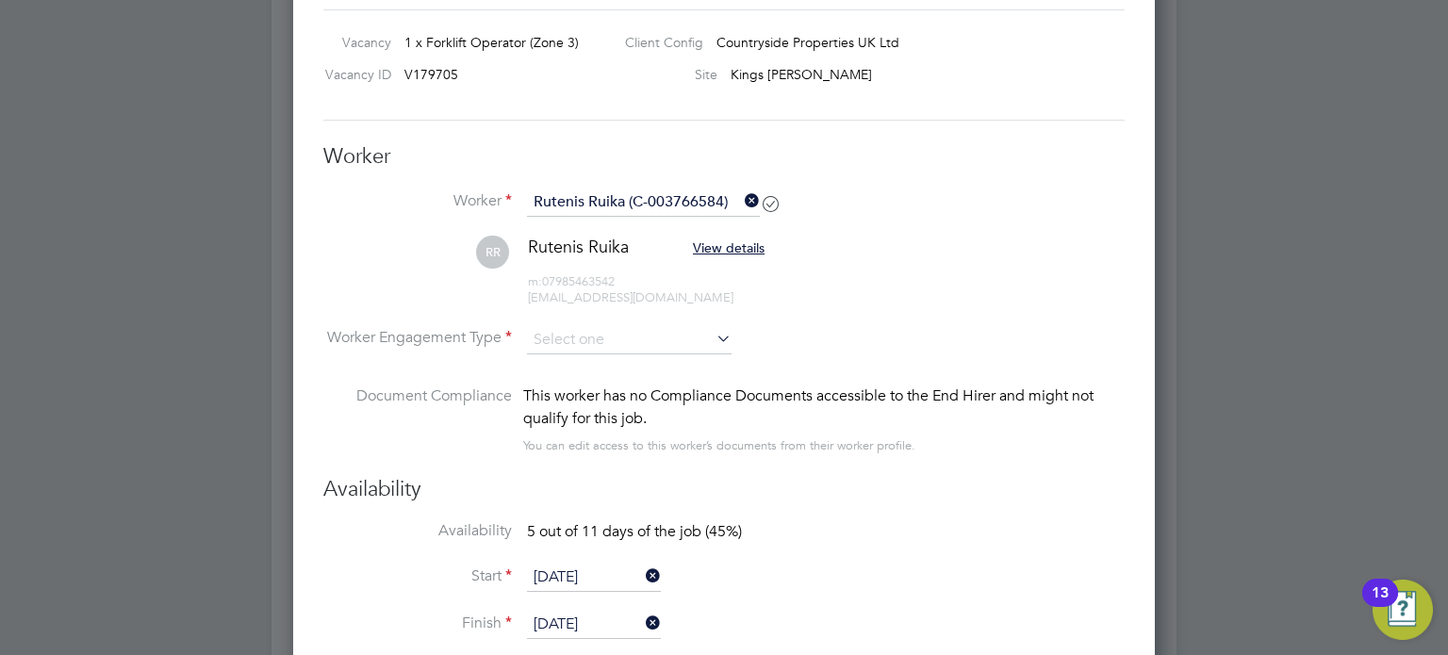
click at [588, 321] on li "[PERSON_NAME] Ruika View details m: 07985463542 [EMAIL_ADDRESS][DOMAIN_NAME]" at bounding box center [723, 281] width 801 height 90
click at [583, 339] on input at bounding box center [629, 340] width 205 height 28
click at [578, 393] on li "PAYE" at bounding box center [630, 389] width 206 height 25
type input "PAYE"
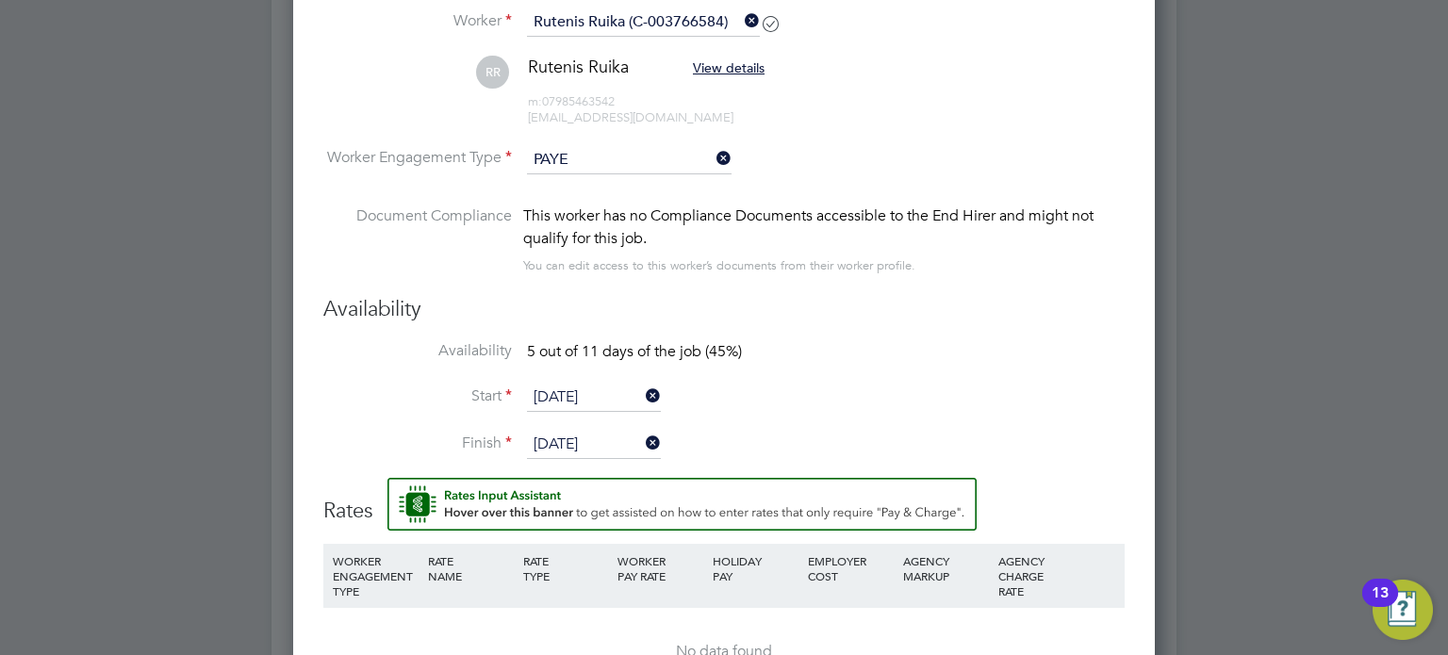
click at [572, 387] on input "[DATE]" at bounding box center [594, 398] width 134 height 28
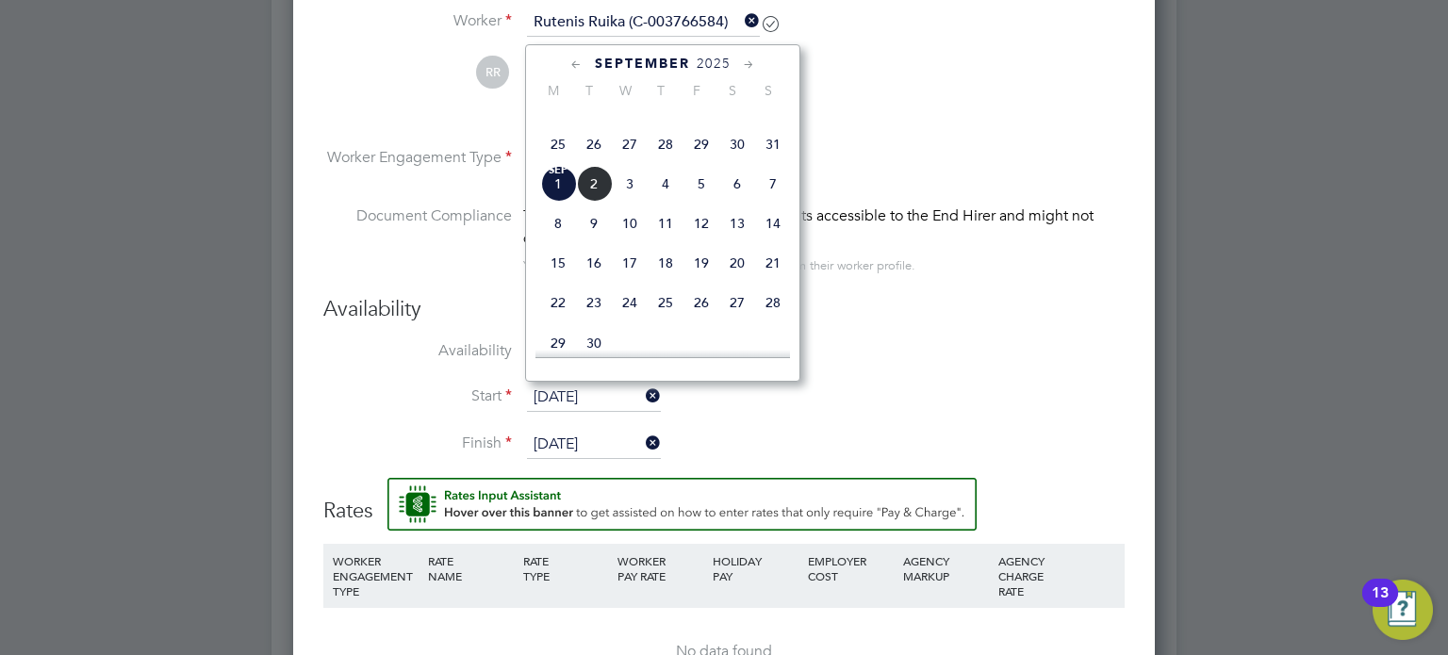
click at [557, 202] on span "[DATE]" at bounding box center [558, 184] width 36 height 36
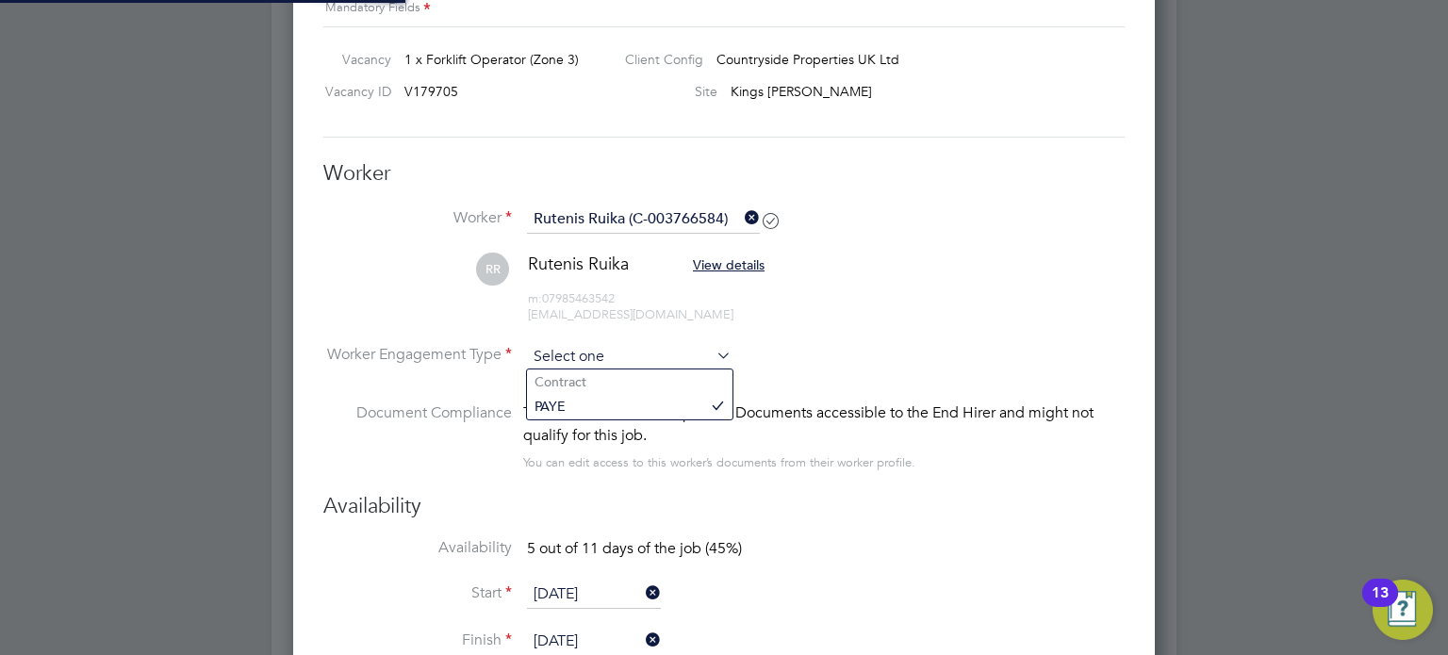
click at [694, 365] on input at bounding box center [629, 357] width 205 height 28
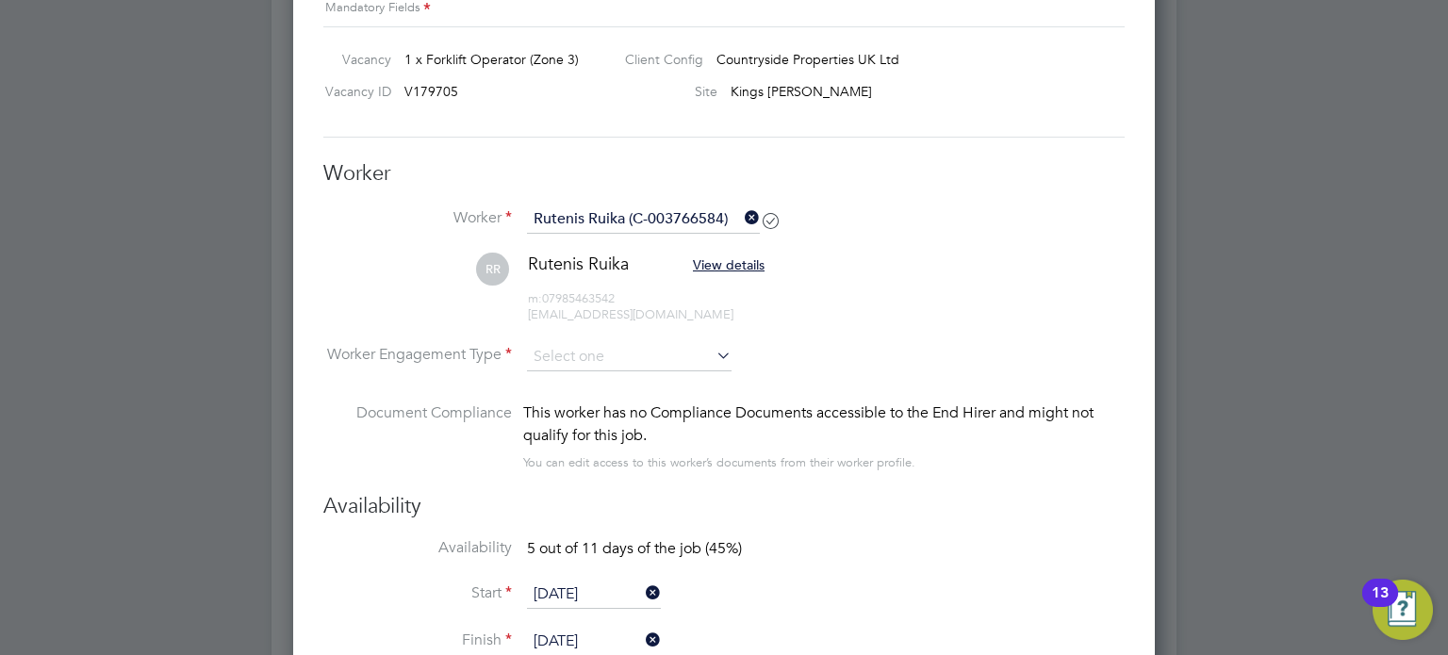
click at [668, 374] on li "Contract" at bounding box center [630, 382] width 206 height 25
type input "Contract"
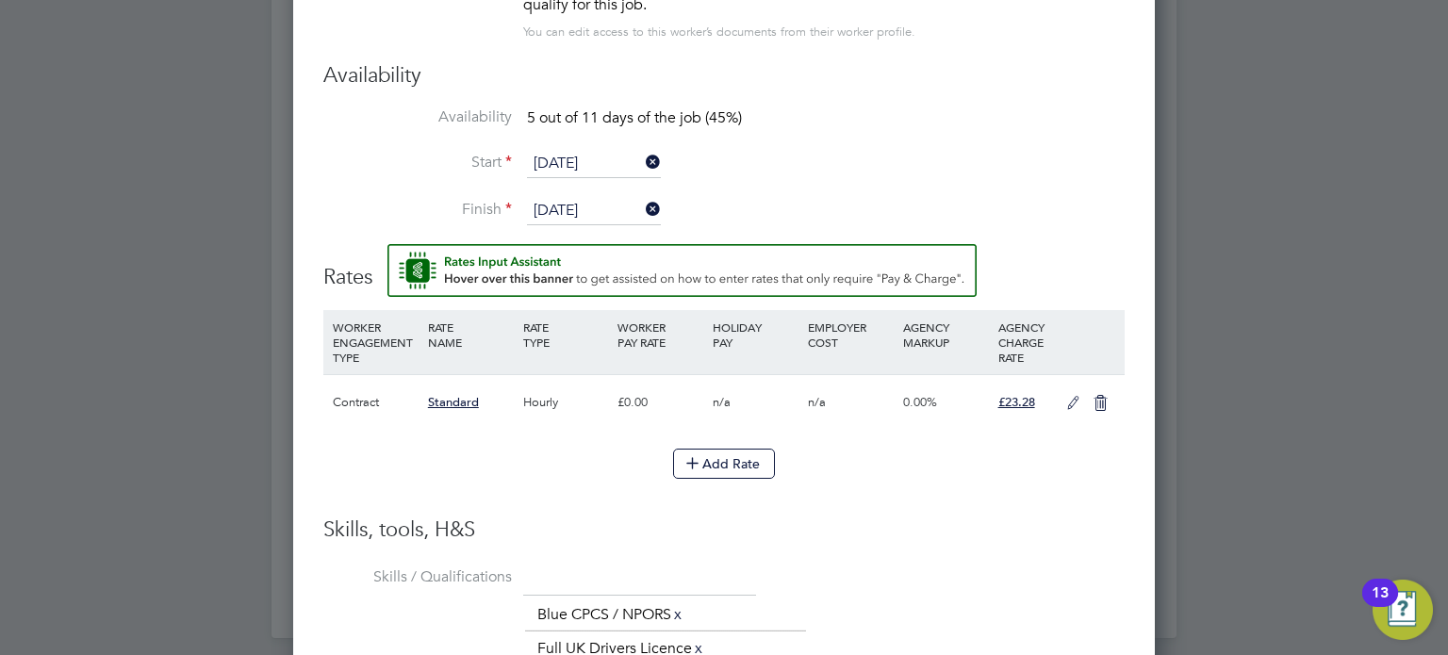
click at [1071, 400] on icon at bounding box center [1074, 403] width 24 height 15
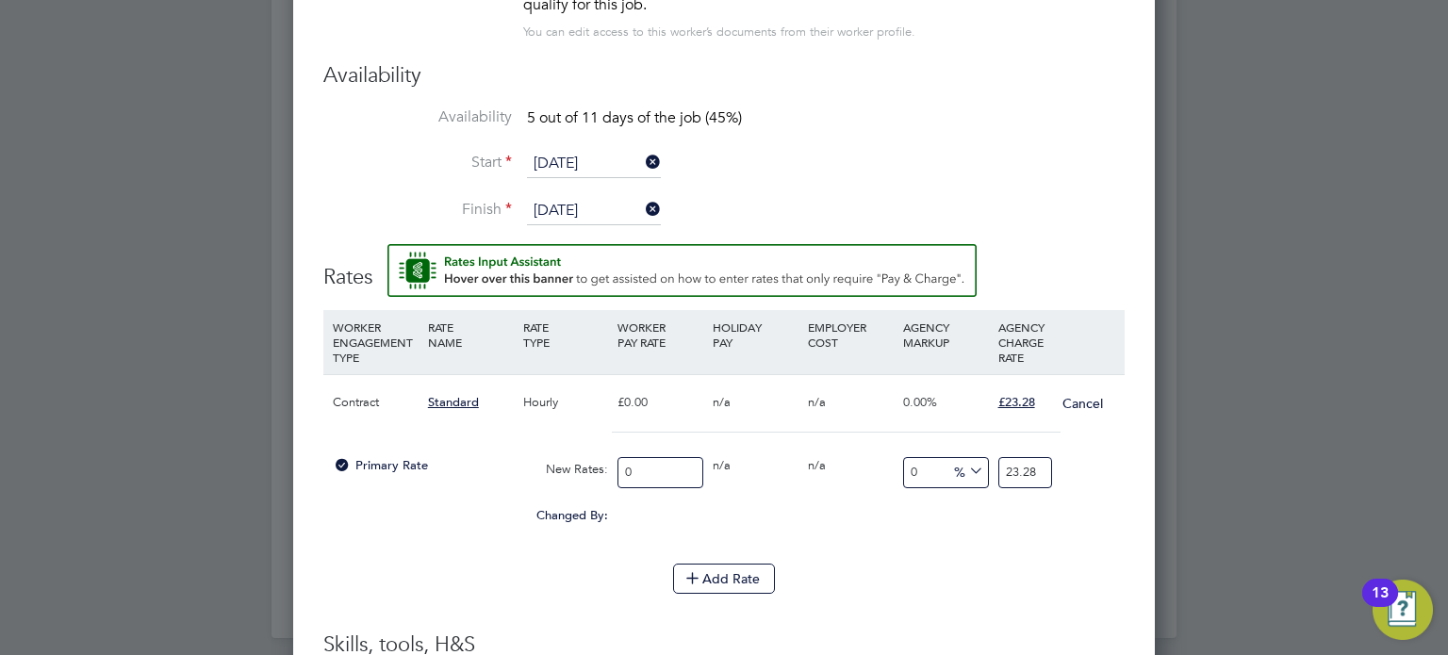
click at [674, 488] on div "0" at bounding box center [660, 473] width 95 height 50
drag, startPoint x: 655, startPoint y: 463, endPoint x: 612, endPoint y: 454, distance: 44.2
click at [613, 454] on div "0" at bounding box center [660, 473] width 95 height 50
type input "2"
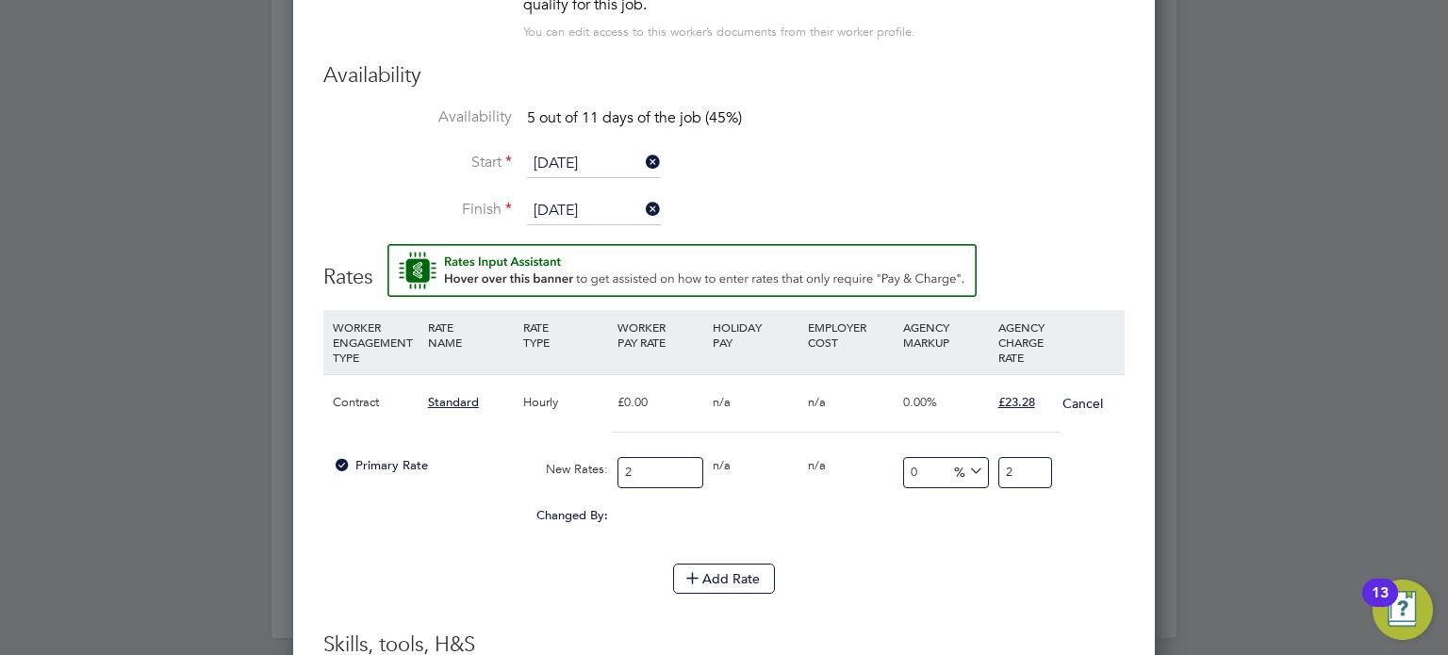
type input "20"
type input "20.4"
type input "20.48"
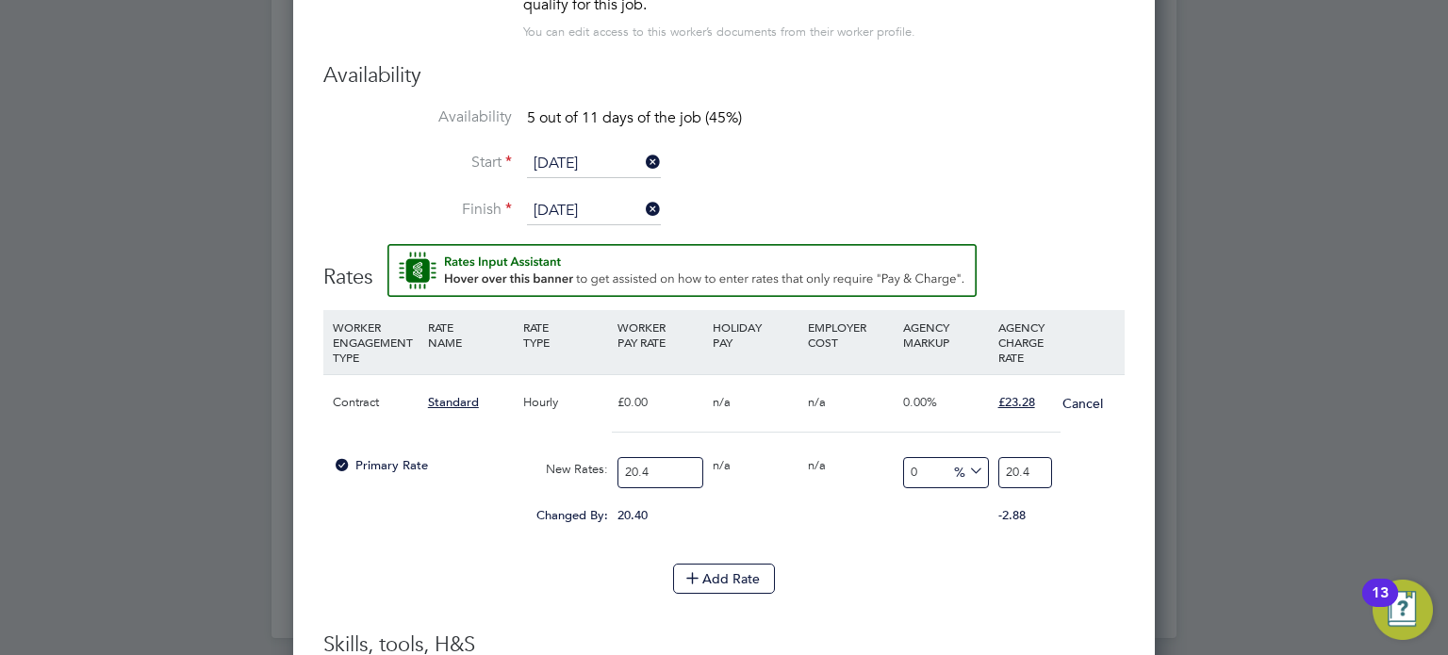
type input "20.48"
drag, startPoint x: 1002, startPoint y: 464, endPoint x: 1099, endPoint y: 476, distance: 97.9
click at [1099, 476] on div "Primary Rate New Rates: 20.48 0 n/a 0 n/a 0 0 % 20.48" at bounding box center [723, 473] width 801 height 50
type input "-90.234375"
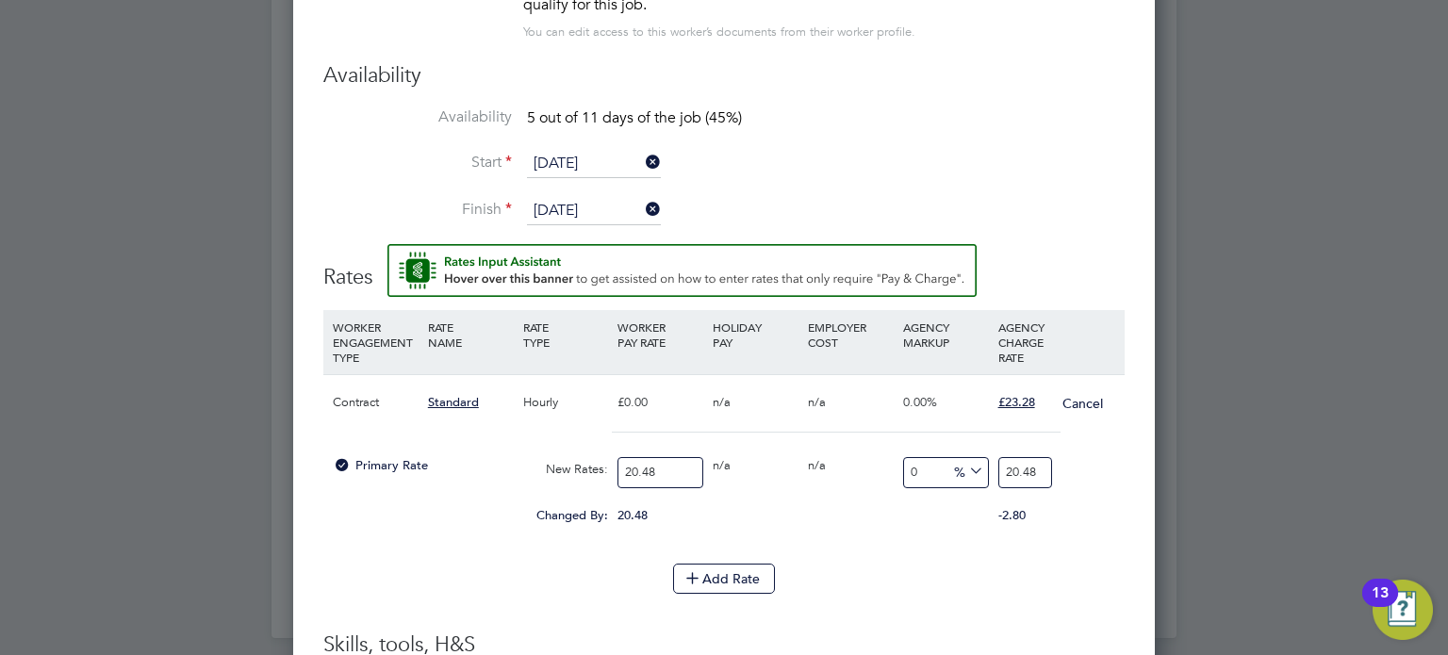
type input "2"
type input "12.3046875"
type input "23"
type input "13.28125"
type input "23.2"
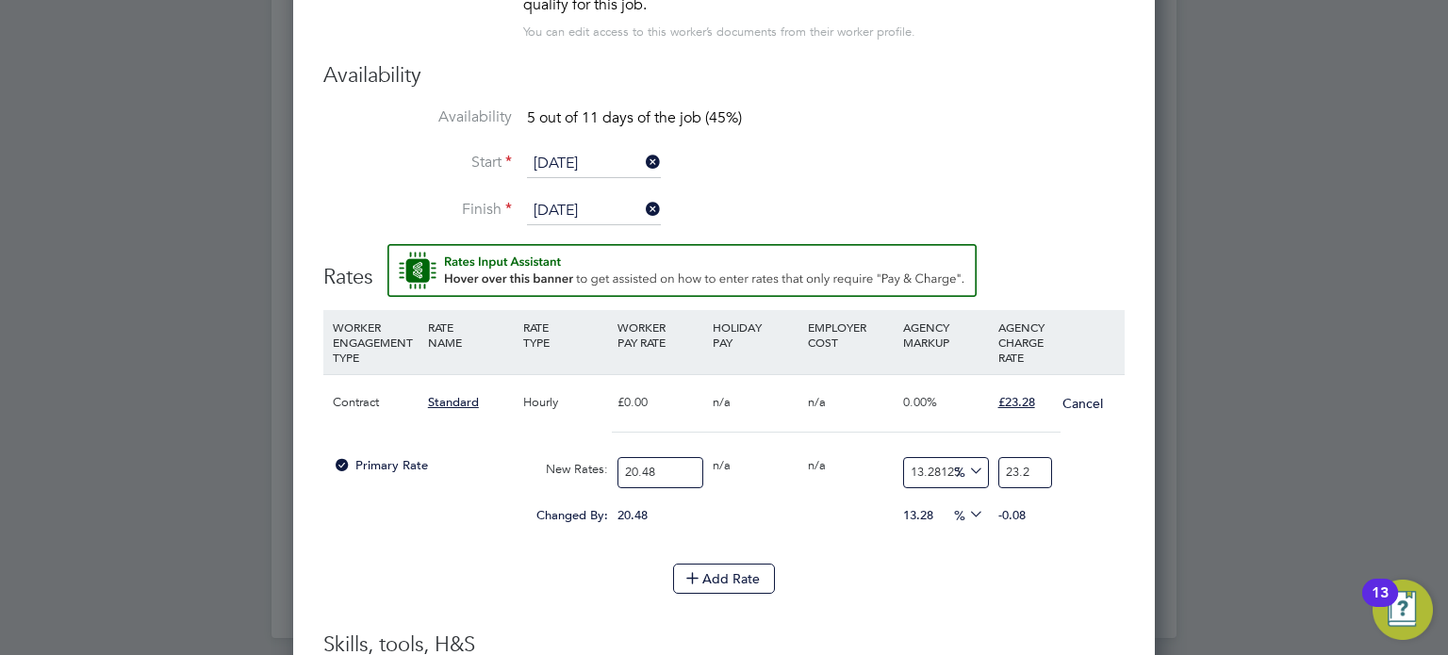
type input "13.671875"
type input "23.28"
click at [976, 556] on li "WORKER ENGAGEMENT TYPE RATE NAME RATE TYPE WORKER PAY RATE HOLIDAY PAY EMPLOYER…" at bounding box center [723, 437] width 801 height 254
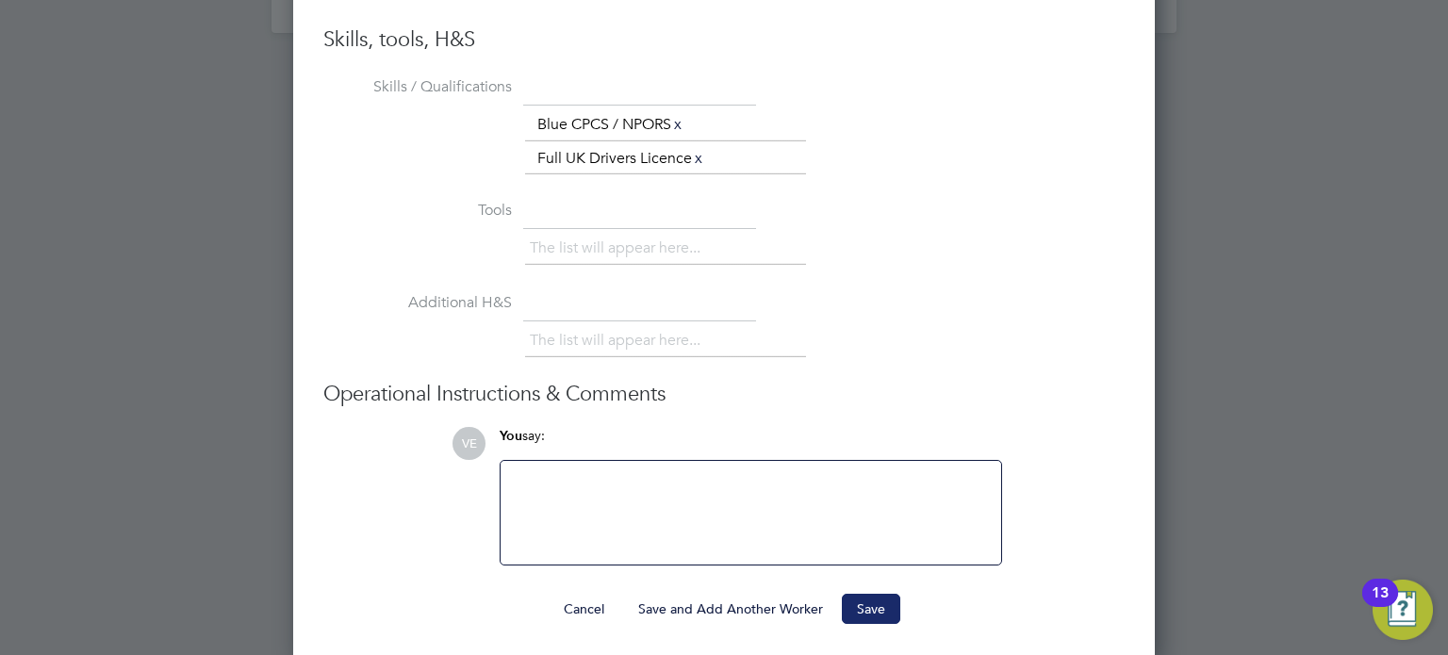
click at [876, 604] on button "Save" at bounding box center [871, 609] width 58 height 30
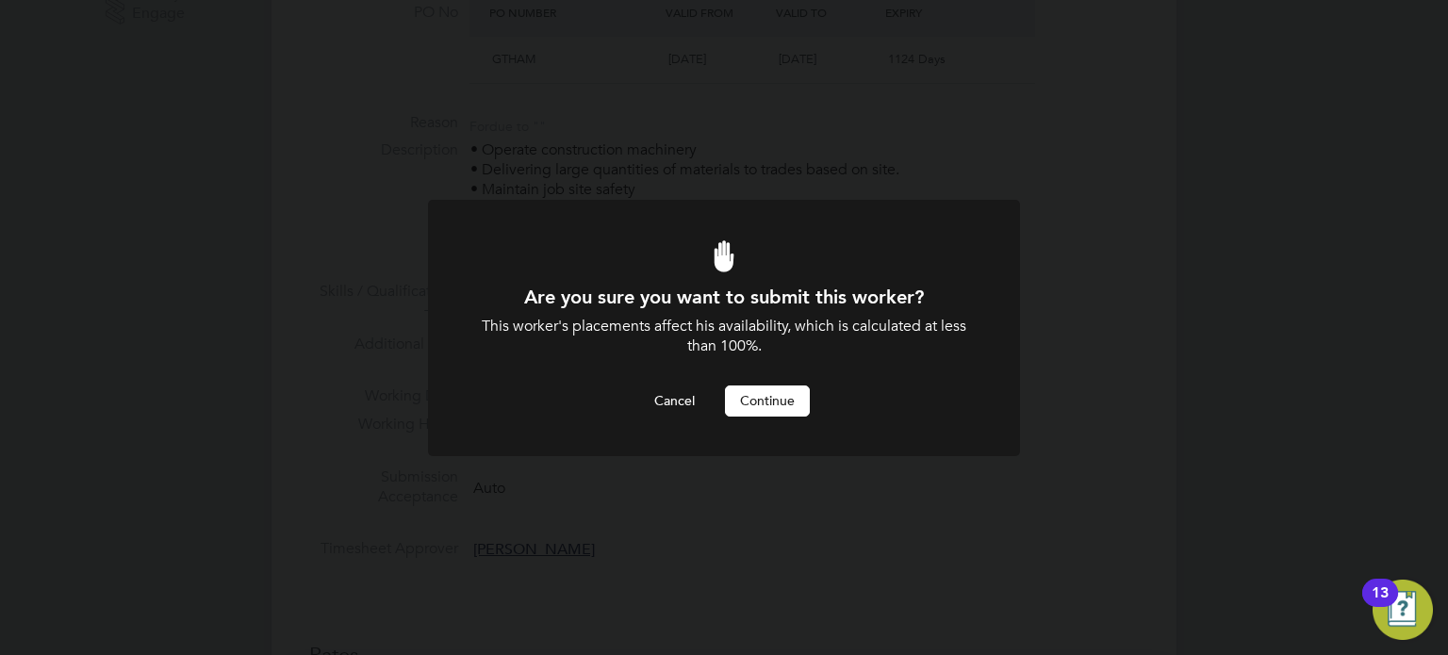
click at [776, 442] on div at bounding box center [724, 328] width 592 height 256
click at [771, 421] on div at bounding box center [724, 328] width 592 height 256
click at [750, 394] on button "Continue" at bounding box center [767, 401] width 85 height 30
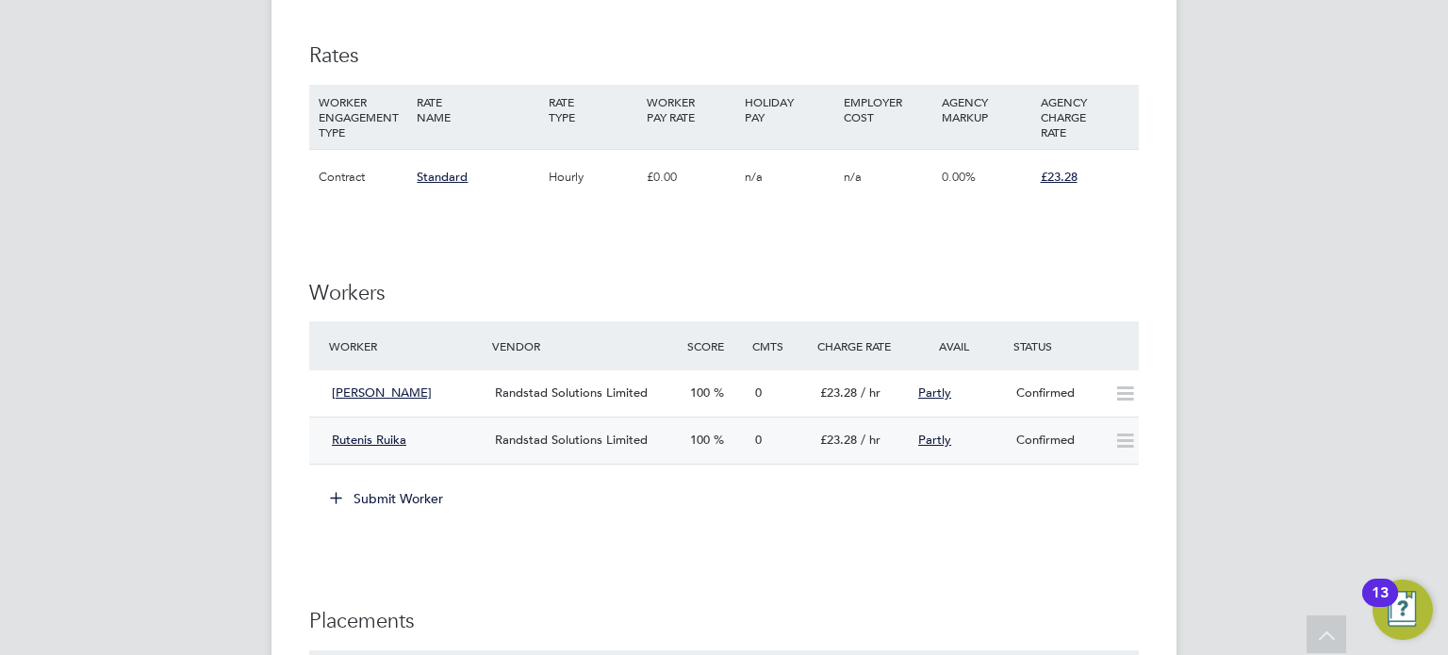
click at [1104, 449] on div "Confirmed" at bounding box center [1058, 440] width 98 height 31
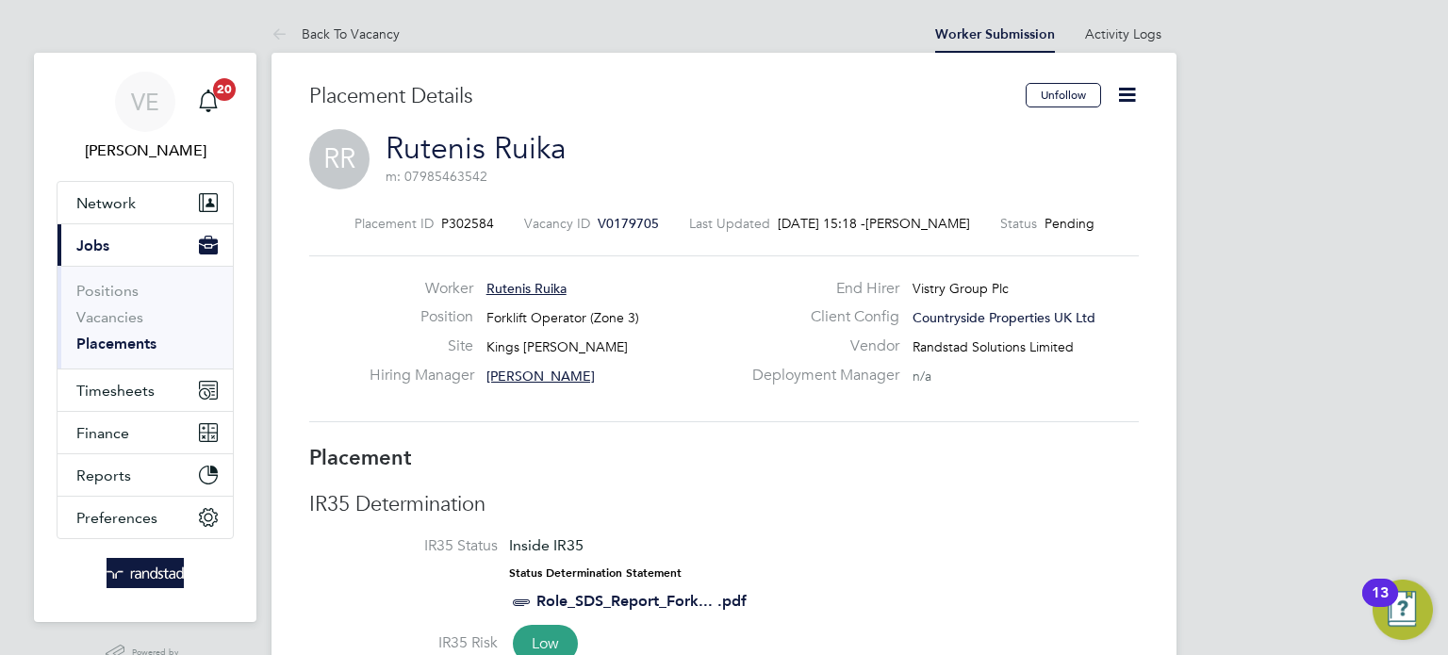
click at [1128, 93] on icon at bounding box center [1127, 95] width 24 height 24
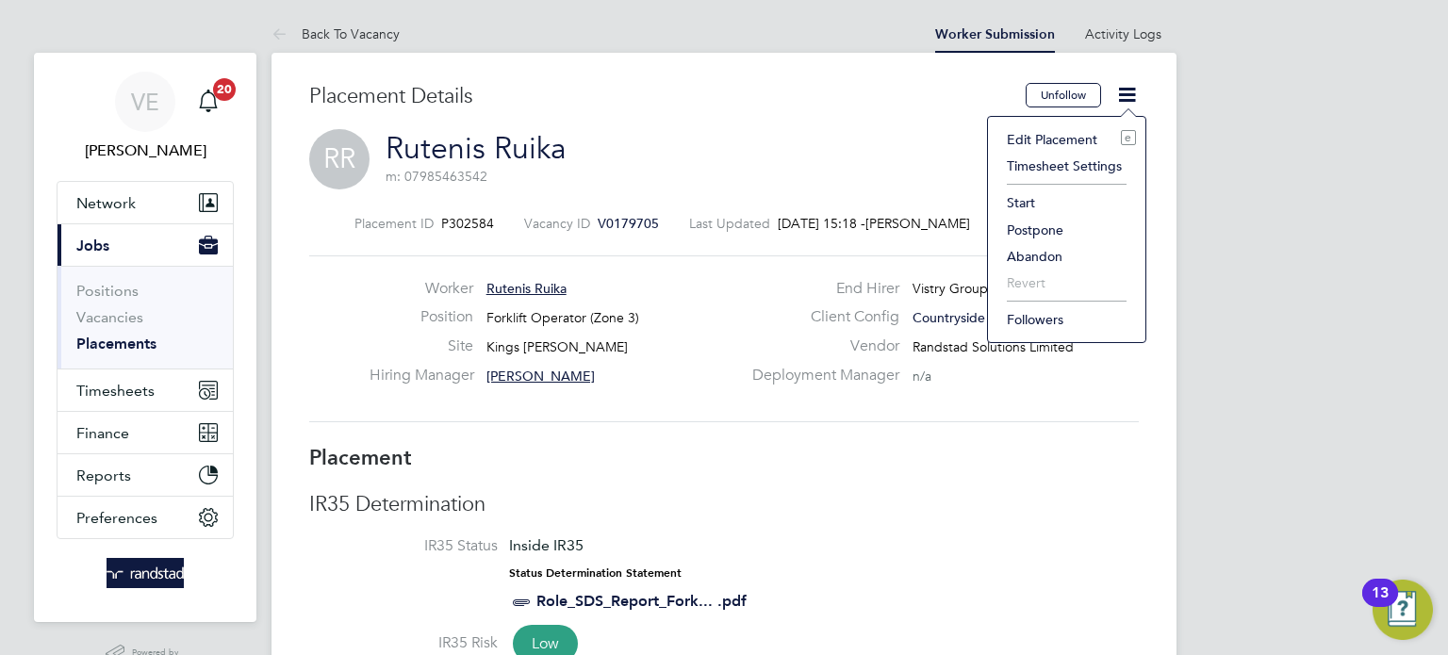
click at [1023, 198] on li "Start" at bounding box center [1066, 202] width 139 height 26
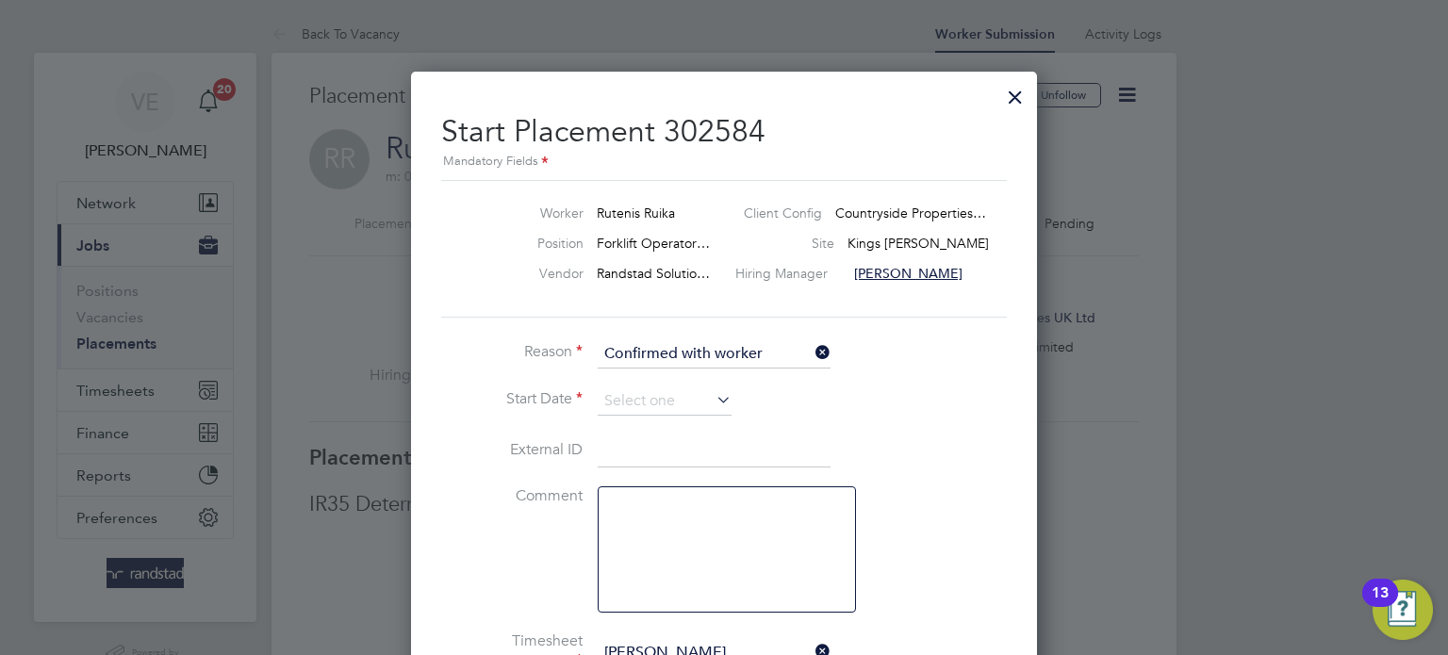
click at [685, 418] on li "Start Date" at bounding box center [724, 410] width 566 height 47
click at [679, 404] on input at bounding box center [665, 401] width 134 height 28
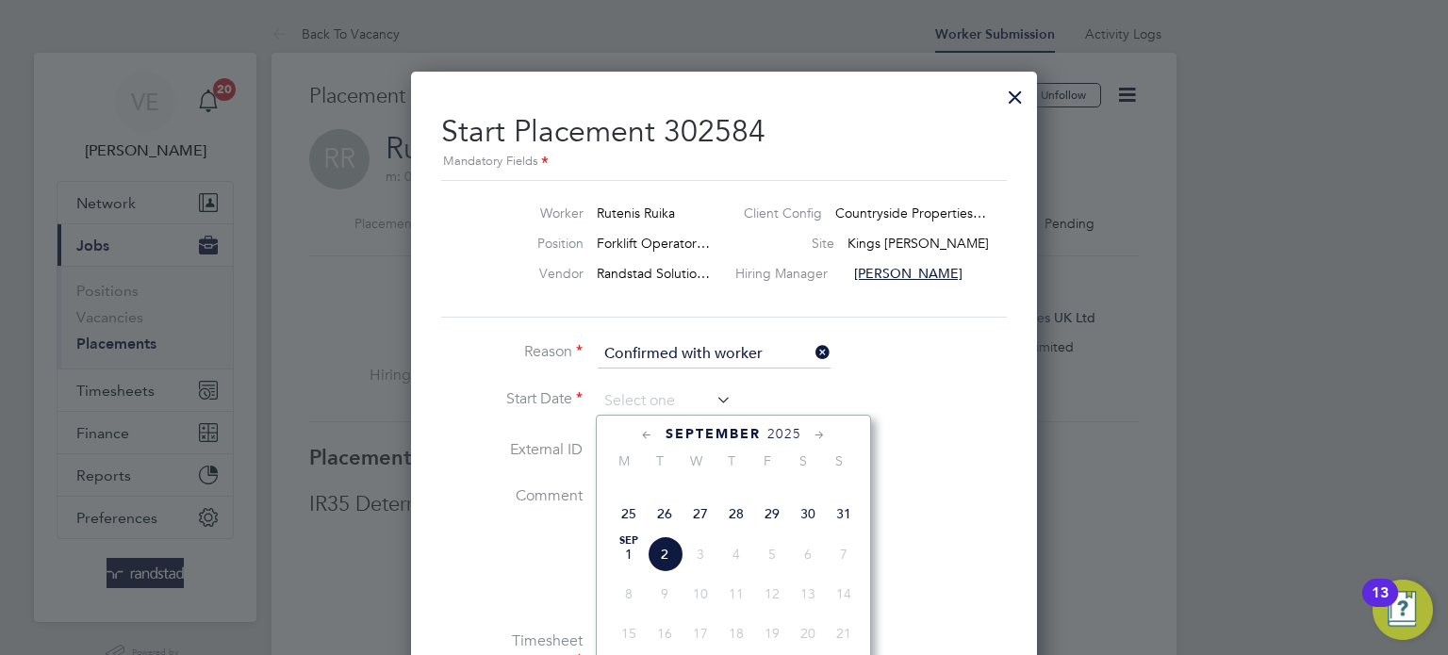
click at [621, 546] on span "Sep" at bounding box center [629, 540] width 36 height 9
type input "[DATE]"
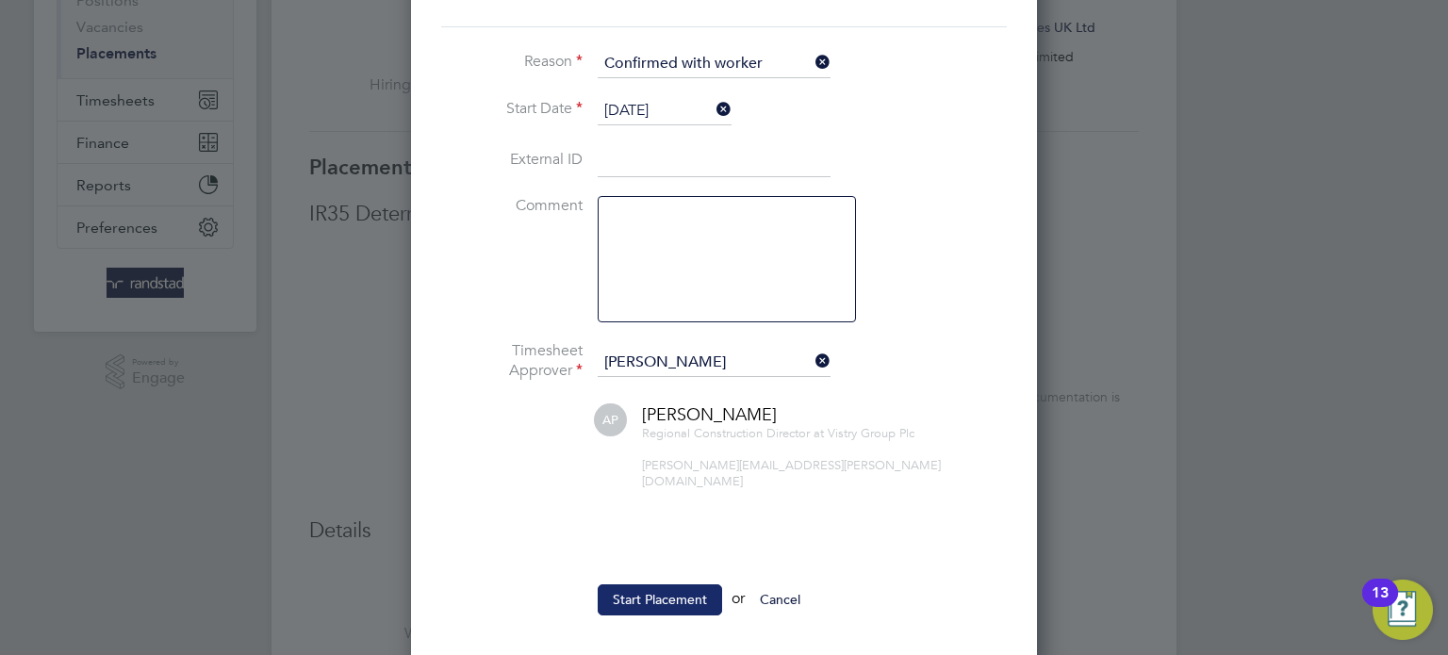
click at [674, 585] on button "Start Placement" at bounding box center [660, 600] width 124 height 30
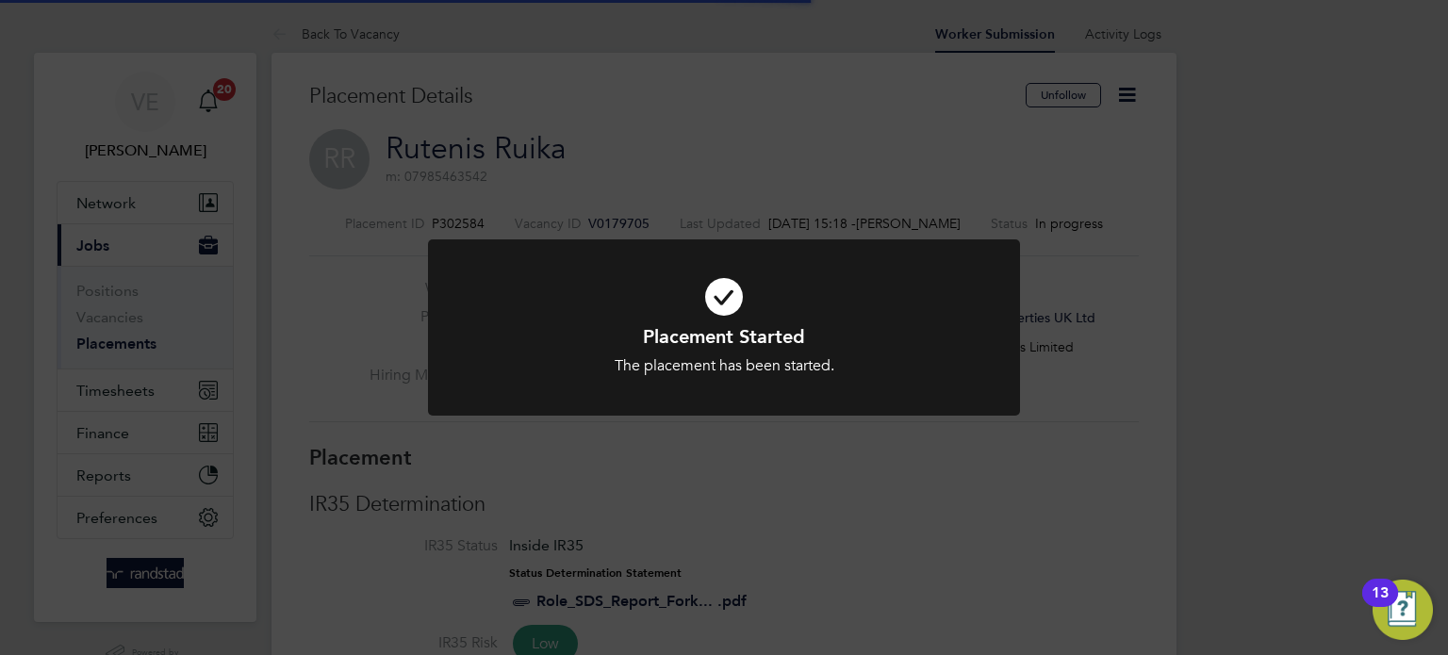
click at [409, 273] on div "Placement Started The placement has been started. Cancel Okay" at bounding box center [724, 327] width 1448 height 655
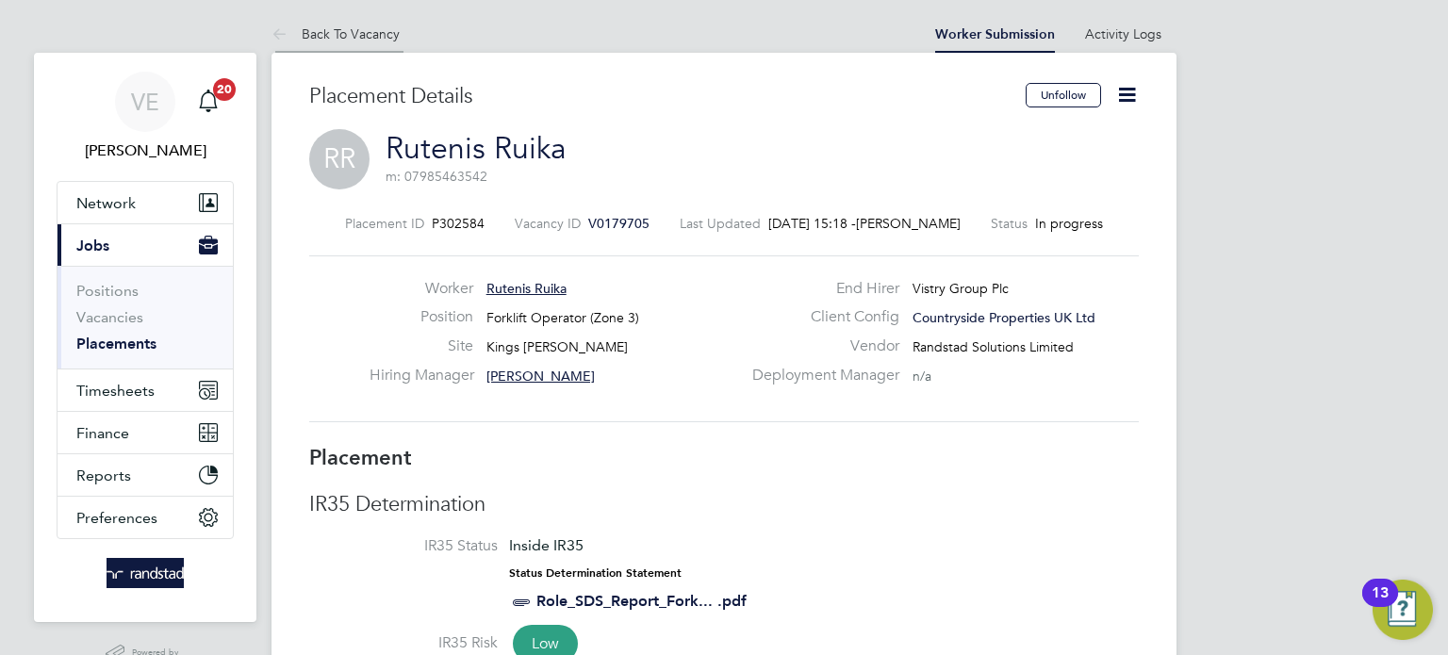
click at [288, 41] on icon at bounding box center [284, 36] width 24 height 24
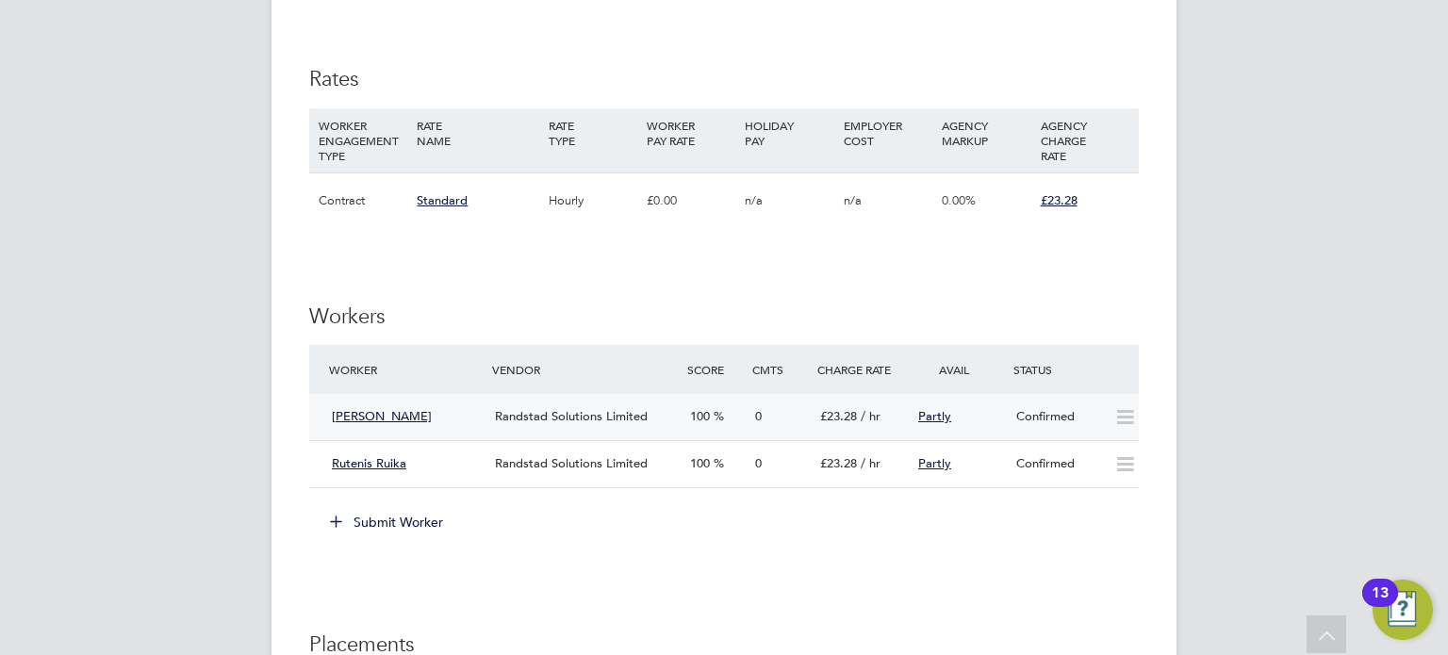
click at [998, 412] on div "Partly" at bounding box center [960, 417] width 98 height 31
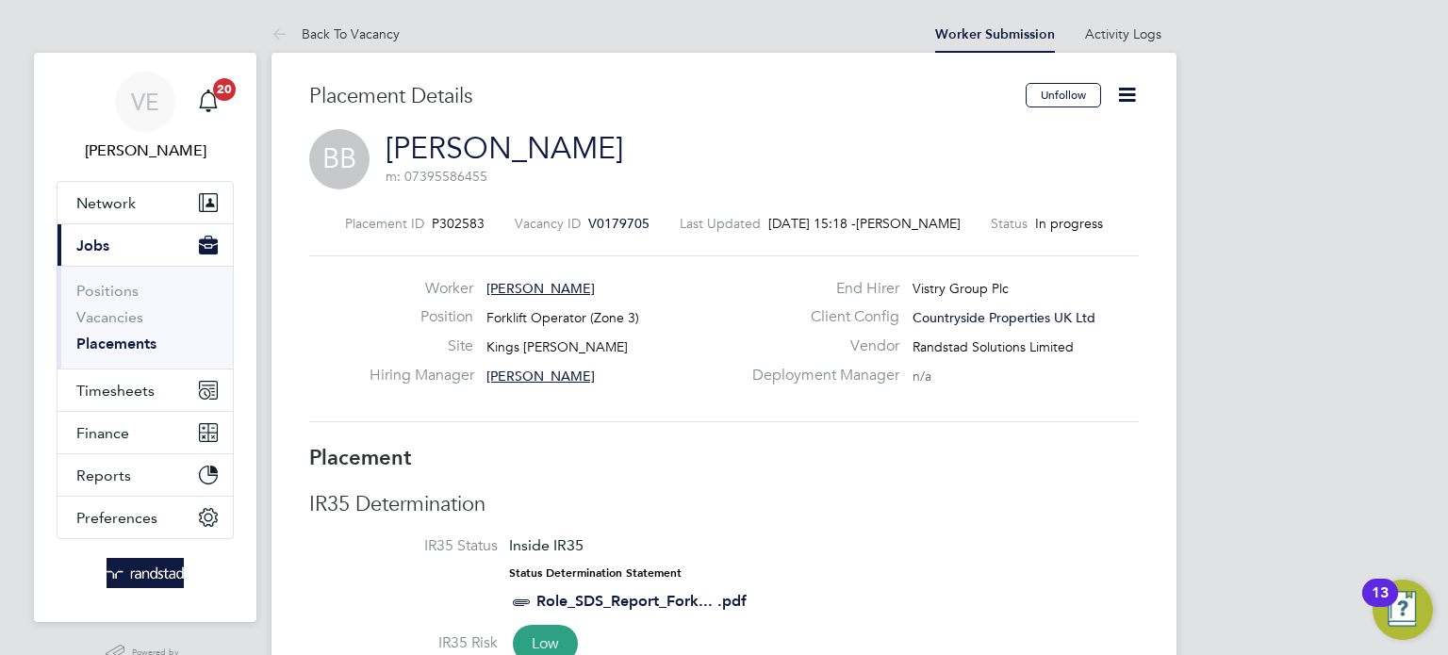
click at [1128, 97] on icon at bounding box center [1127, 95] width 24 height 24
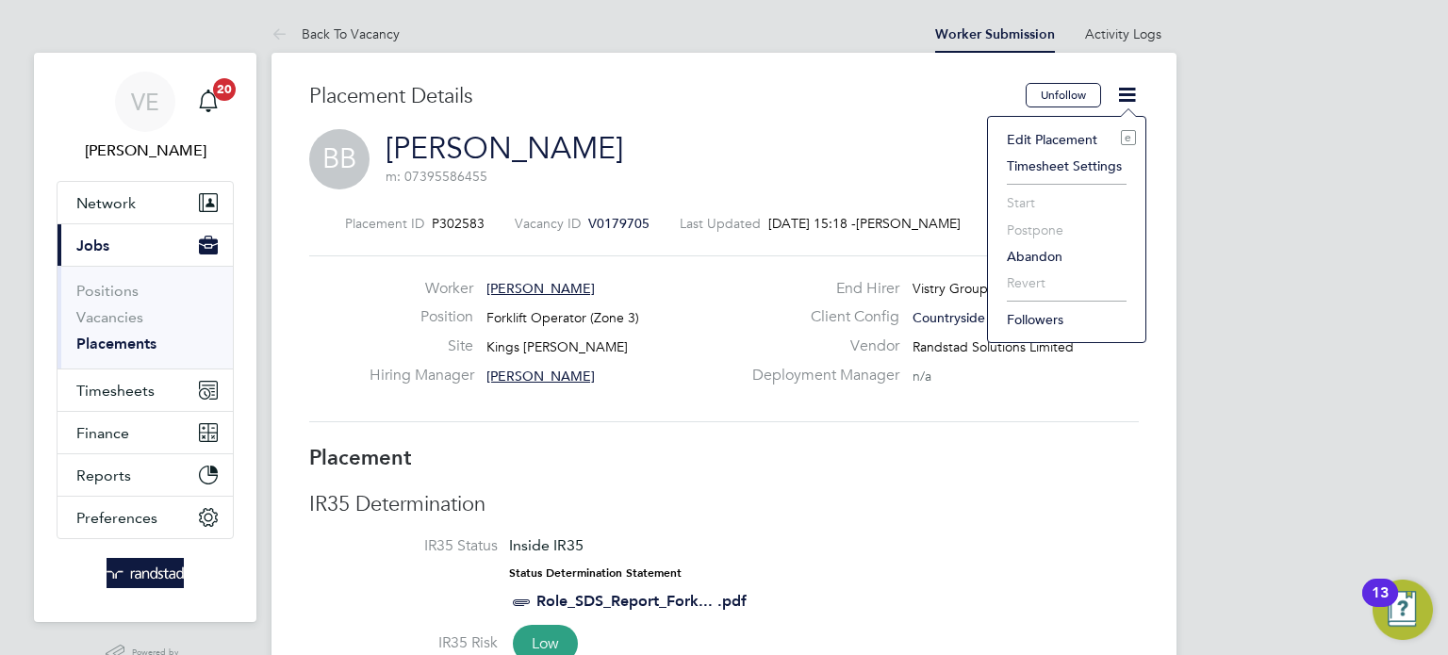
click at [843, 298] on label "End Hirer" at bounding box center [820, 289] width 158 height 20
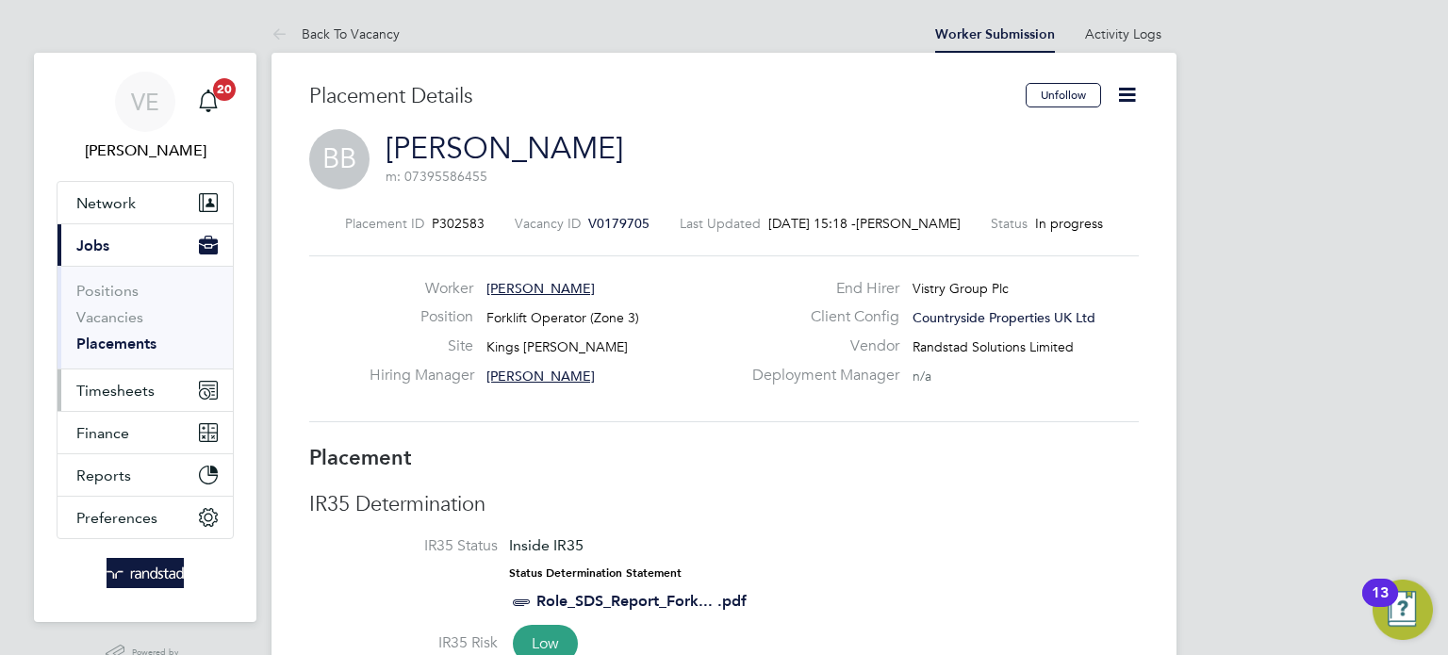
click at [139, 371] on button "Timesheets" at bounding box center [145, 390] width 175 height 41
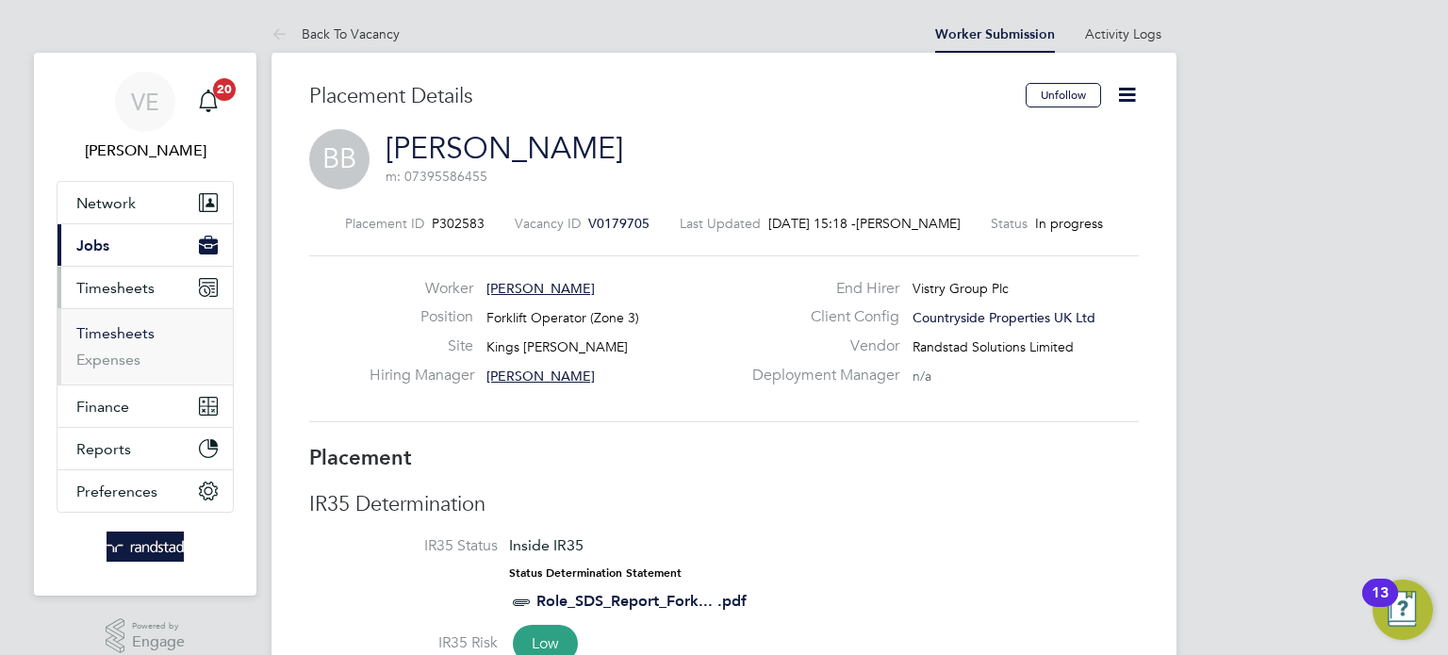
click at [122, 329] on link "Timesheets" at bounding box center [115, 333] width 78 height 18
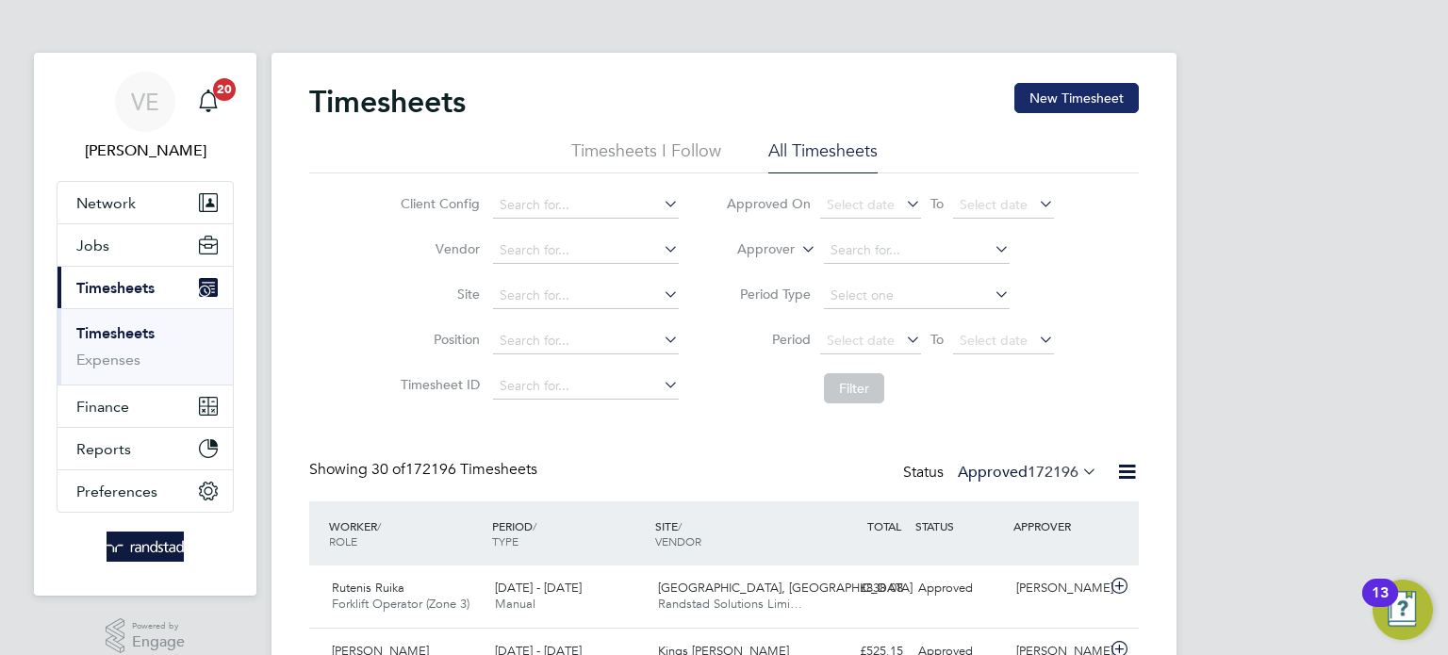
click at [1069, 106] on button "New Timesheet" at bounding box center [1076, 98] width 124 height 30
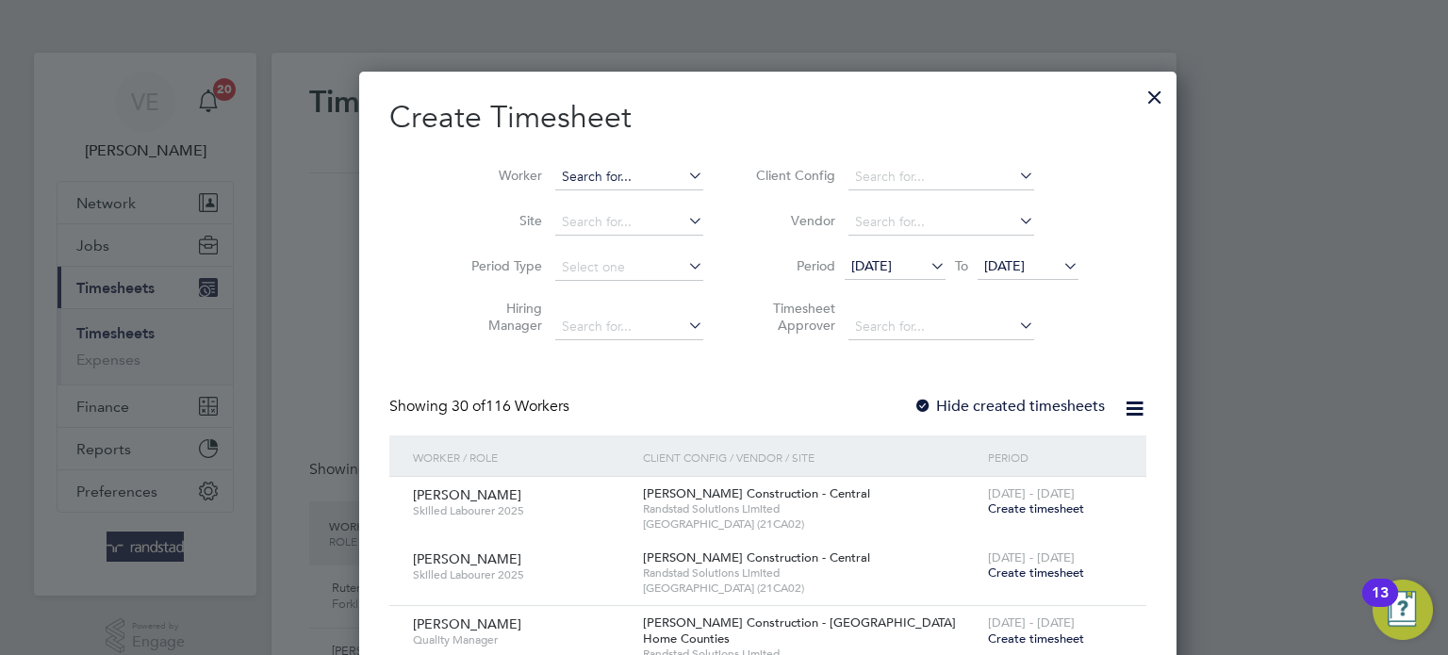
click at [566, 184] on input at bounding box center [629, 177] width 148 height 26
click at [567, 196] on li "Beto Bi ague" at bounding box center [585, 201] width 149 height 25
type input "[PERSON_NAME]"
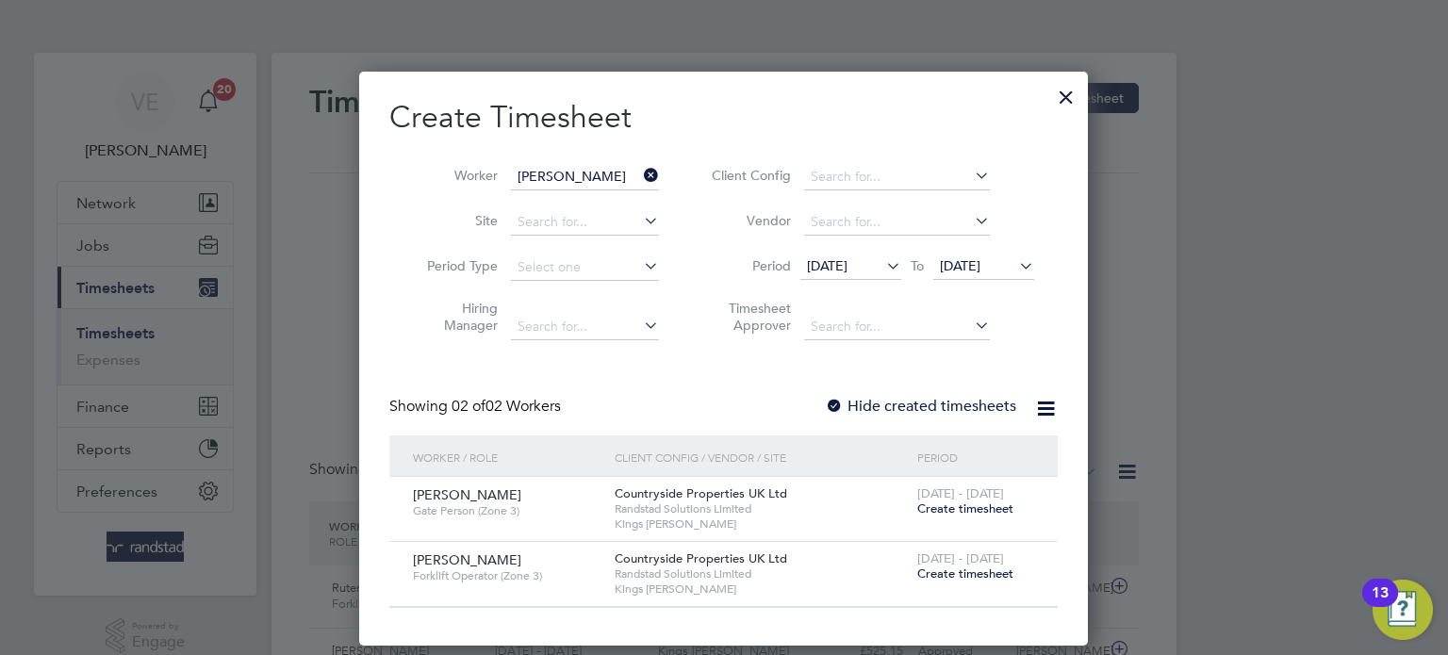
click at [983, 576] on span "Create timesheet" at bounding box center [965, 574] width 96 height 16
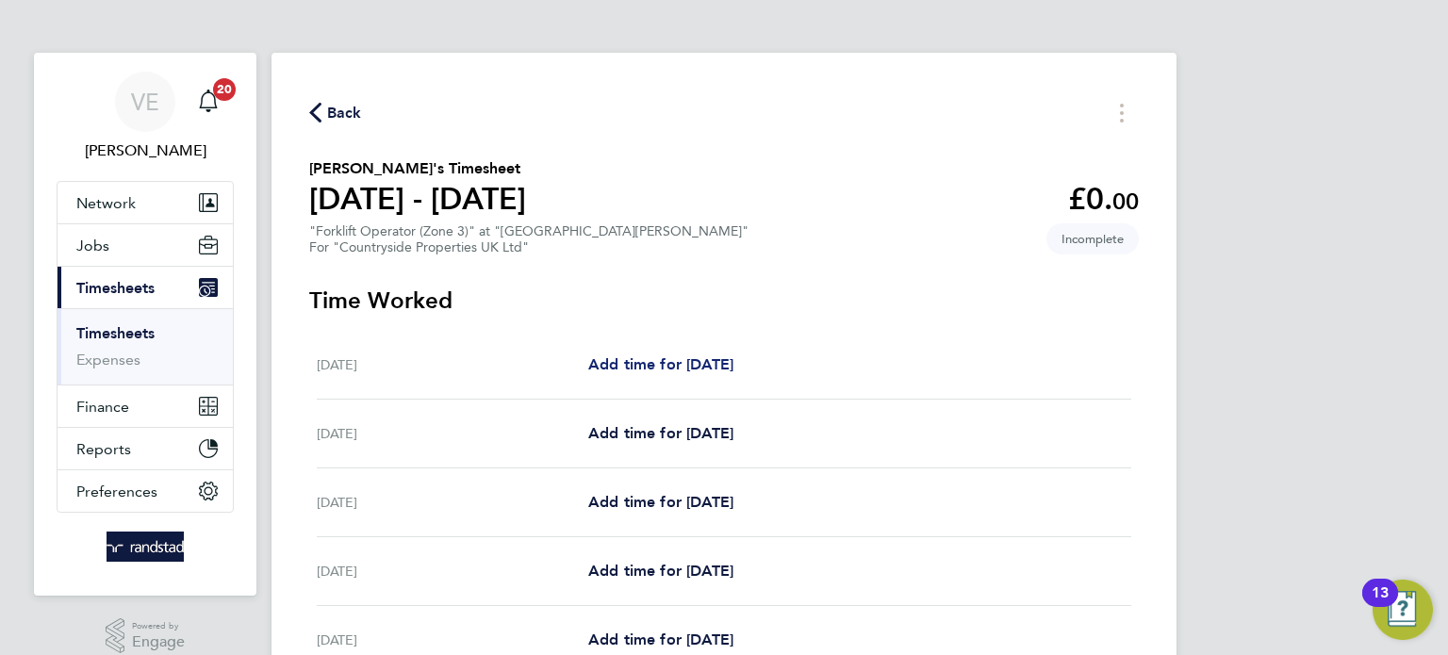
click at [612, 364] on span "Add time for [DATE]" at bounding box center [660, 364] width 145 height 18
select select "30"
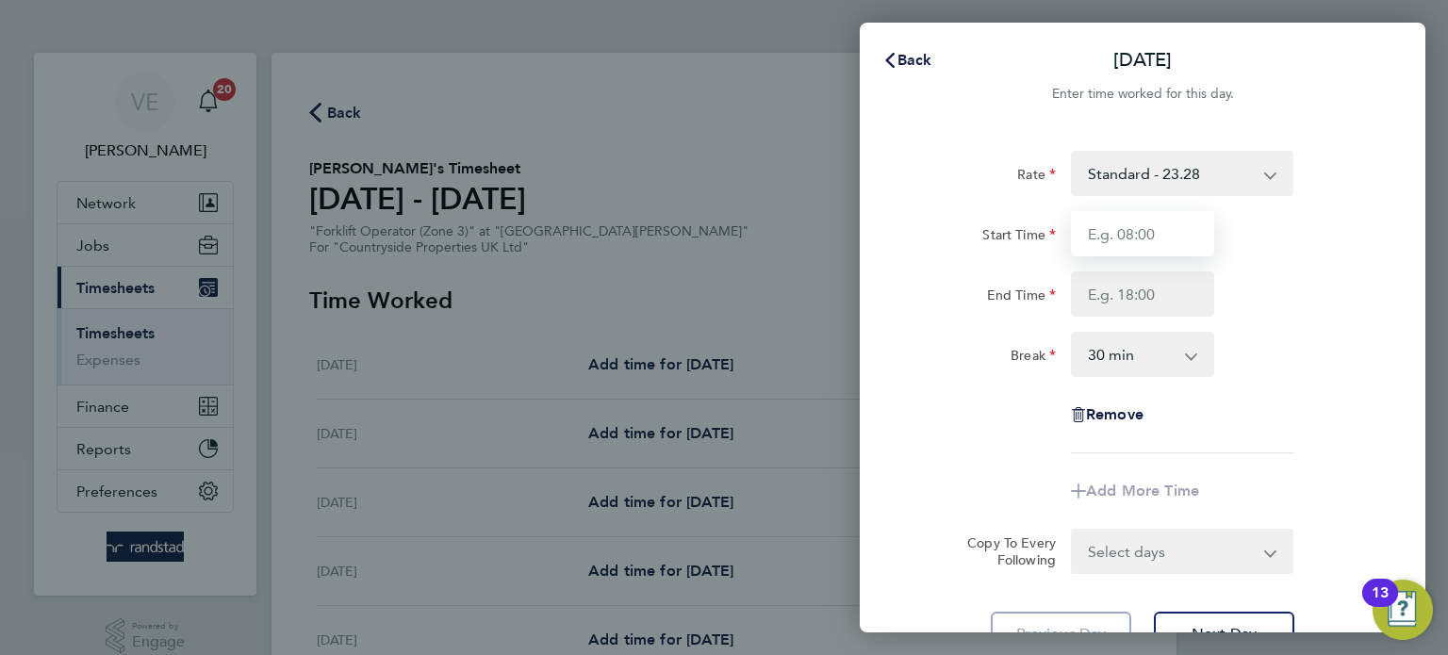
click at [1204, 233] on input "Start Time" at bounding box center [1142, 233] width 143 height 45
type input "07:30"
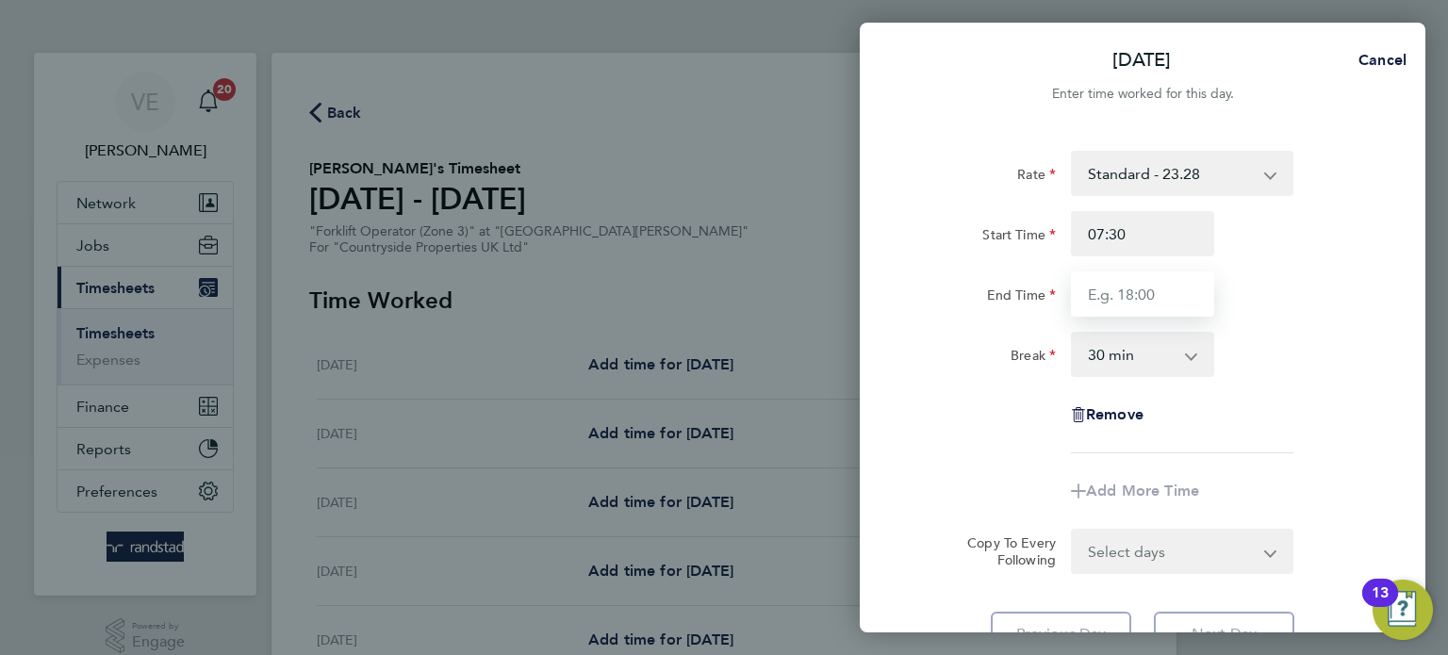
click at [1165, 296] on input "End Time" at bounding box center [1142, 294] width 143 height 45
type input "17:00"
click at [1137, 568] on select "Select days Day Weekday (Mon-Fri) Weekend (Sat-Sun) [DATE] [DATE] [DATE] [DATE]…" at bounding box center [1172, 551] width 198 height 41
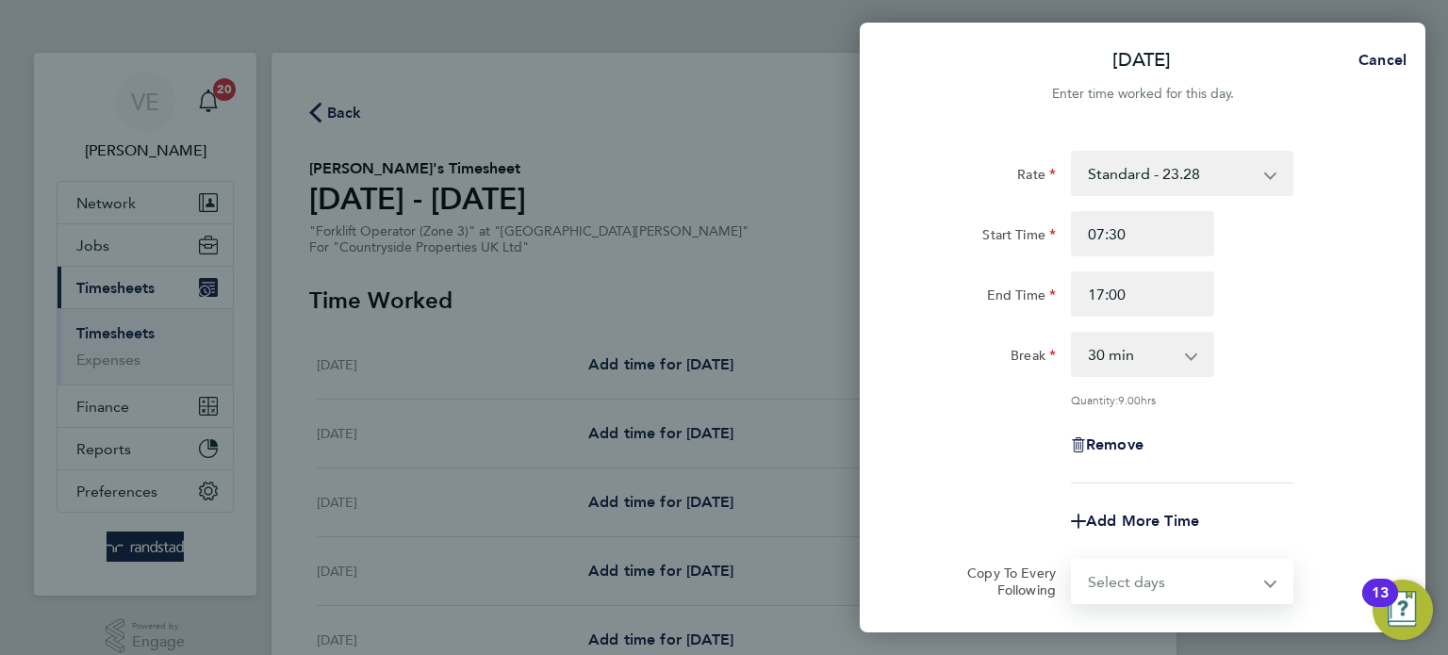
select select "WEEKDAY"
click at [1073, 561] on select "Select days Day Weekday (Mon-Fri) Weekend (Sat-Sun) [DATE] [DATE] [DATE] [DATE]…" at bounding box center [1172, 581] width 198 height 41
select select "[DATE]"
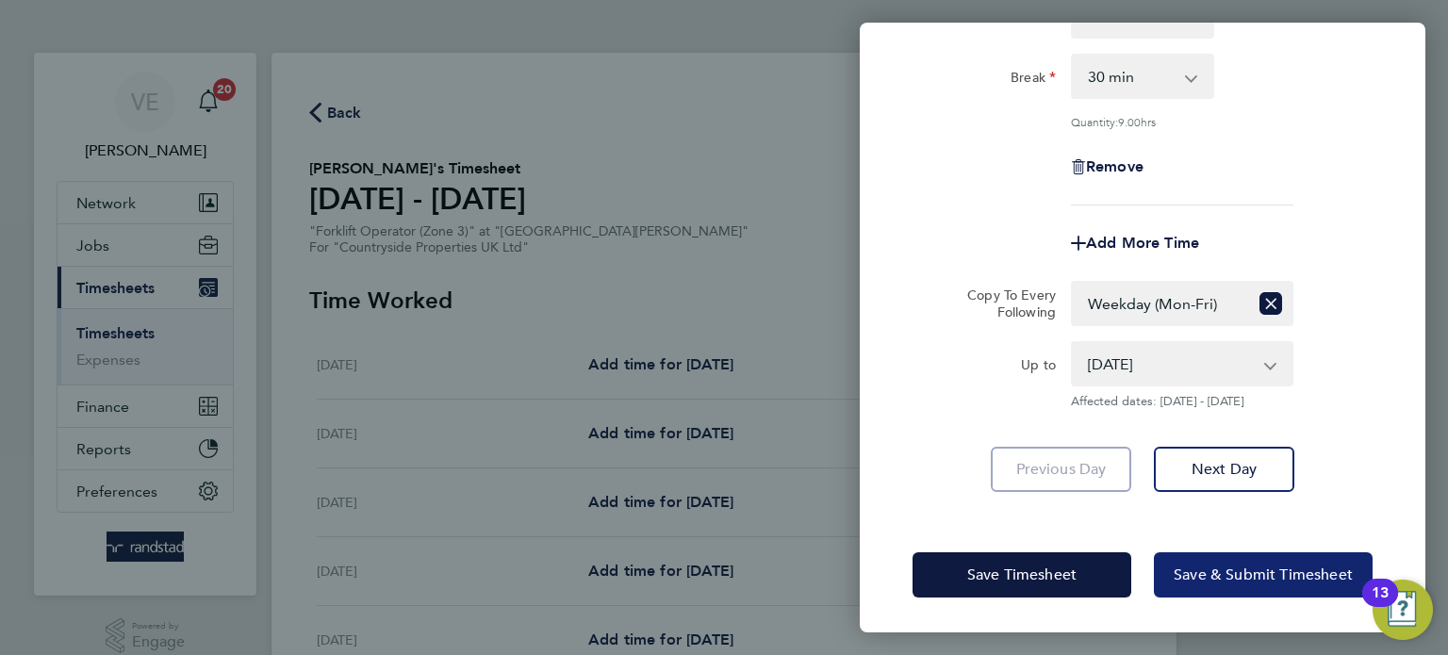
click at [1232, 573] on span "Save & Submit Timesheet" at bounding box center [1263, 575] width 179 height 19
